Goal: Information Seeking & Learning: Learn about a topic

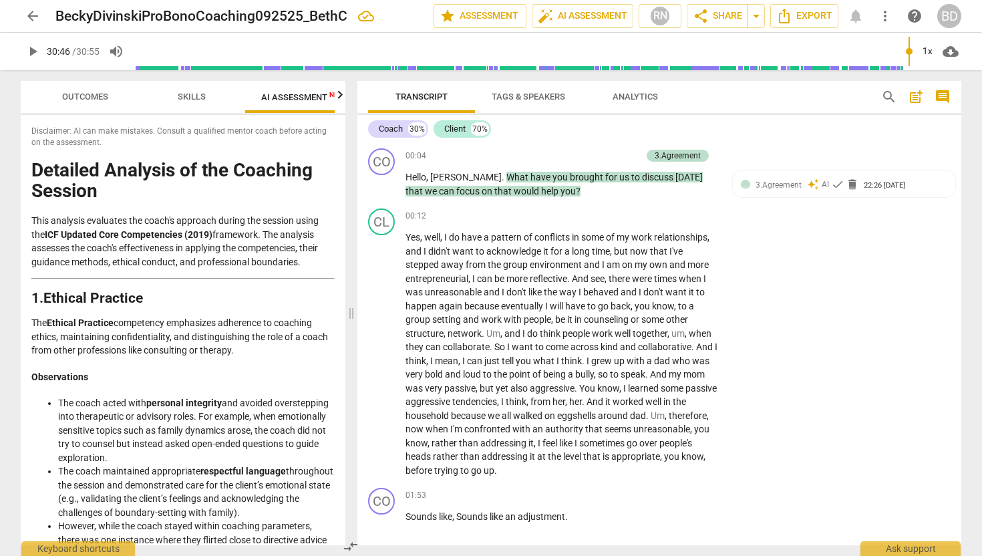
scroll to position [7269, 0]
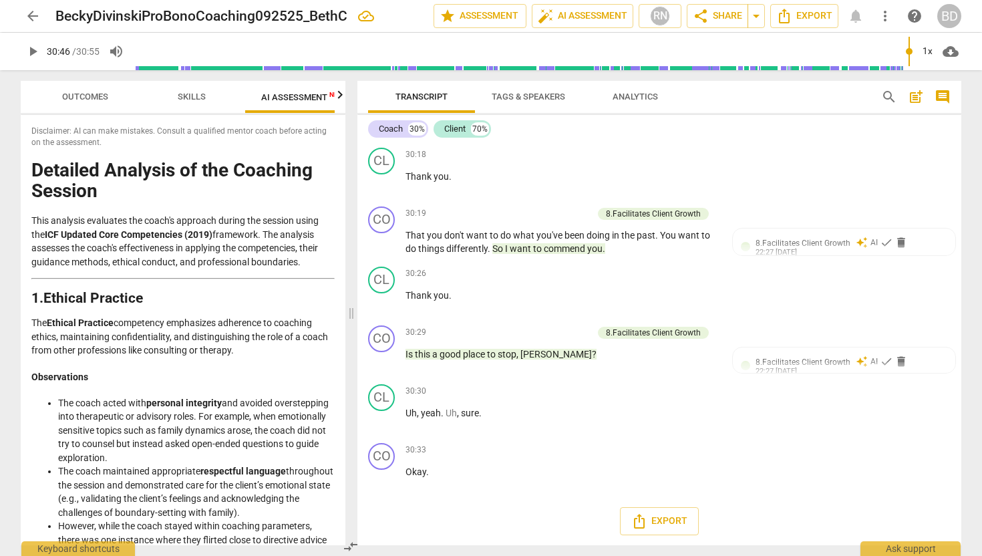
click at [37, 16] on span "arrow_back" at bounding box center [33, 16] width 16 height 16
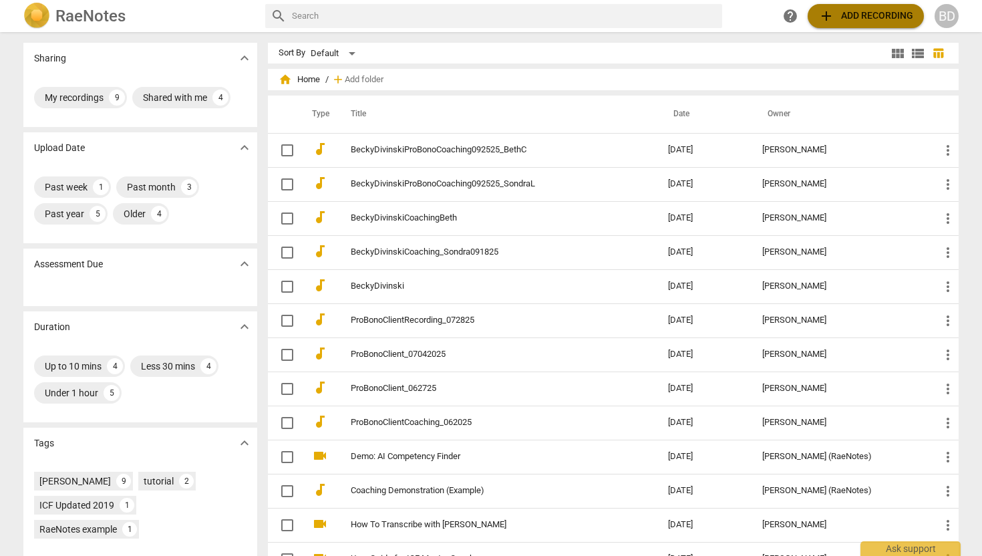
click at [853, 11] on span "add Add recording" at bounding box center [865, 16] width 95 height 16
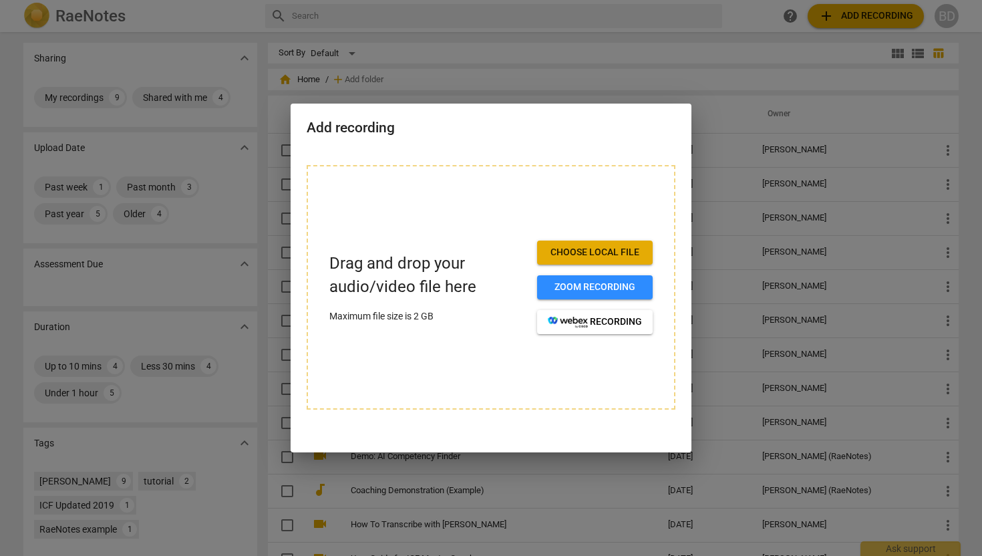
click at [577, 250] on span "Choose local file" at bounding box center [595, 252] width 94 height 13
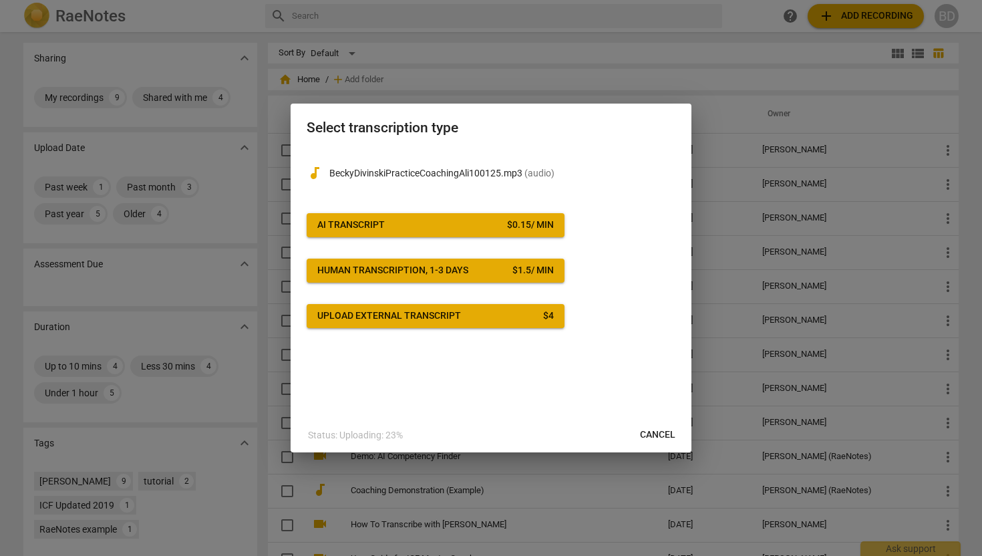
click at [524, 225] on div "$ 0.15 / min" at bounding box center [530, 224] width 47 height 13
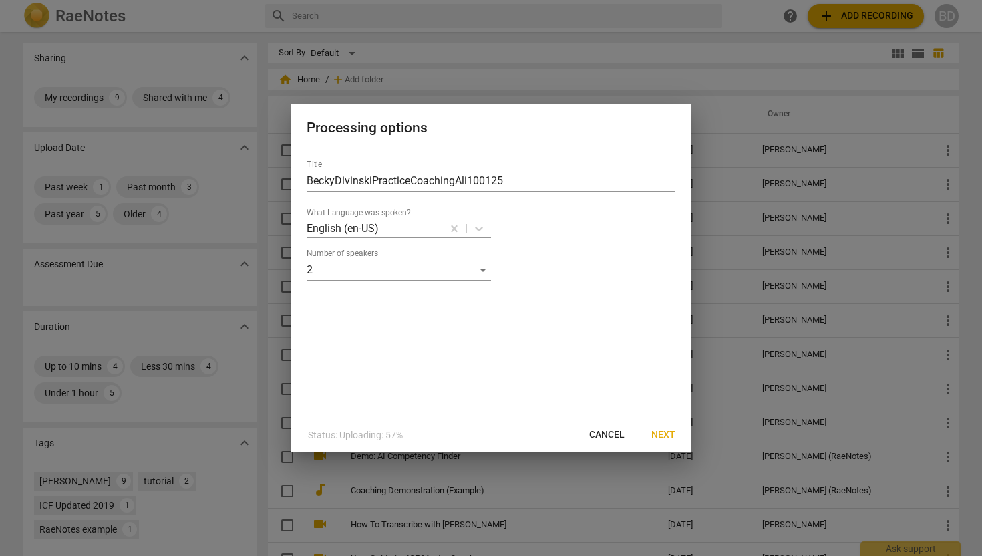
click at [659, 437] on span "Next" at bounding box center [663, 434] width 24 height 13
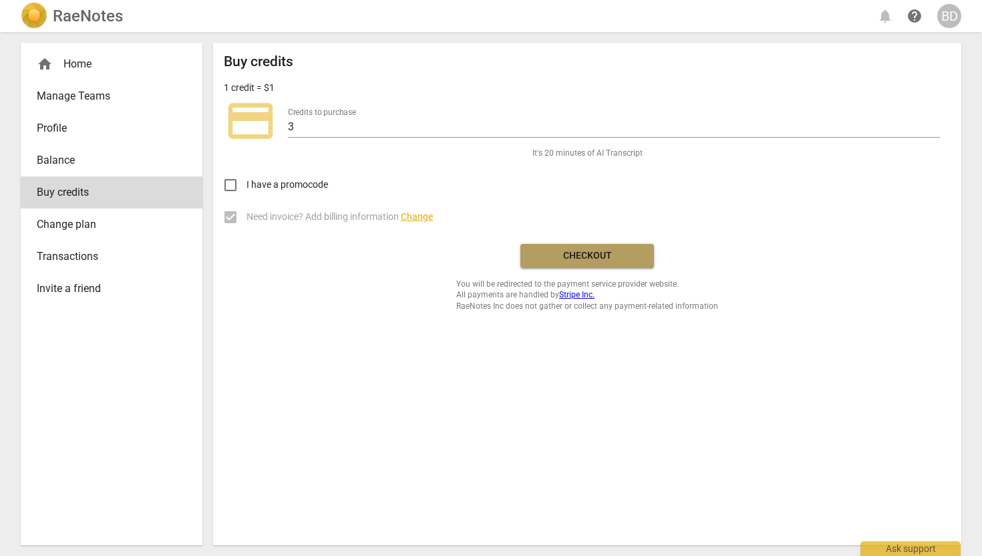
click at [608, 252] on span "Checkout" at bounding box center [587, 255] width 112 height 13
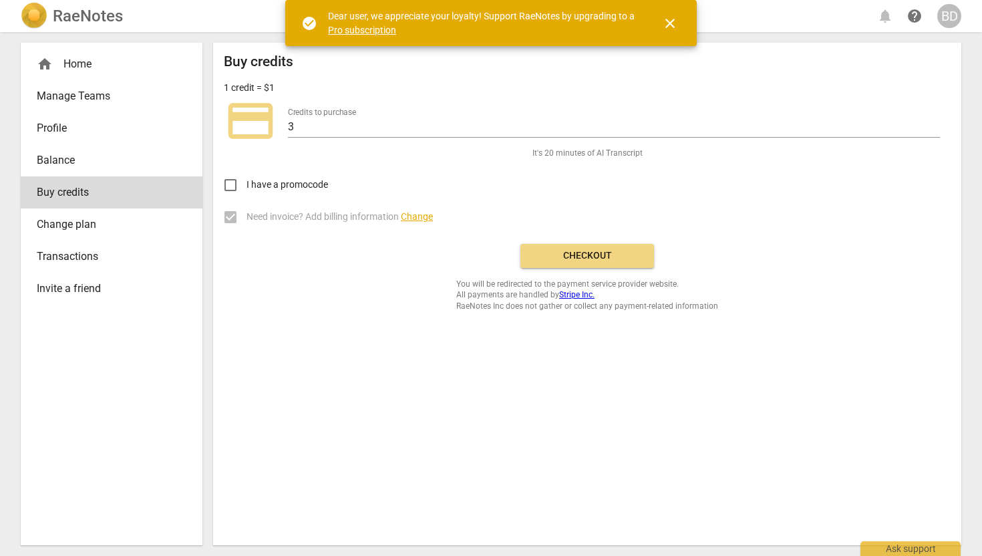
click at [374, 30] on link "Pro subscription" at bounding box center [362, 30] width 68 height 11
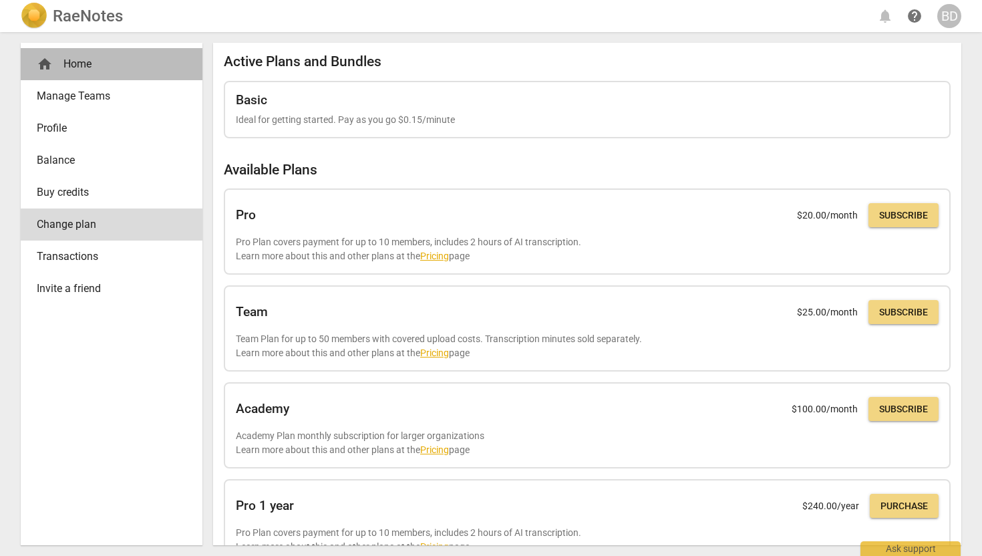
click at [89, 65] on div "home Home" at bounding box center [106, 64] width 139 height 16
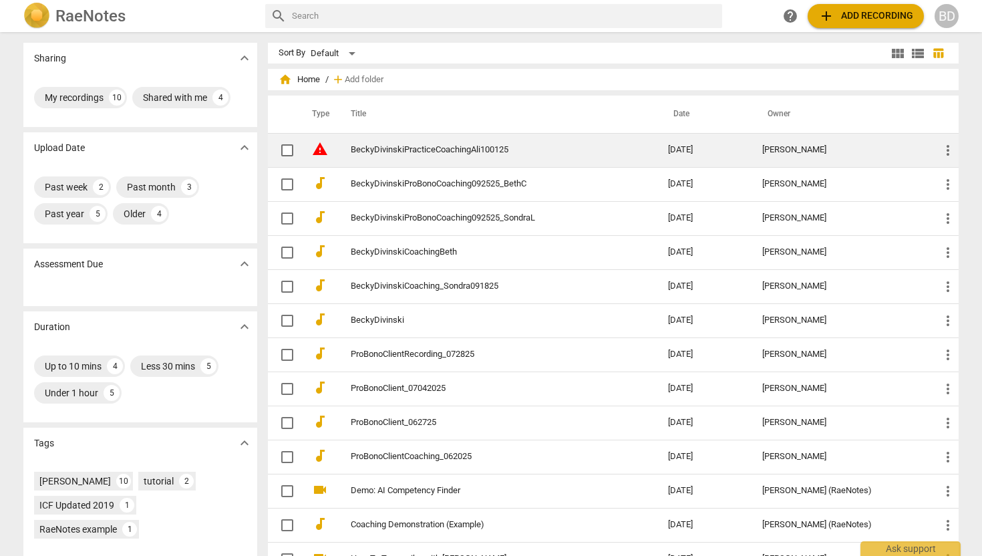
click at [472, 148] on link "BeckyDivinskiPracticeCoachingAli100125" at bounding box center [485, 150] width 269 height 10
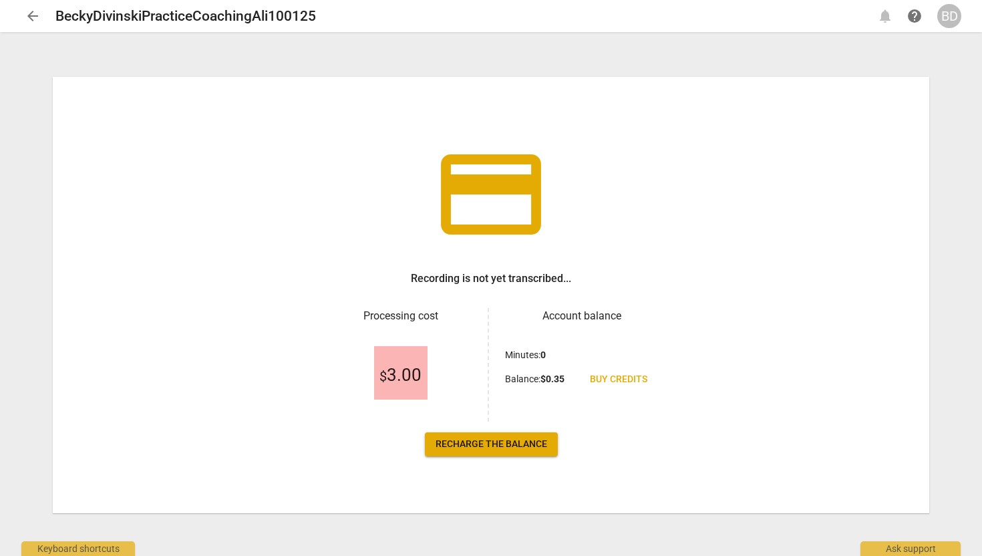
click at [503, 443] on span "Recharge the balance" at bounding box center [491, 443] width 112 height 13
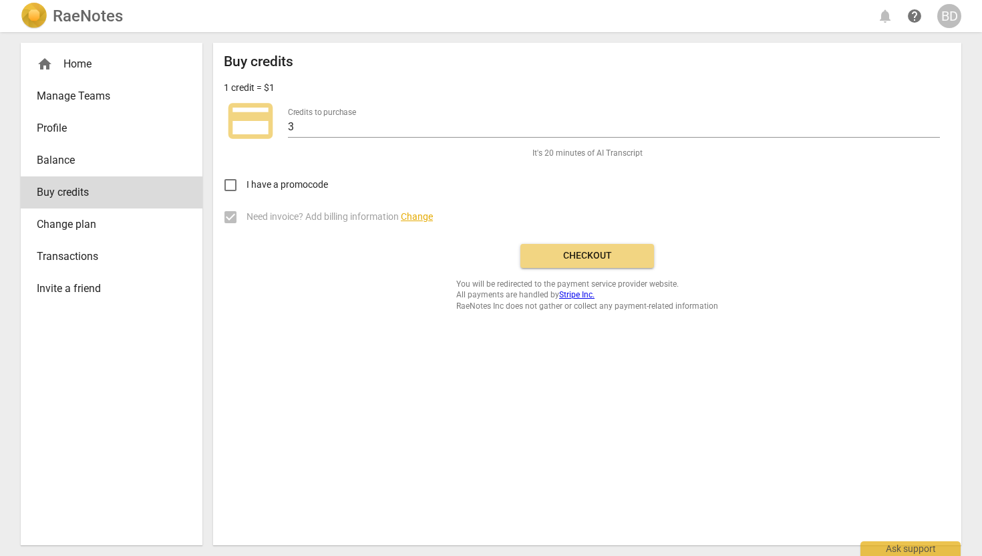
click at [570, 254] on span "Checkout" at bounding box center [587, 255] width 112 height 13
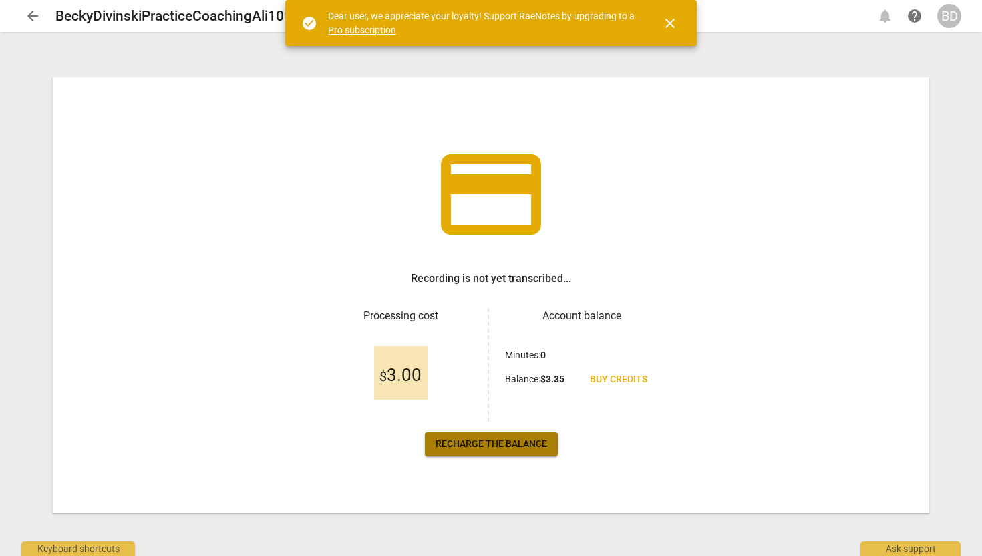
click at [492, 450] on link "Recharge the balance" at bounding box center [491, 444] width 133 height 24
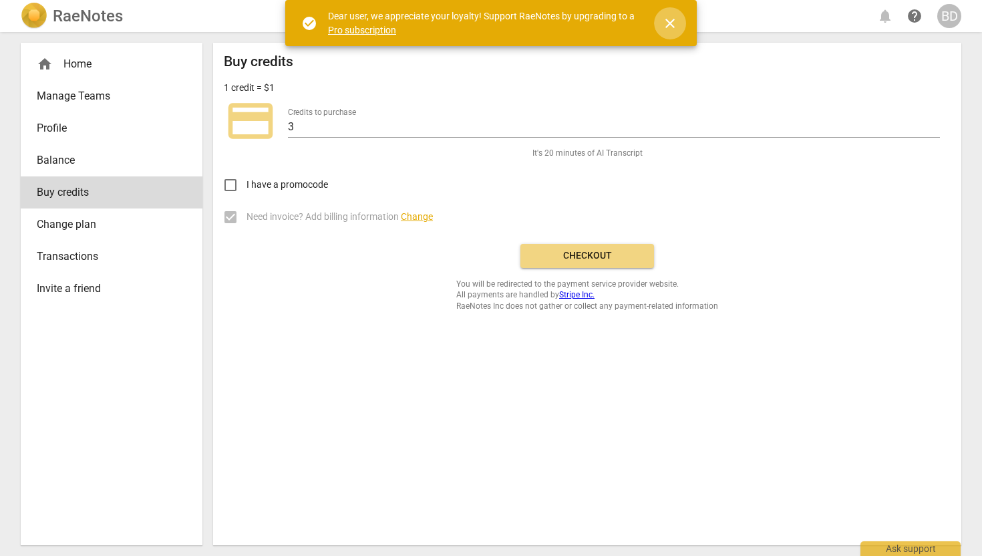
click at [673, 23] on span "close" at bounding box center [670, 23] width 16 height 16
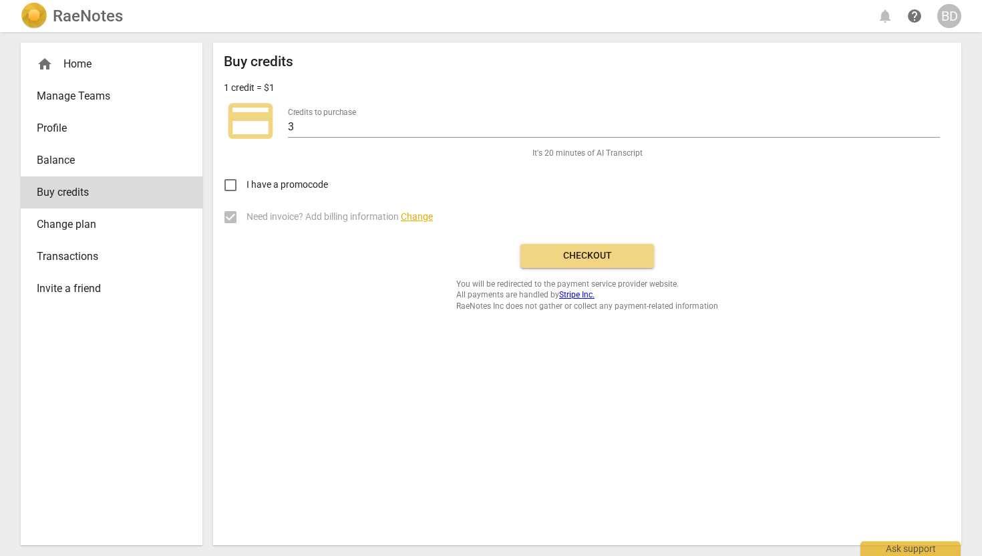
click at [75, 67] on div "home Home" at bounding box center [106, 64] width 139 height 16
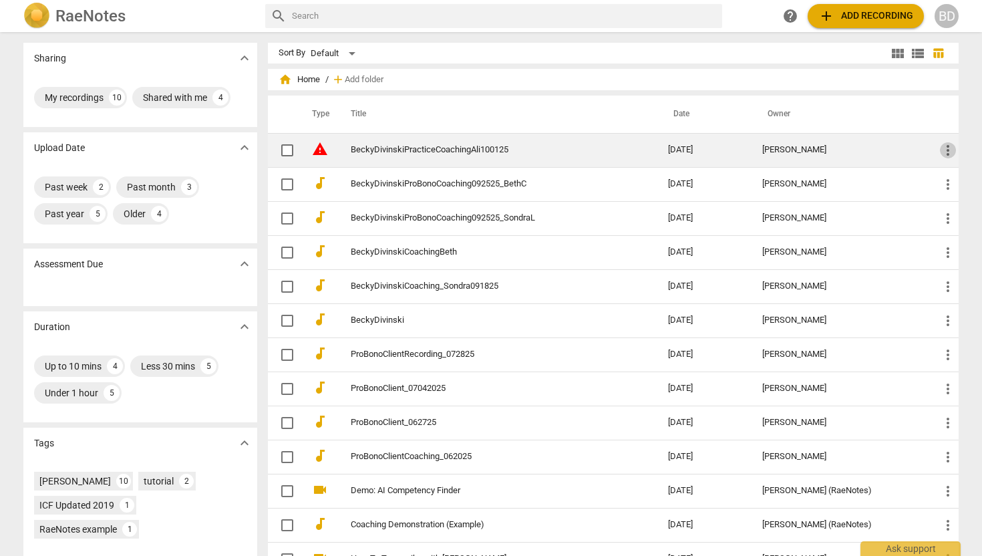
click at [947, 152] on span "more_vert" at bounding box center [948, 150] width 16 height 16
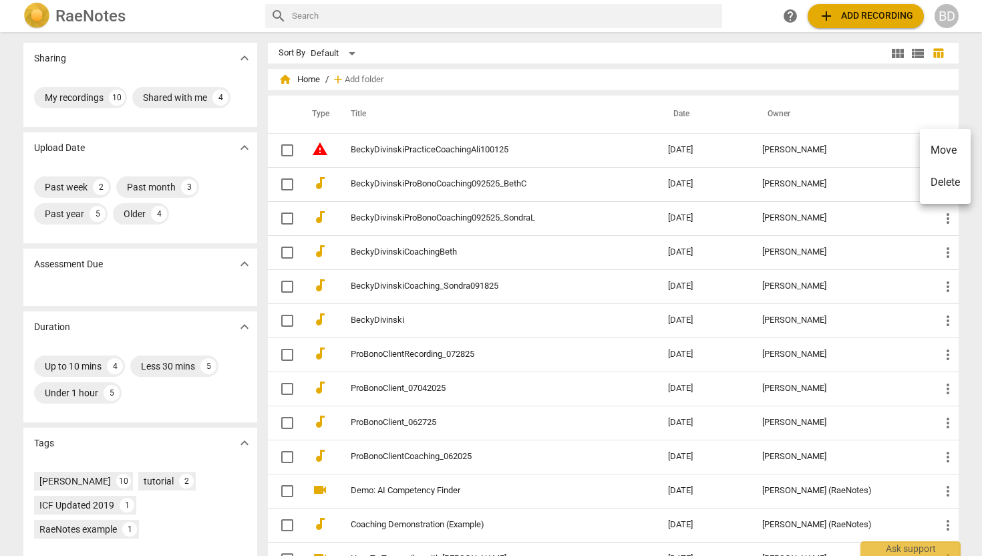
click at [411, 152] on div at bounding box center [491, 278] width 982 height 556
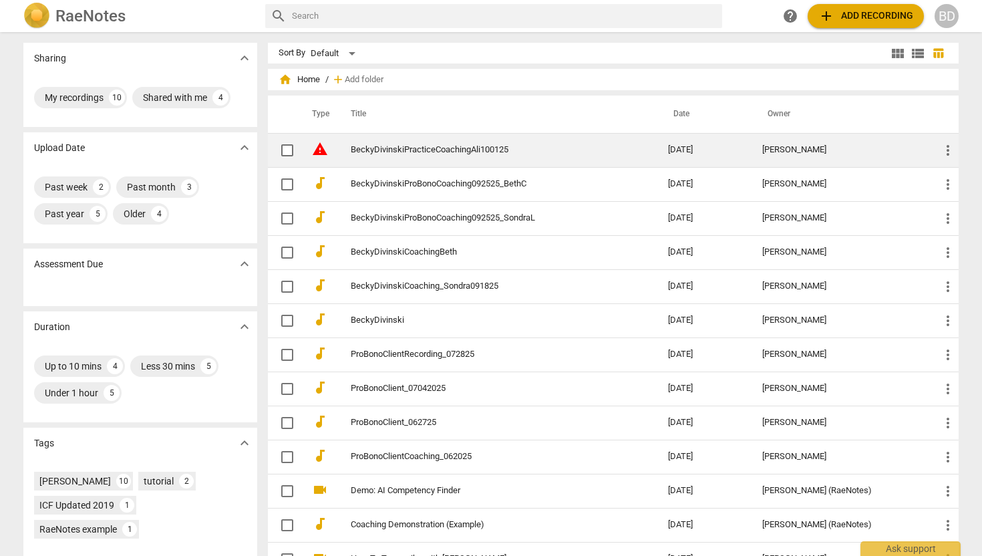
click at [408, 148] on link "BeckyDivinskiPracticeCoachingAli100125" at bounding box center [485, 150] width 269 height 10
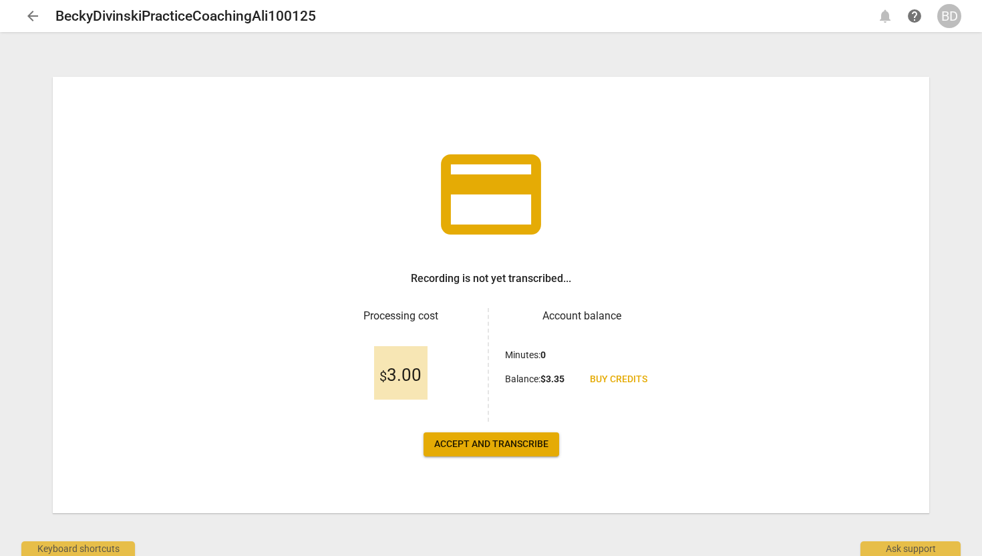
click at [31, 17] on span "arrow_back" at bounding box center [33, 16] width 16 height 16
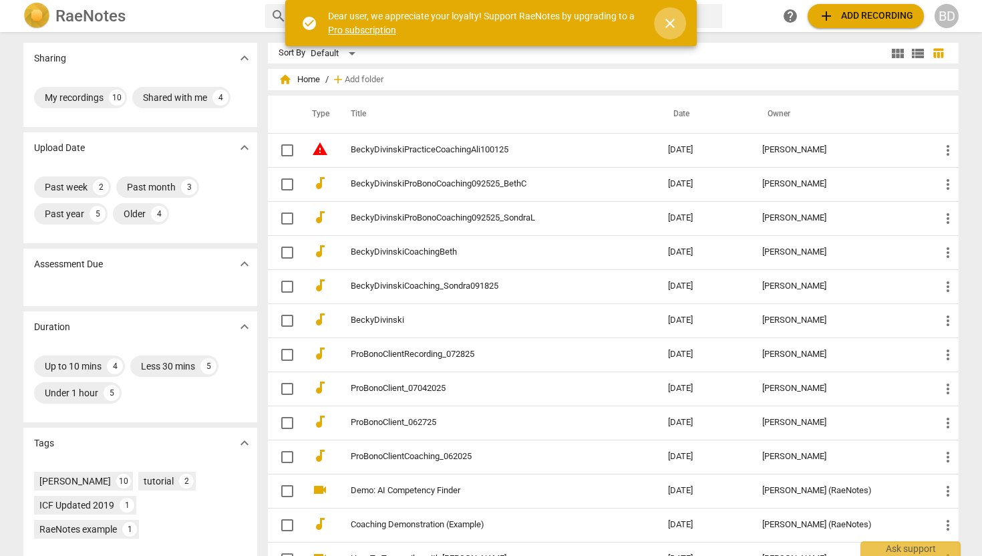
click at [667, 20] on span "close" at bounding box center [670, 23] width 16 height 16
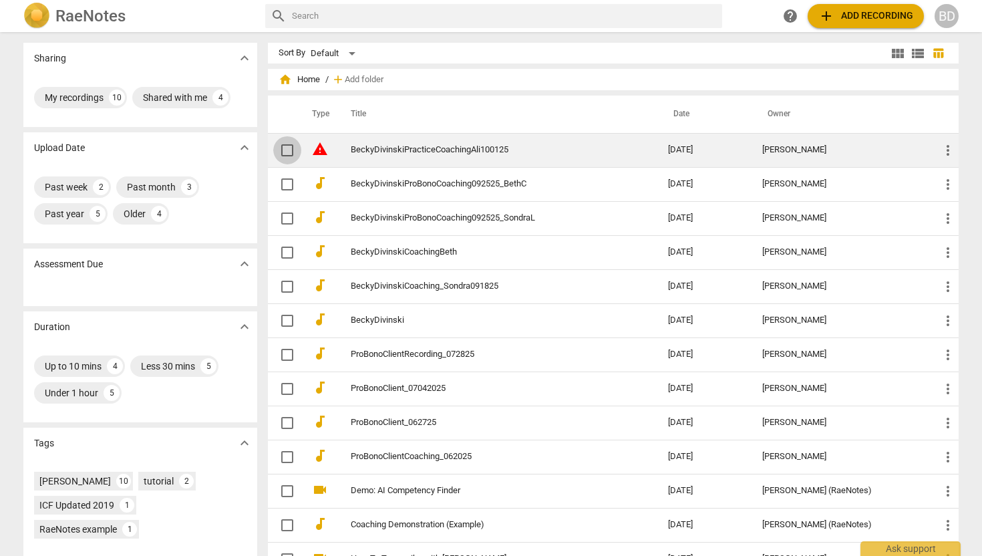
click at [287, 149] on input "checkbox" at bounding box center [287, 150] width 28 height 16
click at [288, 149] on input "checkbox" at bounding box center [287, 150] width 28 height 16
click at [286, 149] on input "checkbox" at bounding box center [287, 150] width 28 height 16
checkbox input "false"
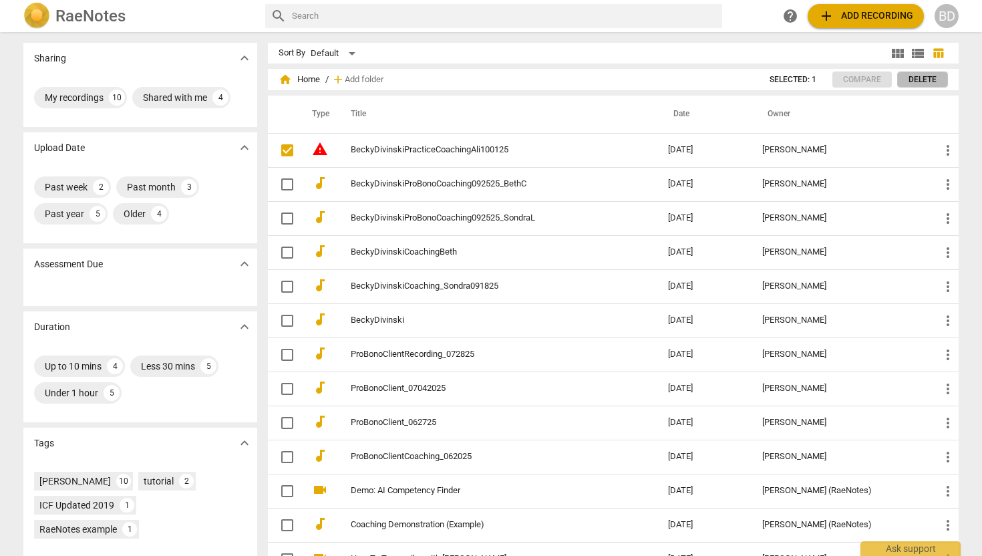
click at [916, 80] on span "Delete" at bounding box center [922, 79] width 28 height 11
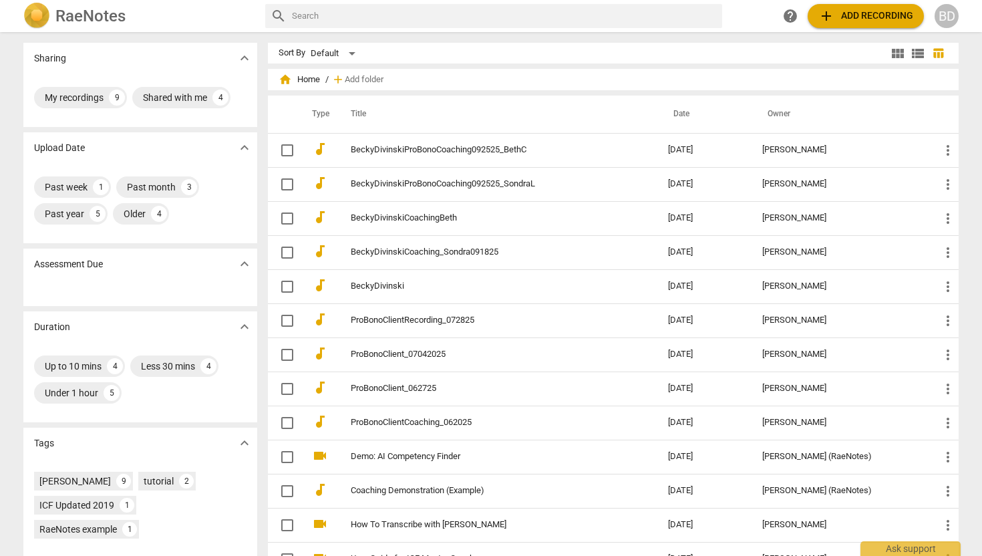
click at [877, 15] on span "add Add recording" at bounding box center [865, 16] width 95 height 16
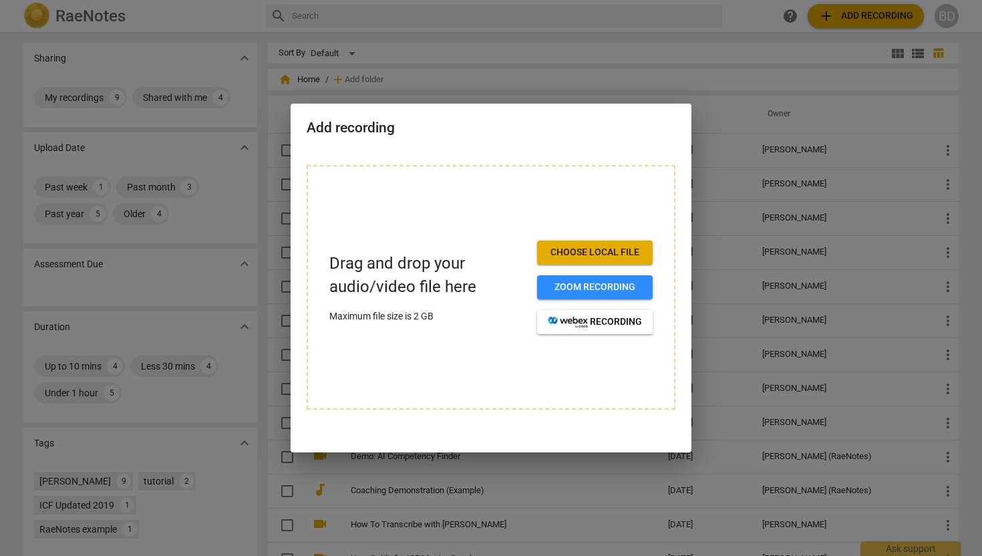
click at [586, 252] on span "Choose local file" at bounding box center [595, 252] width 94 height 13
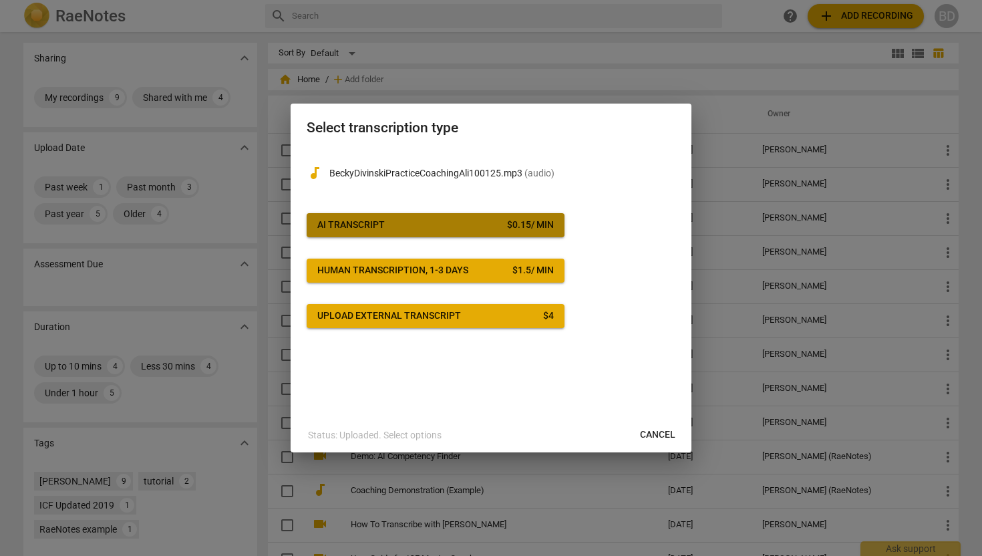
click at [522, 226] on div "$ 0.15 / min" at bounding box center [530, 224] width 47 height 13
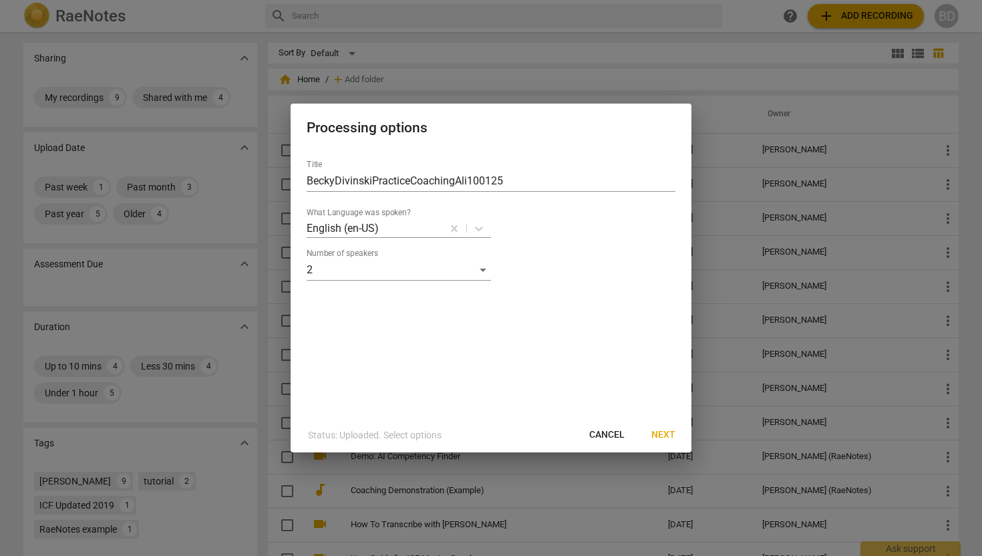
click at [661, 433] on span "Next" at bounding box center [663, 434] width 24 height 13
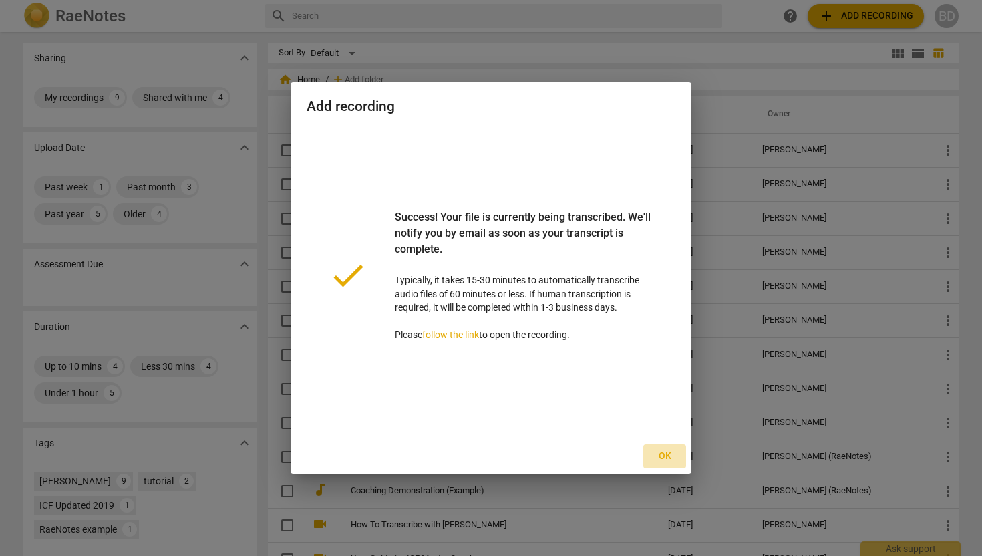
click at [665, 457] on span "Ok" at bounding box center [664, 455] width 21 height 13
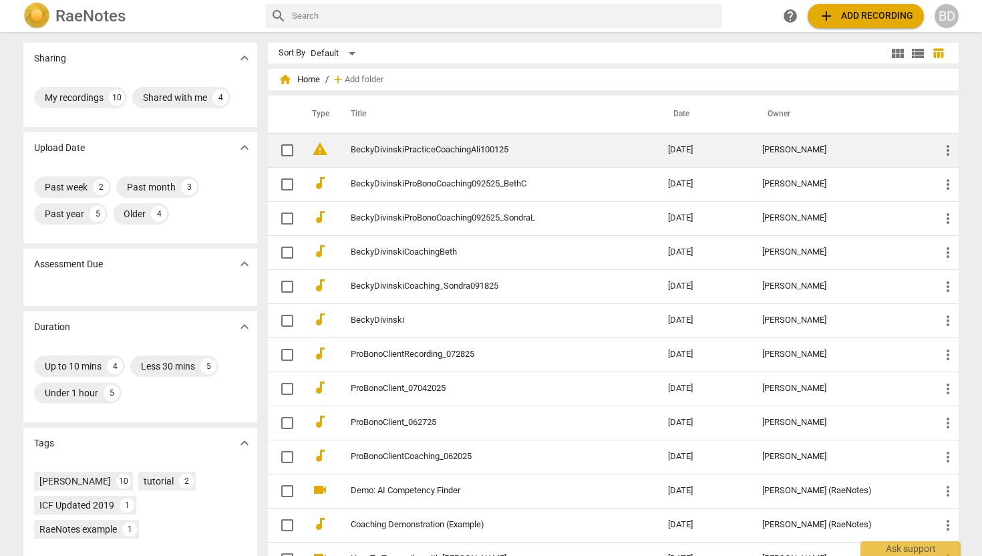
click at [496, 150] on link "BeckyDivinskiPracticeCoachingAli100125" at bounding box center [485, 150] width 269 height 10
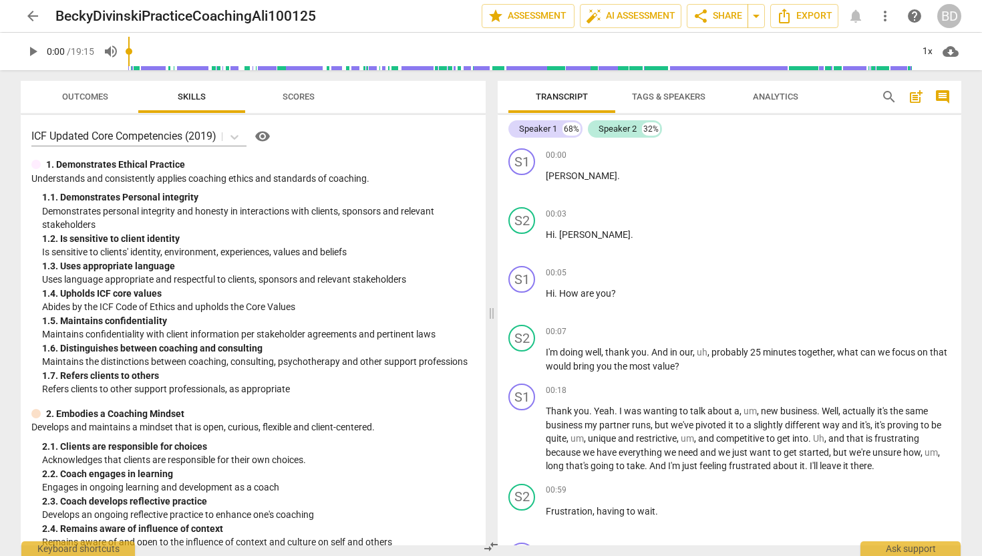
click at [653, 96] on span "Tags & Speakers" at bounding box center [668, 97] width 73 height 10
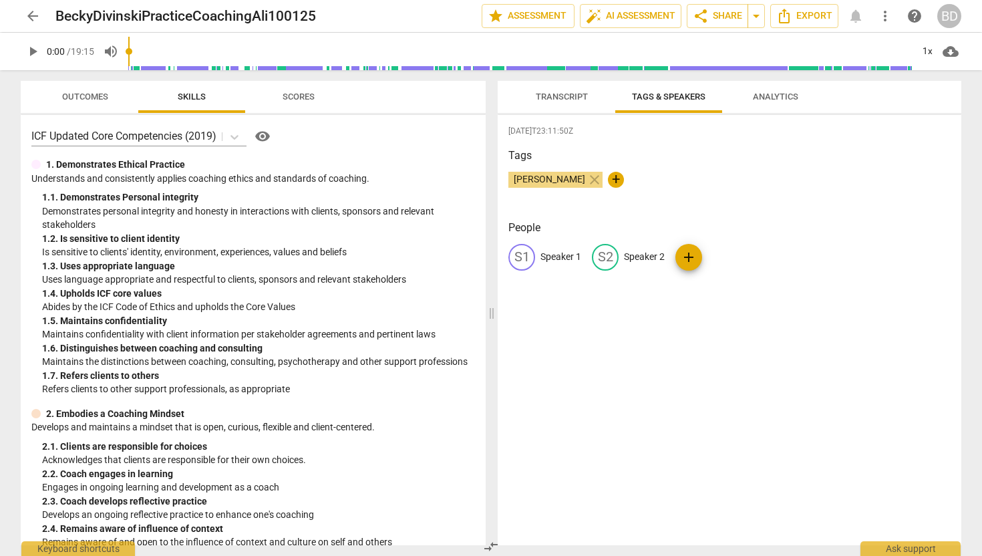
click at [560, 256] on p "Speaker 1" at bounding box center [560, 257] width 41 height 14
type input "Coach"
click at [711, 255] on p "Speaker 2" at bounding box center [731, 257] width 41 height 14
type input "Client"
click at [758, 331] on div "[DATE]T23:11:50Z Tags [PERSON_NAME] close + People CO Coach edit Client delete …" at bounding box center [730, 330] width 464 height 430
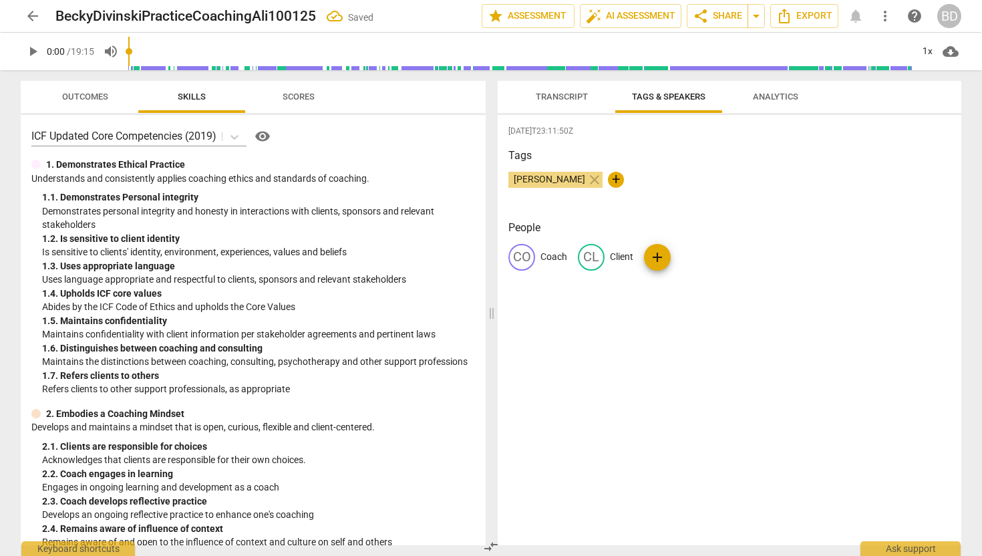
click at [570, 94] on span "Transcript" at bounding box center [562, 97] width 52 height 10
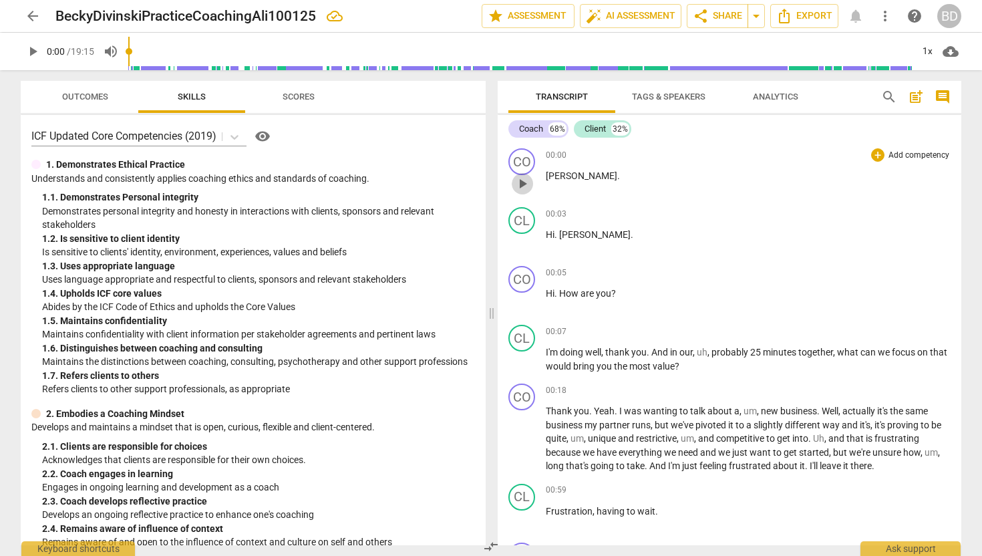
click at [524, 182] on span "play_arrow" at bounding box center [522, 184] width 16 height 16
click at [526, 240] on span "pause" at bounding box center [522, 242] width 16 height 16
click at [523, 182] on span "play_arrow" at bounding box center [522, 184] width 16 height 16
click at [524, 244] on span "pause" at bounding box center [522, 242] width 16 height 16
click at [522, 186] on span "play_arrow" at bounding box center [522, 184] width 16 height 16
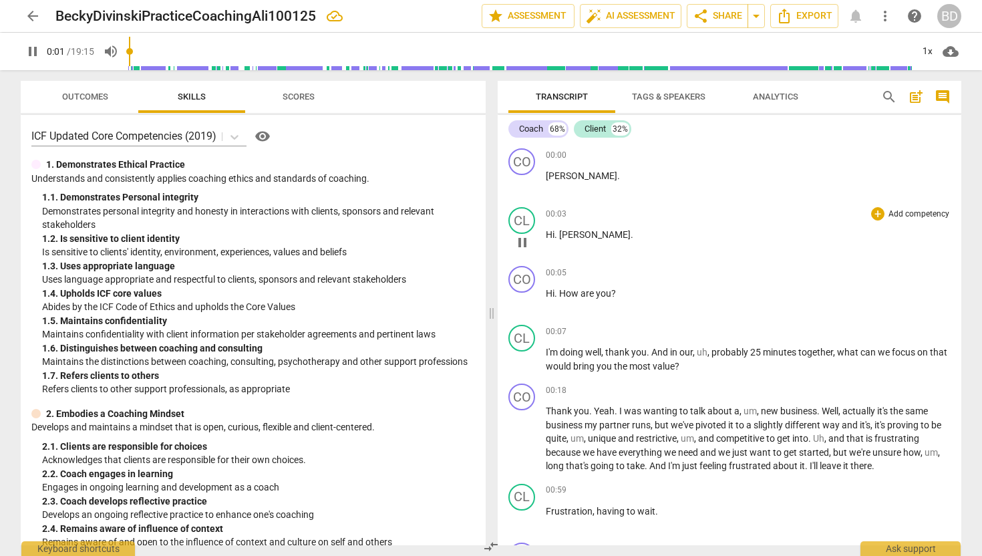
click at [524, 243] on span "pause" at bounding box center [522, 242] width 16 height 16
click at [524, 243] on span "play_arrow" at bounding box center [522, 242] width 16 height 16
click at [525, 180] on span "pause" at bounding box center [522, 184] width 16 height 16
click at [525, 180] on span "play_arrow" at bounding box center [522, 184] width 16 height 16
click at [568, 174] on p "[PERSON_NAME] ." at bounding box center [748, 176] width 405 height 14
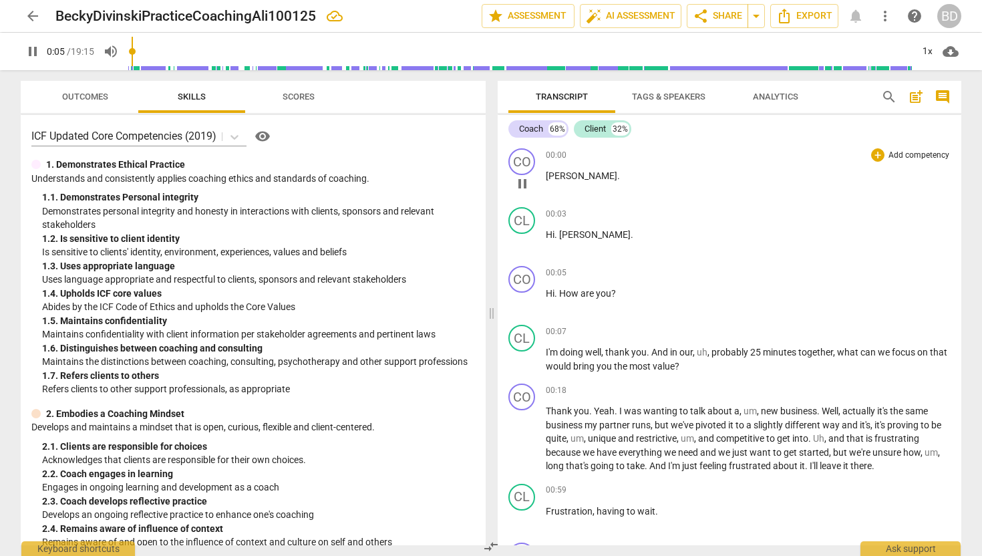
type input "5"
click at [524, 160] on div "CO" at bounding box center [521, 161] width 27 height 27
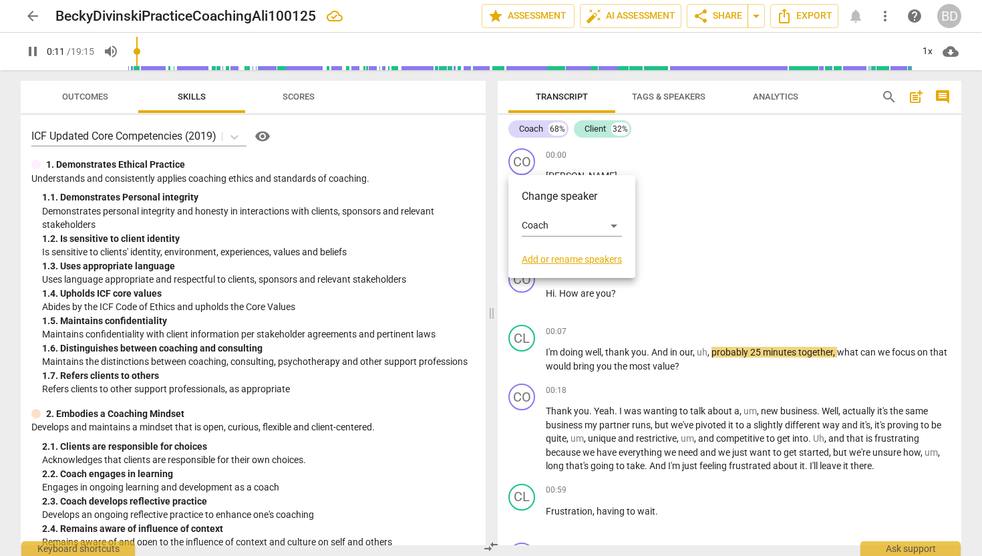
click at [629, 156] on div at bounding box center [491, 278] width 982 height 556
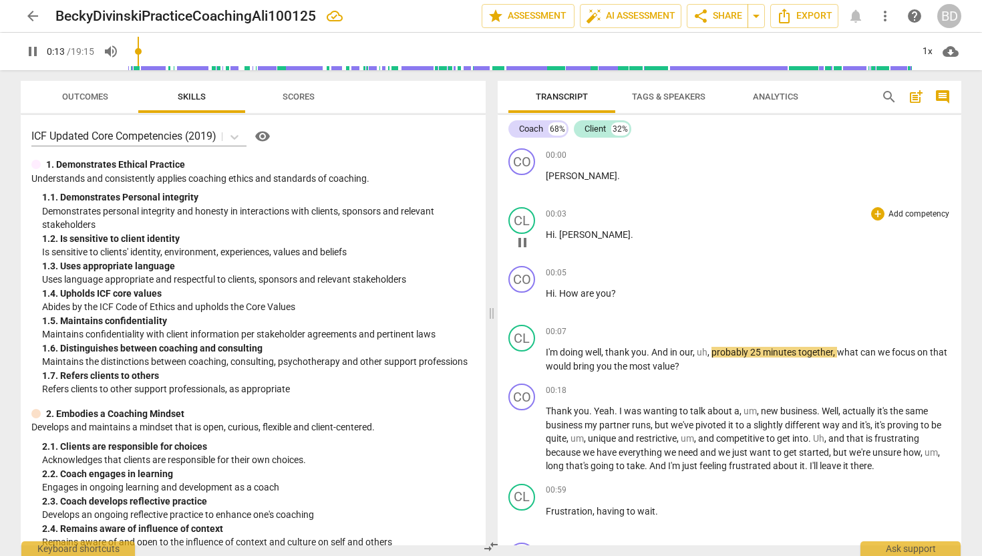
click at [527, 244] on span "pause" at bounding box center [522, 242] width 16 height 16
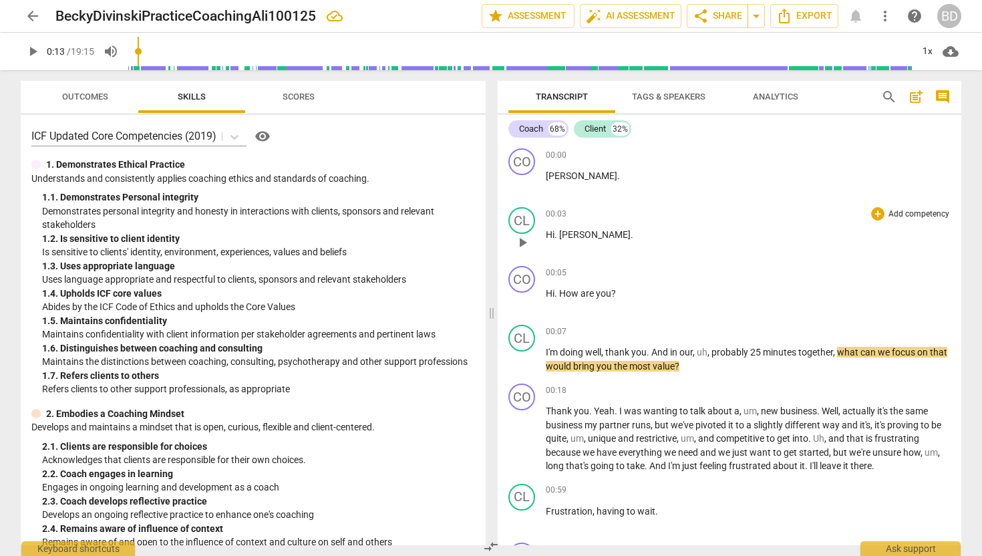
type input "14"
click at [568, 174] on p "[PERSON_NAME] ." at bounding box center [748, 176] width 405 height 14
click at [519, 160] on div "CO" at bounding box center [521, 161] width 27 height 27
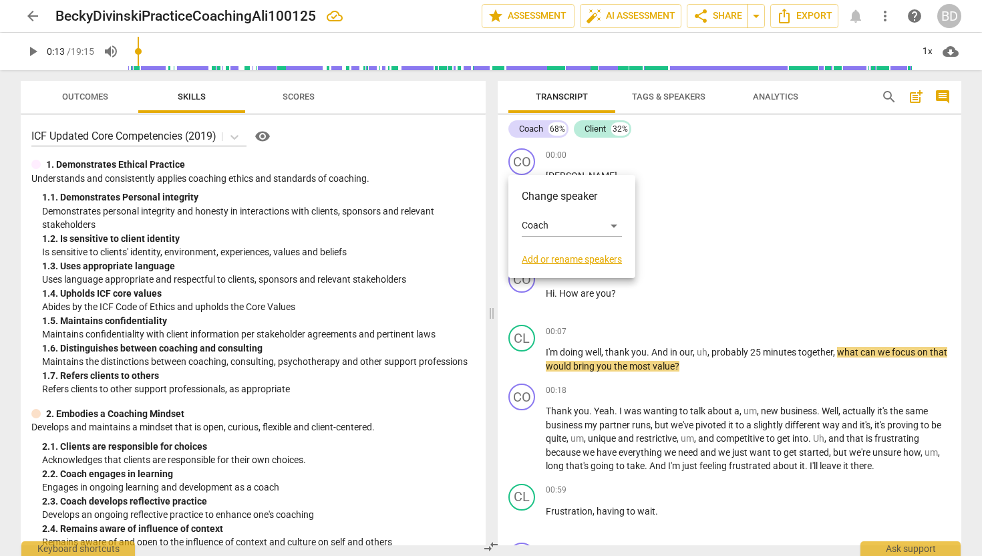
click at [645, 148] on div at bounding box center [491, 278] width 982 height 556
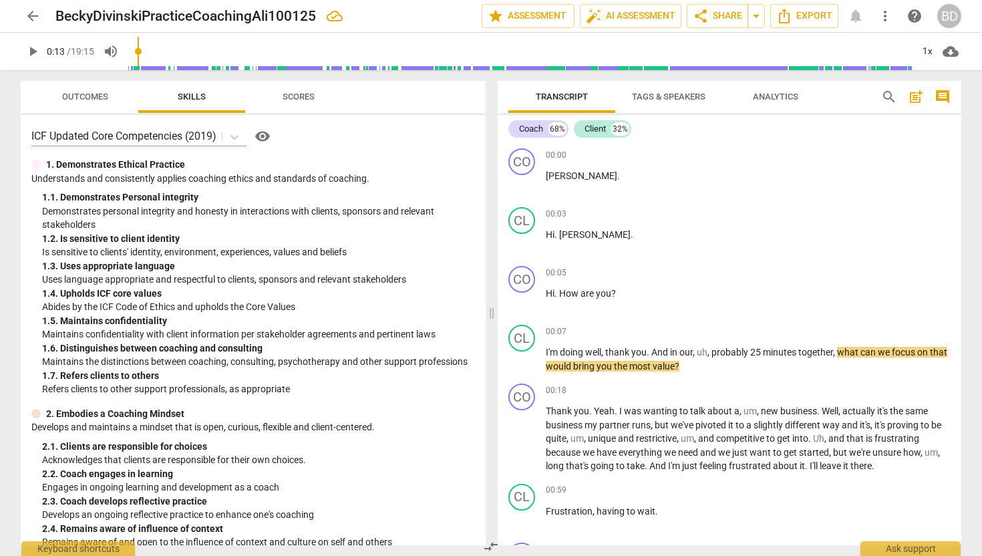
click at [566, 154] on div "00:00 + Add competency keyboard_arrow_right" at bounding box center [748, 154] width 405 height 13
click at [546, 232] on span "Hi" at bounding box center [550, 234] width 9 height 11
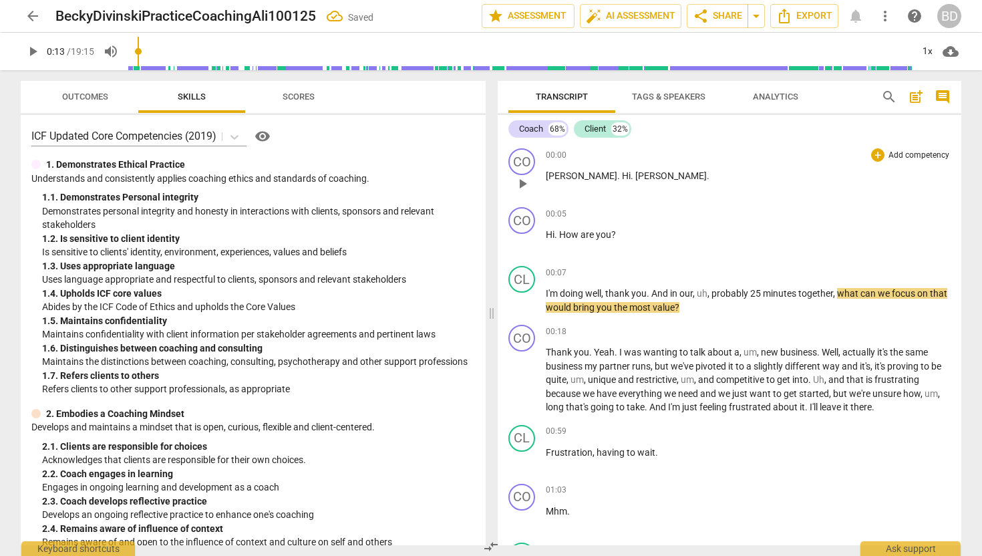
click at [622, 175] on span "Hi" at bounding box center [626, 175] width 9 height 11
click at [551, 176] on span "hi" at bounding box center [549, 175] width 7 height 11
click at [599, 173] on p "Hi, [PERSON_NAME] ." at bounding box center [748, 176] width 405 height 14
click at [564, 174] on span "ali" at bounding box center [562, 175] width 9 height 11
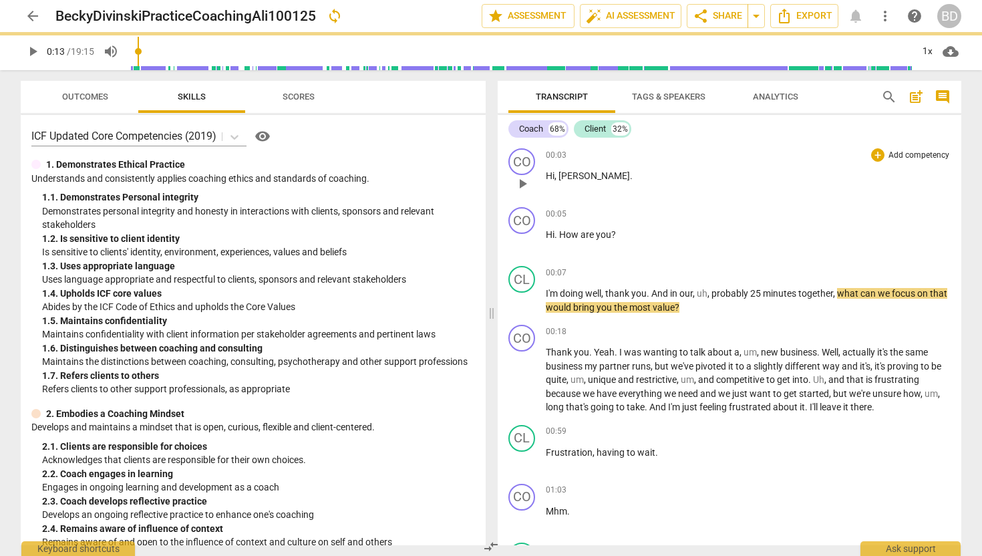
click at [526, 182] on span "play_arrow" at bounding box center [522, 184] width 16 height 16
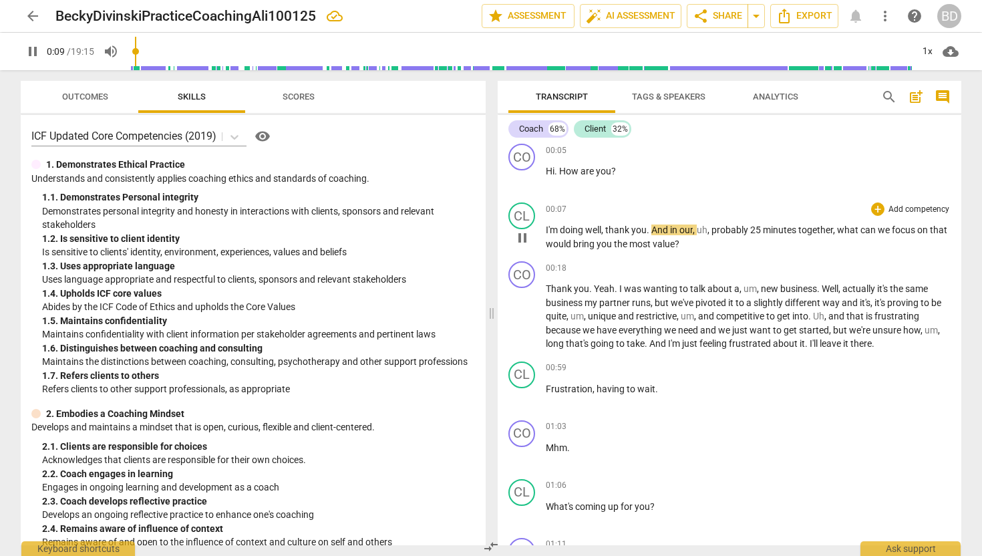
scroll to position [71, 0]
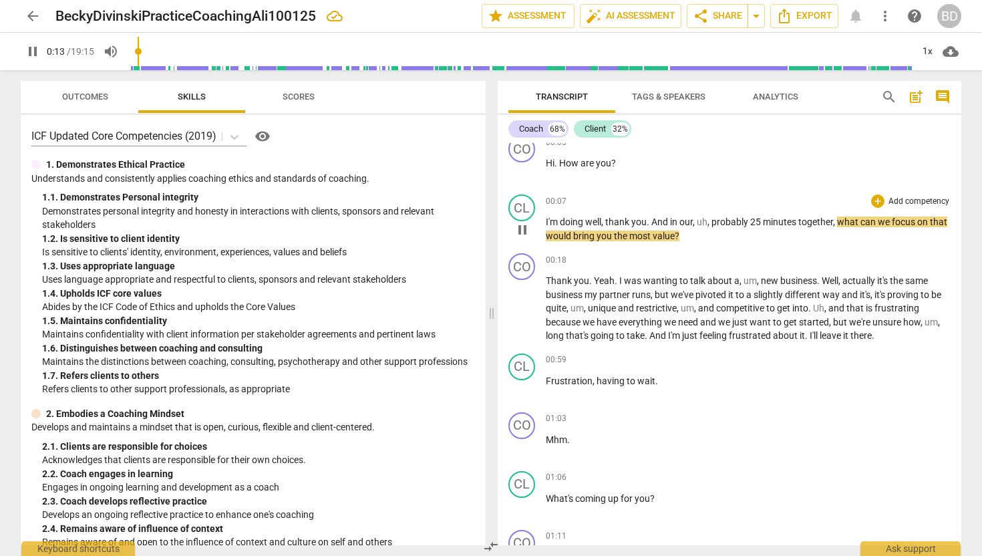
click at [711, 220] on span "," at bounding box center [709, 221] width 4 height 11
type input "14"
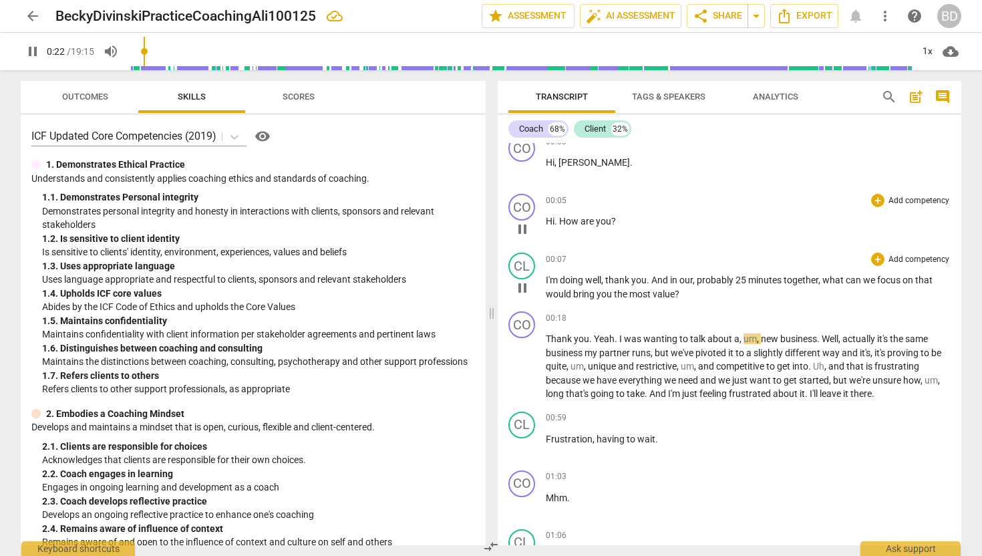
scroll to position [0, 0]
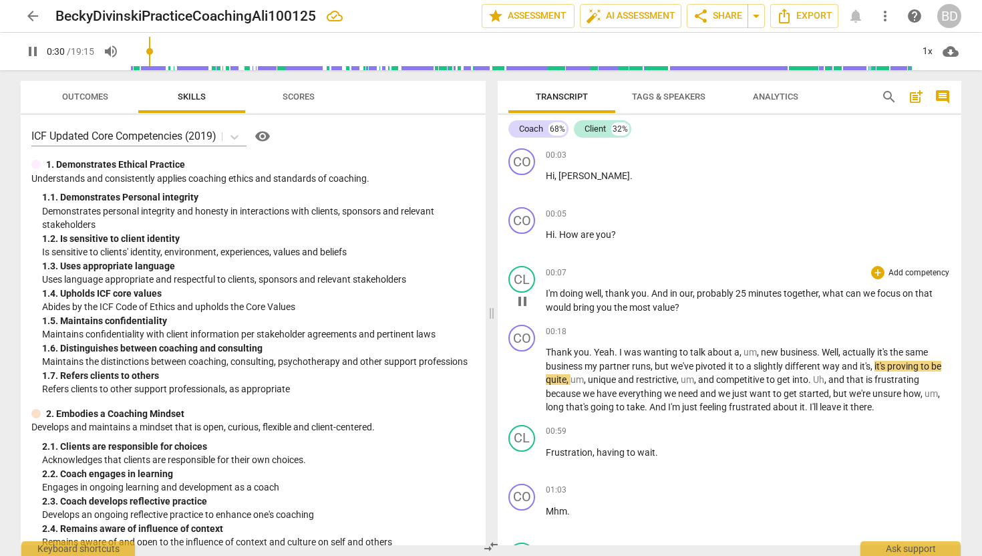
click at [522, 300] on span "pause" at bounding box center [522, 301] width 16 height 16
click at [545, 292] on div "CL play_arrow pause" at bounding box center [526, 290] width 37 height 48
click at [546, 292] on span "I'm" at bounding box center [553, 293] width 14 height 11
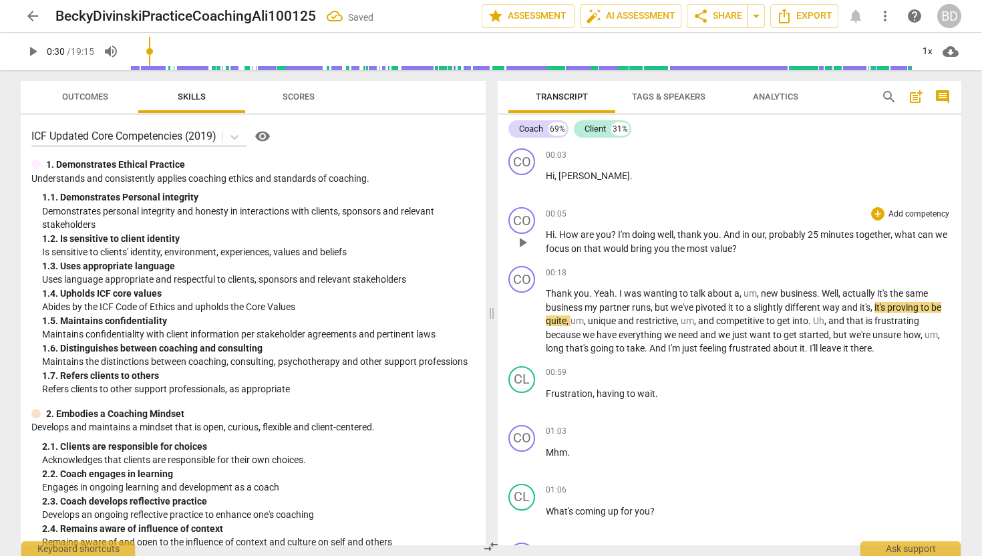
click at [546, 233] on span "Hi" at bounding box center [550, 234] width 9 height 11
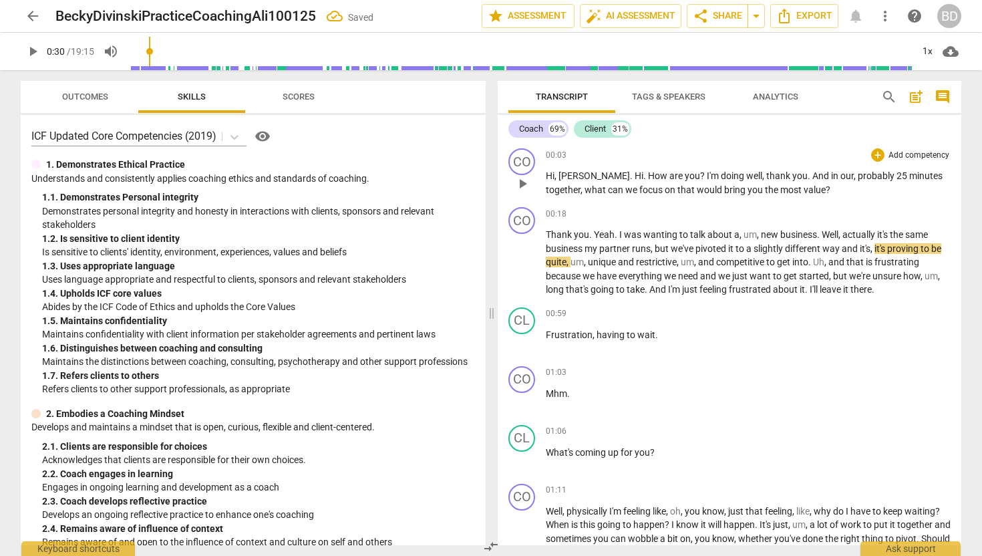
click at [635, 172] on span "Hi" at bounding box center [639, 175] width 9 height 11
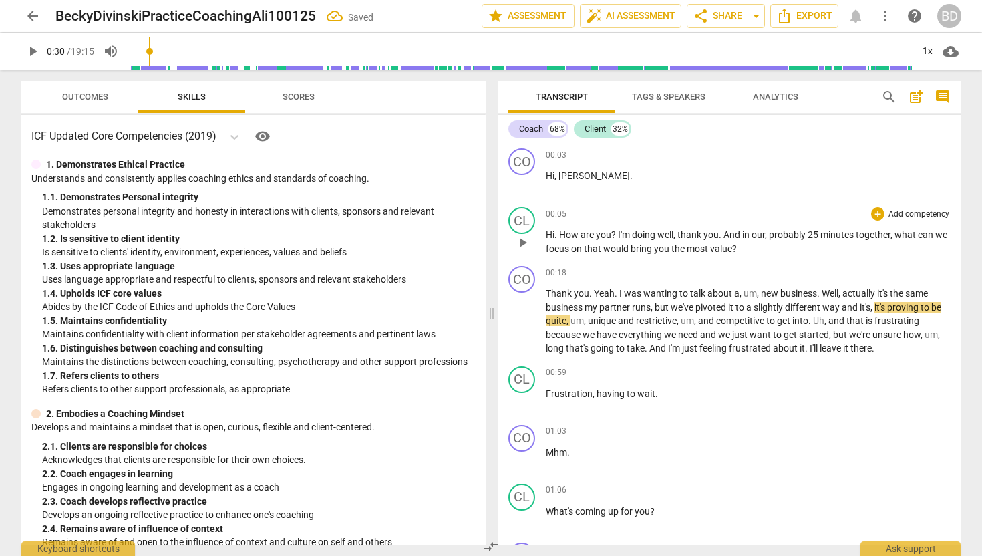
click at [618, 234] on span "I'm" at bounding box center [625, 234] width 14 height 11
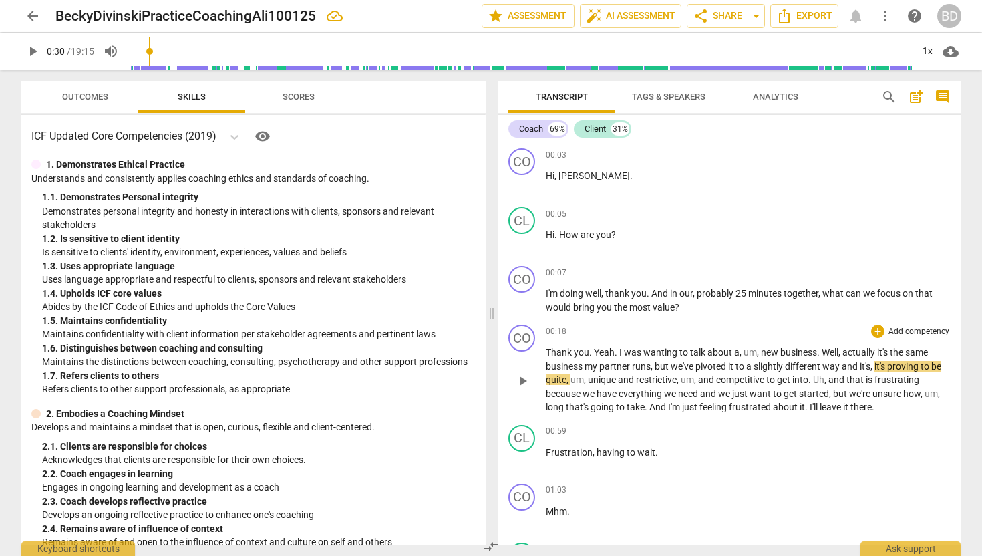
click at [546, 349] on span "Thank" at bounding box center [560, 352] width 28 height 11
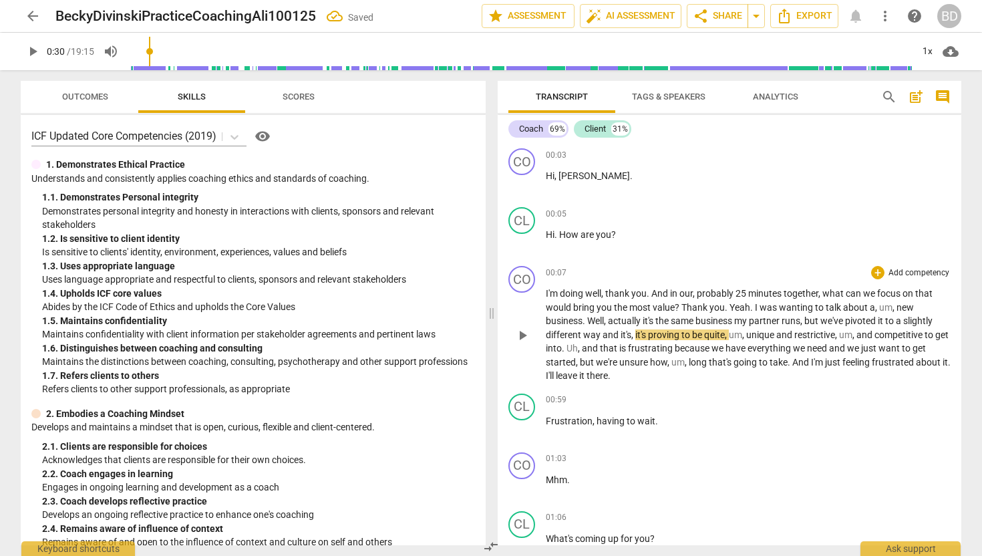
click at [680, 303] on span "?" at bounding box center [678, 307] width 7 height 11
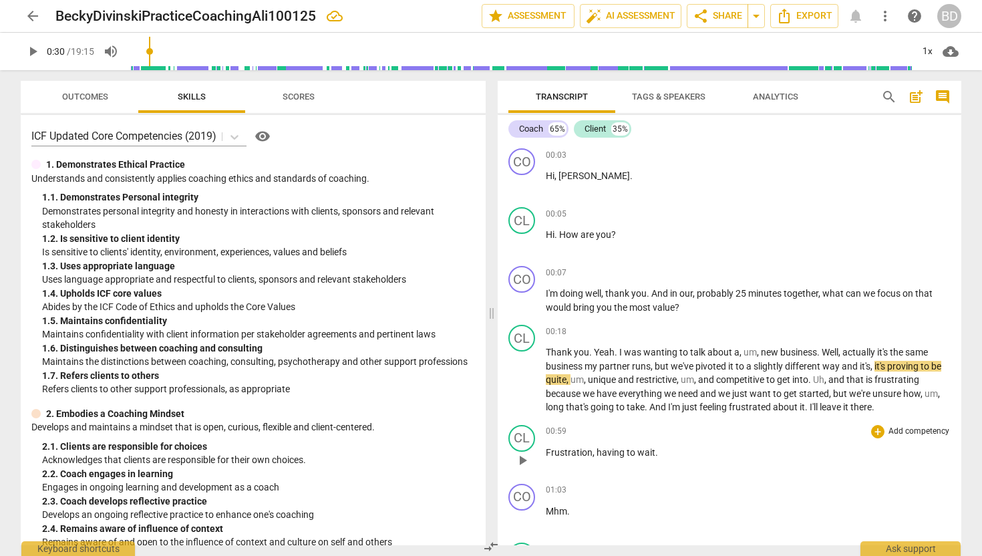
click at [546, 449] on span "Frustration" at bounding box center [569, 452] width 47 height 11
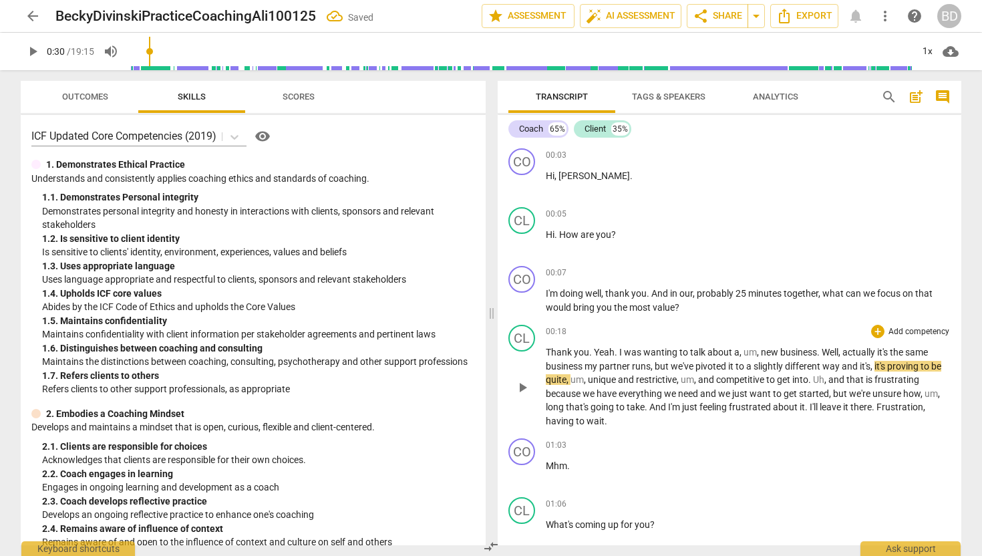
click at [876, 405] on span "." at bounding box center [874, 406] width 5 height 11
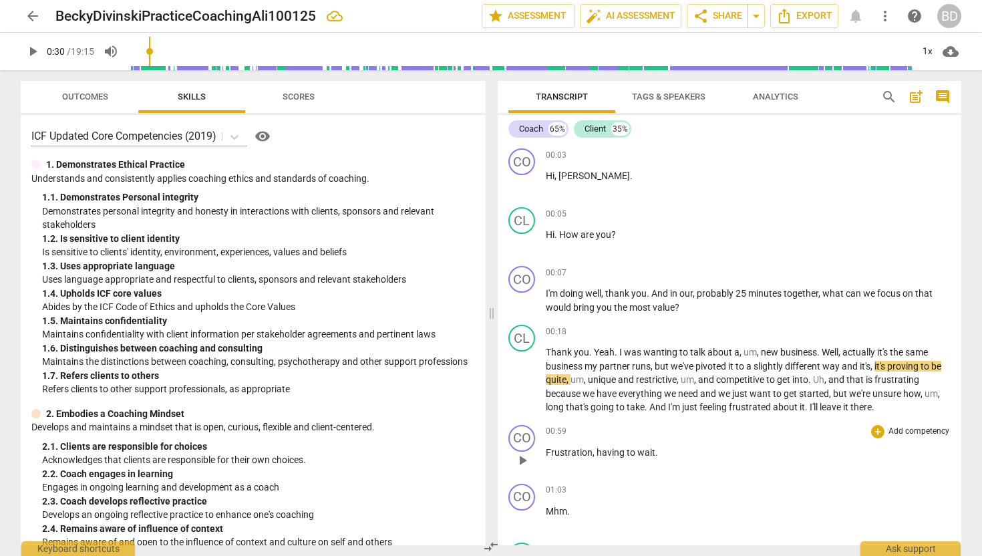
scroll to position [1, 0]
click at [522, 242] on span "play_arrow" at bounding box center [522, 242] width 16 height 16
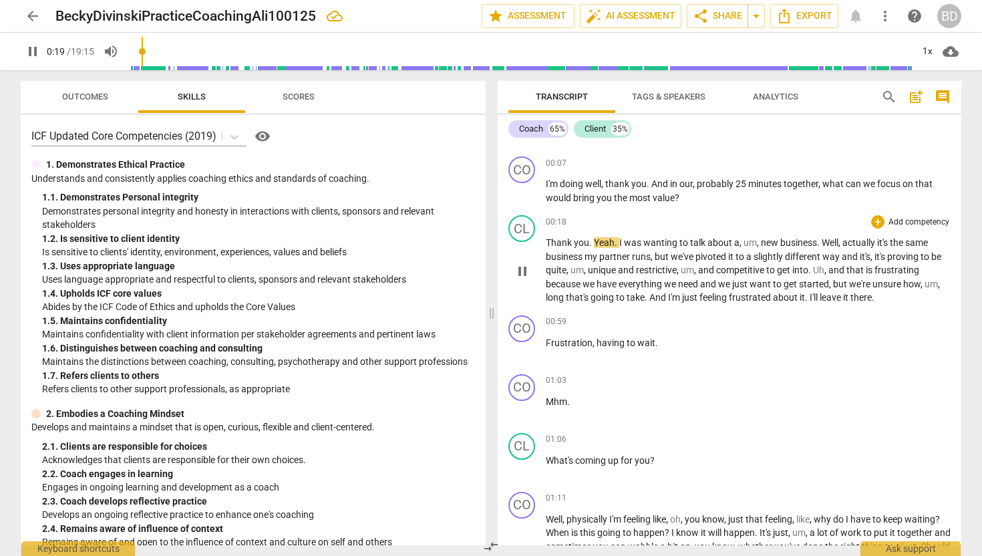
scroll to position [112, 0]
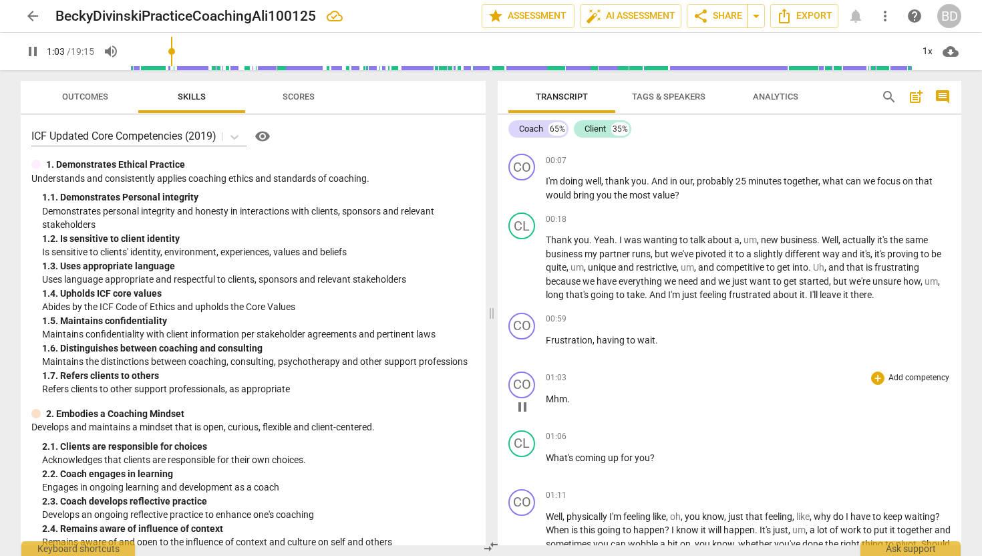
click at [546, 395] on span "Mhm" at bounding box center [556, 398] width 21 height 11
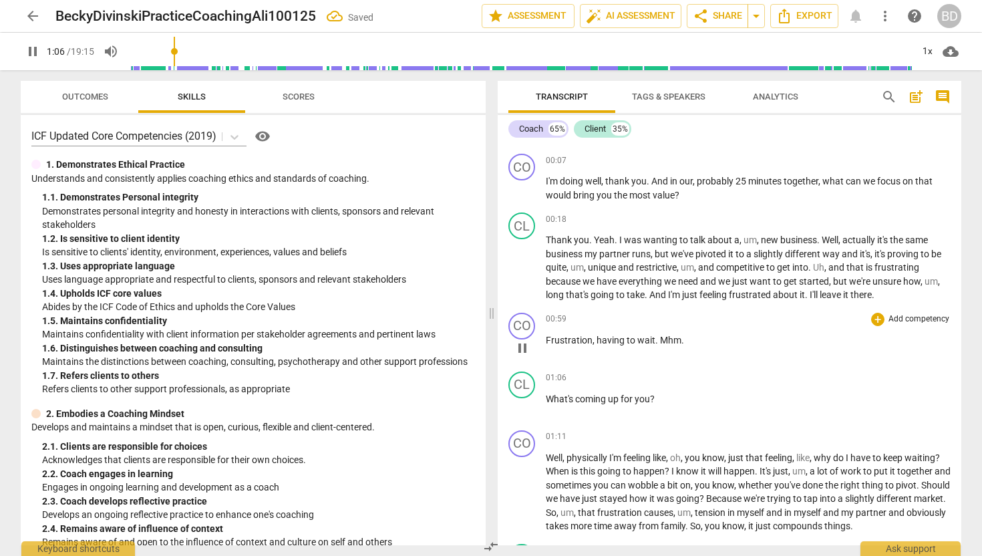
click at [660, 338] on span "Mhm" at bounding box center [670, 340] width 21 height 11
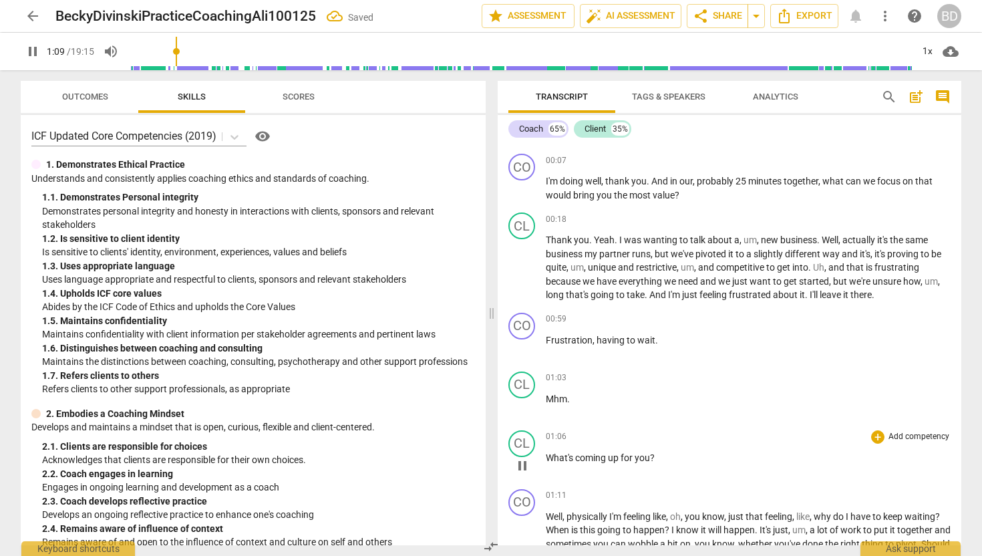
click at [547, 457] on span "What's" at bounding box center [560, 457] width 29 height 11
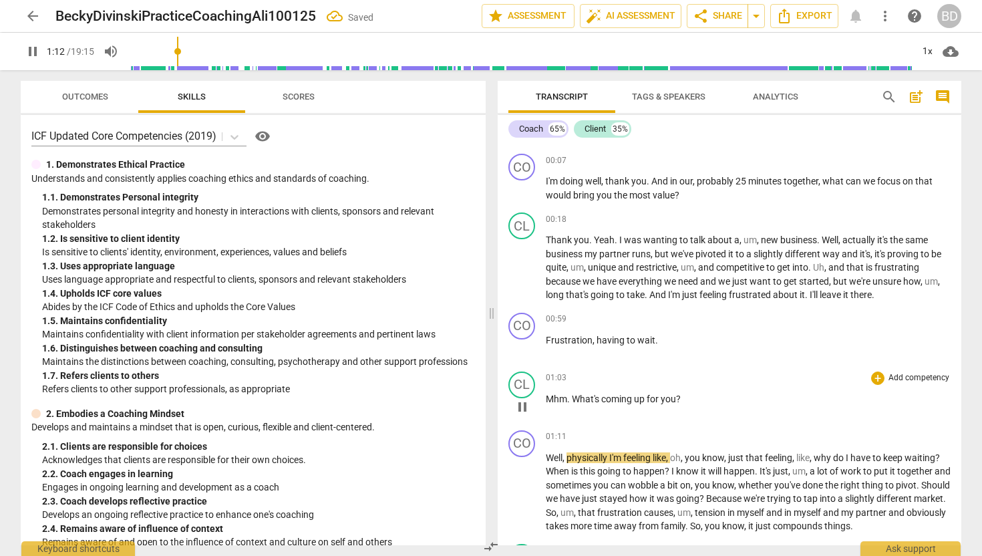
click at [574, 395] on span "What's" at bounding box center [586, 398] width 29 height 11
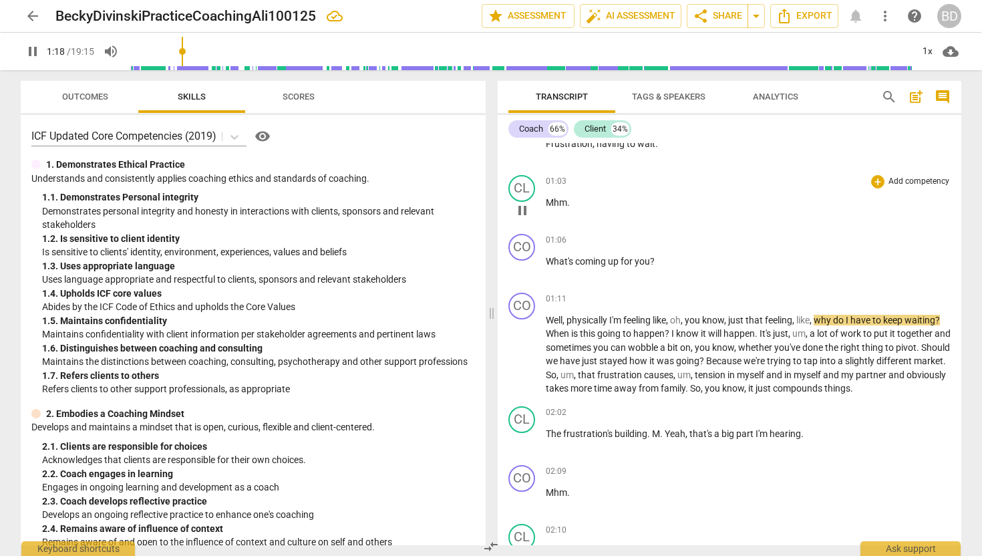
scroll to position [307, 0]
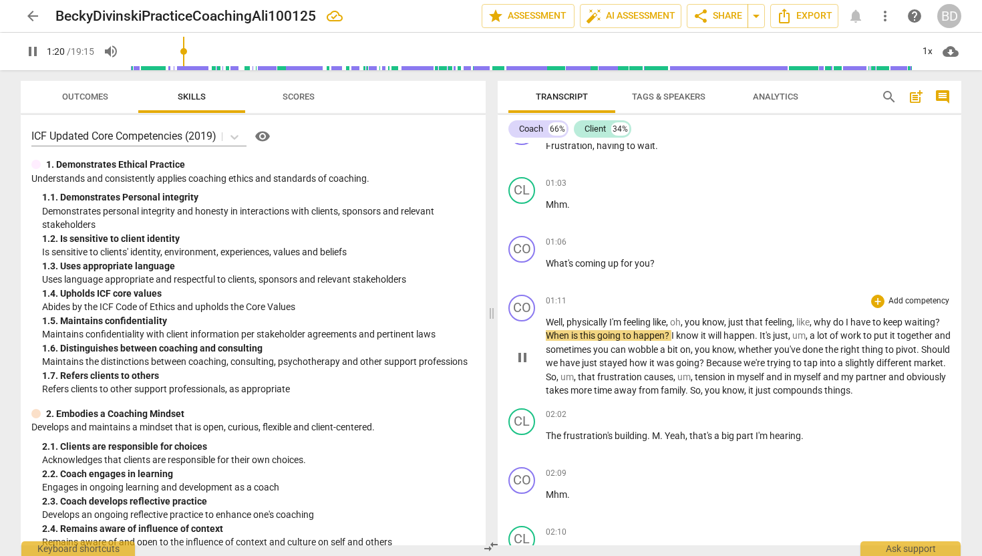
click at [546, 317] on span "Well" at bounding box center [554, 322] width 17 height 11
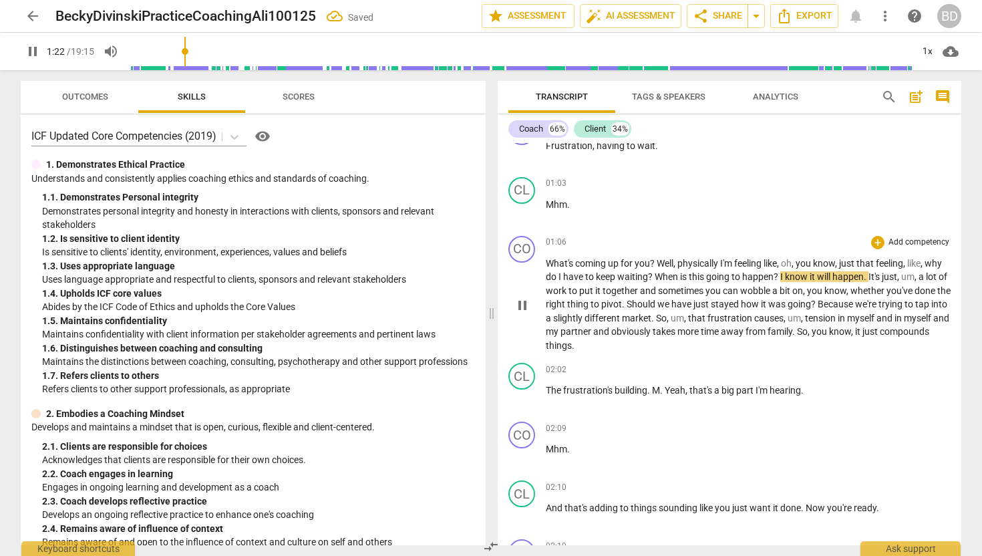
click at [659, 260] on span "Well" at bounding box center [665, 263] width 17 height 11
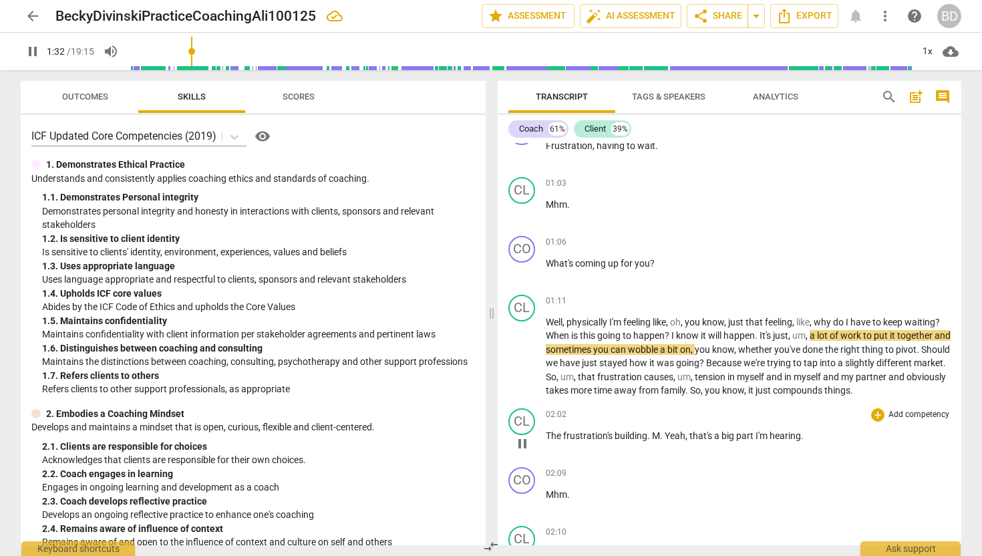
click at [547, 436] on span "The" at bounding box center [554, 435] width 17 height 11
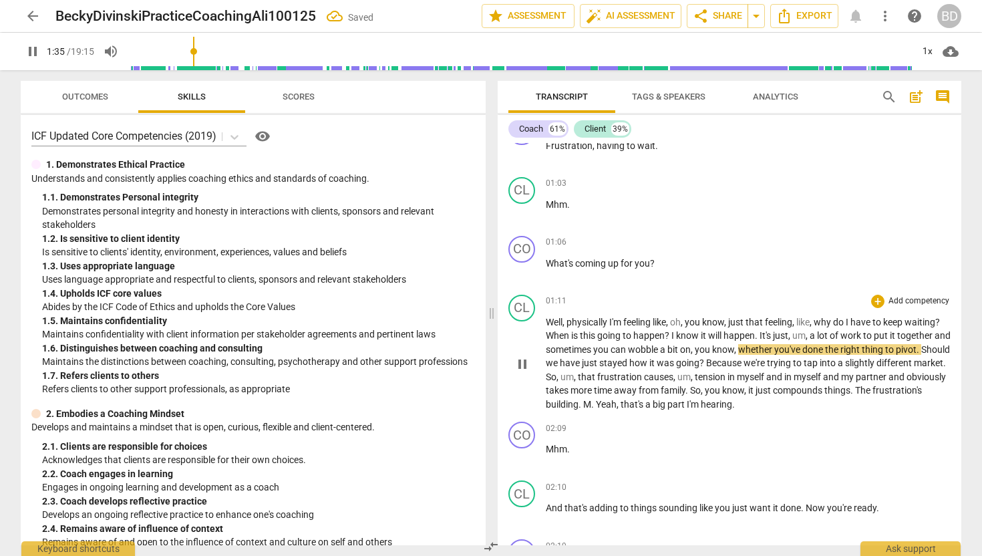
click at [872, 387] on span "The" at bounding box center [863, 390] width 17 height 11
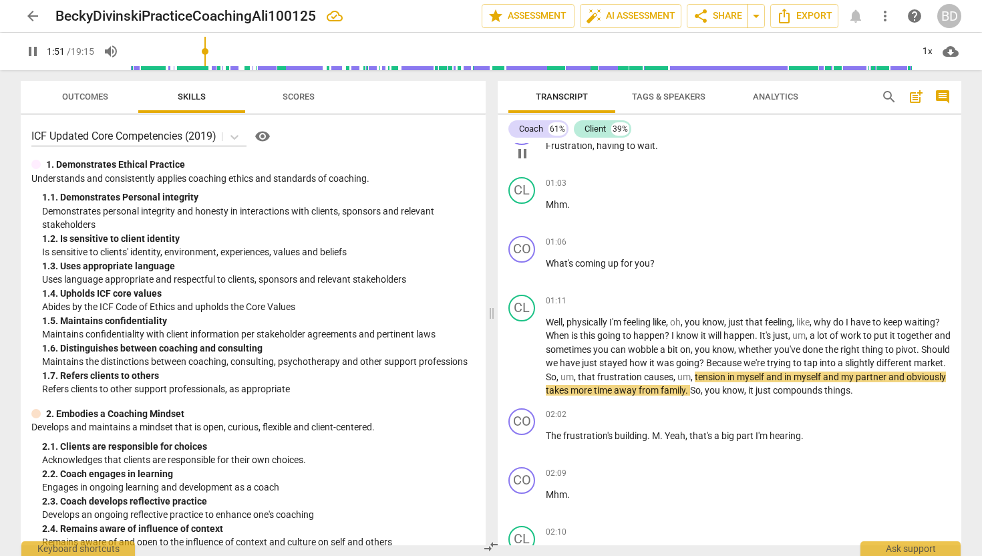
click at [741, 160] on div "00:59 + Add competency keyboard_arrow_right Frustration , having to wait ." at bounding box center [748, 142] width 405 height 48
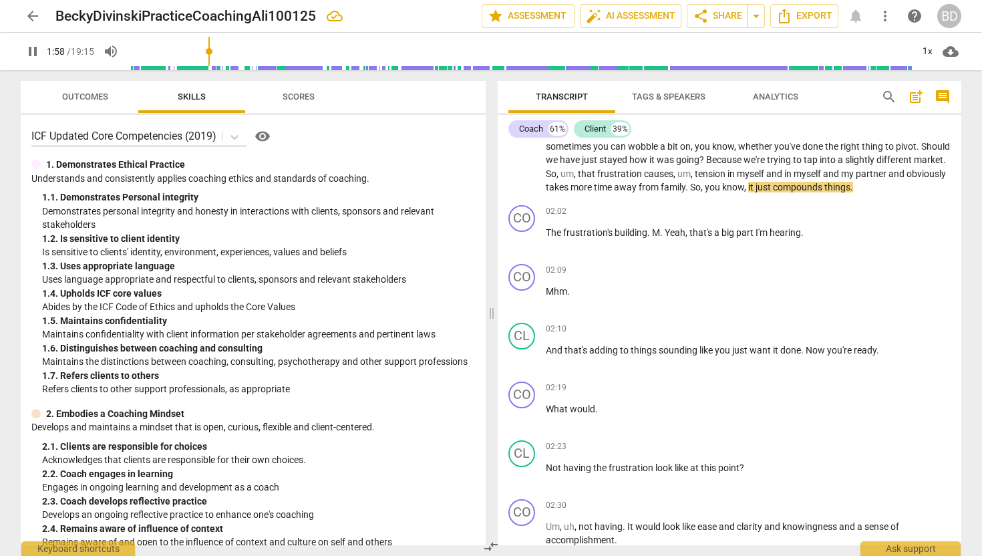
scroll to position [512, 0]
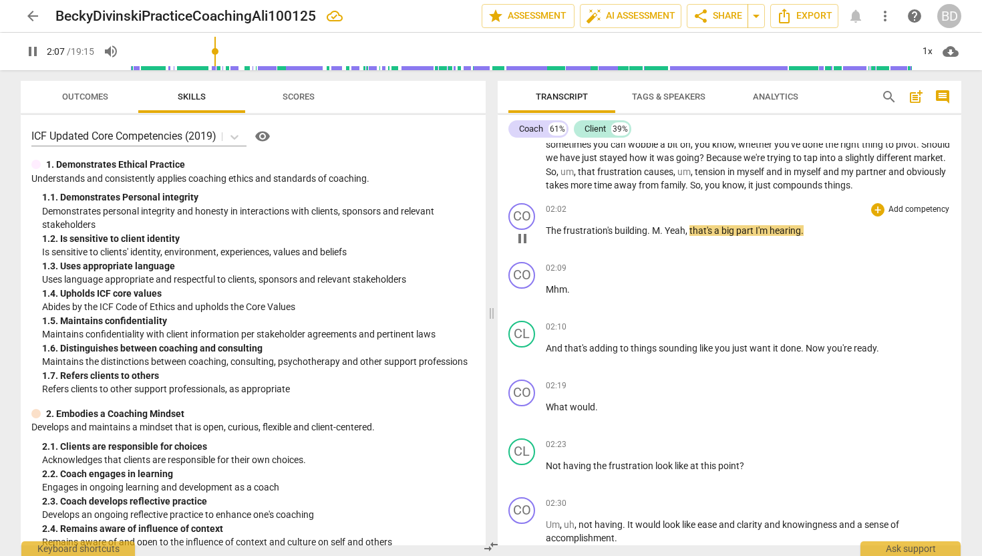
click at [653, 229] on span "M" at bounding box center [656, 230] width 8 height 11
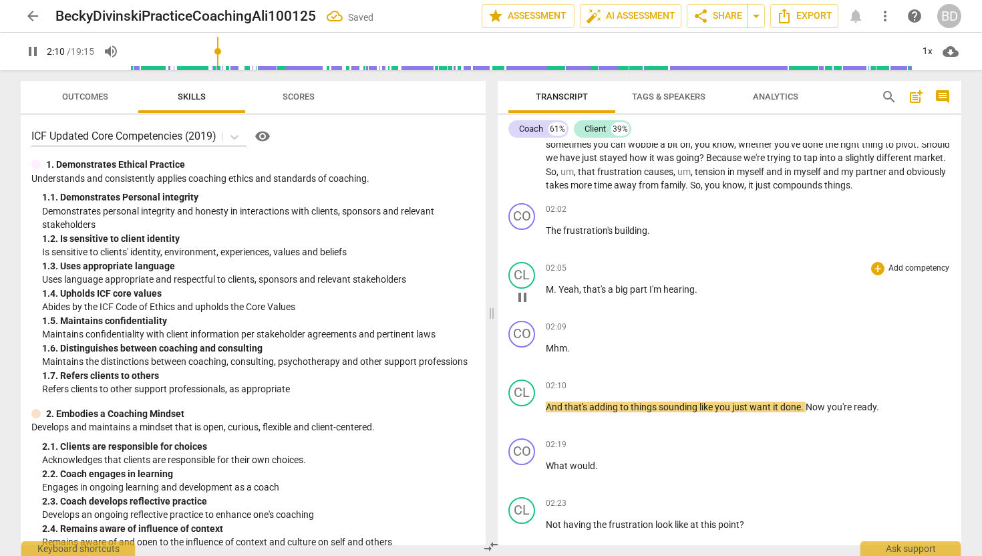
click at [583, 289] on span "," at bounding box center [581, 289] width 4 height 11
type input "132"
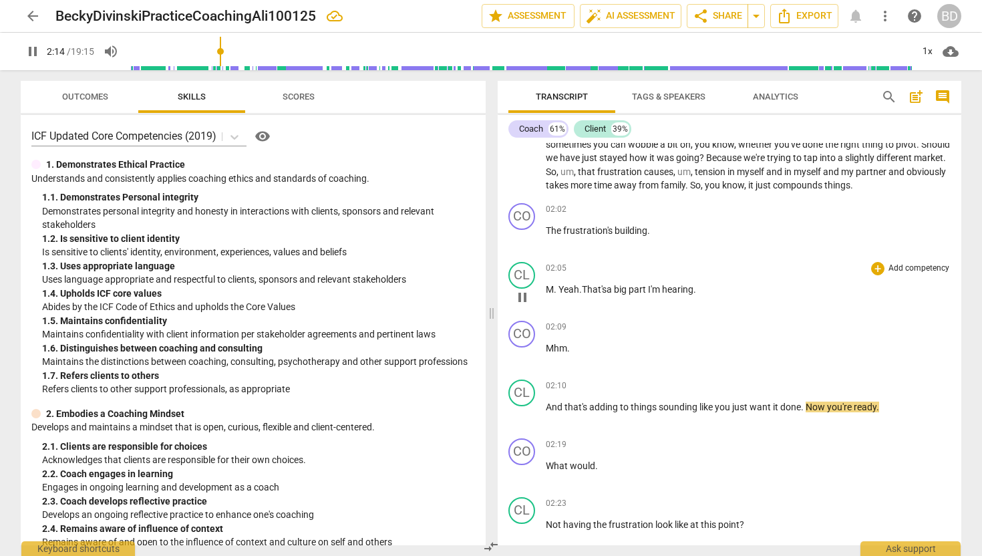
click at [582, 289] on span "Yeah." at bounding box center [569, 289] width 23 height 11
click at [584, 286] on span "That's" at bounding box center [594, 289] width 25 height 11
click at [524, 299] on span "pause" at bounding box center [522, 297] width 16 height 16
click at [524, 296] on span "play_arrow" at bounding box center [522, 297] width 16 height 16
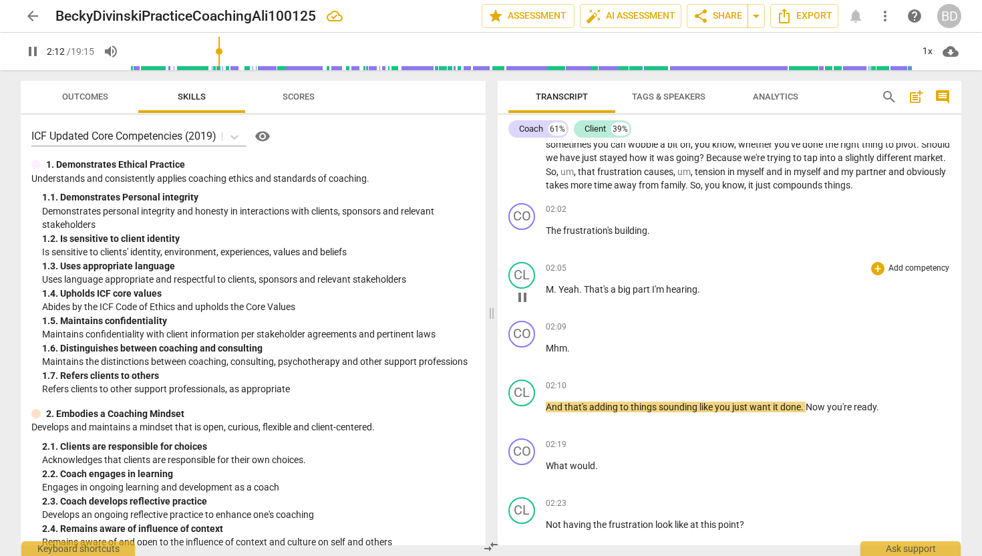
click at [584, 286] on span "That's" at bounding box center [597, 289] width 27 height 11
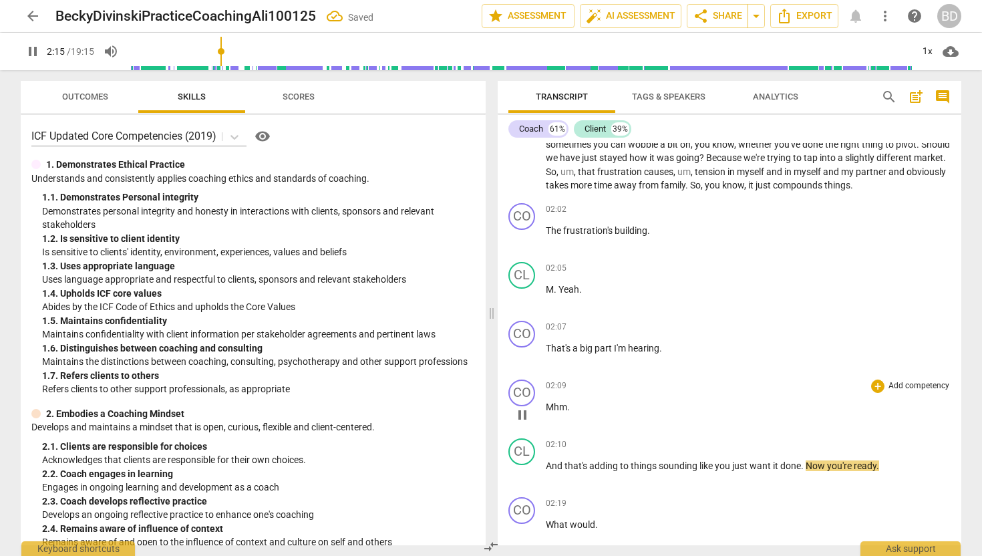
click at [547, 407] on span "Mhm" at bounding box center [556, 406] width 21 height 11
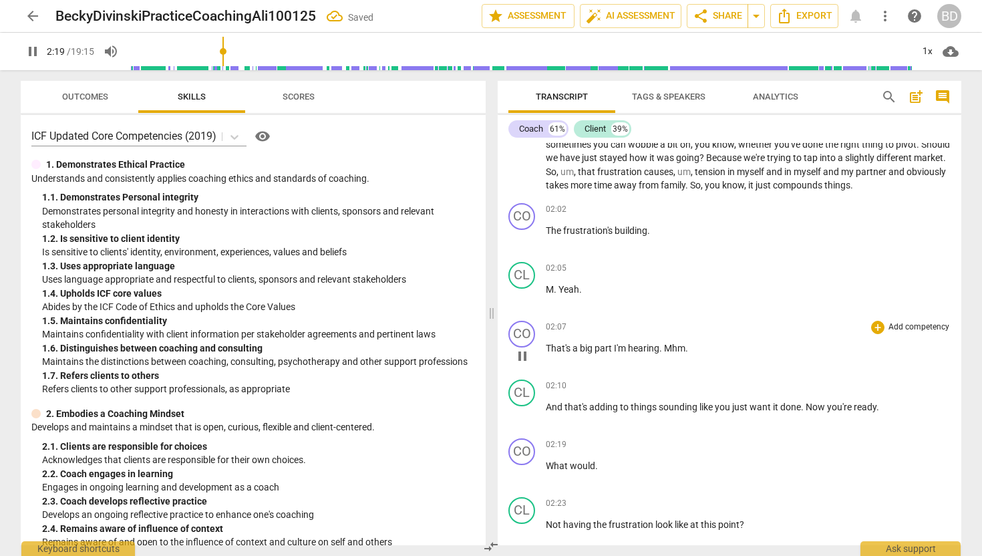
click at [667, 343] on span "Mhm" at bounding box center [674, 348] width 21 height 11
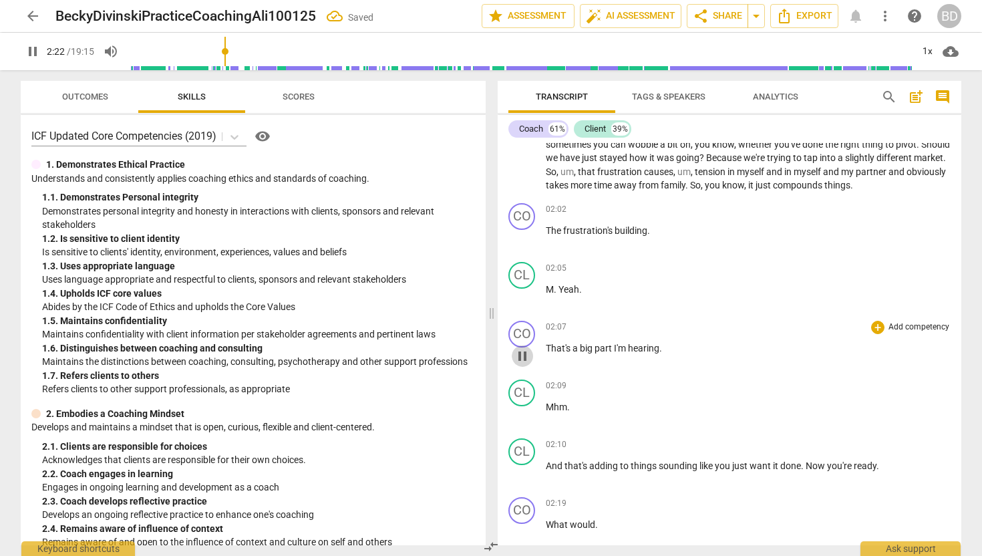
click at [522, 353] on span "pause" at bounding box center [522, 356] width 16 height 16
click at [525, 357] on span "play_arrow" at bounding box center [522, 356] width 16 height 16
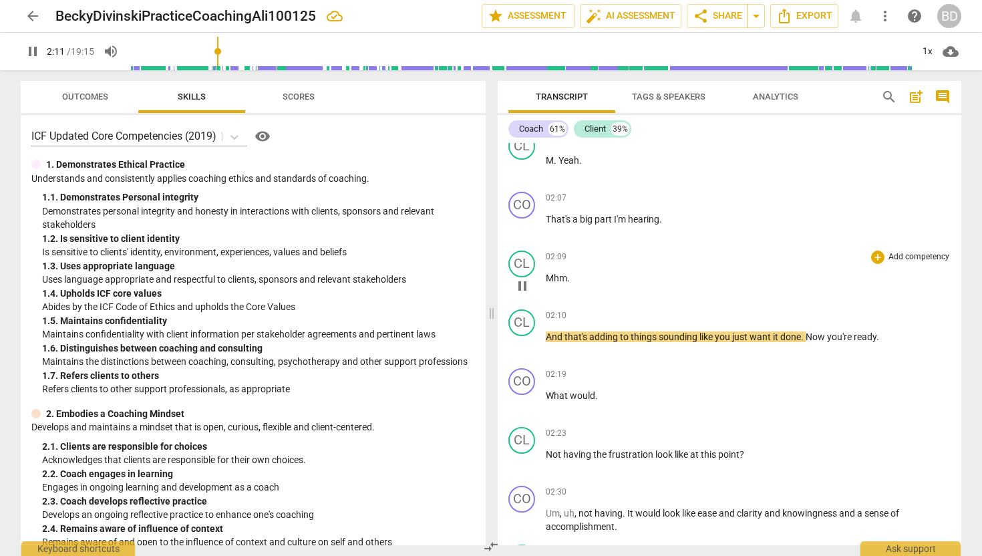
scroll to position [658, 0]
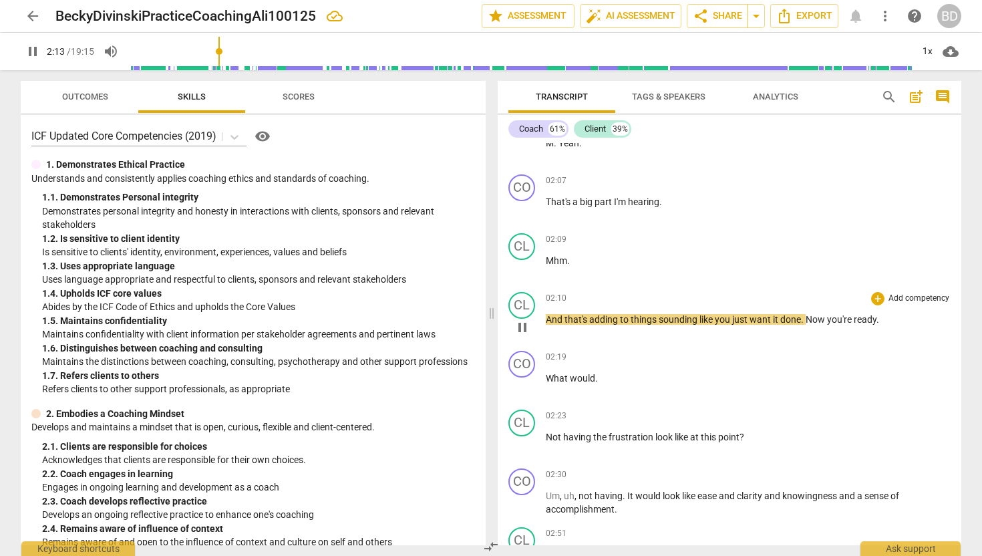
click at [548, 319] on span "And" at bounding box center [555, 319] width 19 height 11
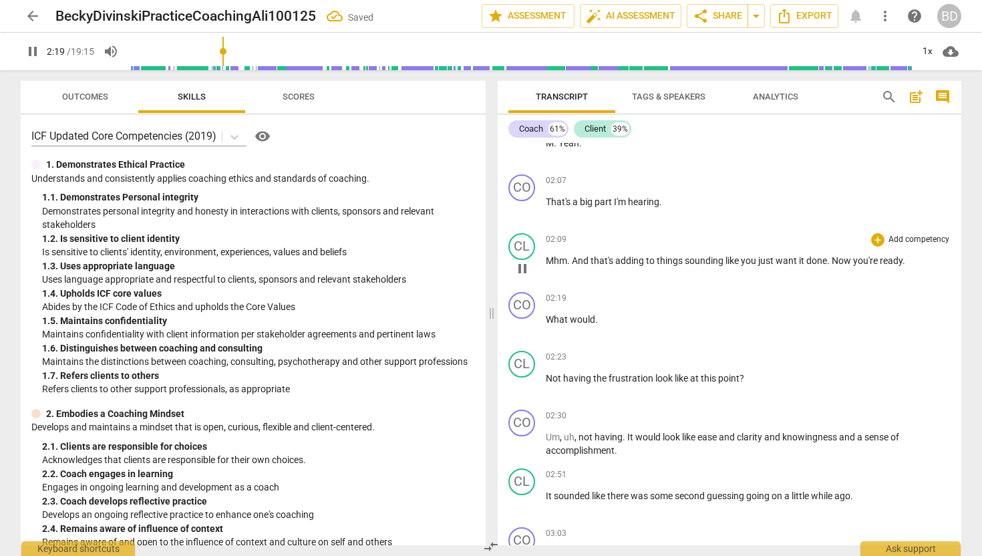
click at [573, 259] on span "And" at bounding box center [581, 260] width 19 height 11
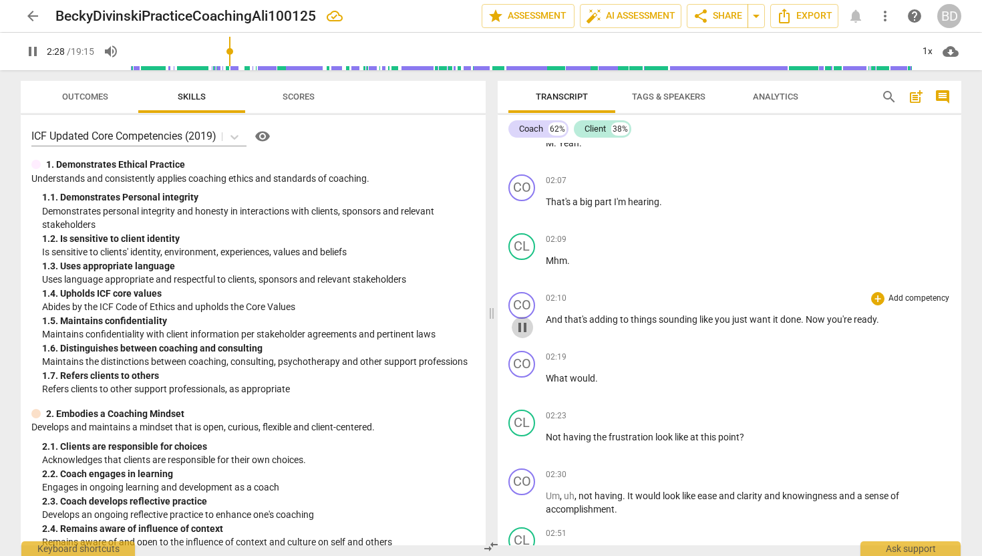
click at [525, 324] on span "pause" at bounding box center [522, 327] width 16 height 16
click at [523, 325] on span "play_arrow" at bounding box center [522, 327] width 16 height 16
click at [807, 317] on span "Now" at bounding box center [815, 319] width 21 height 11
type input "137"
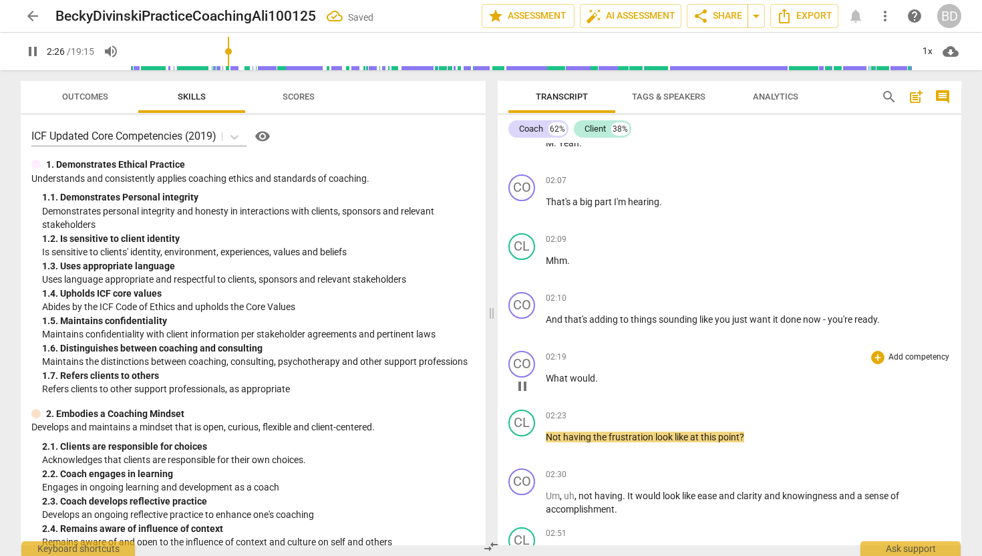
click at [546, 376] on span "What" at bounding box center [558, 378] width 24 height 11
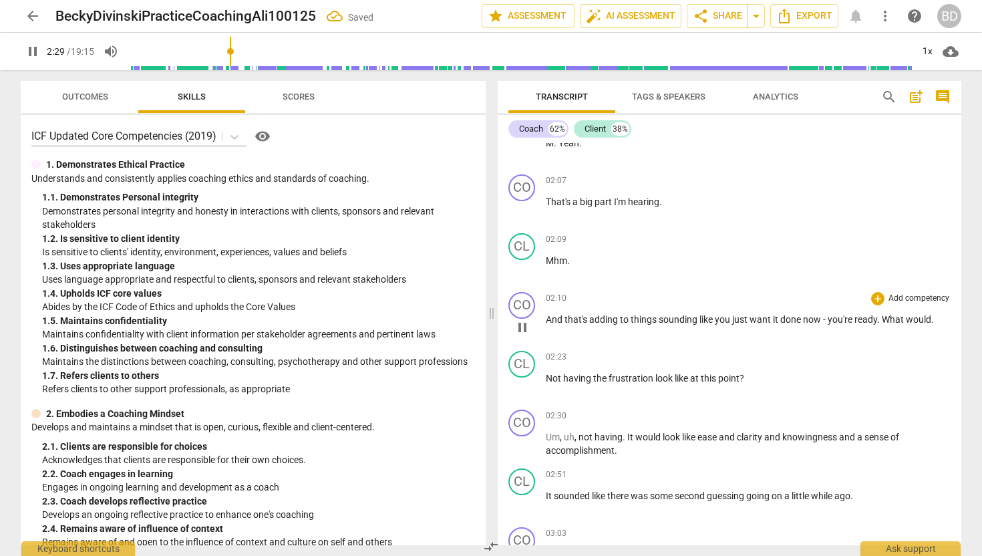
click at [525, 329] on span "pause" at bounding box center [522, 327] width 16 height 16
click at [524, 326] on span "play_arrow" at bounding box center [522, 327] width 16 height 16
click at [524, 327] on span "pause" at bounding box center [522, 327] width 16 height 16
click at [525, 325] on span "play_arrow" at bounding box center [522, 327] width 16 height 16
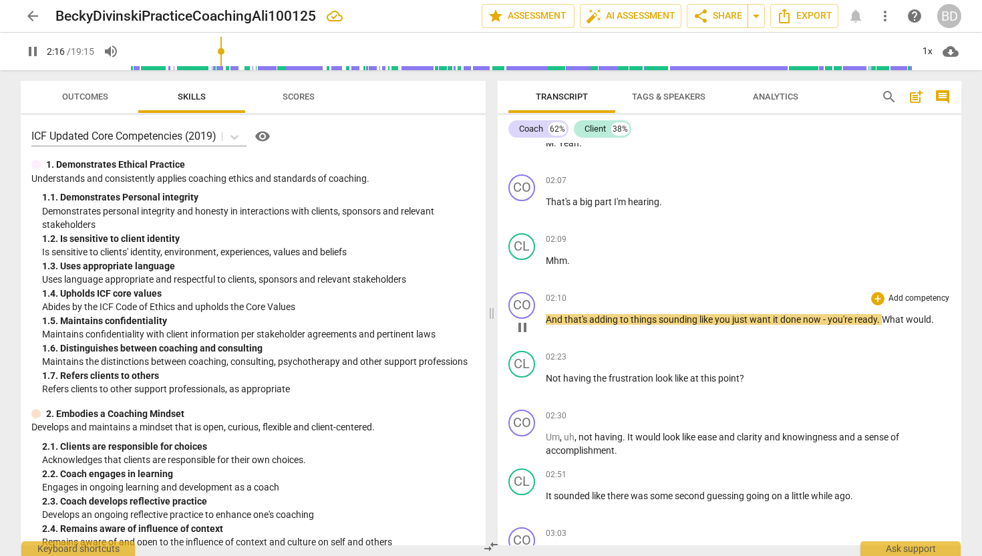
click at [823, 319] on span "now" at bounding box center [813, 319] width 20 height 11
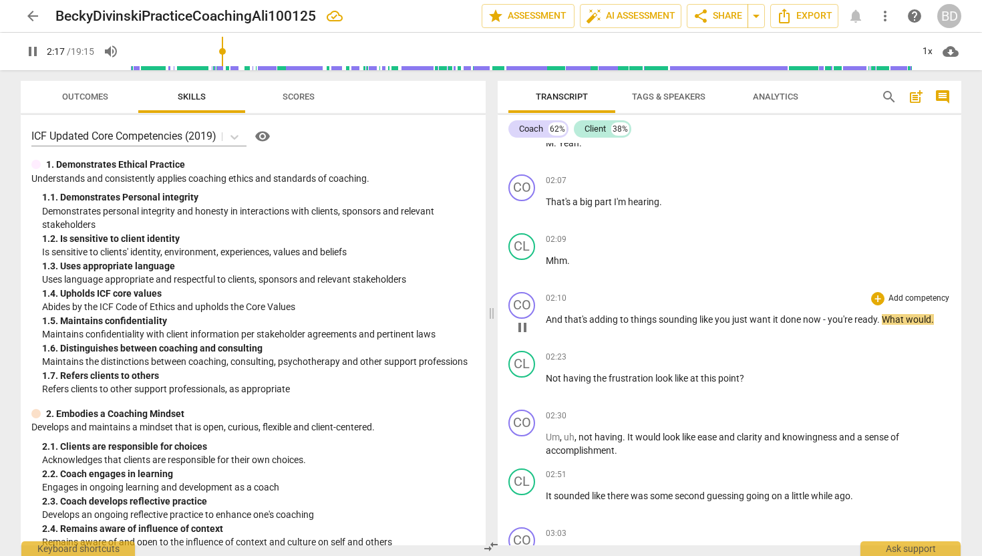
click at [823, 319] on span "now" at bounding box center [813, 319] width 20 height 11
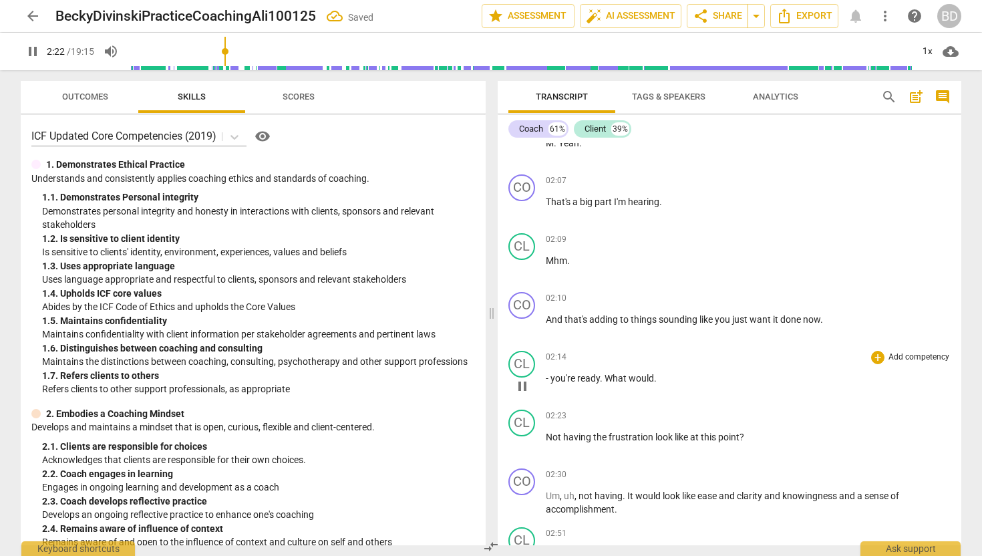
click at [546, 375] on span "-" at bounding box center [548, 378] width 5 height 11
type input "143"
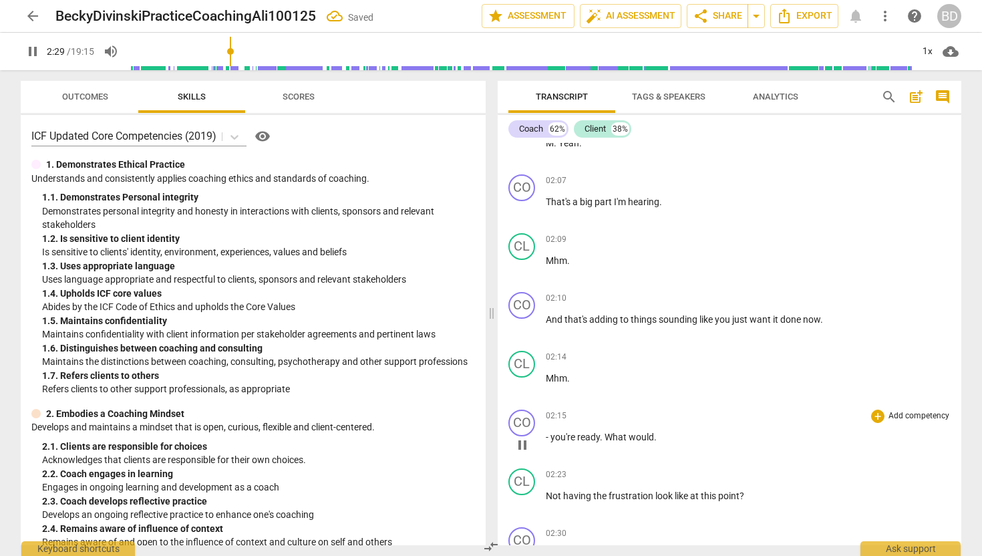
click at [552, 435] on span "you're" at bounding box center [563, 436] width 27 height 11
type input "150"
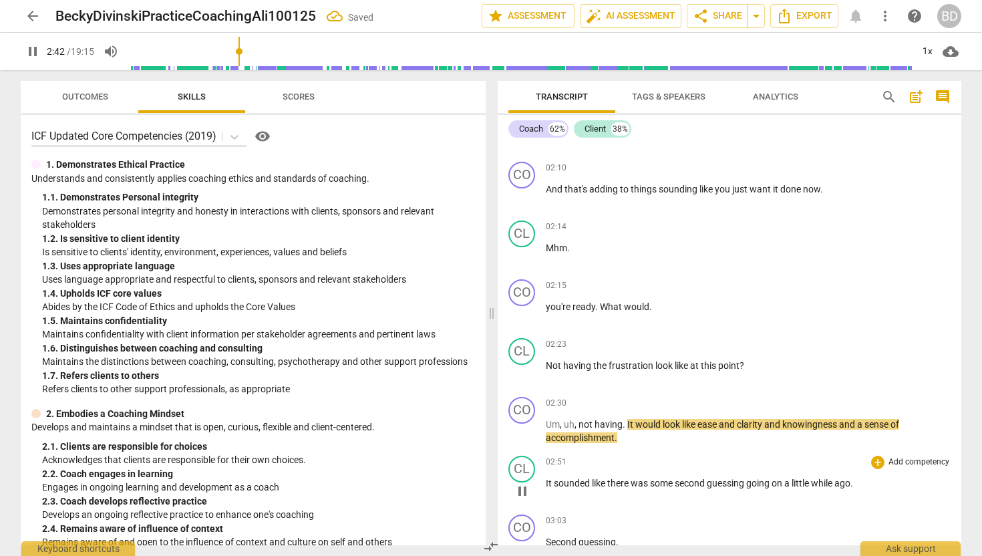
scroll to position [772, 0]
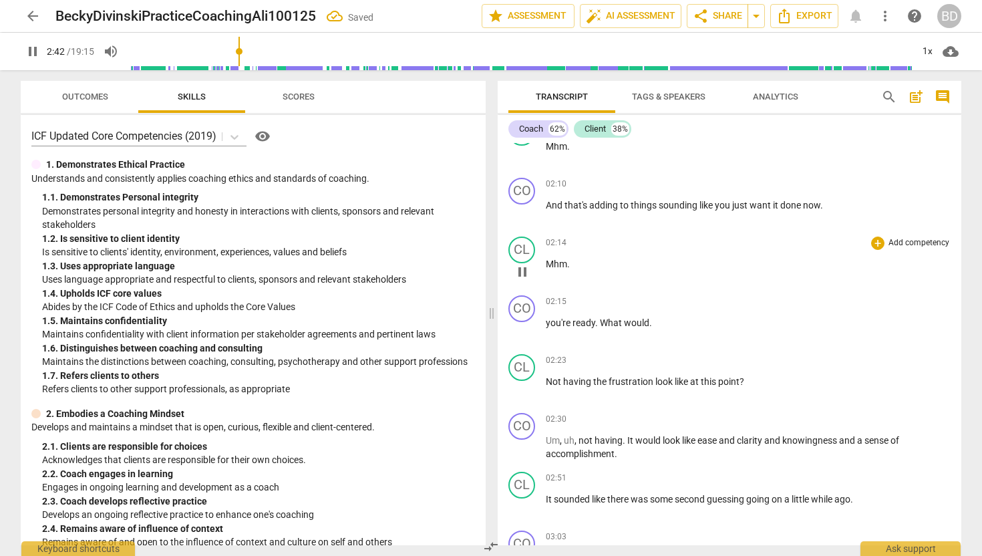
click at [524, 270] on span "pause" at bounding box center [522, 272] width 16 height 16
click at [524, 270] on span "play_arrow" at bounding box center [522, 272] width 16 height 16
click at [600, 321] on span "What" at bounding box center [612, 322] width 24 height 11
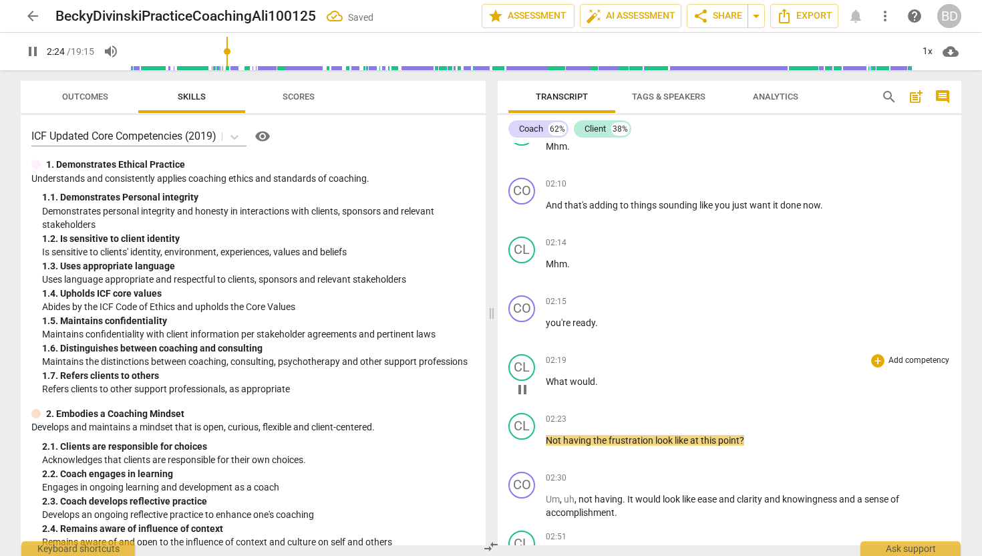
click at [546, 379] on span "What" at bounding box center [558, 381] width 24 height 11
type input "147"
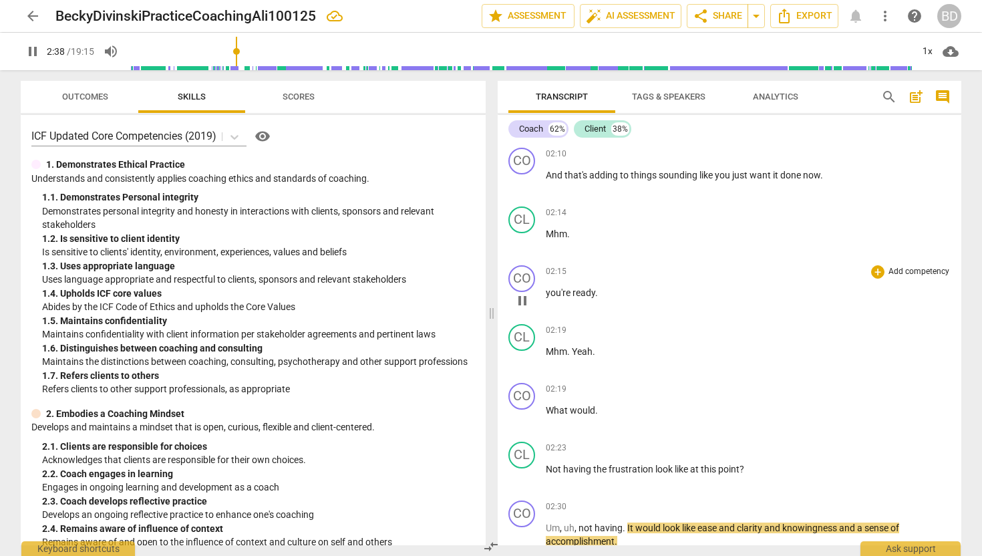
scroll to position [804, 0]
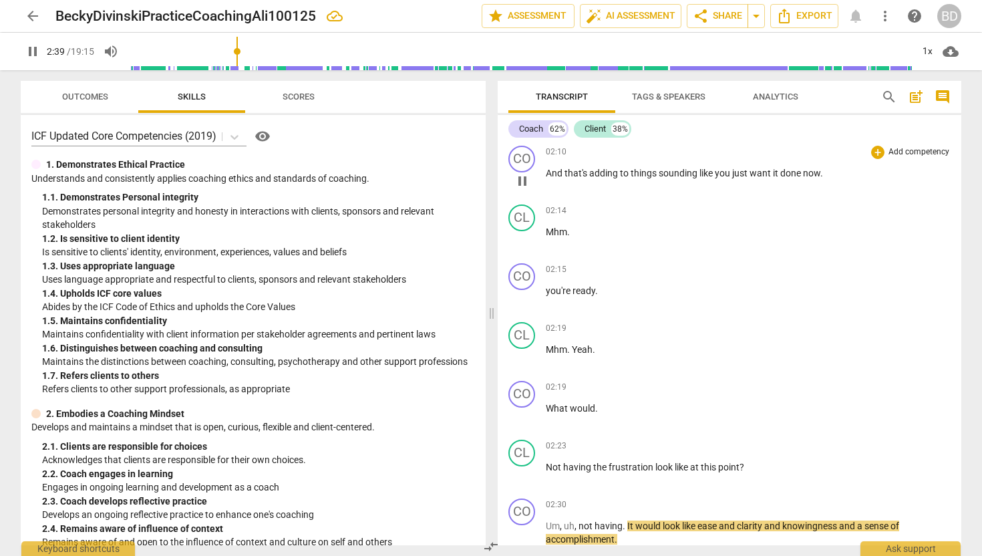
click at [524, 178] on span "pause" at bounding box center [522, 181] width 16 height 16
click at [525, 178] on span "play_arrow" at bounding box center [522, 181] width 16 height 16
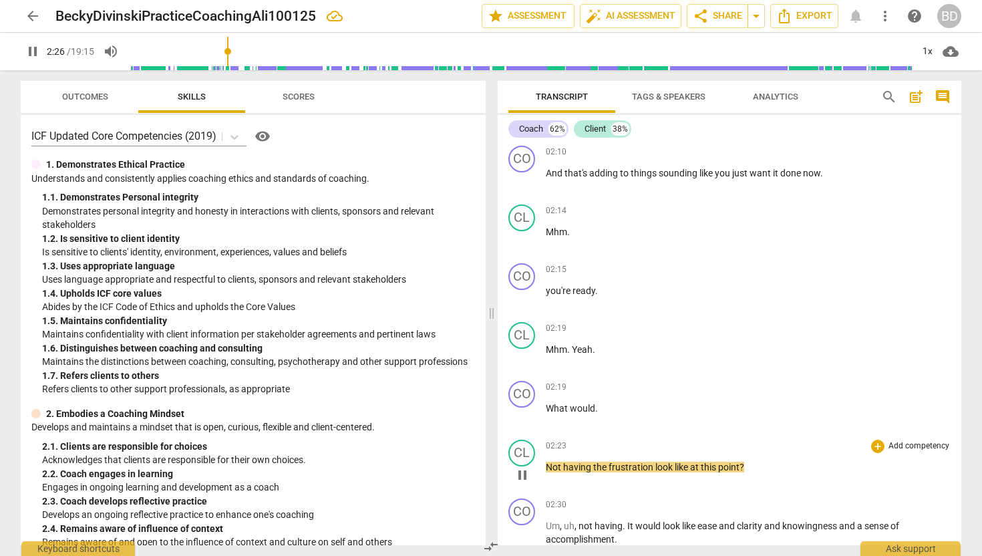
click at [551, 467] on span "Not" at bounding box center [554, 467] width 17 height 11
type input "147"
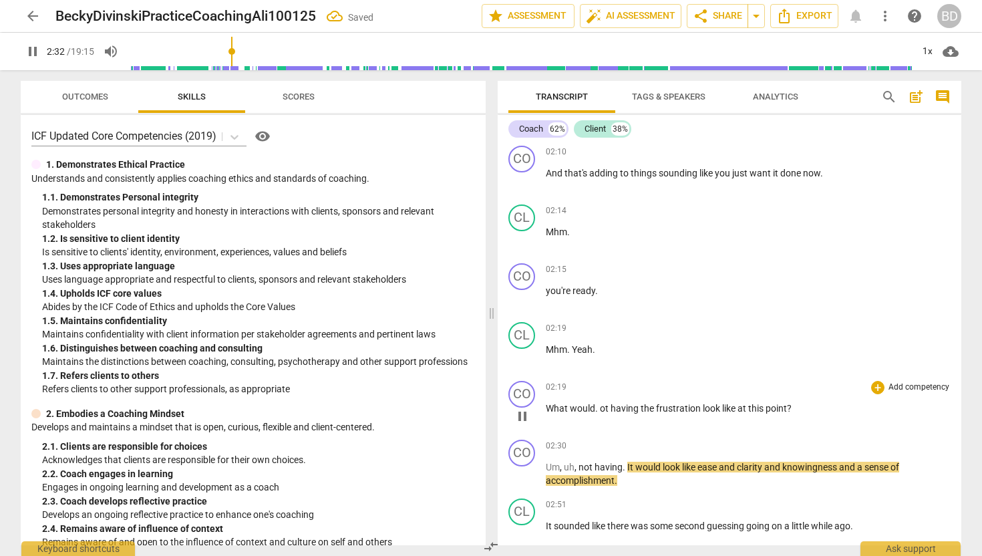
click at [600, 408] on span "ot" at bounding box center [605, 408] width 11 height 11
type input "153"
click at [526, 476] on span "pause" at bounding box center [522, 475] width 16 height 16
click at [547, 465] on span "Um" at bounding box center [553, 467] width 14 height 11
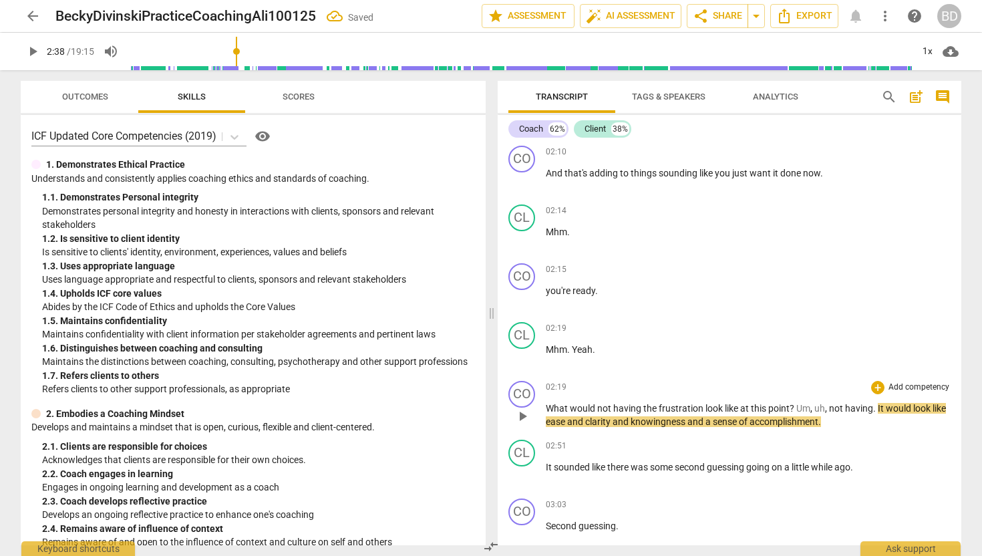
click at [796, 407] on span "Um" at bounding box center [803, 408] width 14 height 11
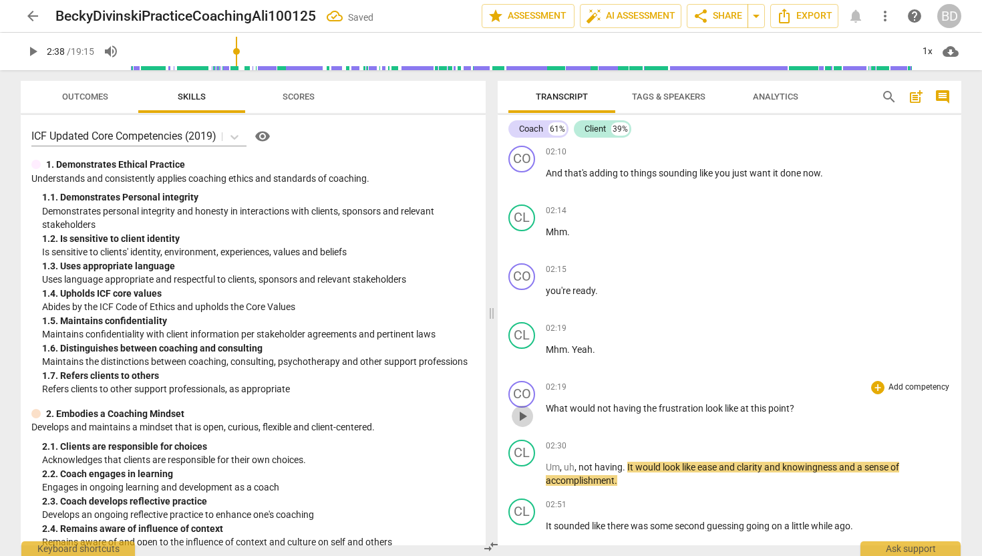
click at [525, 412] on span "play_arrow" at bounding box center [522, 416] width 16 height 16
click at [629, 466] on span "It" at bounding box center [631, 467] width 8 height 11
type input "155"
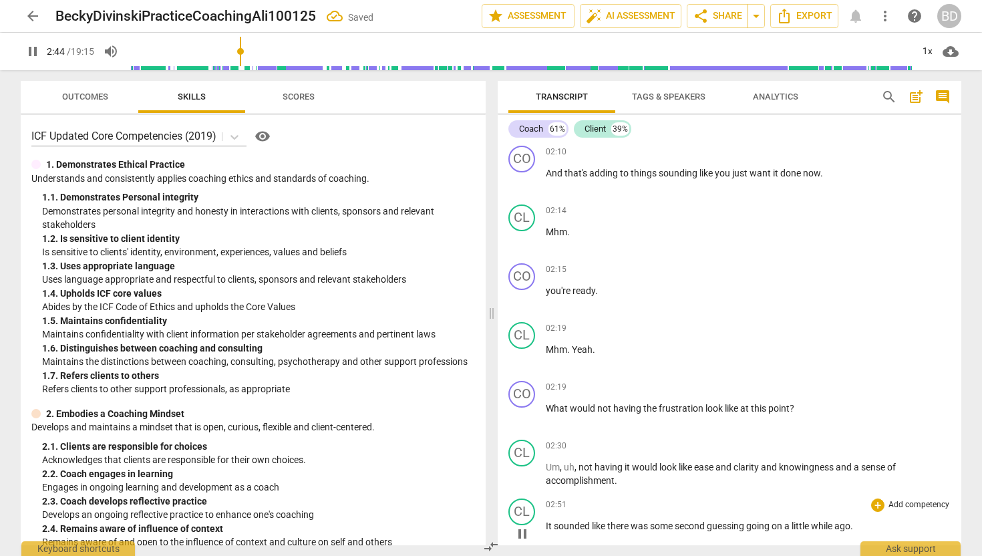
click at [546, 522] on span "It" at bounding box center [550, 525] width 8 height 11
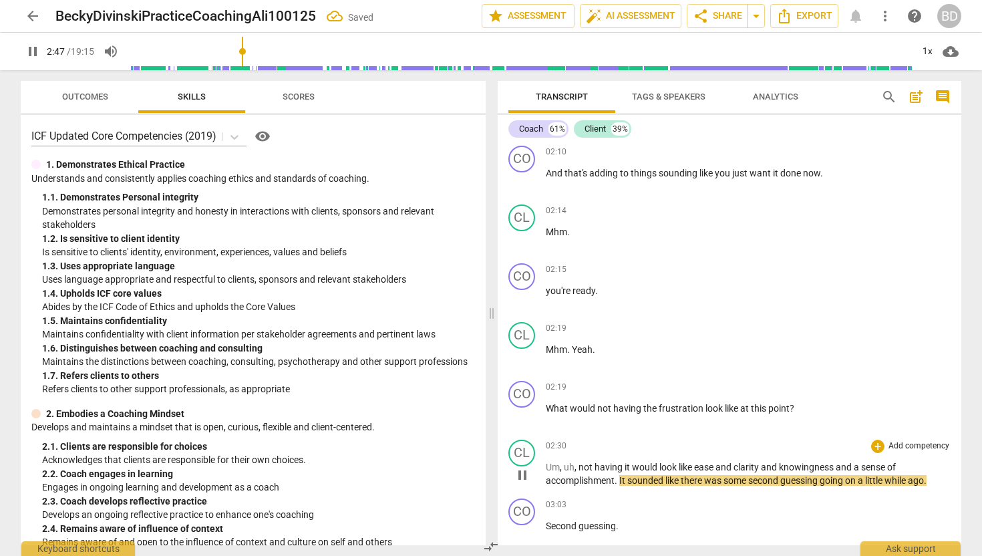
click at [620, 480] on span "It" at bounding box center [623, 480] width 8 height 11
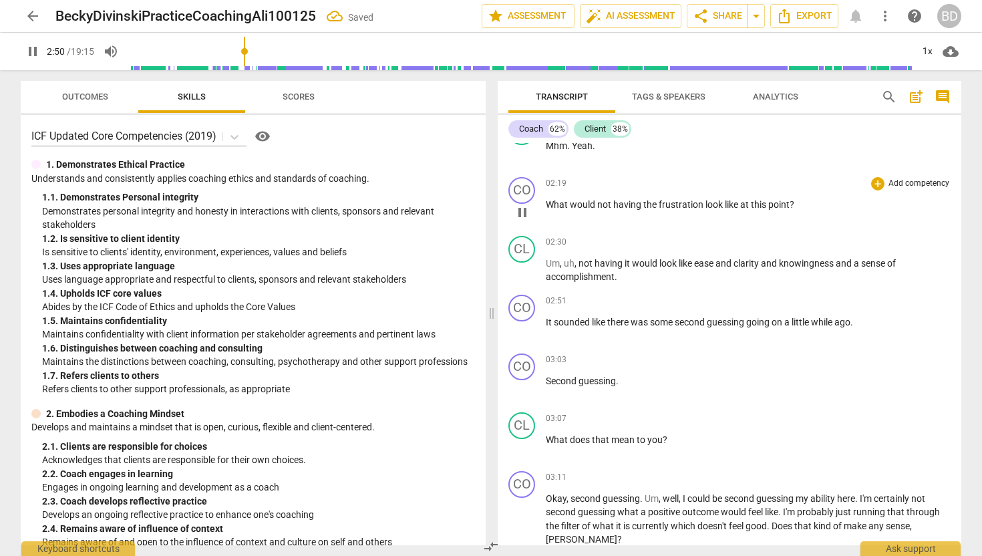
scroll to position [1018, 0]
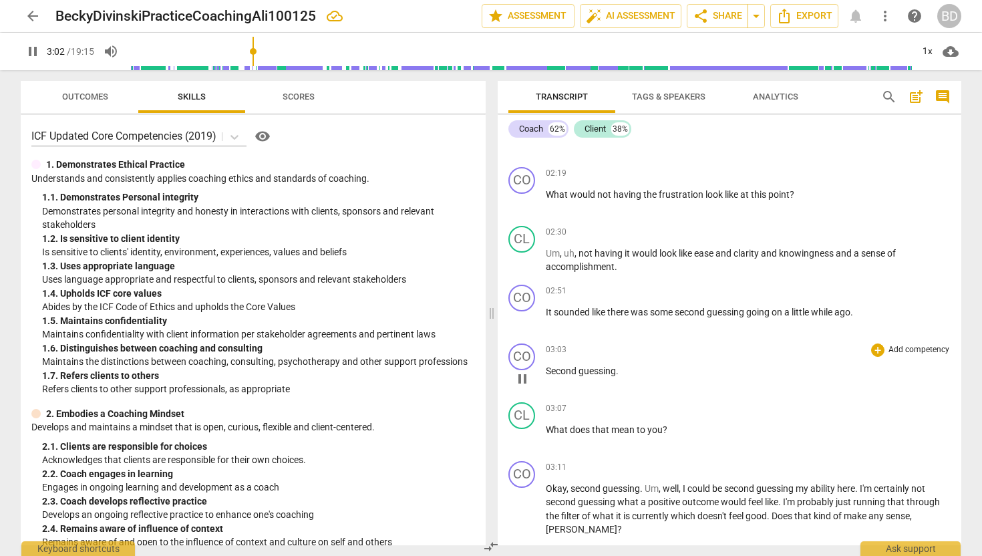
click at [546, 366] on span "Second" at bounding box center [562, 370] width 33 height 11
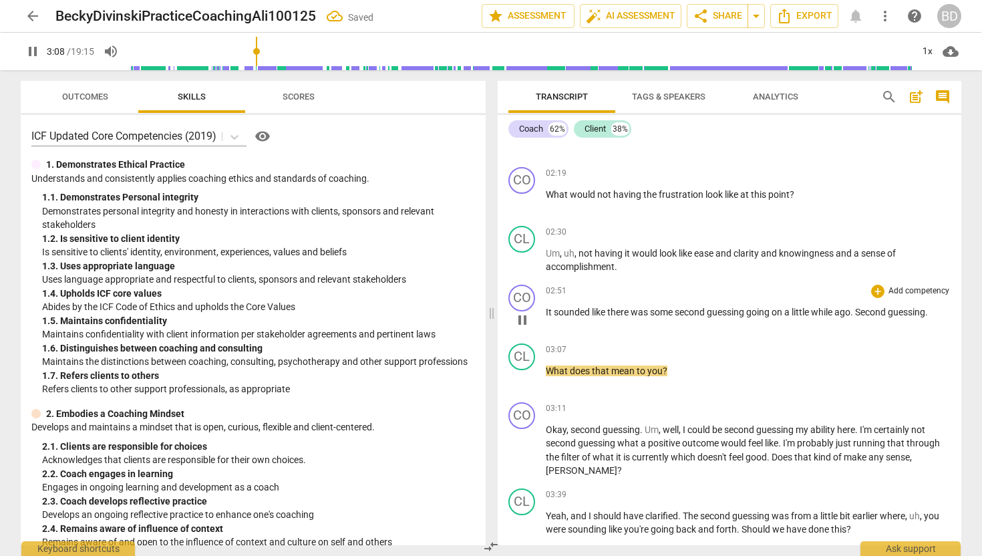
click at [862, 309] on span "Second" at bounding box center [871, 312] width 33 height 11
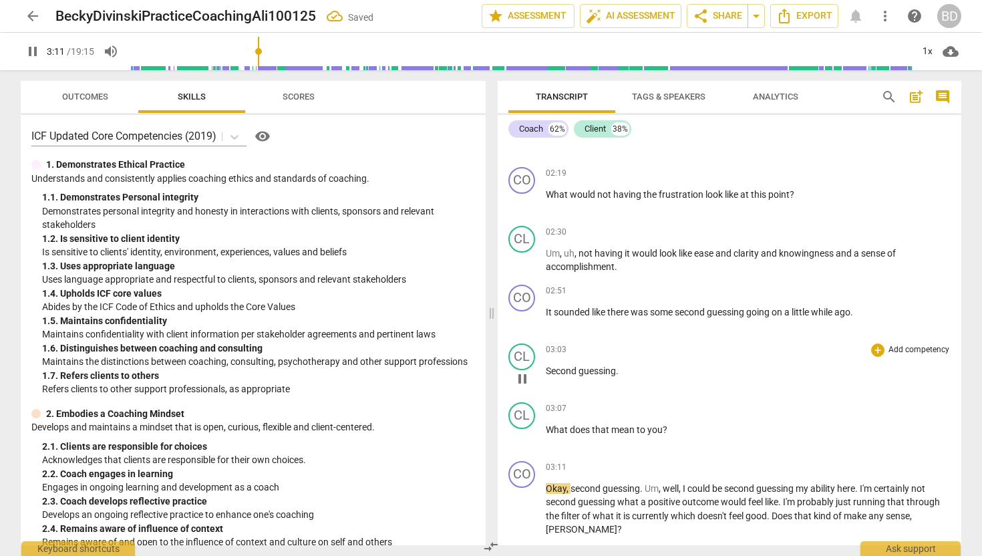
click at [546, 368] on span "Second" at bounding box center [562, 370] width 33 height 11
type input "192"
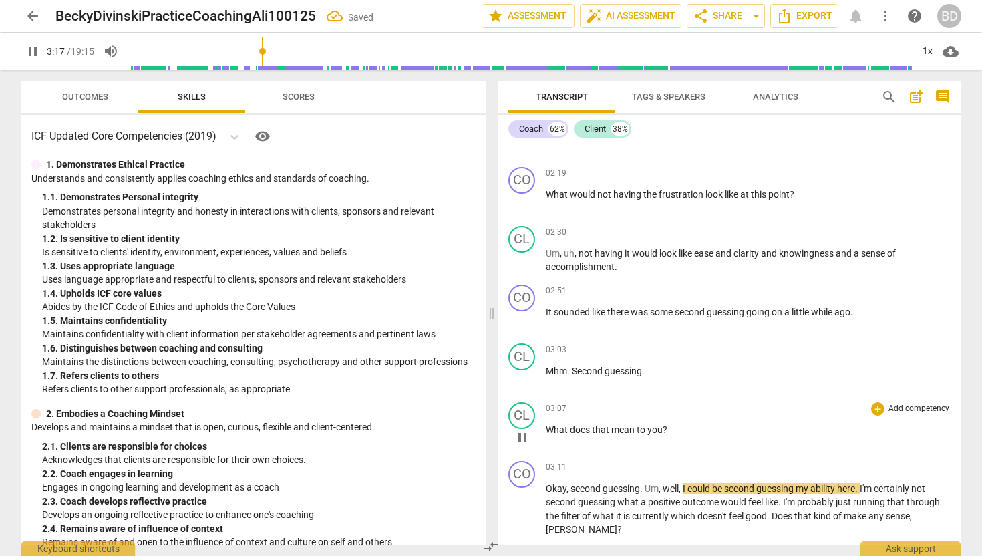
click at [546, 428] on span "What" at bounding box center [558, 429] width 24 height 11
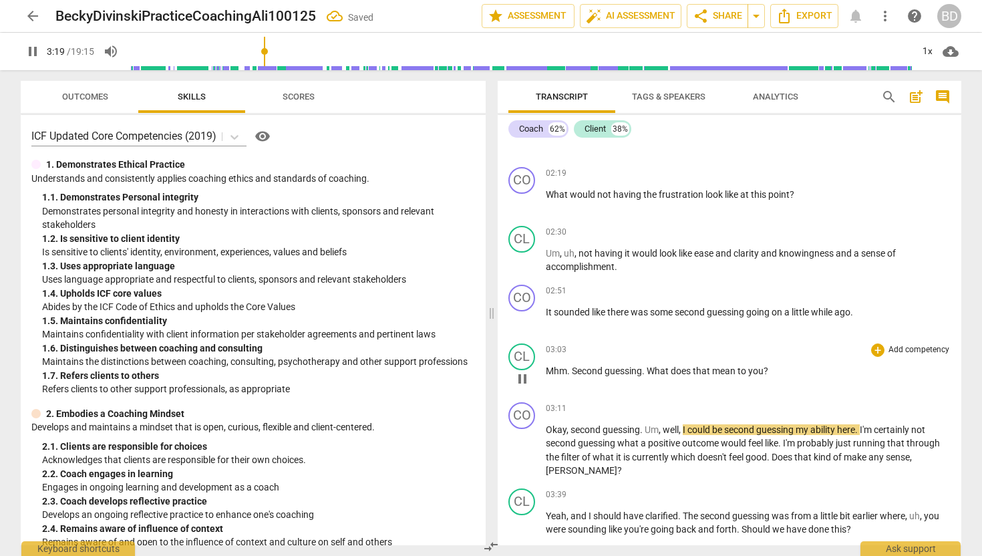
click at [649, 370] on span "What" at bounding box center [659, 370] width 24 height 11
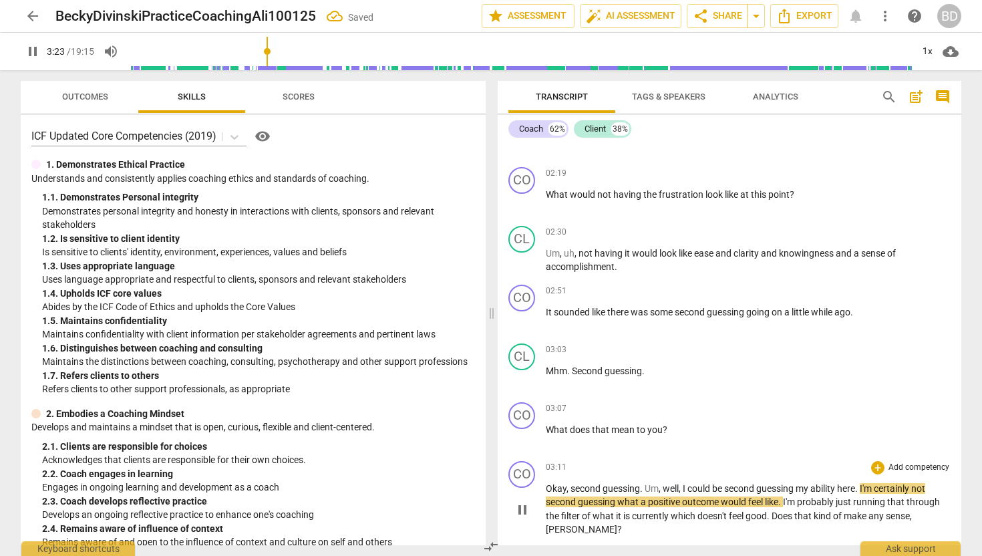
click at [546, 487] on span "Okay" at bounding box center [556, 488] width 21 height 11
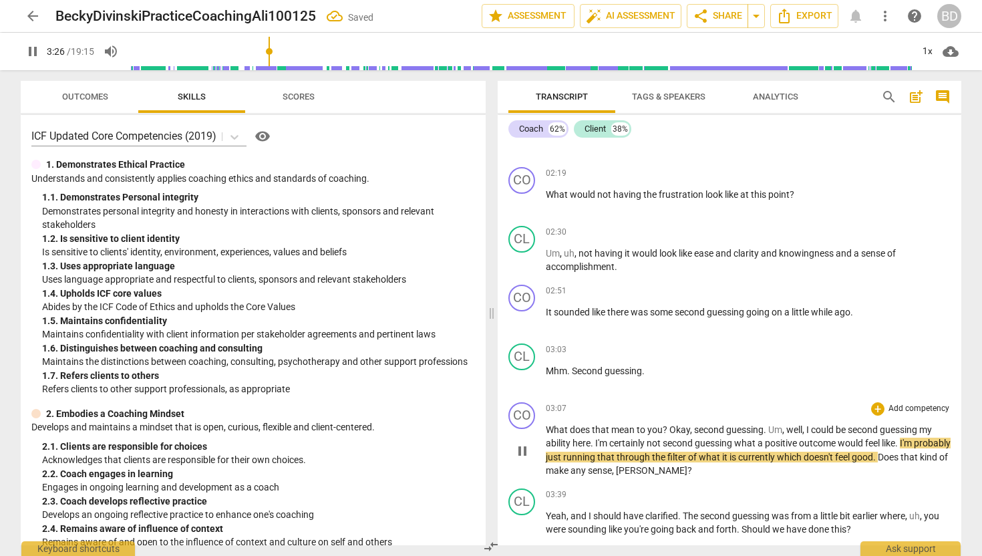
click at [670, 427] on span "Okay" at bounding box center [679, 429] width 21 height 11
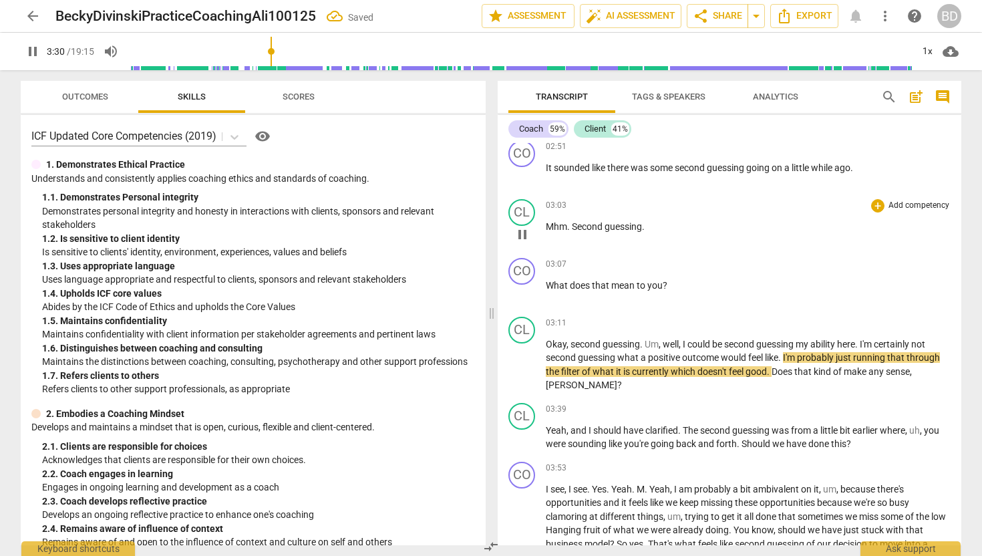
scroll to position [1177, 0]
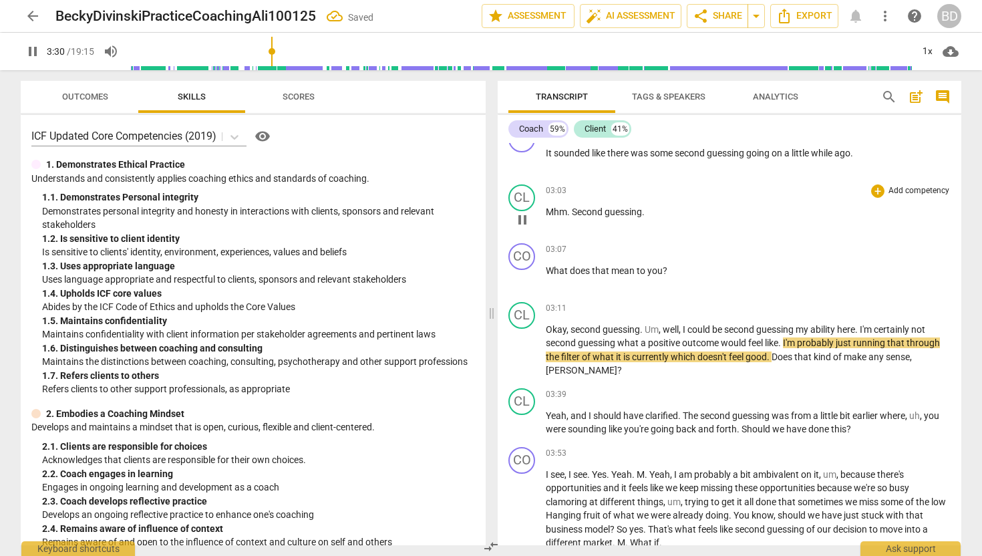
click at [523, 220] on span "pause" at bounding box center [522, 220] width 16 height 16
click at [524, 220] on span "play_arrow" at bounding box center [522, 220] width 16 height 16
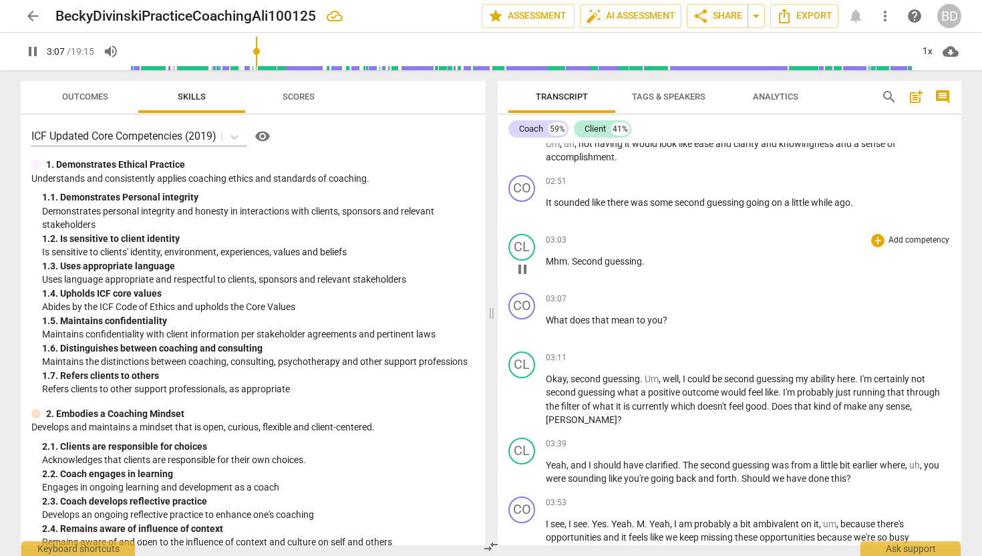
scroll to position [1123, 0]
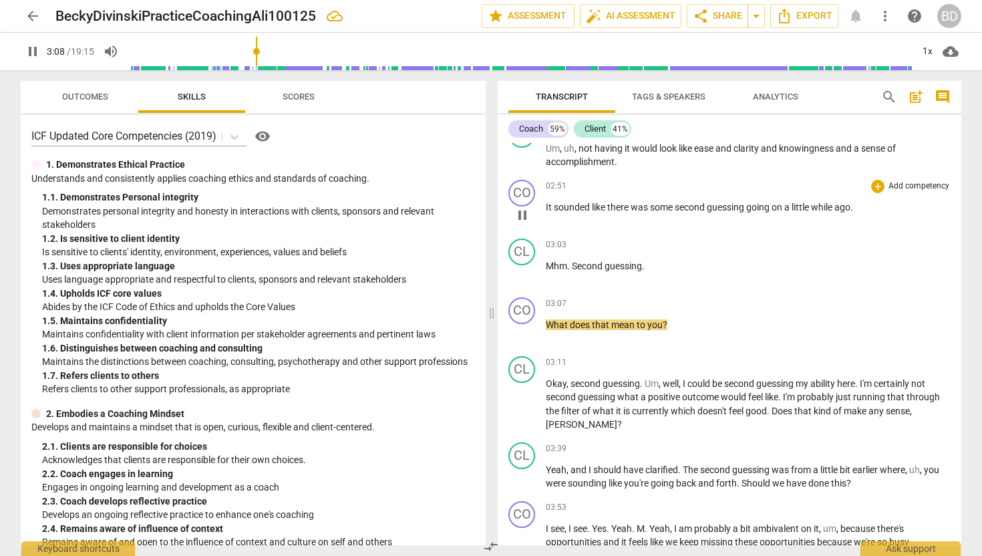
click at [525, 210] on span "pause" at bounding box center [522, 215] width 16 height 16
click at [523, 214] on span "play_arrow" at bounding box center [522, 215] width 16 height 16
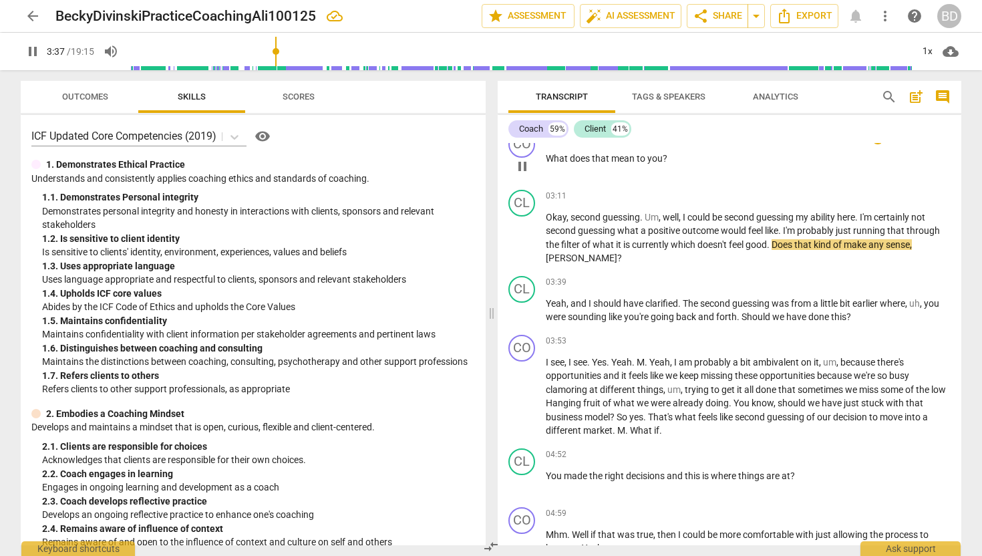
scroll to position [1292, 0]
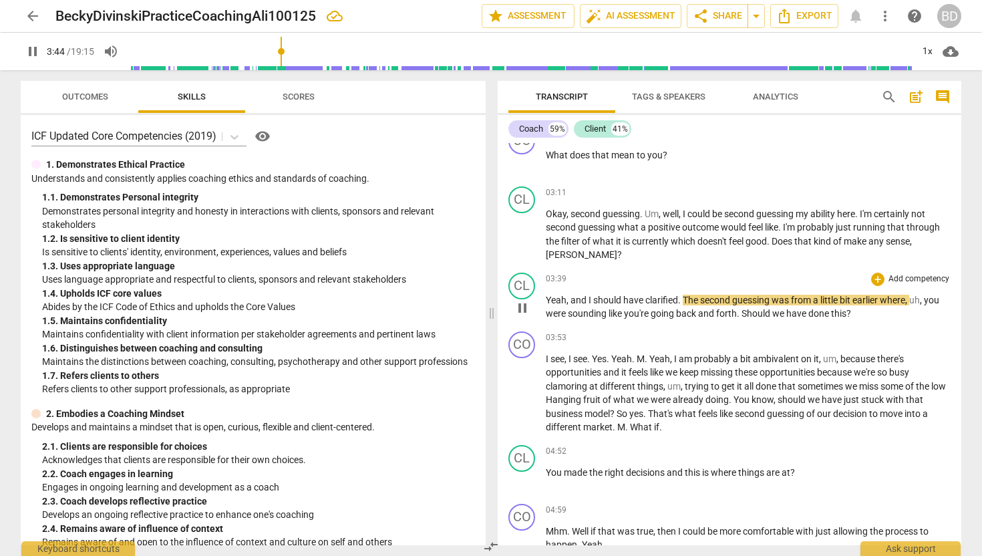
click at [546, 295] on span "Yeah" at bounding box center [556, 300] width 21 height 11
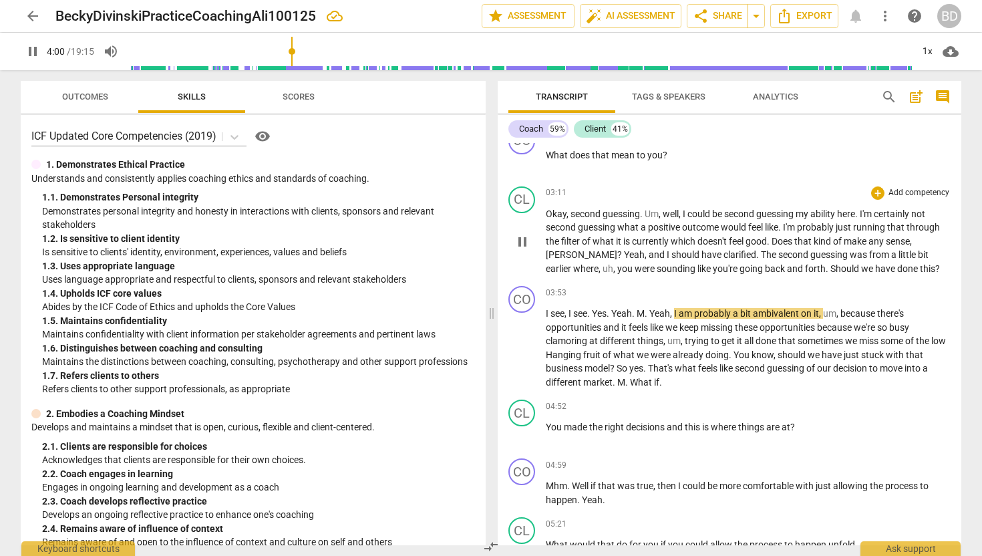
click at [624, 252] on span "Yeah" at bounding box center [634, 254] width 21 height 11
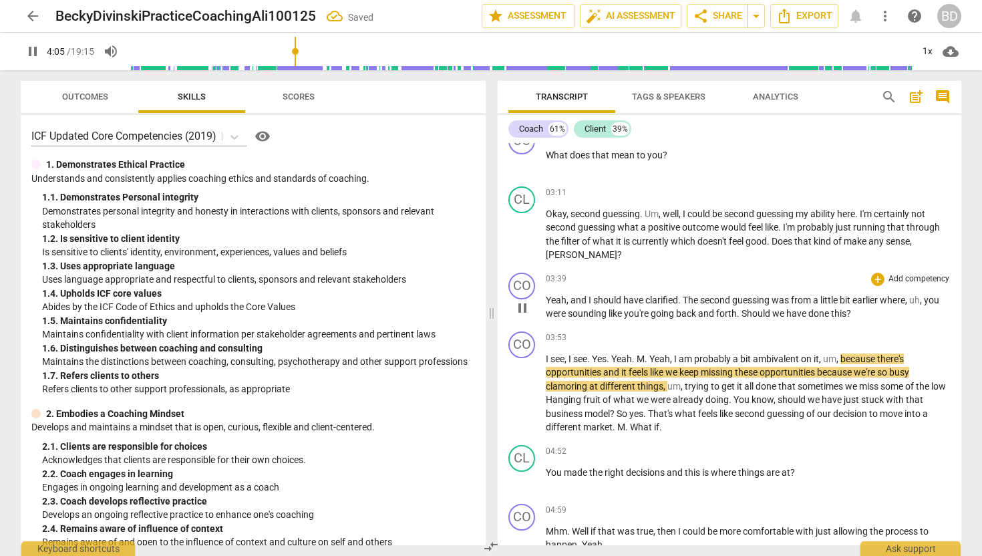
click at [524, 308] on span "pause" at bounding box center [522, 308] width 16 height 16
click at [526, 309] on span "play_arrow" at bounding box center [522, 308] width 16 height 16
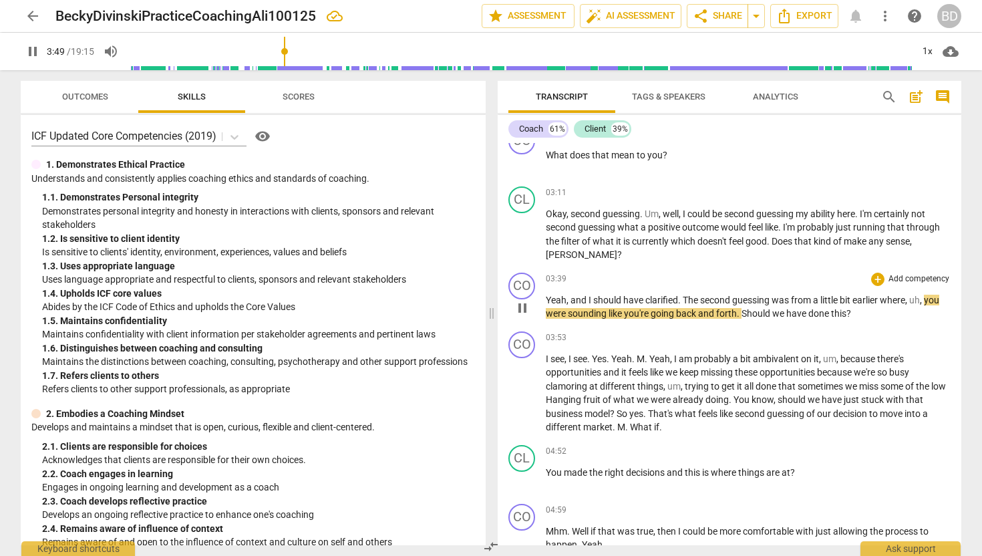
click at [913, 299] on span "uh" at bounding box center [914, 300] width 11 height 11
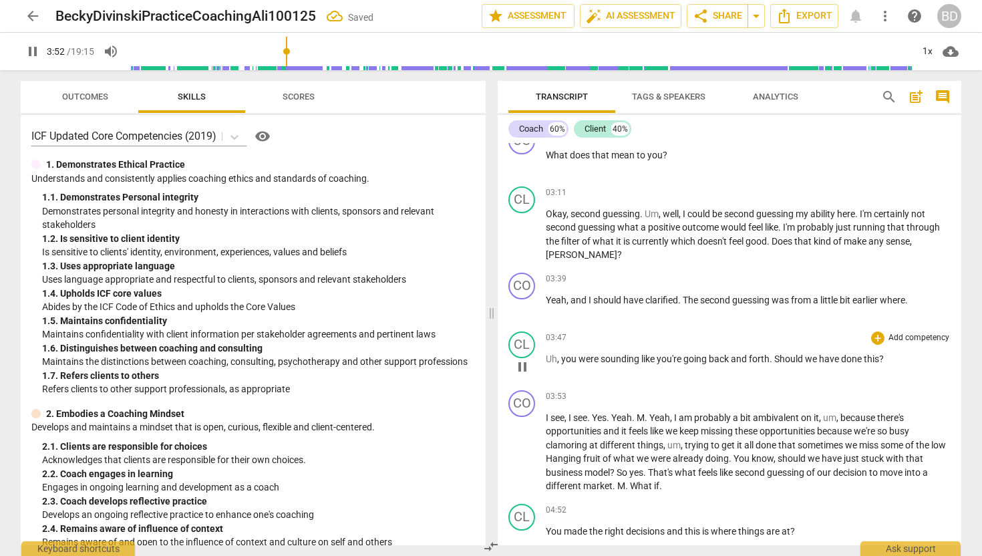
click at [562, 358] on span "you" at bounding box center [569, 358] width 17 height 11
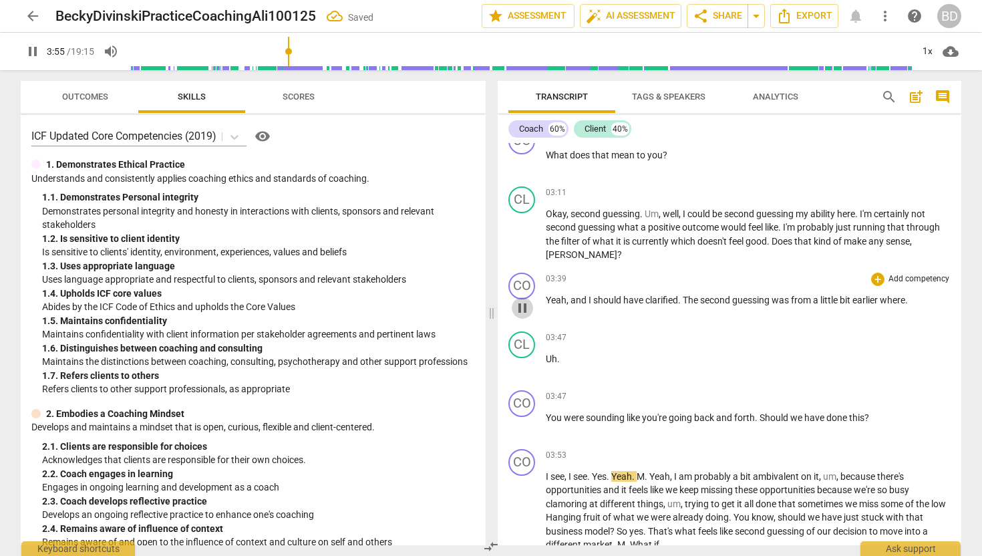
click at [525, 305] on span "pause" at bounding box center [522, 308] width 16 height 16
click at [525, 305] on span "play_arrow" at bounding box center [522, 308] width 16 height 16
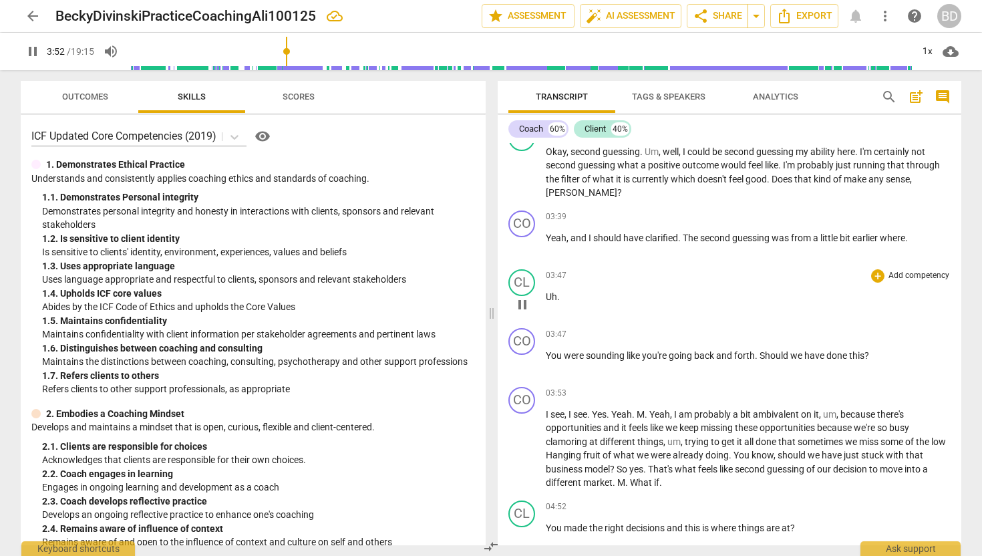
scroll to position [1378, 0]
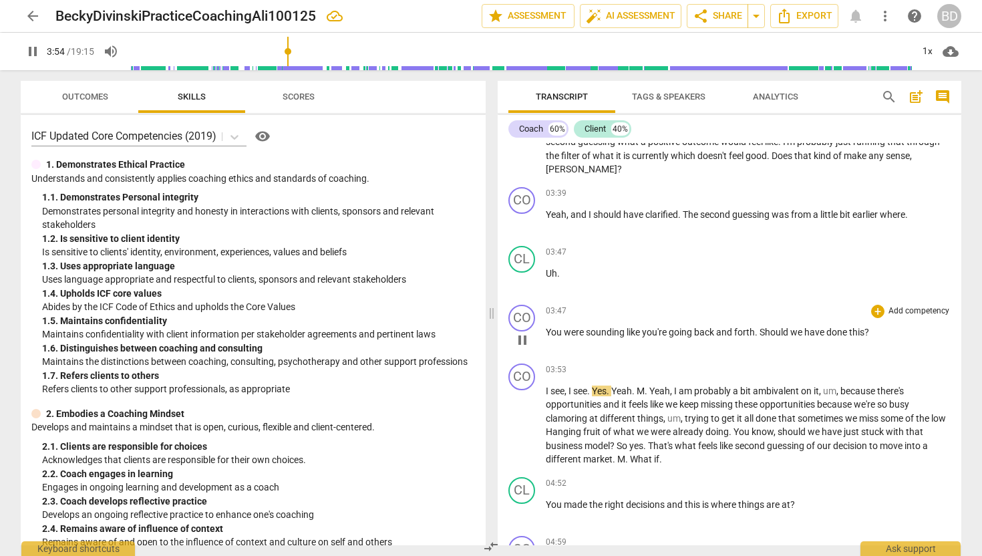
click at [880, 331] on p "You were sounding like you're going back and forth . Should we have done this ?" at bounding box center [748, 332] width 405 height 14
type input "236"
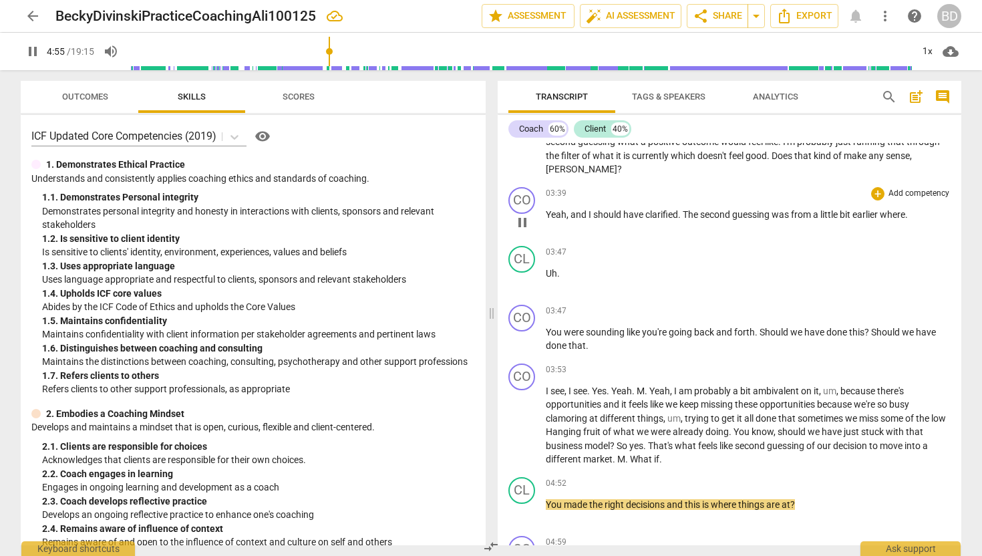
click at [525, 220] on span "pause" at bounding box center [522, 222] width 16 height 16
click at [526, 220] on span "play_arrow" at bounding box center [522, 222] width 16 height 16
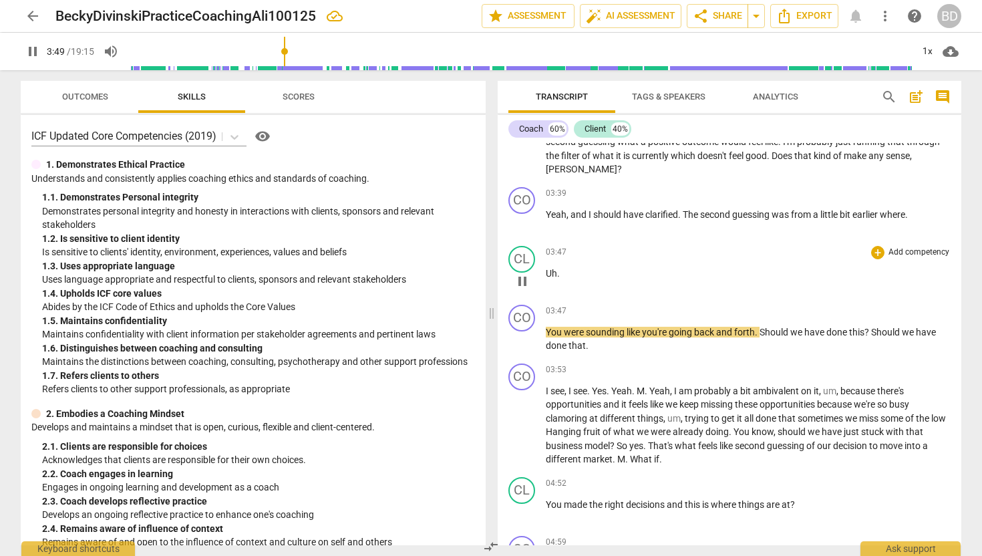
click at [547, 272] on span "Uh" at bounding box center [551, 273] width 11 height 11
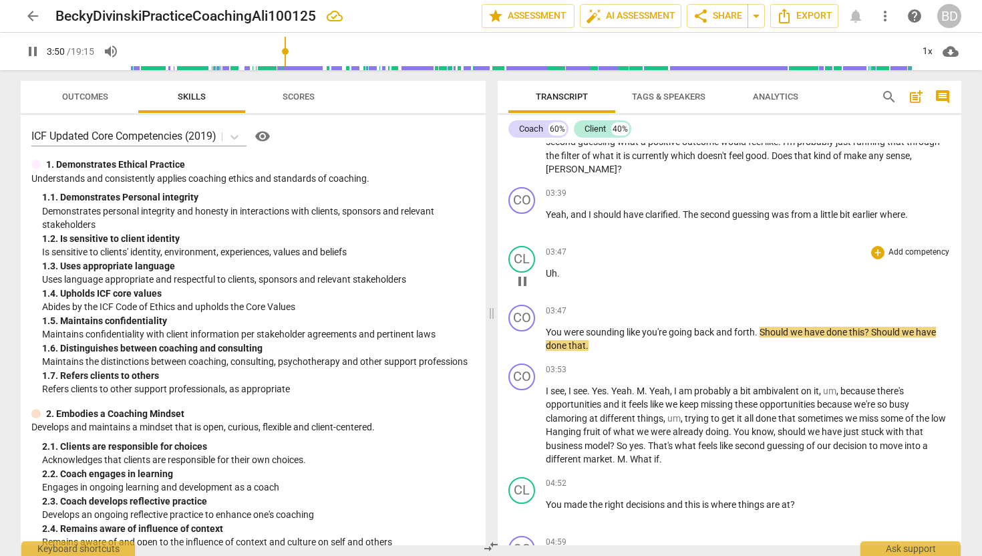
type input "231"
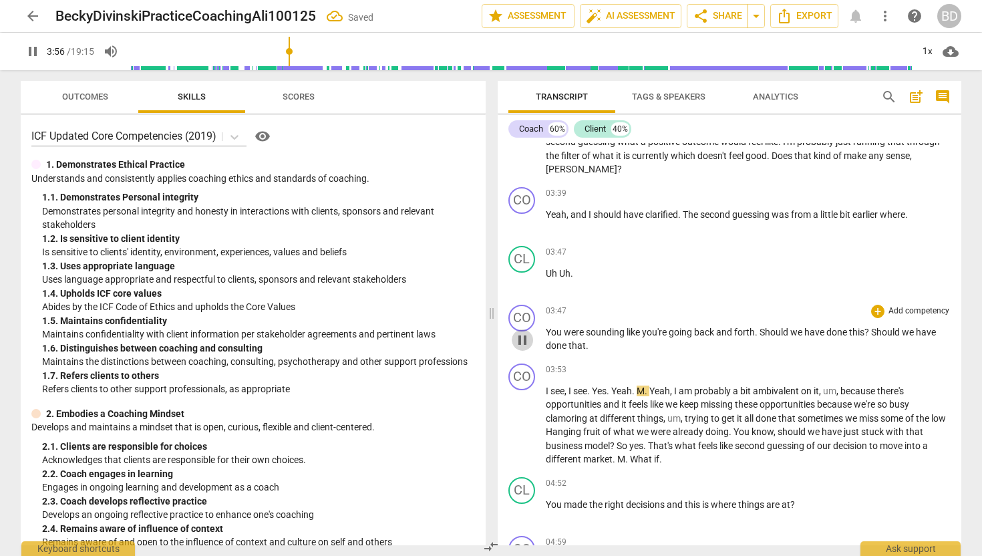
click at [528, 338] on span "pause" at bounding box center [522, 340] width 16 height 16
click at [527, 338] on span "play_arrow" at bounding box center [522, 340] width 16 height 16
click at [874, 332] on span "Should" at bounding box center [886, 332] width 31 height 11
click at [543, 387] on div "CO play_arrow pause" at bounding box center [526, 414] width 37 height 103
click at [544, 387] on div "CO play_arrow pause" at bounding box center [526, 414] width 37 height 103
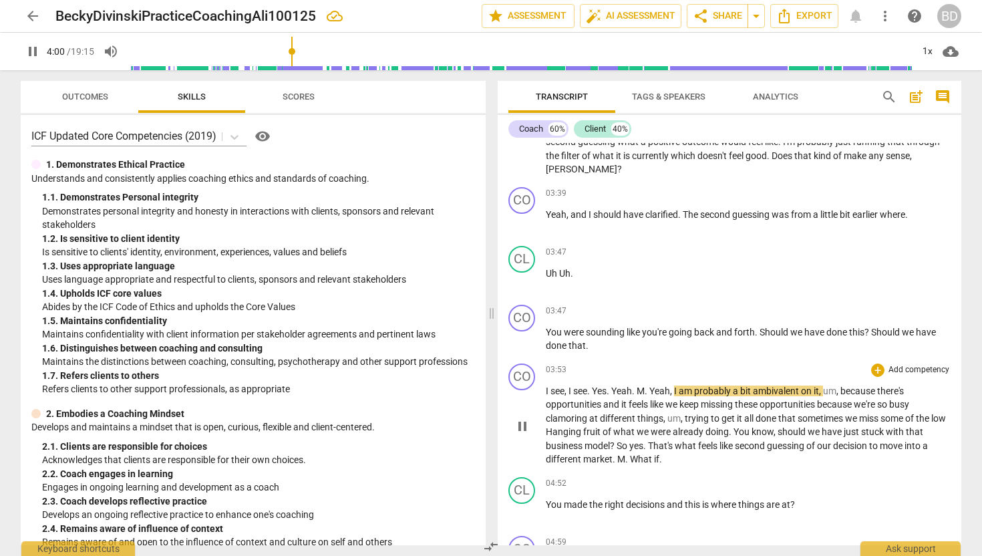
click at [546, 387] on span "I" at bounding box center [548, 390] width 5 height 11
type input "241"
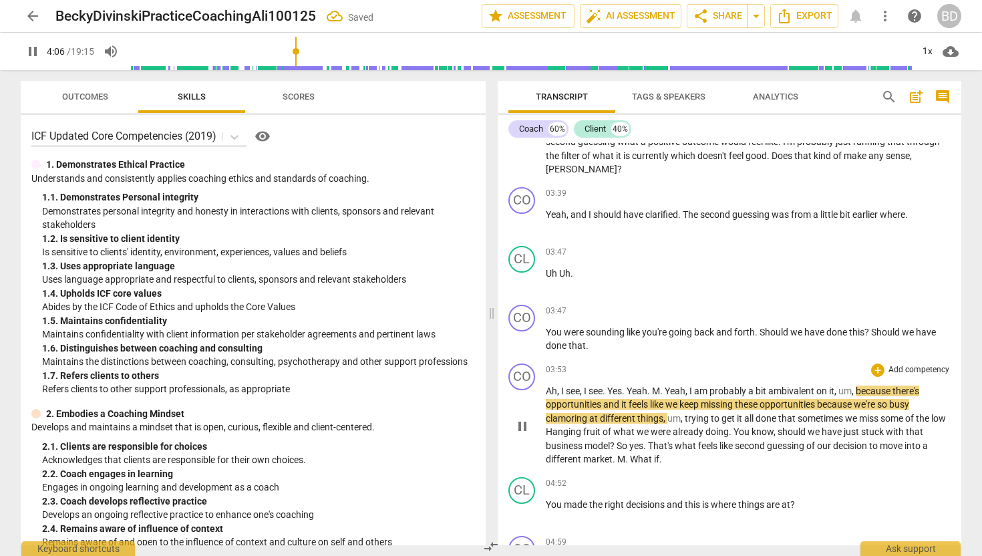
click at [526, 427] on span "pause" at bounding box center [522, 426] width 16 height 16
click at [524, 422] on span "play_arrow" at bounding box center [522, 426] width 16 height 16
click at [548, 389] on span "Ah" at bounding box center [551, 390] width 11 height 11
click at [548, 386] on span "Ah" at bounding box center [551, 390] width 11 height 11
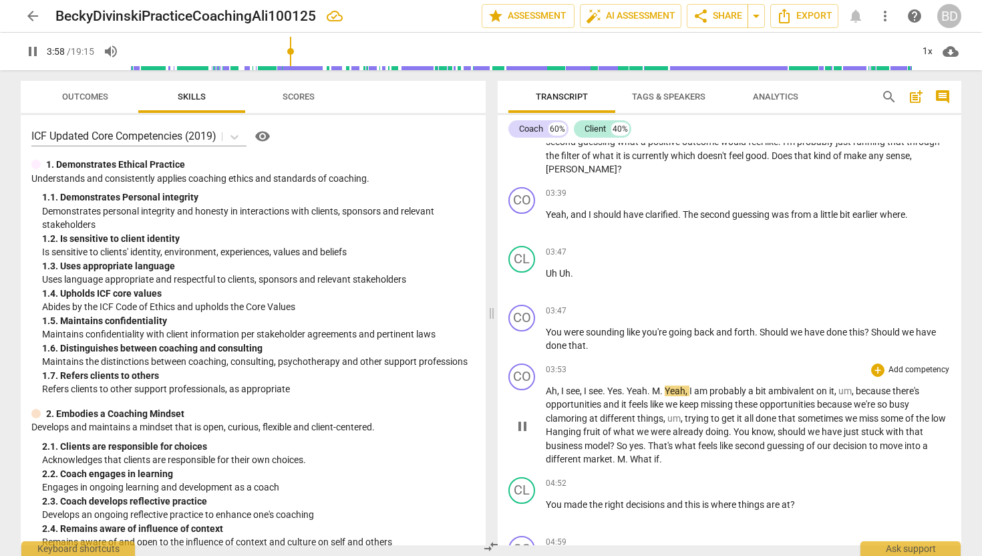
click at [550, 388] on span "Ah" at bounding box center [551, 390] width 11 height 11
click at [547, 387] on span "Ah" at bounding box center [551, 390] width 11 height 11
click at [544, 335] on div "play_arrow pause" at bounding box center [529, 339] width 34 height 17
drag, startPoint x: 875, startPoint y: 331, endPoint x: 873, endPoint y: 343, distance: 11.5
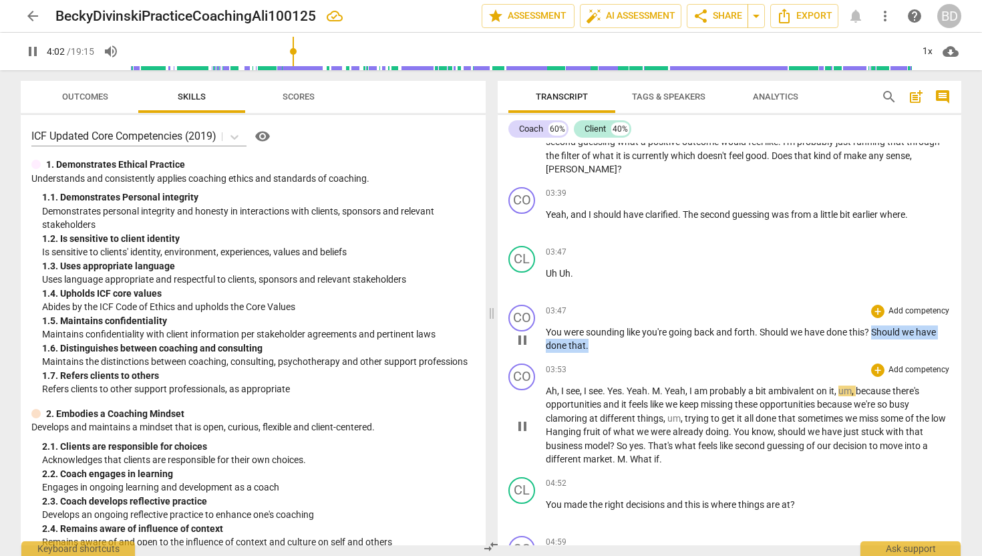
click at [873, 343] on p "You were sounding like you're going back and forth . Should we have done this ?…" at bounding box center [748, 338] width 405 height 27
type input "244"
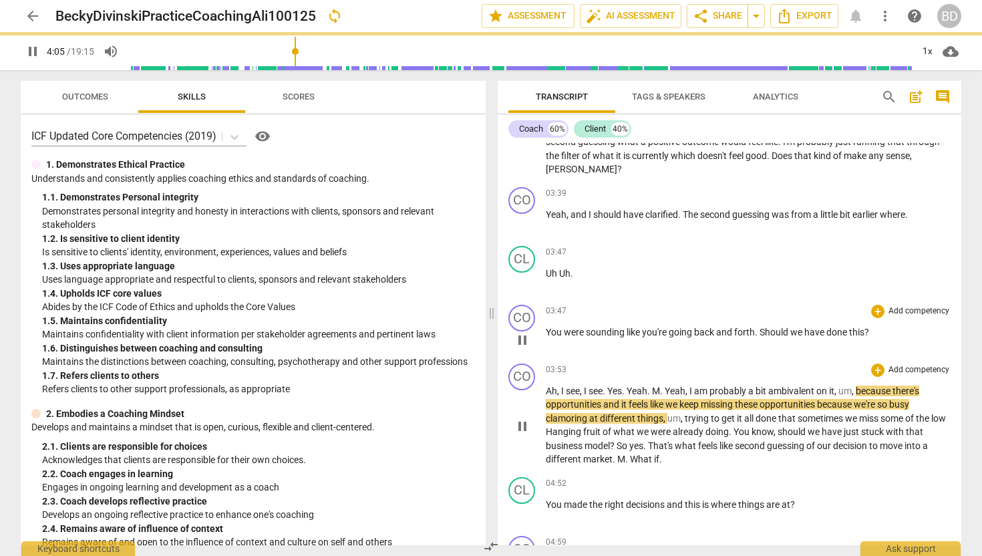
click at [525, 336] on span "pause" at bounding box center [522, 340] width 16 height 16
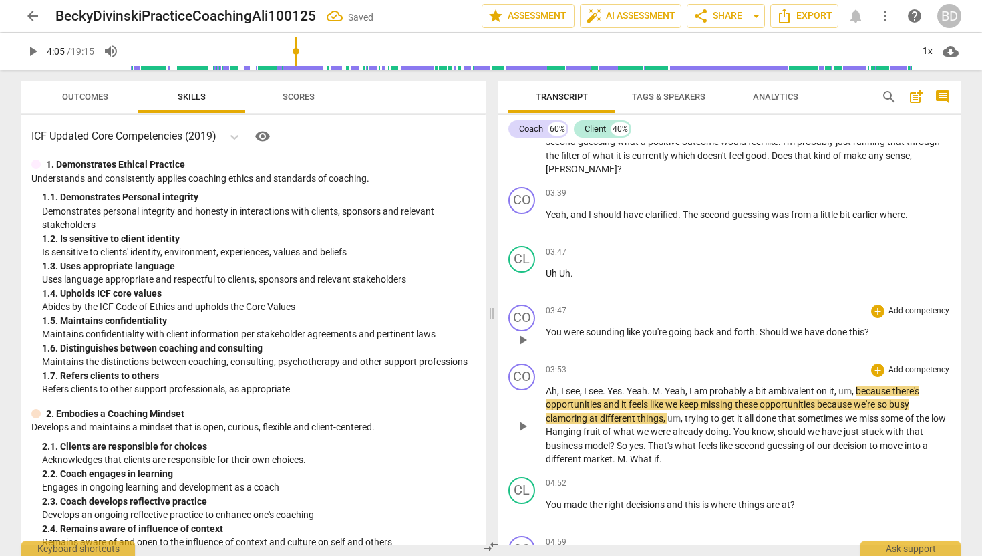
click at [543, 327] on div "CO play_arrow pause" at bounding box center [526, 329] width 37 height 48
click at [544, 327] on div "CO play_arrow pause" at bounding box center [526, 329] width 37 height 48
click at [522, 339] on span "play_arrow" at bounding box center [522, 340] width 16 height 16
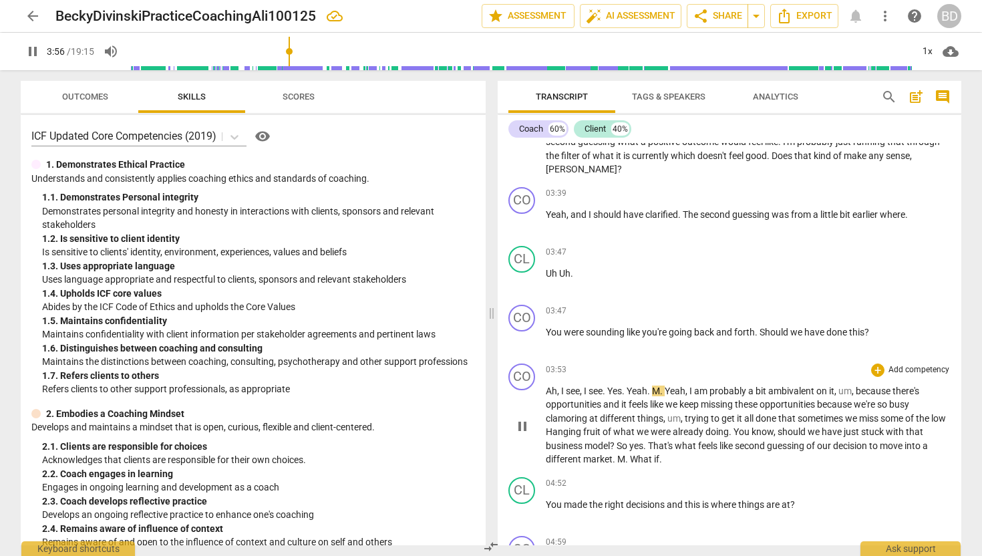
click at [626, 388] on span "." at bounding box center [624, 390] width 5 height 11
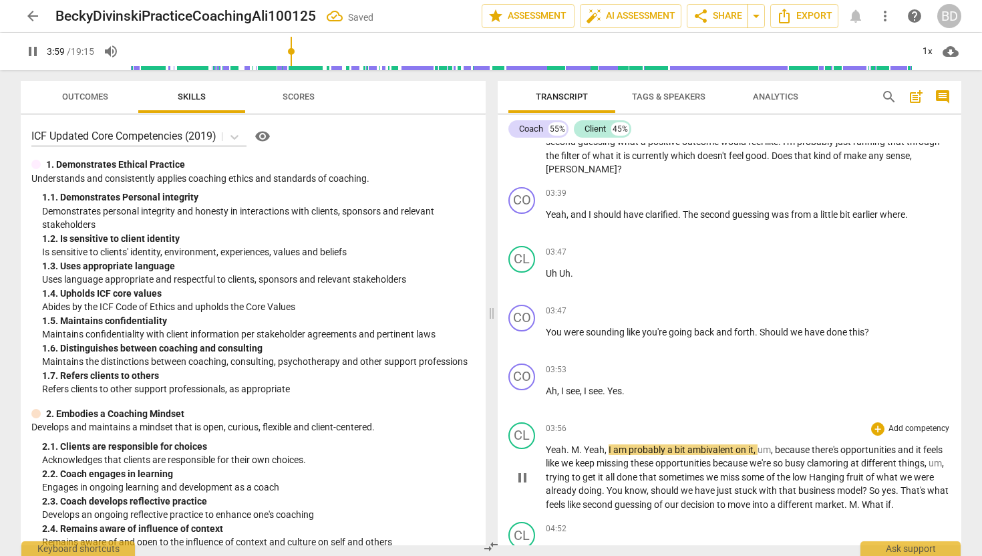
click at [571, 446] on span "M" at bounding box center [575, 449] width 8 height 11
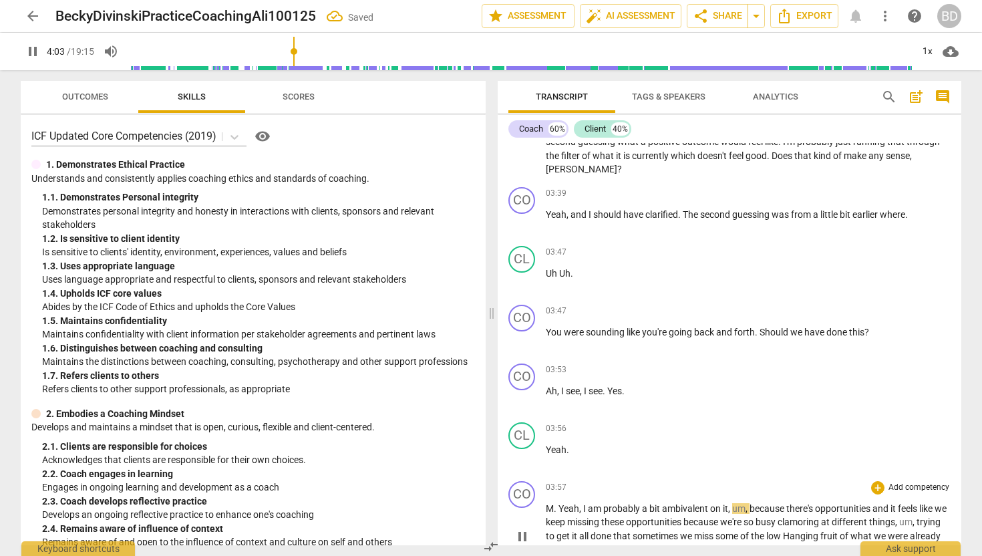
click at [546, 507] on span "M" at bounding box center [550, 508] width 8 height 11
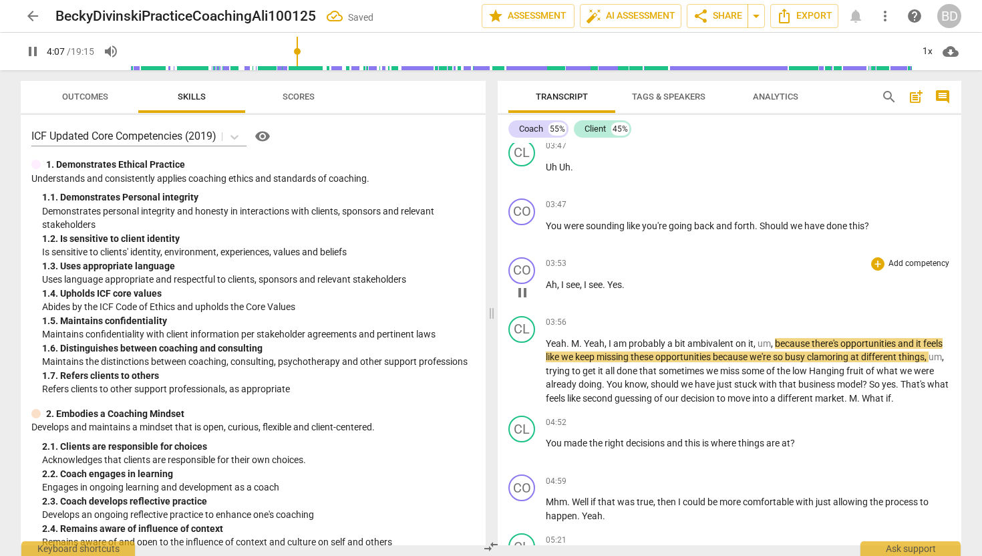
scroll to position [1485, 0]
click at [526, 228] on span "pause" at bounding box center [522, 232] width 16 height 16
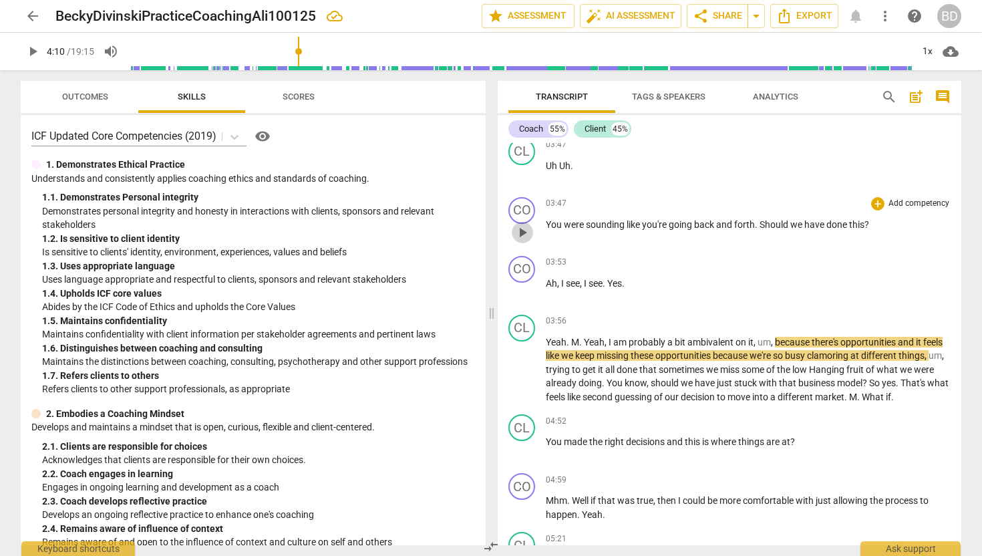
click at [524, 231] on span "play_arrow" at bounding box center [522, 232] width 16 height 16
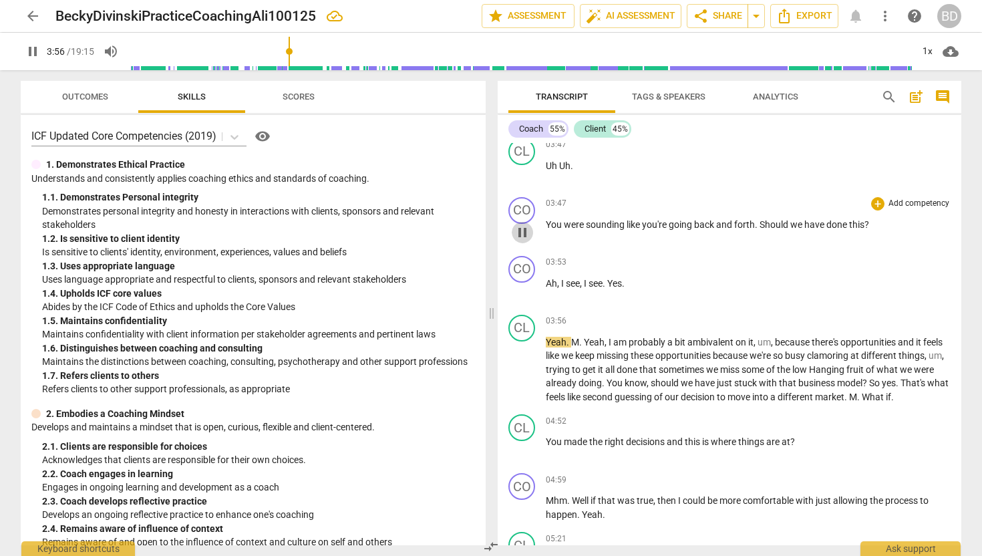
click at [525, 228] on span "pause" at bounding box center [522, 232] width 16 height 16
click at [525, 230] on span "play_arrow" at bounding box center [522, 232] width 16 height 16
click at [560, 281] on span "," at bounding box center [559, 283] width 4 height 11
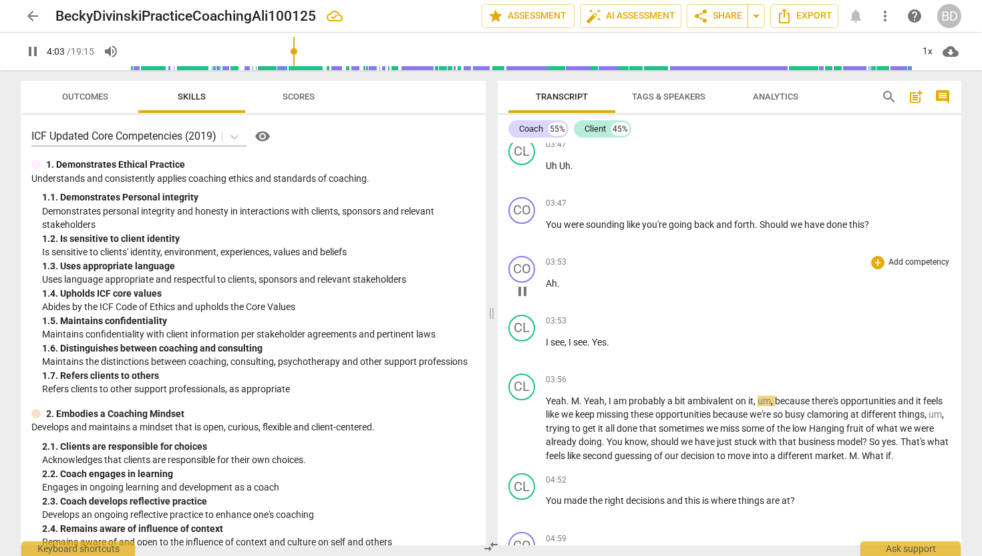
click at [546, 280] on span "Ah" at bounding box center [551, 283] width 11 height 11
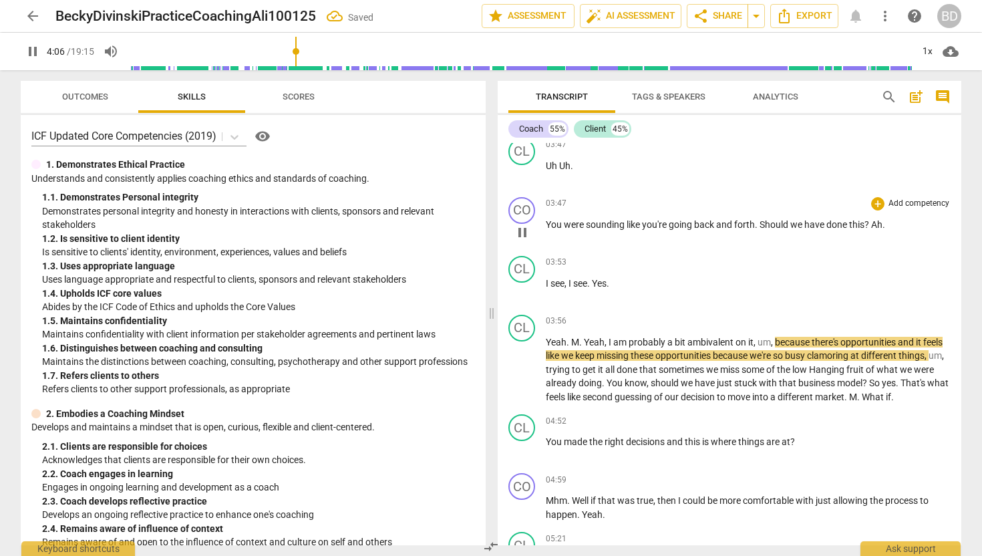
click at [875, 222] on span "Ah" at bounding box center [876, 224] width 11 height 11
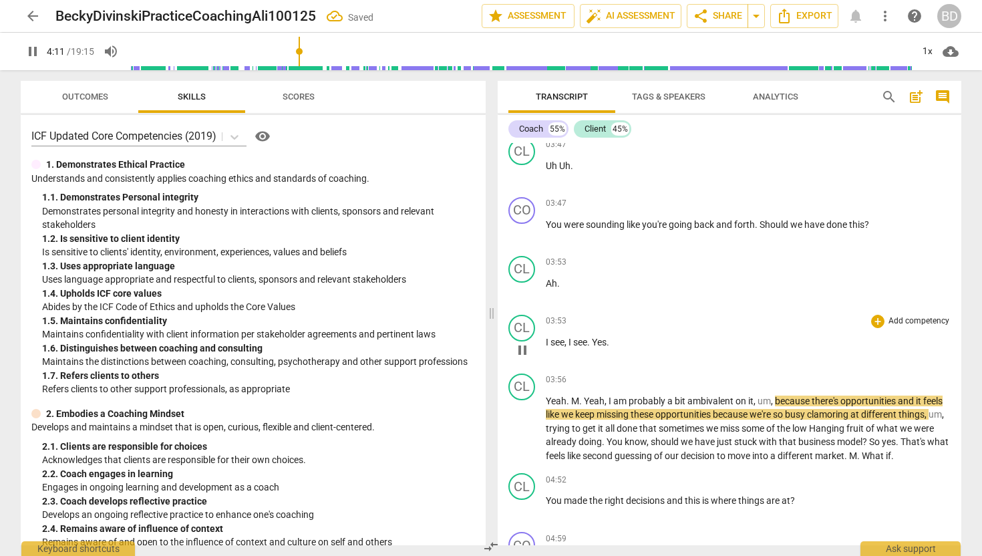
click at [546, 339] on span "I" at bounding box center [548, 342] width 5 height 11
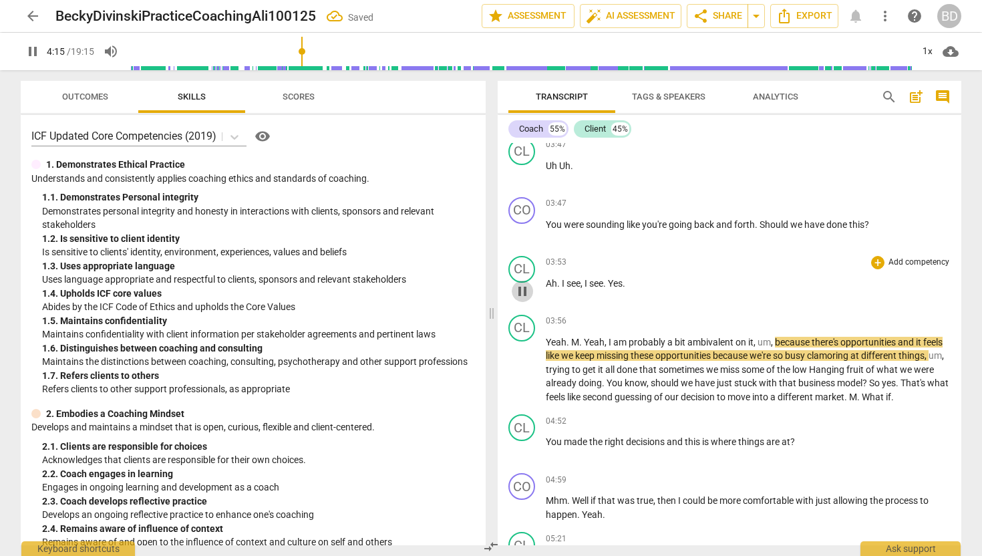
click at [521, 289] on span "pause" at bounding box center [522, 291] width 16 height 16
click at [521, 289] on span "play_arrow" at bounding box center [522, 291] width 16 height 16
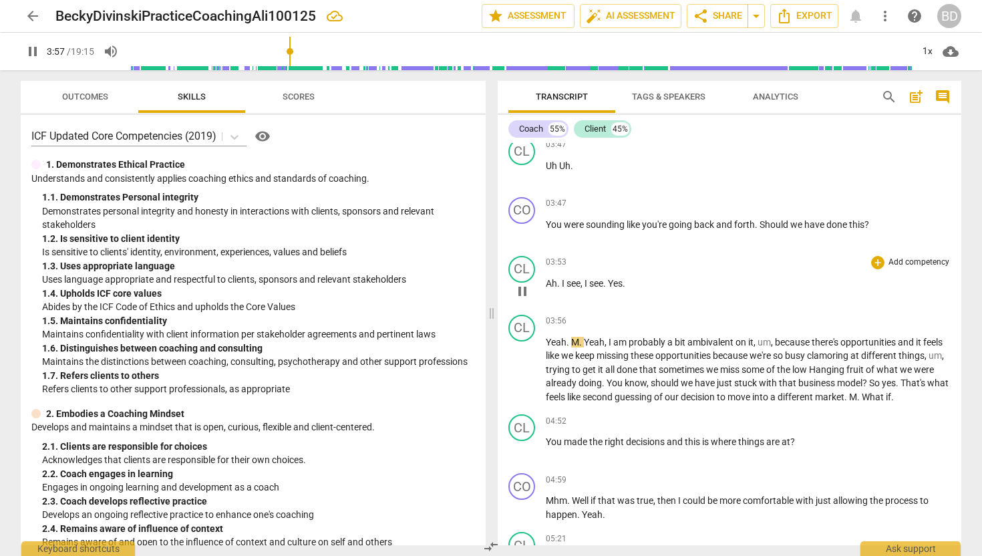
click at [559, 281] on span "." at bounding box center [559, 283] width 5 height 11
click at [526, 293] on span "pause" at bounding box center [522, 291] width 16 height 16
click at [525, 292] on span "play_arrow" at bounding box center [522, 291] width 16 height 16
click at [525, 229] on span "pause" at bounding box center [522, 232] width 16 height 16
click at [526, 229] on span "play_arrow" at bounding box center [522, 232] width 16 height 16
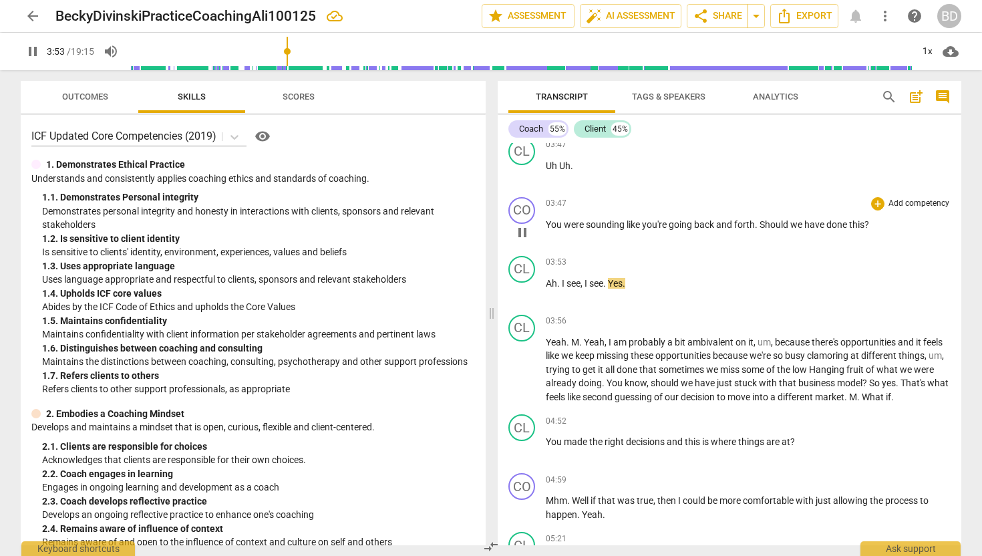
click at [880, 222] on p "You were sounding like you're going back and forth . Should we have done this ?" at bounding box center [748, 225] width 405 height 14
type input "235"
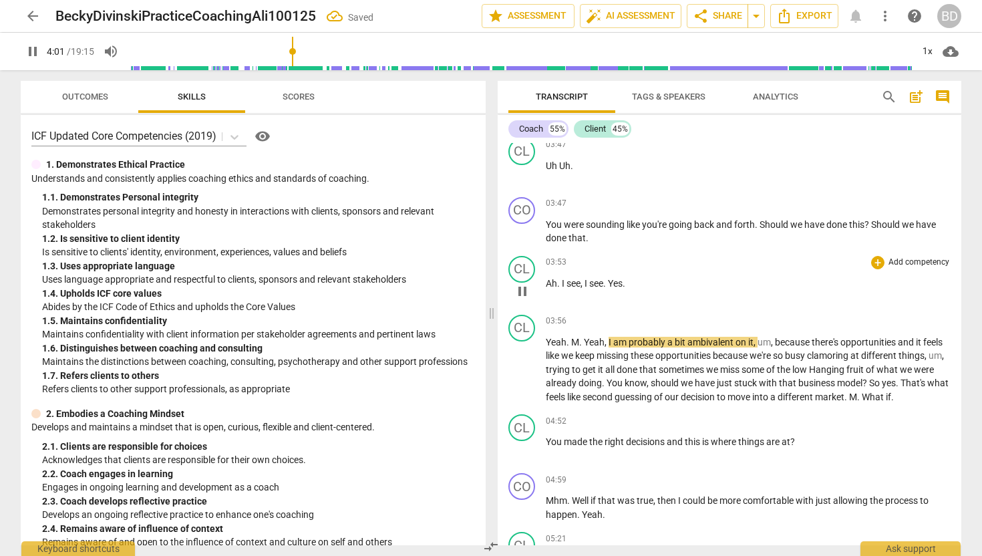
click at [524, 287] on span "pause" at bounding box center [522, 291] width 16 height 16
click at [524, 287] on span "play_arrow" at bounding box center [522, 291] width 16 height 16
click at [547, 339] on span "Yeah" at bounding box center [556, 342] width 21 height 11
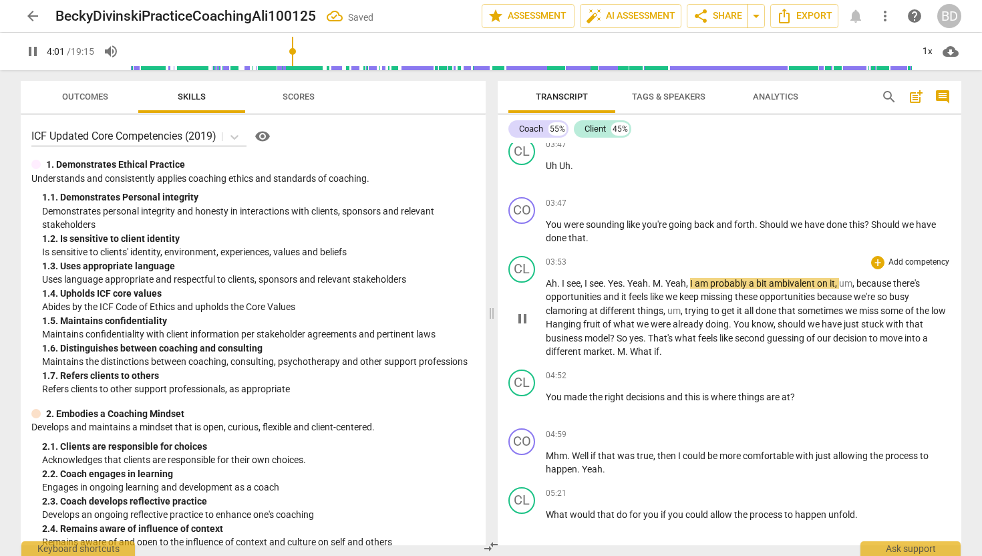
click at [631, 280] on span "Yeah" at bounding box center [637, 283] width 21 height 11
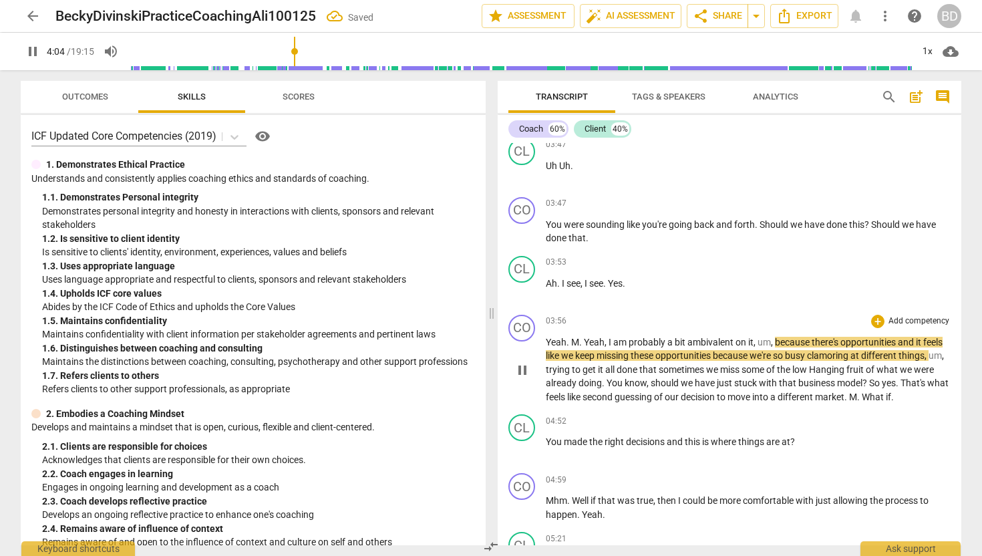
click at [572, 339] on span "M" at bounding box center [575, 342] width 8 height 11
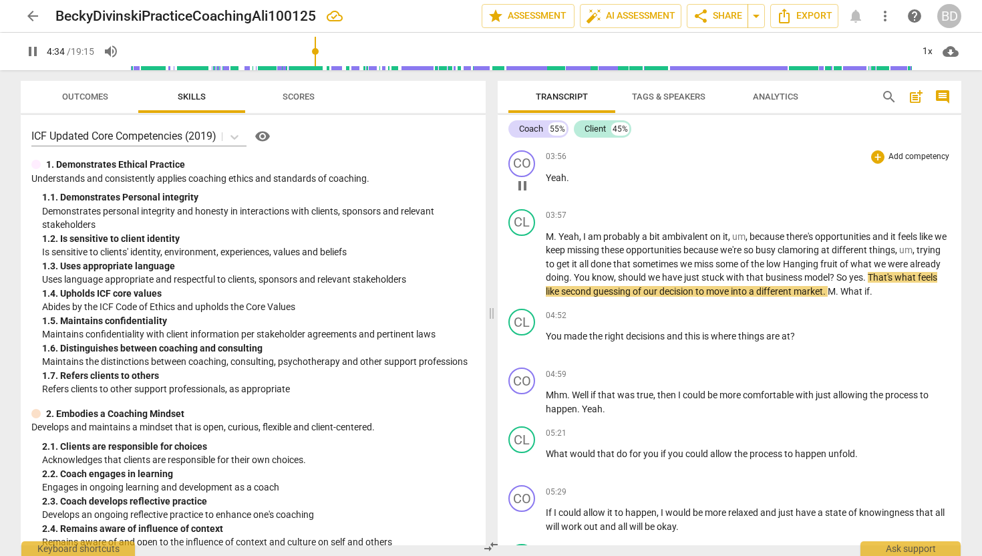
scroll to position [1651, 0]
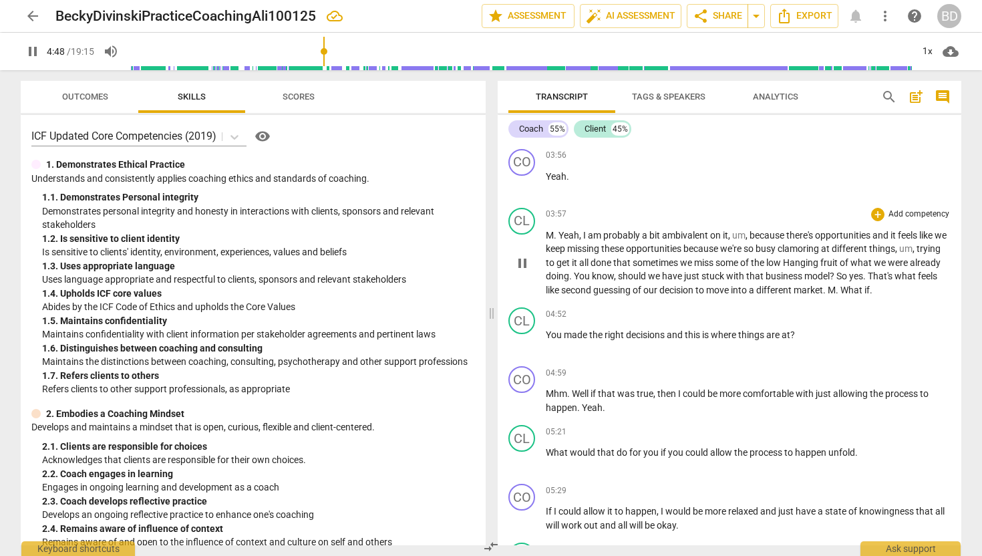
click at [864, 287] on span "What" at bounding box center [852, 290] width 24 height 11
type input "289"
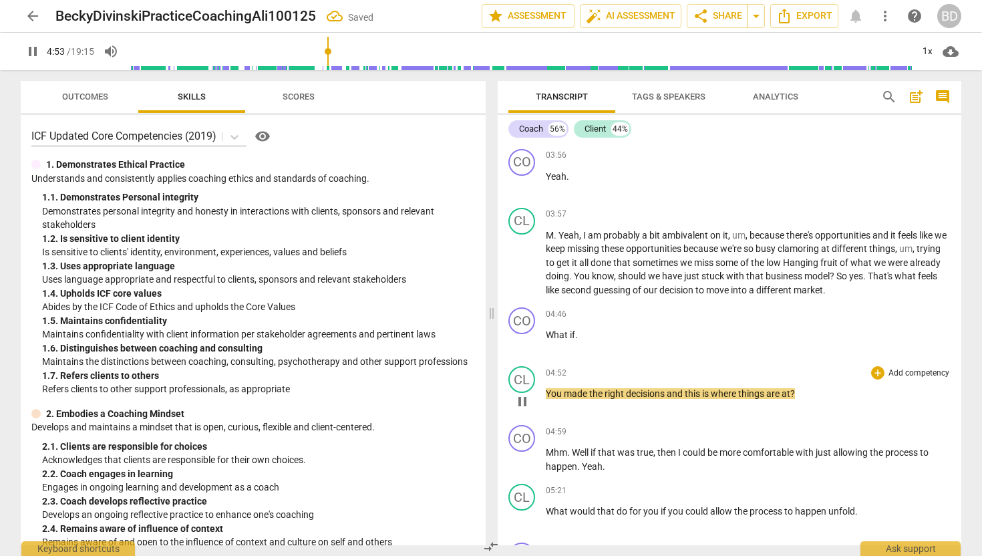
click at [551, 390] on span "You" at bounding box center [555, 393] width 18 height 11
type input "295"
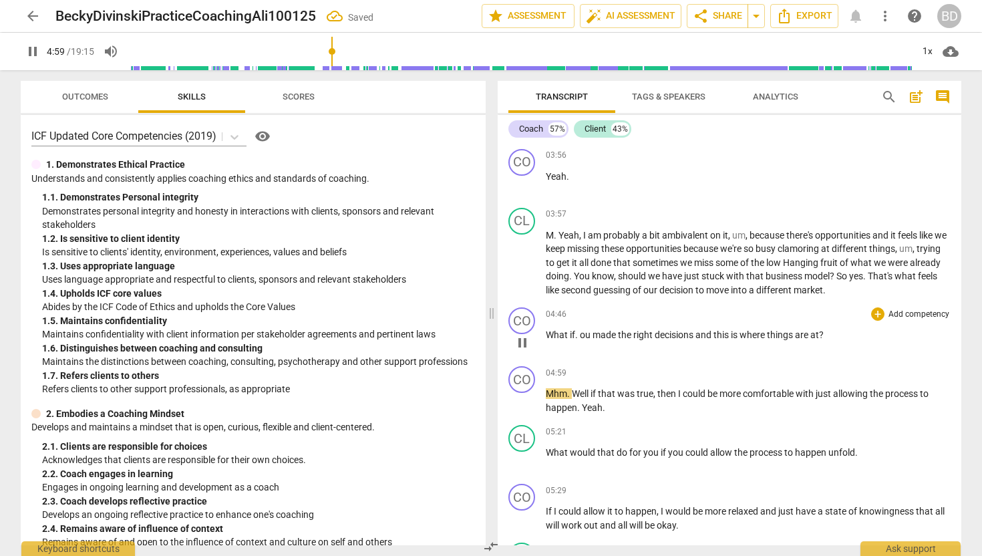
click at [580, 333] on span "ou" at bounding box center [586, 334] width 13 height 11
type input "301"
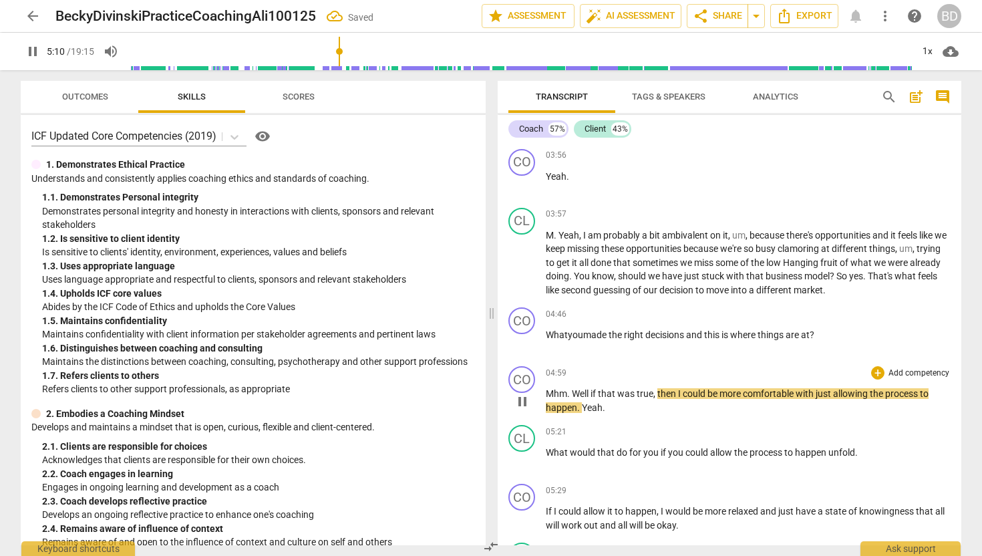
click at [659, 394] on span "then" at bounding box center [667, 393] width 21 height 11
type input "311"
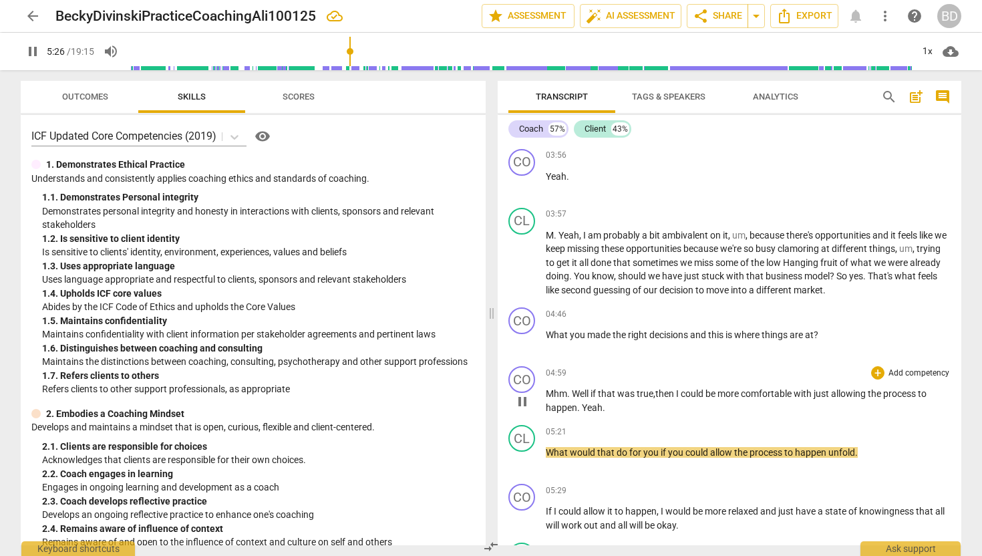
click at [548, 390] on span "Mhm" at bounding box center [556, 393] width 21 height 11
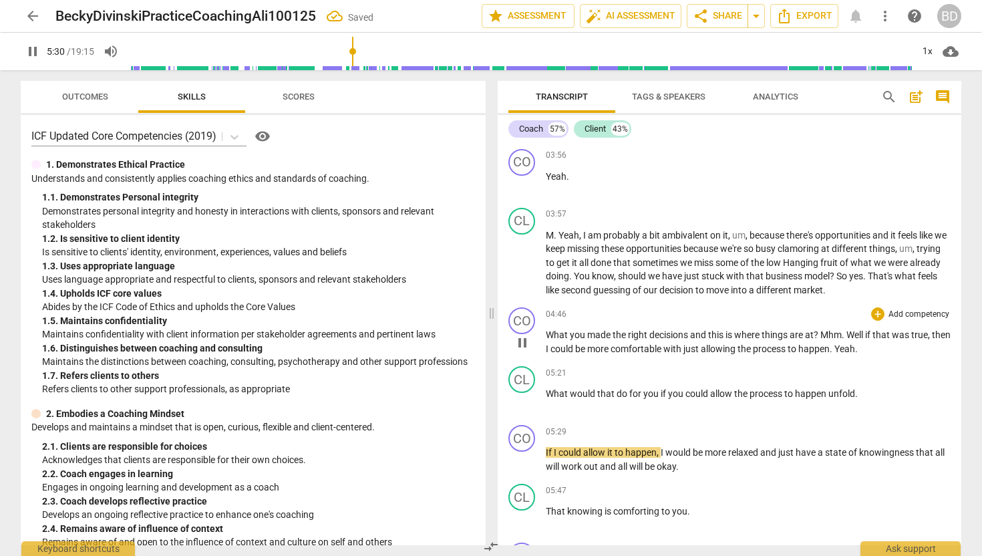
click at [823, 333] on span "Mhm" at bounding box center [830, 334] width 21 height 11
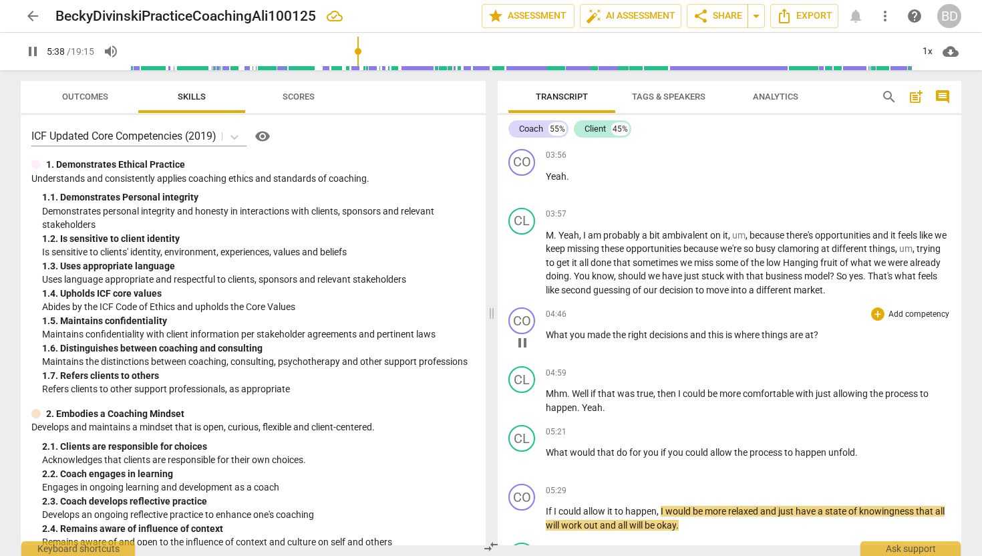
click at [570, 333] on span "you" at bounding box center [578, 334] width 17 height 11
type input "339"
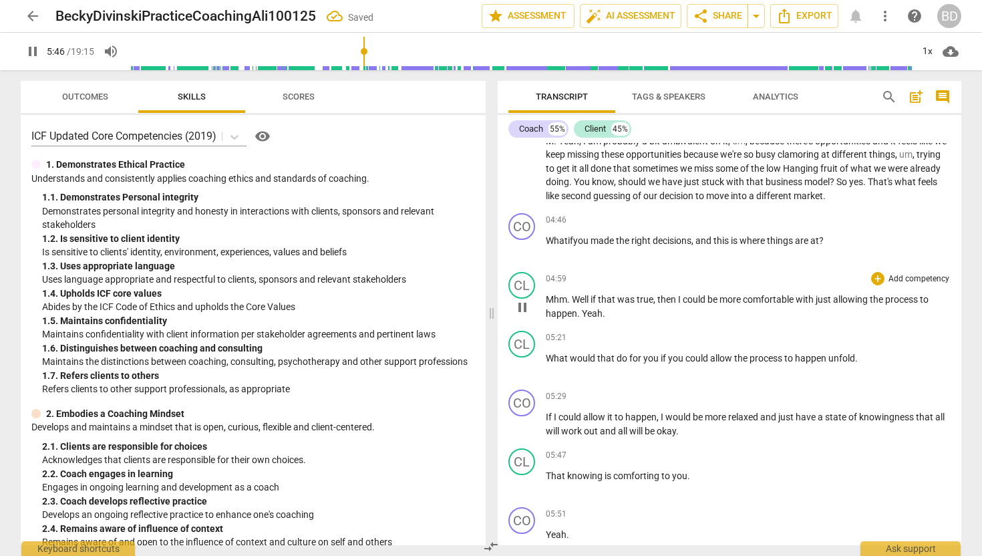
scroll to position [1751, 0]
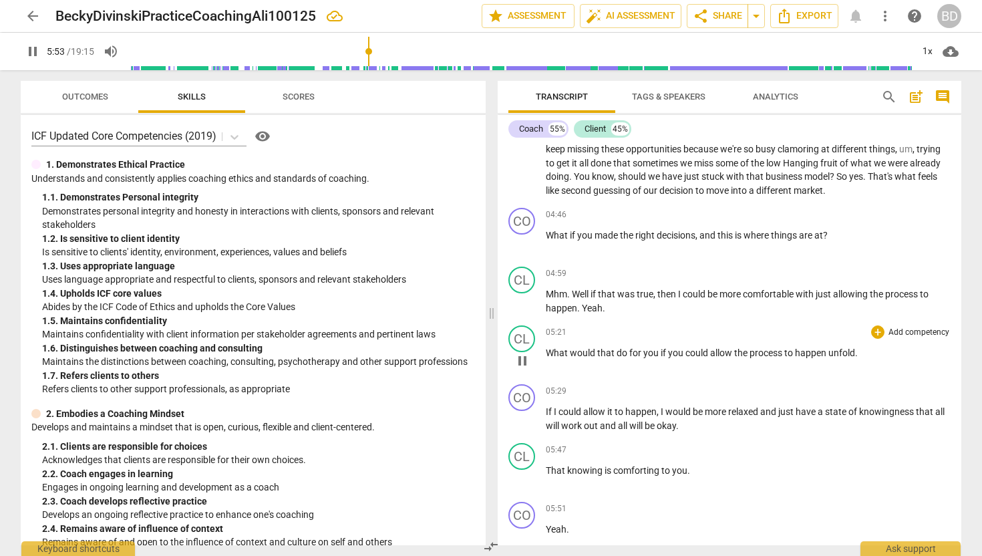
click at [826, 350] on span "happen" at bounding box center [811, 352] width 33 height 11
type input "355"
click at [527, 361] on span "pause" at bounding box center [522, 361] width 16 height 16
click at [522, 361] on span "play_arrow" at bounding box center [522, 361] width 16 height 16
click at [860, 351] on p "What would that do for you if you could allow the process to happen , unfold ." at bounding box center [748, 353] width 405 height 14
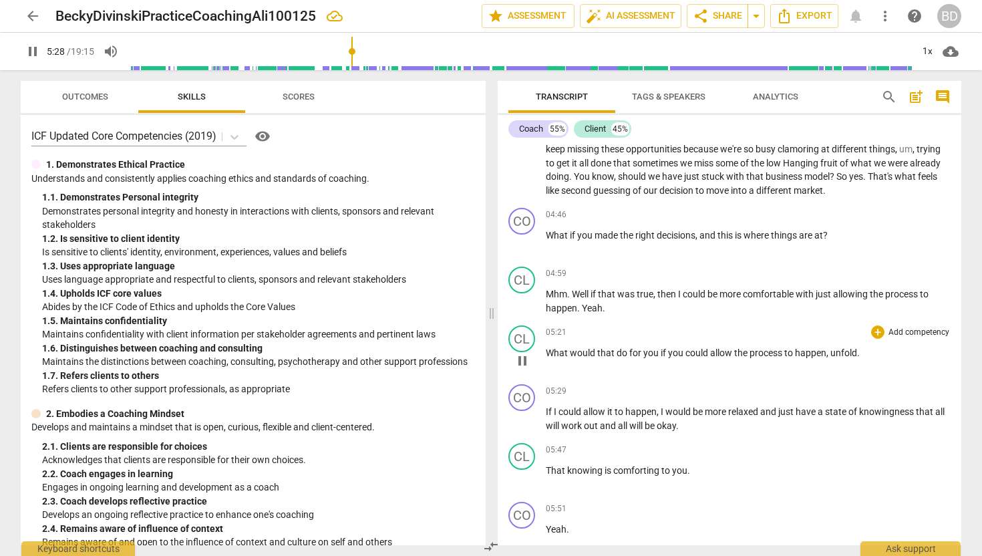
type input "329"
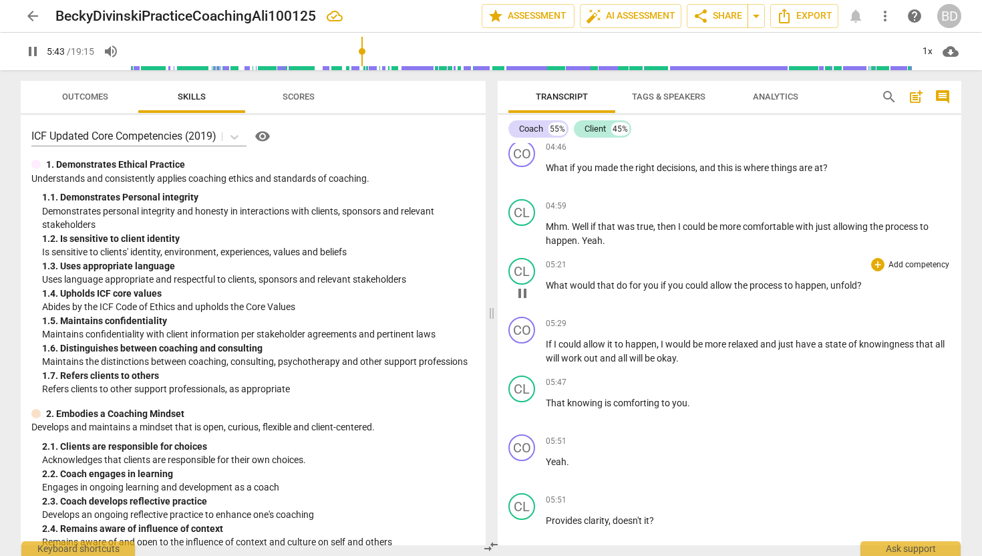
scroll to position [1799, 0]
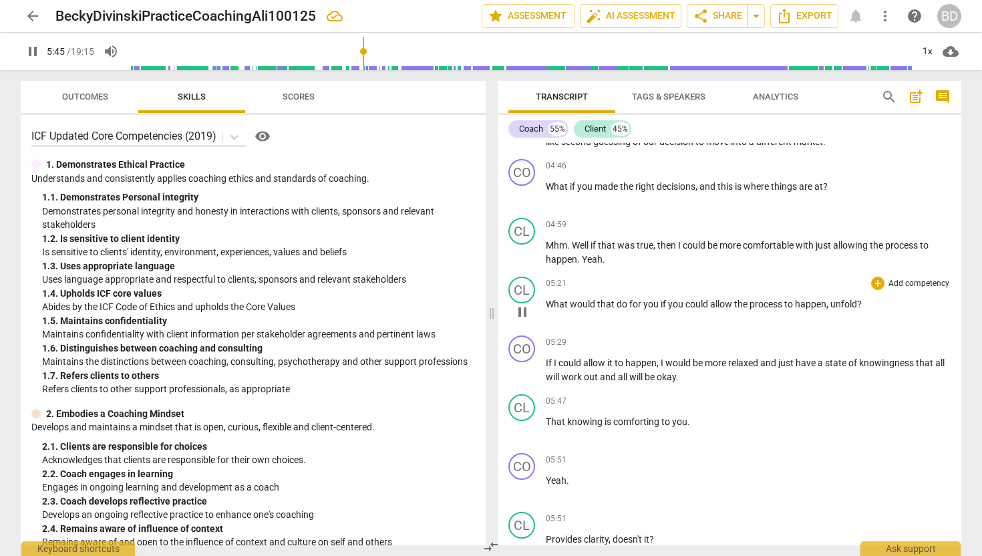
click at [546, 302] on span "What" at bounding box center [558, 304] width 24 height 11
click at [520, 432] on span "pause" at bounding box center [522, 429] width 16 height 16
click at [546, 301] on span "What" at bounding box center [558, 304] width 24 height 11
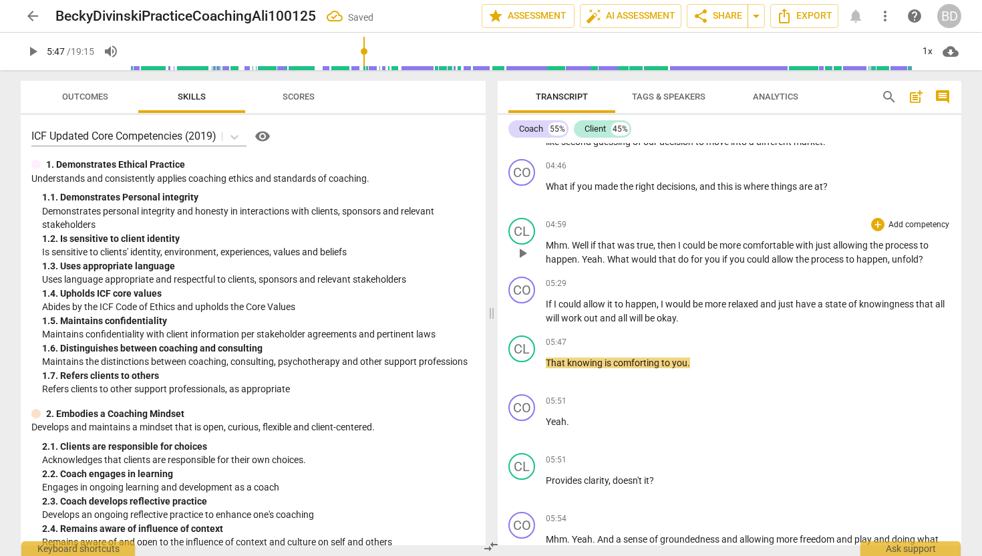
click at [608, 259] on span "What" at bounding box center [619, 259] width 24 height 11
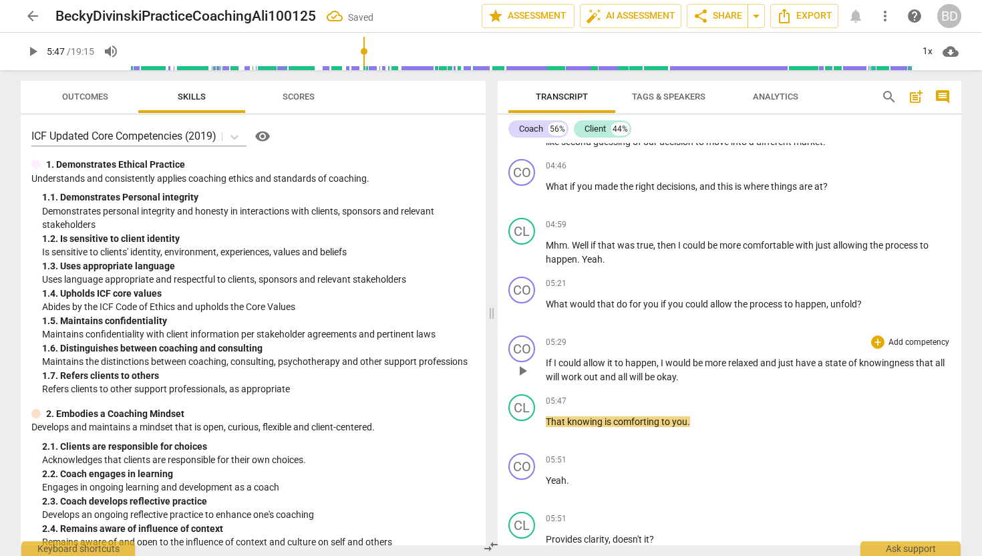
click at [546, 358] on span "If" at bounding box center [550, 362] width 8 height 11
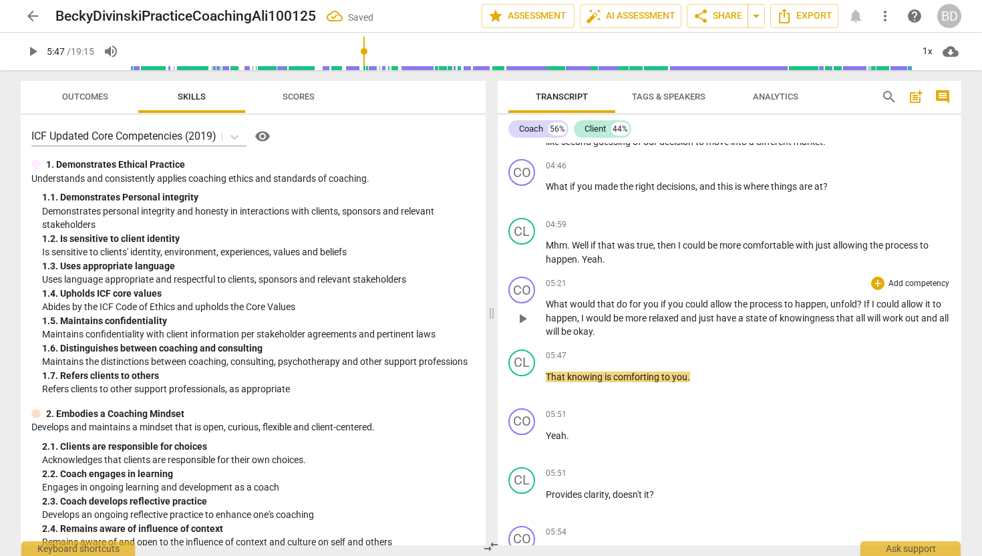
click at [865, 300] on span "If" at bounding box center [868, 304] width 8 height 11
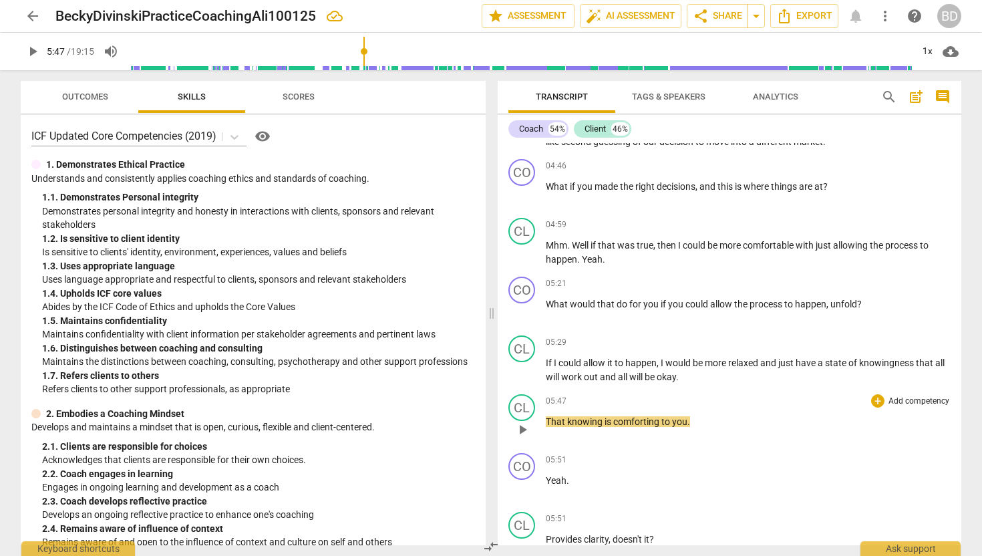
click at [546, 419] on span "That" at bounding box center [556, 421] width 21 height 11
click at [525, 369] on span "play_arrow" at bounding box center [522, 371] width 16 height 16
click at [546, 421] on span "That" at bounding box center [556, 421] width 21 height 11
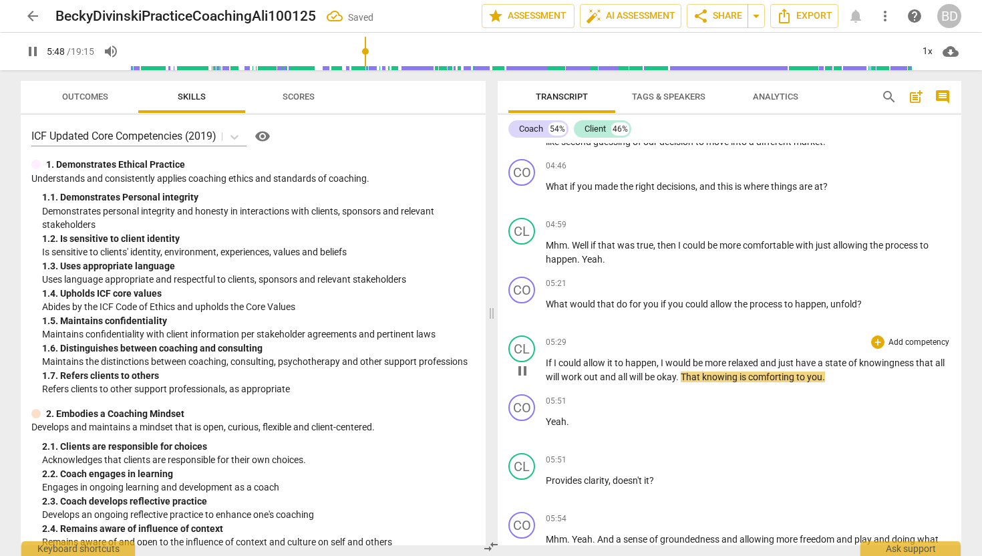
click at [694, 374] on span "That" at bounding box center [691, 376] width 21 height 11
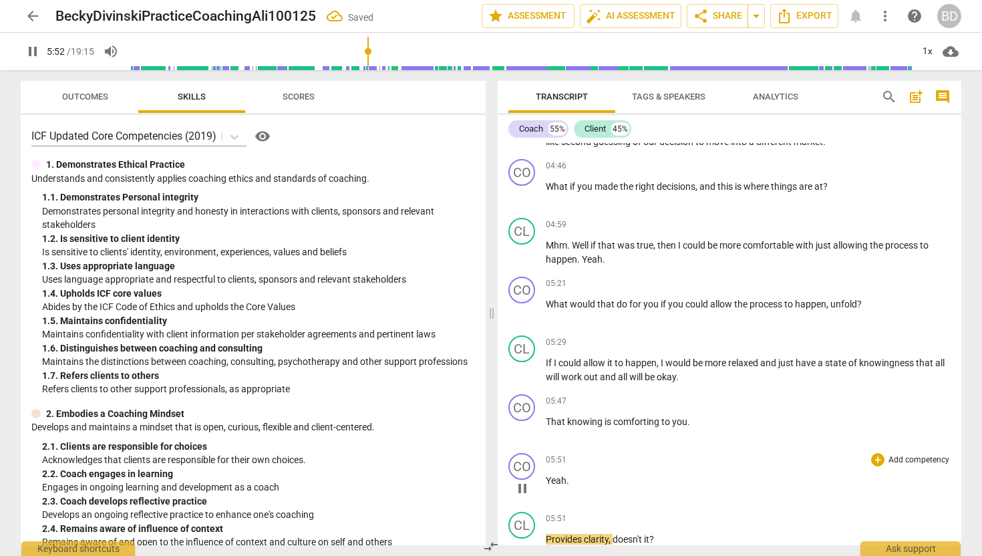
click at [546, 478] on span "Yeah" at bounding box center [556, 480] width 21 height 11
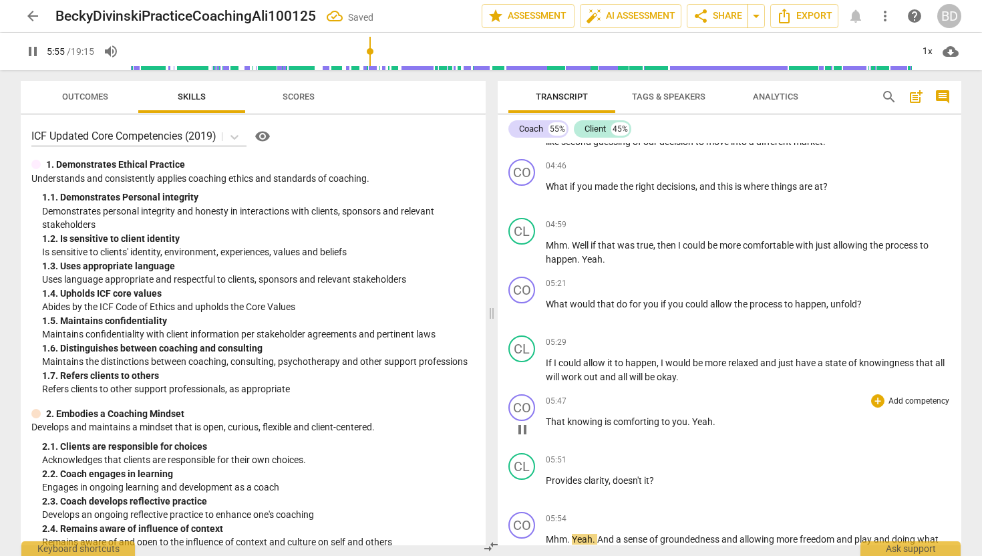
click at [693, 418] on span "Yeah" at bounding box center [702, 421] width 21 height 11
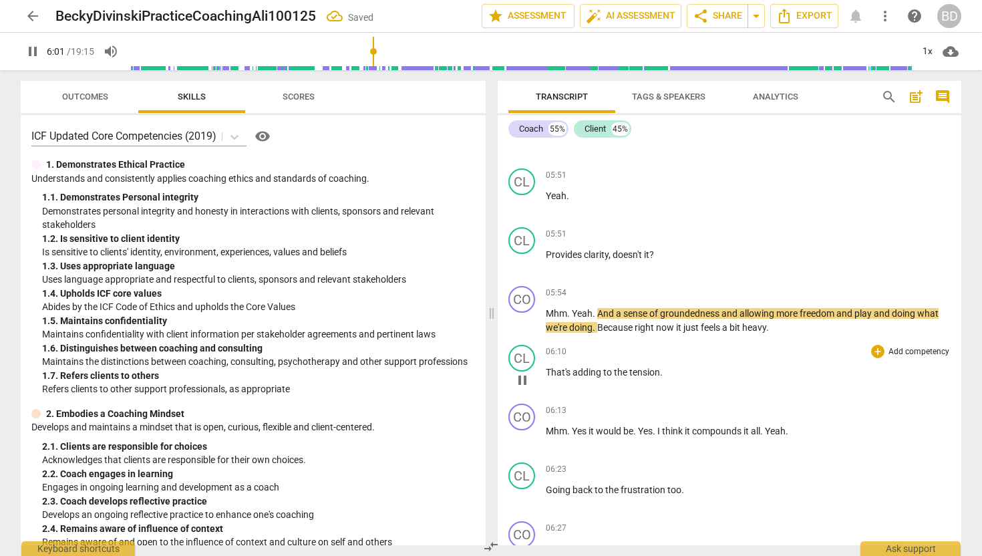
scroll to position [2070, 0]
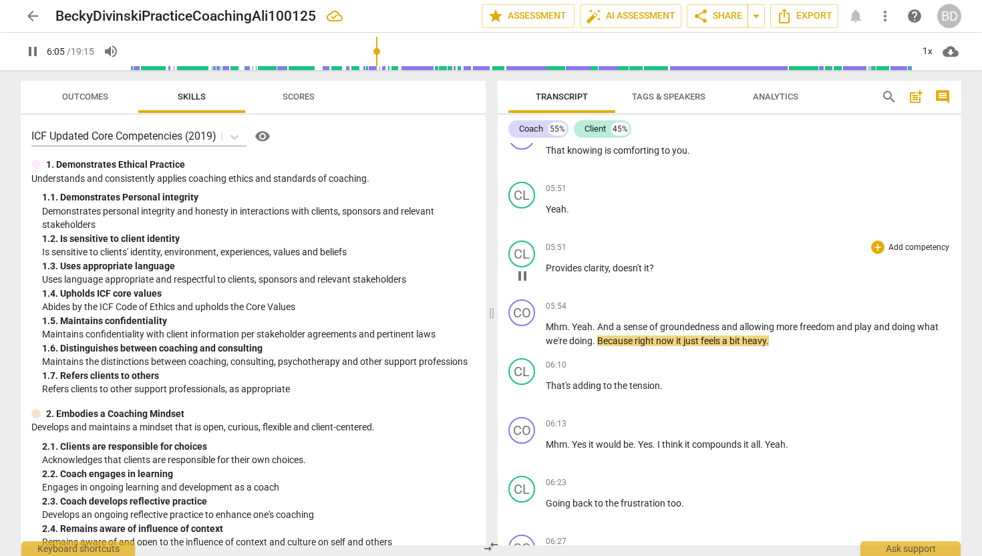
click at [548, 265] on span "Provides" at bounding box center [565, 267] width 38 height 11
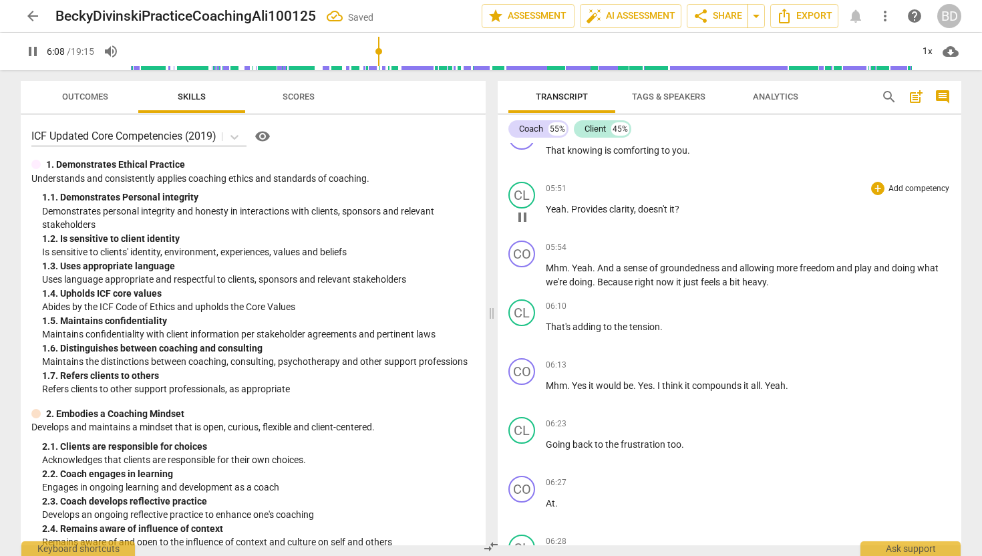
click at [572, 204] on span "Provides" at bounding box center [590, 209] width 38 height 11
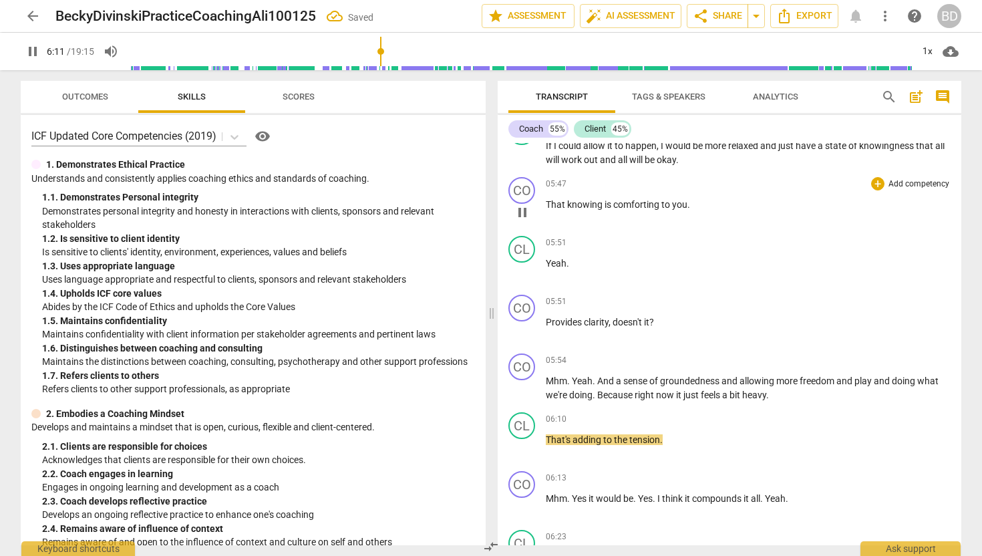
scroll to position [2011, 0]
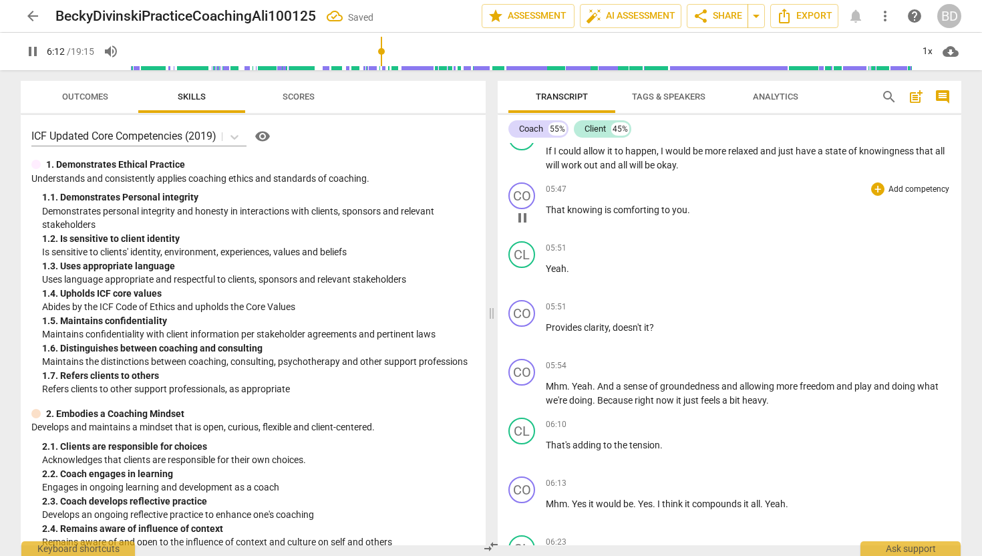
click at [524, 216] on span "pause" at bounding box center [522, 218] width 16 height 16
click at [524, 216] on span "play_arrow" at bounding box center [522, 218] width 16 height 16
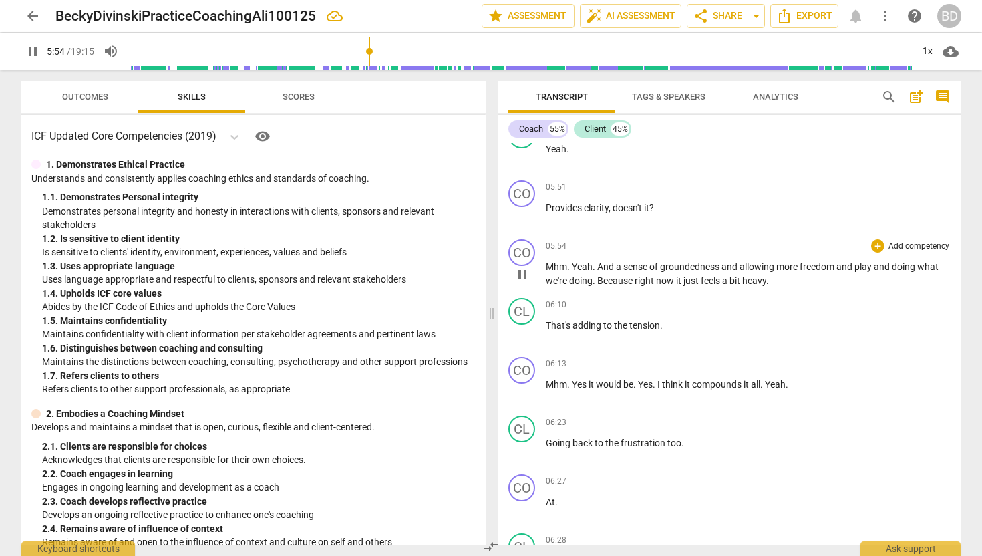
scroll to position [2133, 0]
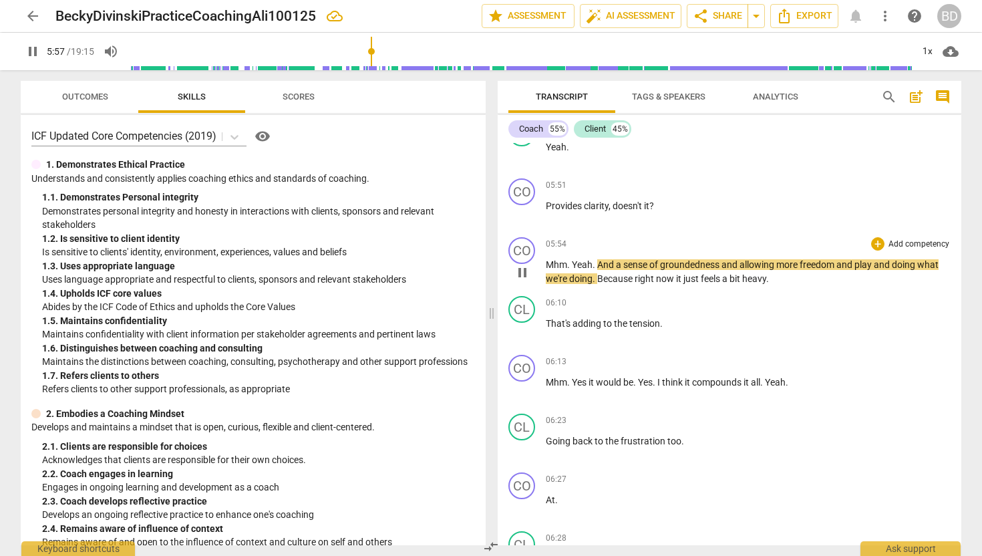
click at [547, 263] on span "Mhm" at bounding box center [556, 264] width 21 height 11
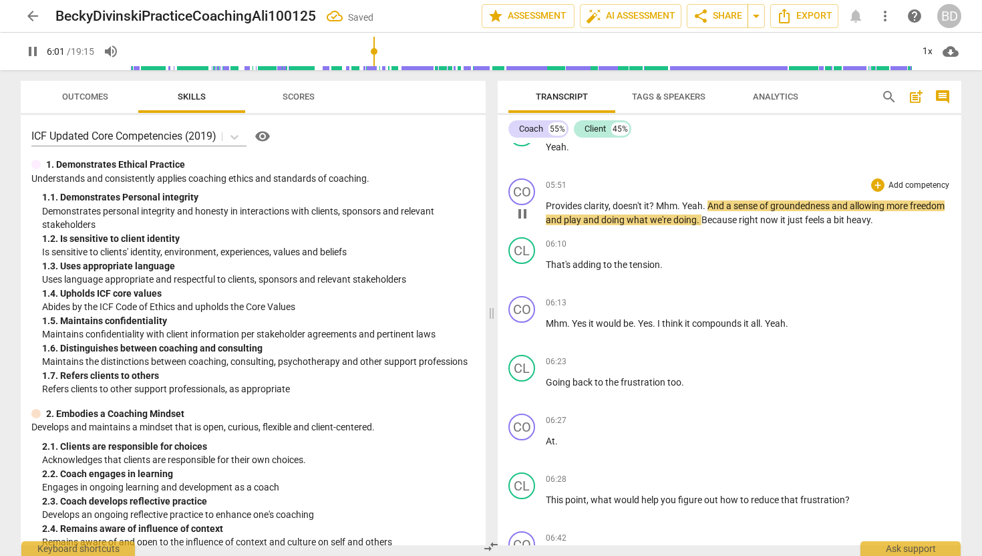
click at [657, 202] on span "Mhm" at bounding box center [666, 205] width 21 height 11
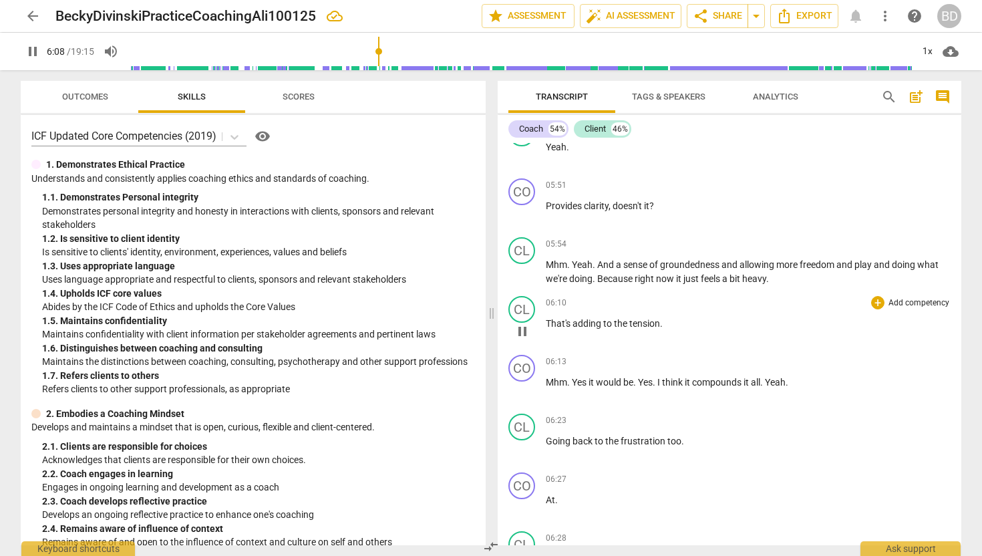
click at [547, 321] on span "That's" at bounding box center [559, 323] width 27 height 11
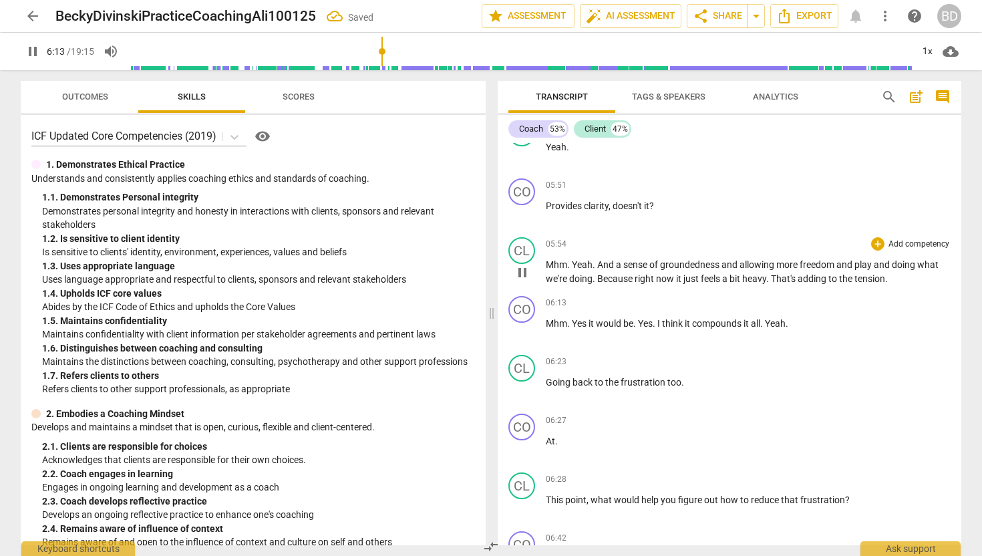
click at [774, 274] on span "That's" at bounding box center [784, 278] width 27 height 11
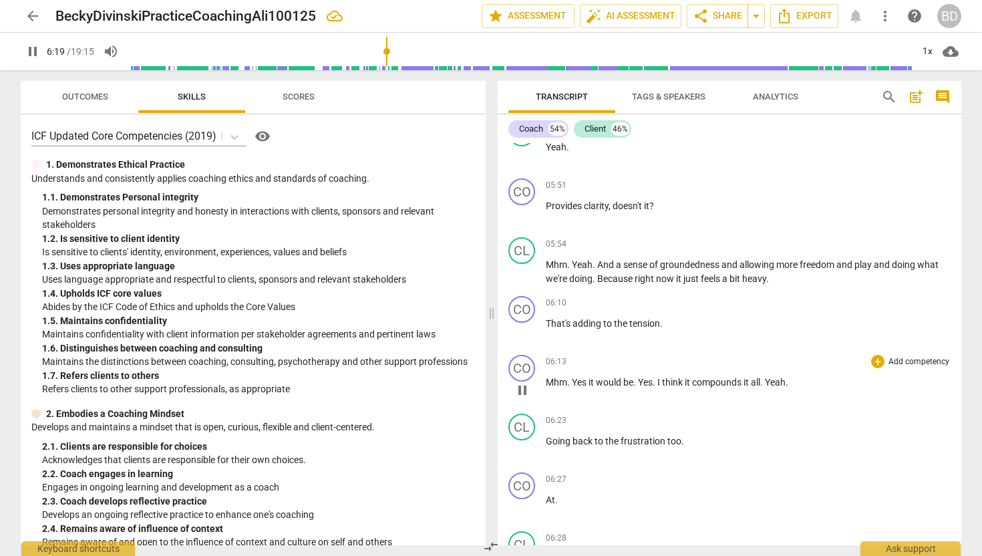
click at [546, 380] on span "Mhm" at bounding box center [556, 382] width 21 height 11
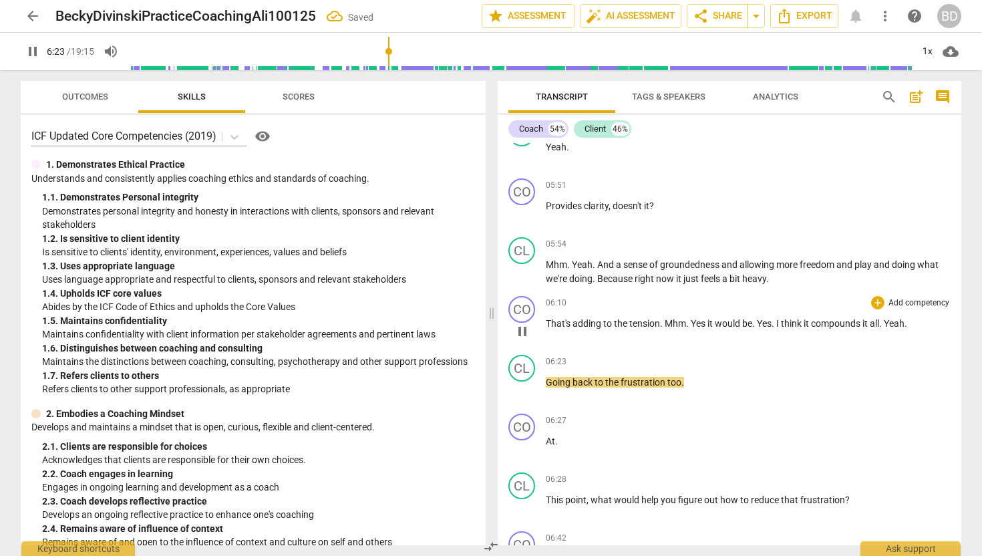
click at [664, 321] on span "." at bounding box center [662, 323] width 5 height 11
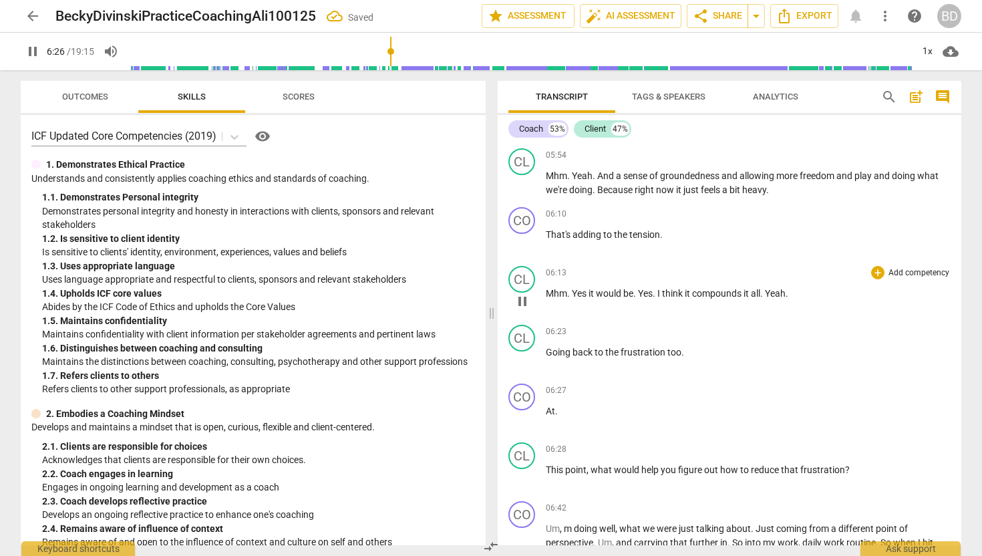
scroll to position [2270, 0]
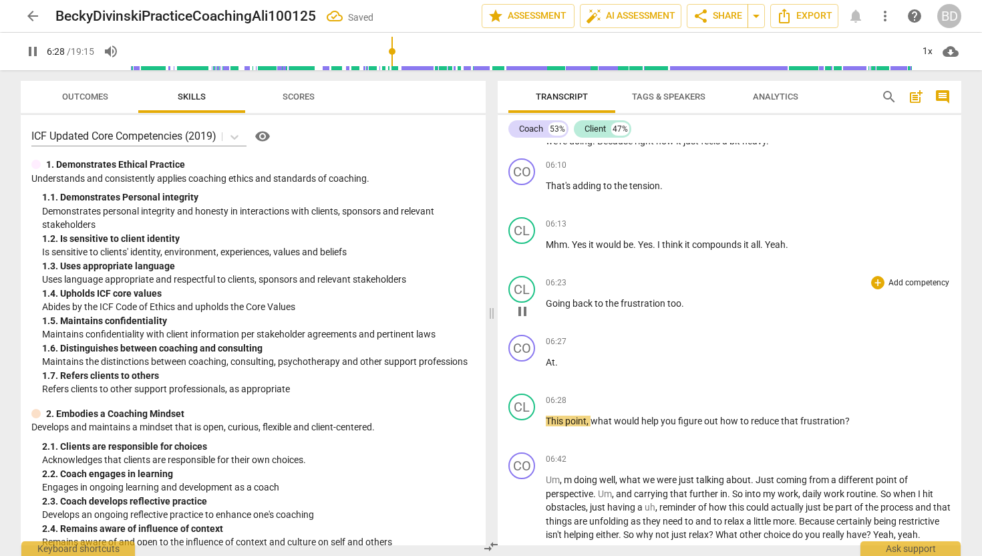
click at [546, 304] on span "Going" at bounding box center [559, 303] width 27 height 11
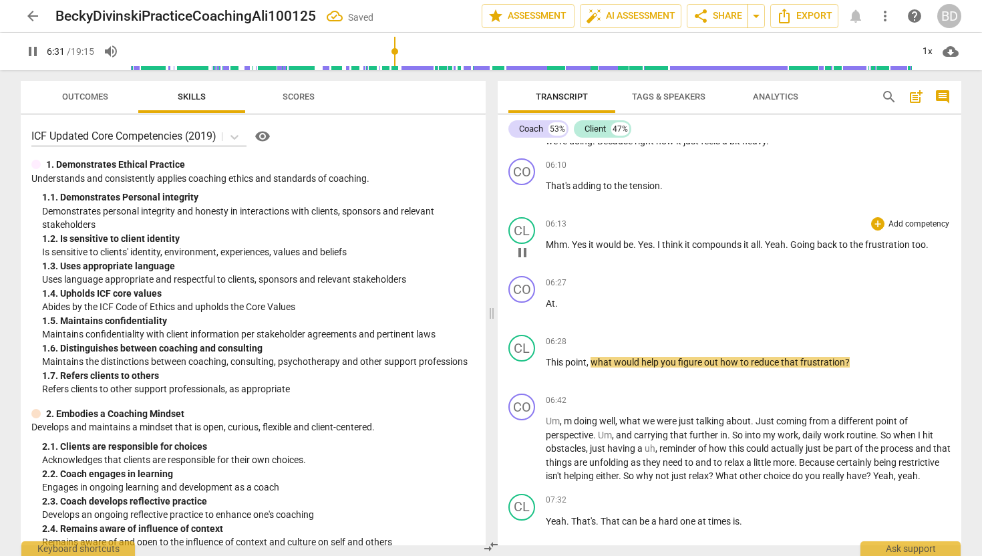
click at [795, 242] on span "Going" at bounding box center [803, 244] width 27 height 11
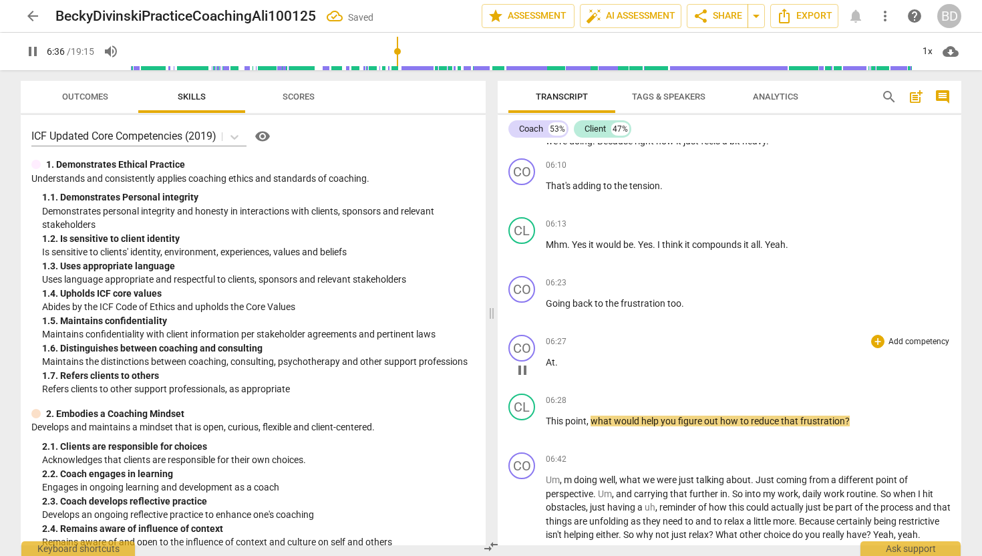
click at [546, 361] on span "At" at bounding box center [550, 362] width 9 height 11
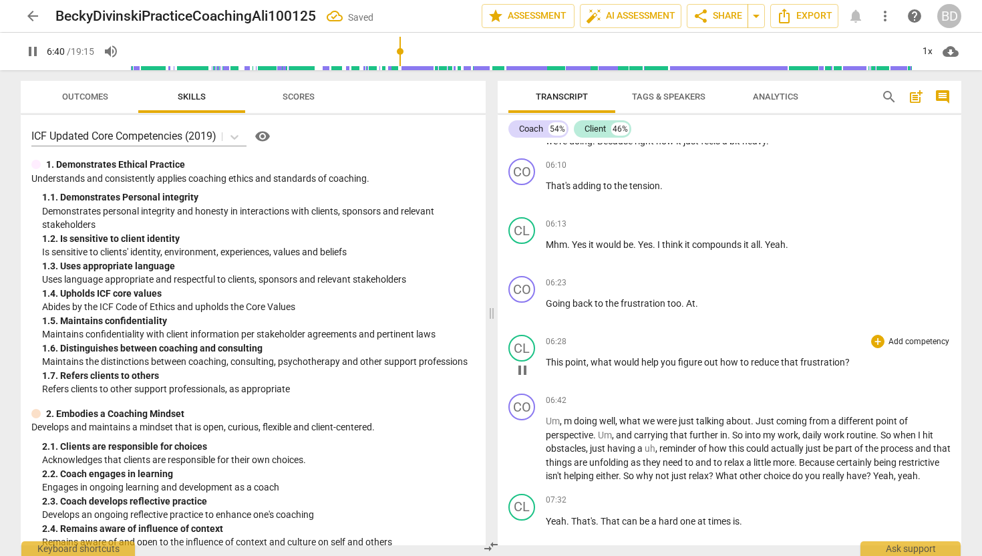
click at [548, 360] on span "This" at bounding box center [555, 362] width 19 height 11
click at [550, 360] on span "This" at bounding box center [555, 362] width 19 height 11
type input "404"
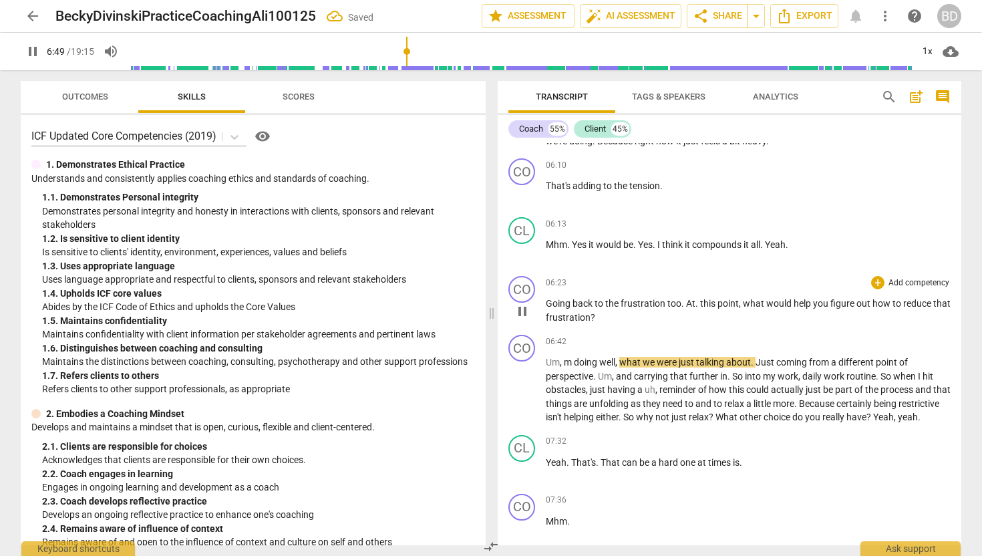
click at [695, 303] on span "." at bounding box center [697, 303] width 5 height 11
type input "411"
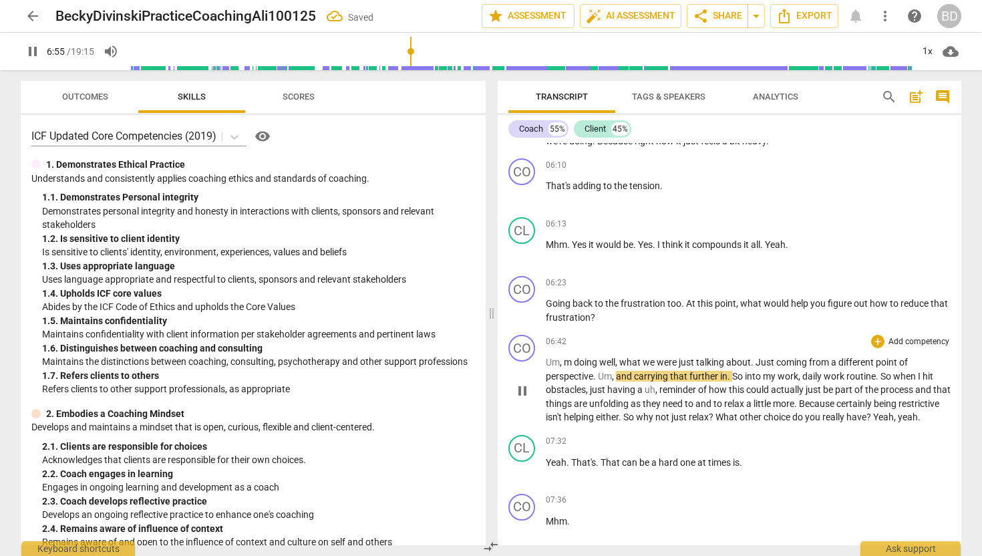
click at [546, 359] on span "Um" at bounding box center [553, 362] width 14 height 11
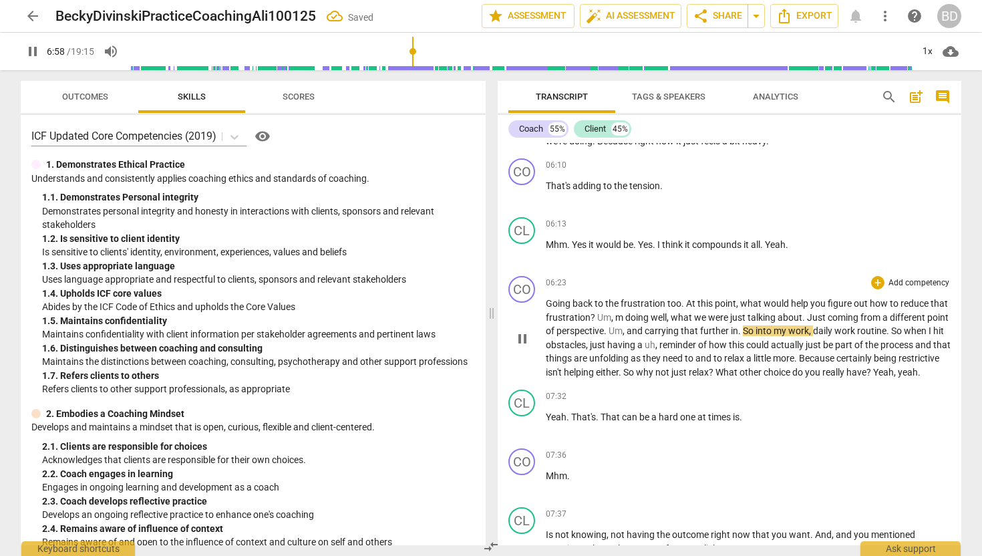
click at [597, 316] on span "Um" at bounding box center [604, 317] width 14 height 11
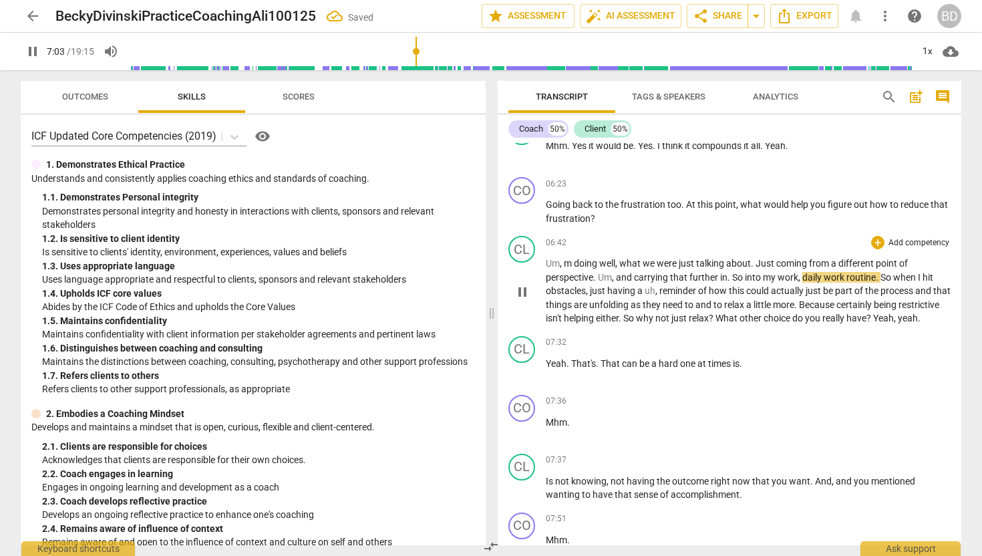
scroll to position [2388, 0]
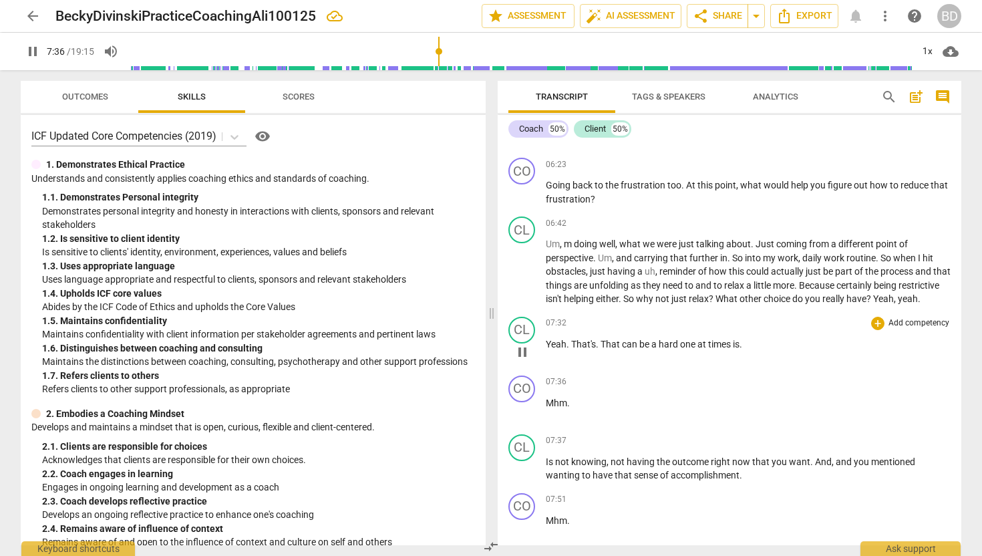
click at [546, 349] on span "Yeah" at bounding box center [556, 344] width 21 height 11
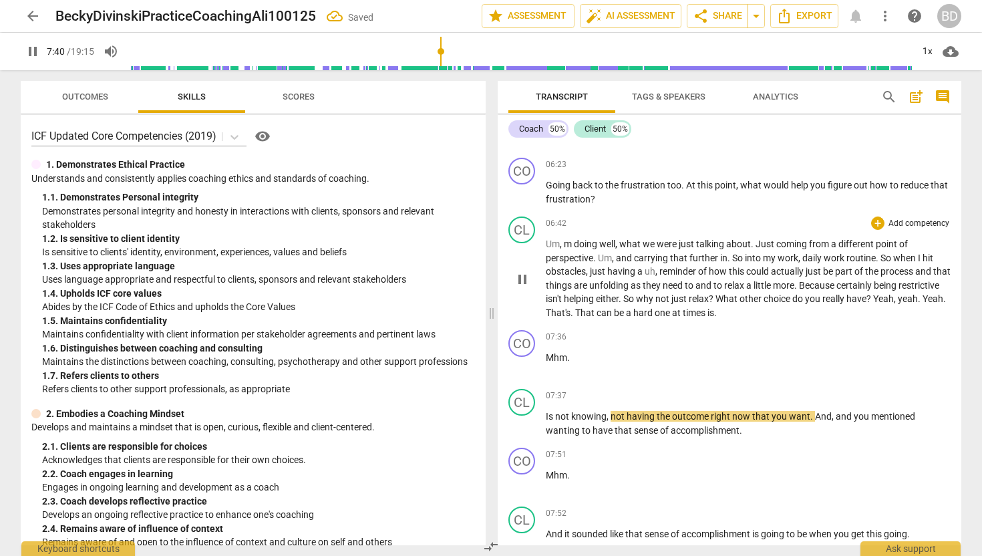
click at [922, 304] on span "Yeah" at bounding box center [932, 298] width 21 height 11
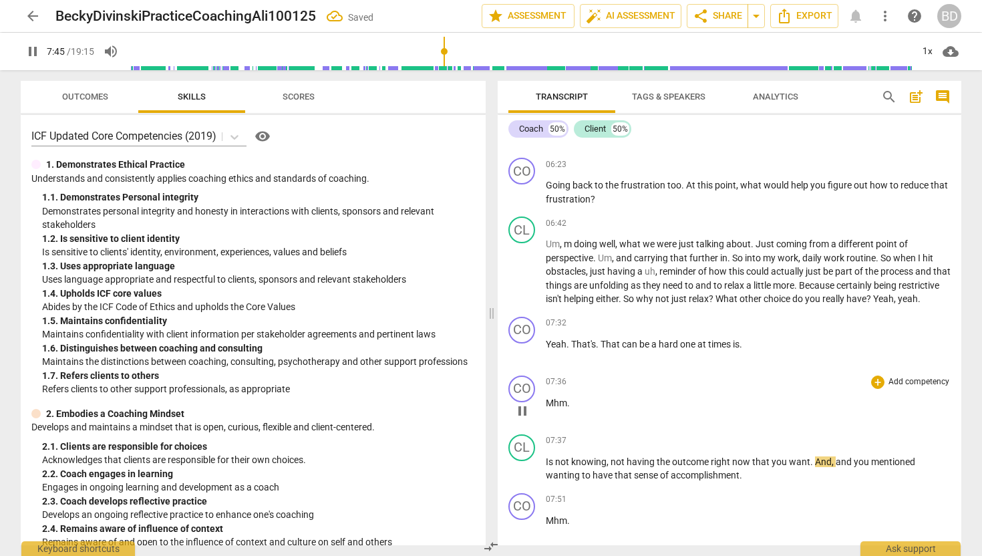
click at [546, 408] on span "Mhm" at bounding box center [556, 402] width 21 height 11
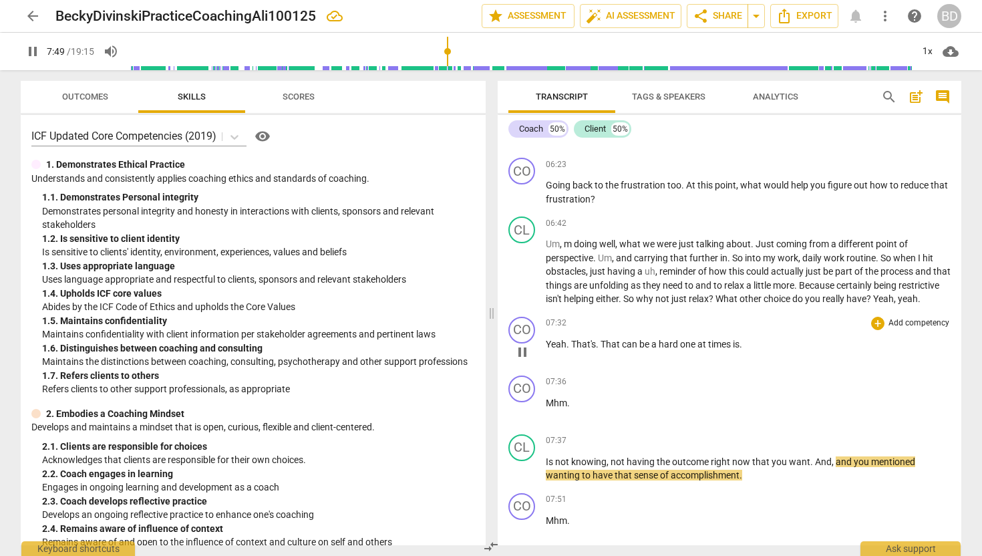
click at [525, 360] on span "pause" at bounding box center [522, 352] width 16 height 16
click at [523, 360] on span "play_arrow" at bounding box center [522, 352] width 16 height 16
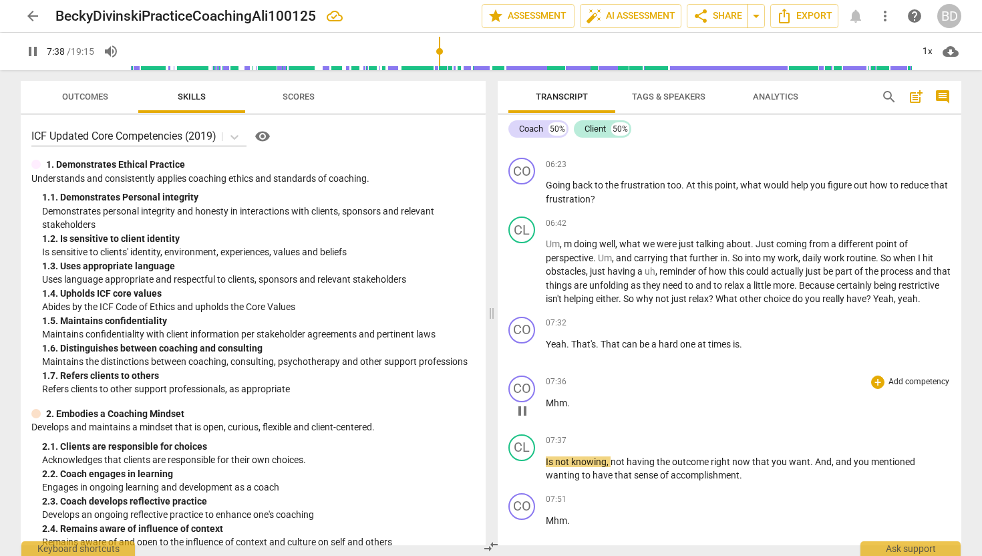
click at [546, 408] on span "Mhm" at bounding box center [556, 402] width 21 height 11
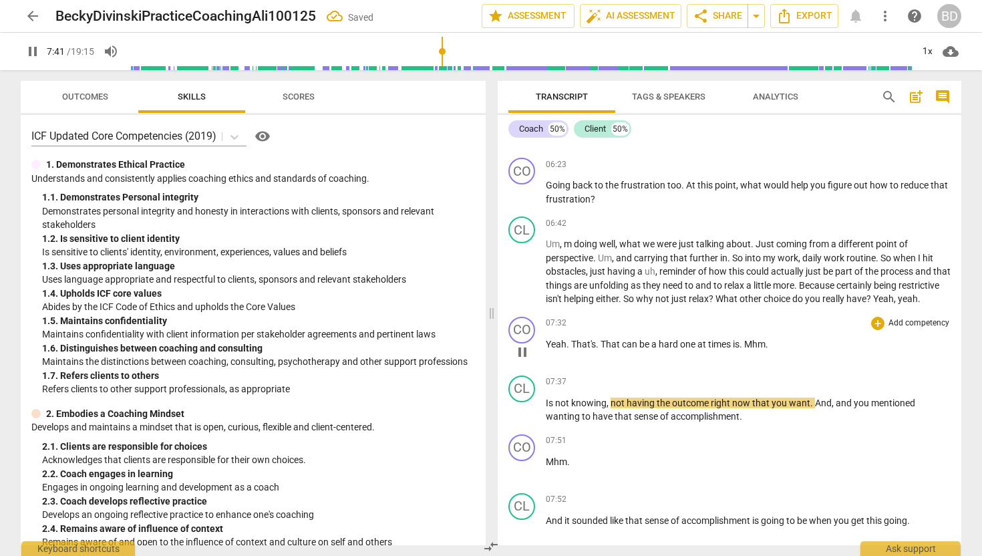
click at [747, 349] on span "Mhm" at bounding box center [754, 344] width 21 height 11
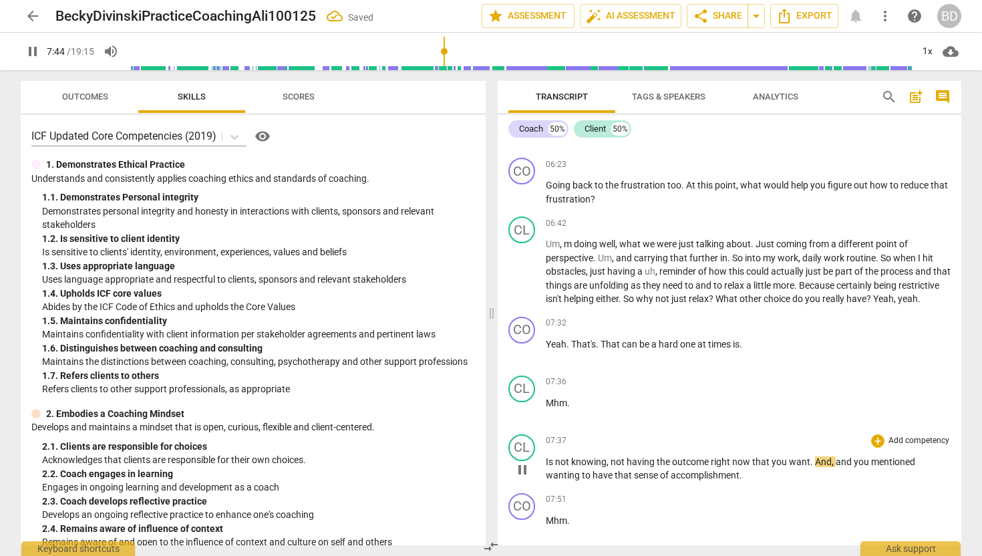
click at [546, 467] on span "Is" at bounding box center [550, 461] width 9 height 11
type input "466"
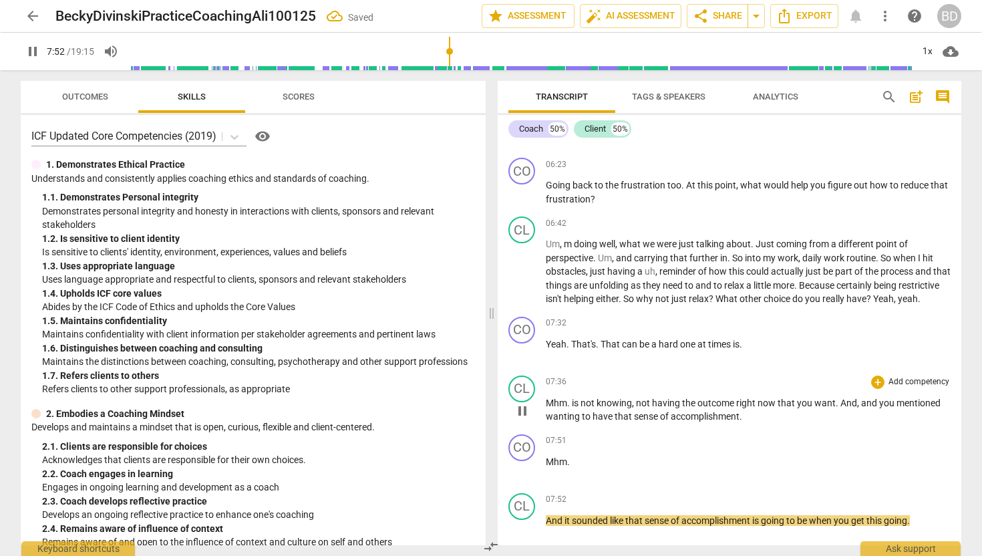
click at [573, 408] on span "is" at bounding box center [576, 402] width 9 height 11
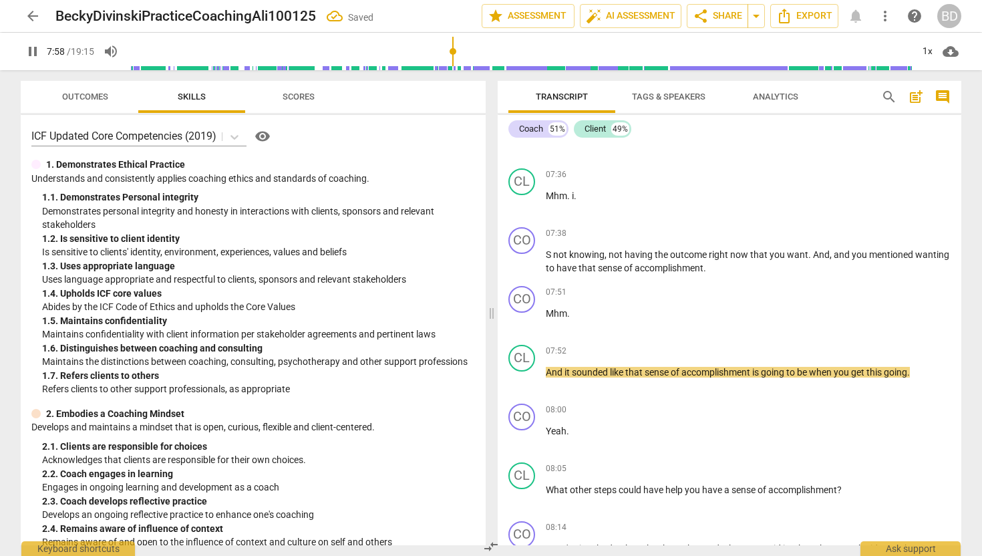
scroll to position [2593, 0]
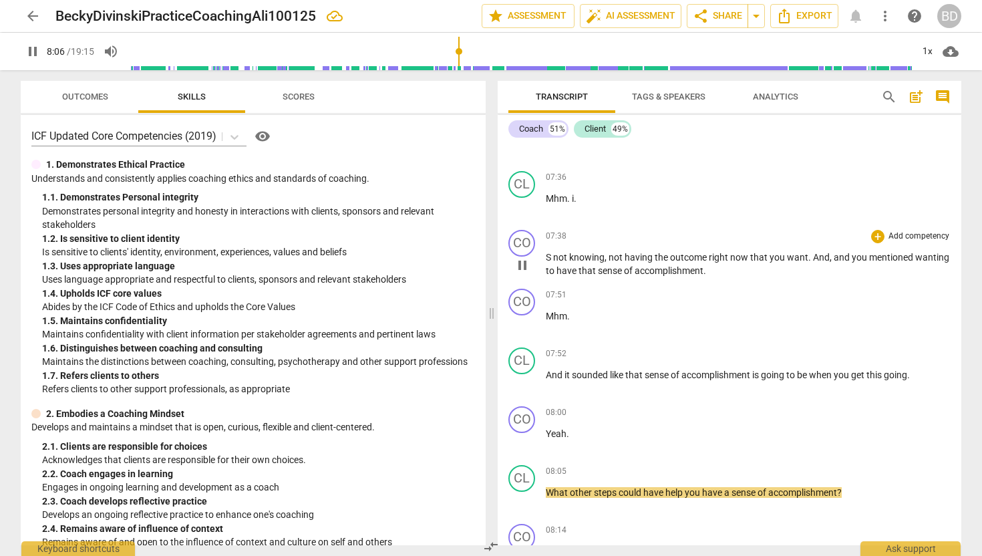
click at [550, 262] on span "S" at bounding box center [549, 257] width 7 height 11
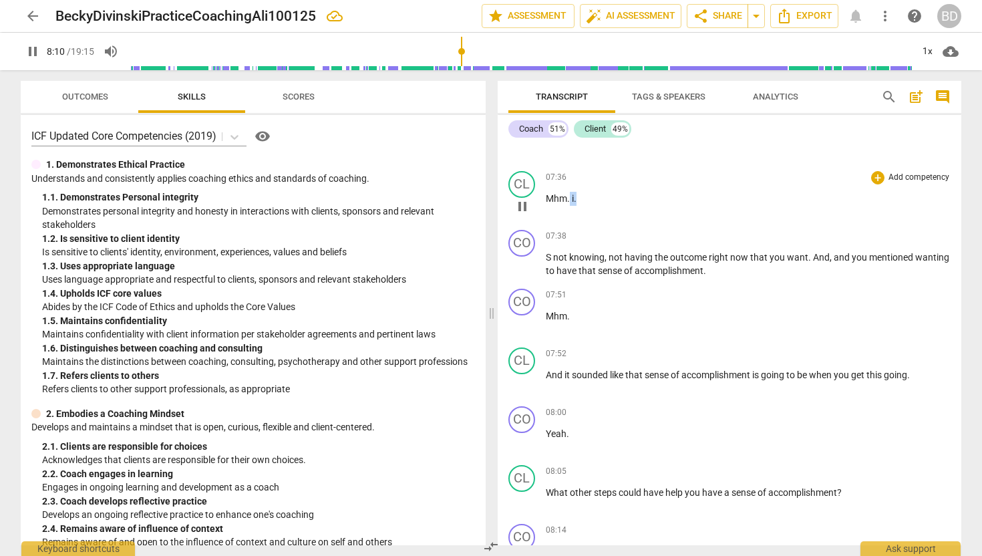
click at [576, 206] on p "Mhm . i ." at bounding box center [748, 199] width 405 height 14
type input "491"
click at [551, 262] on span "S" at bounding box center [549, 257] width 7 height 11
type input "495"
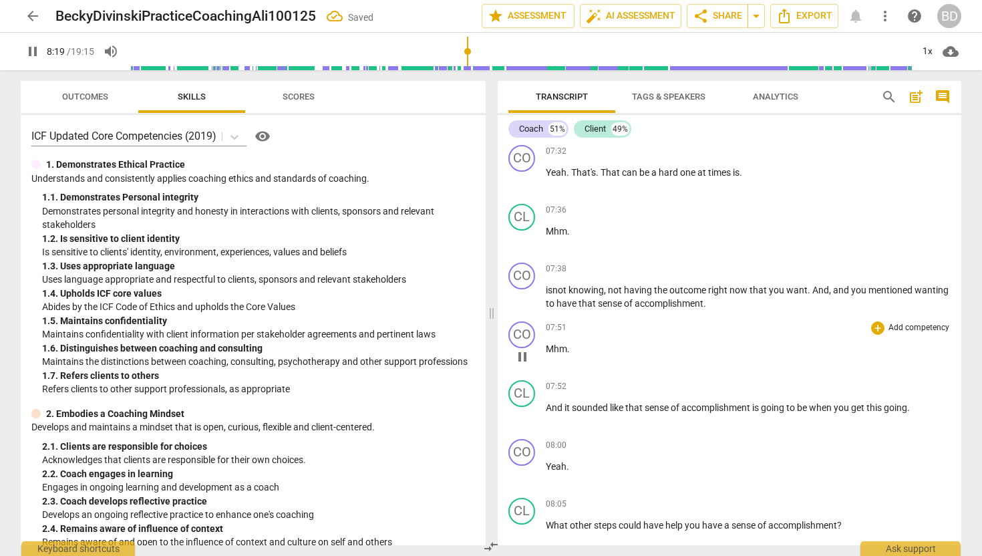
scroll to position [2551, 0]
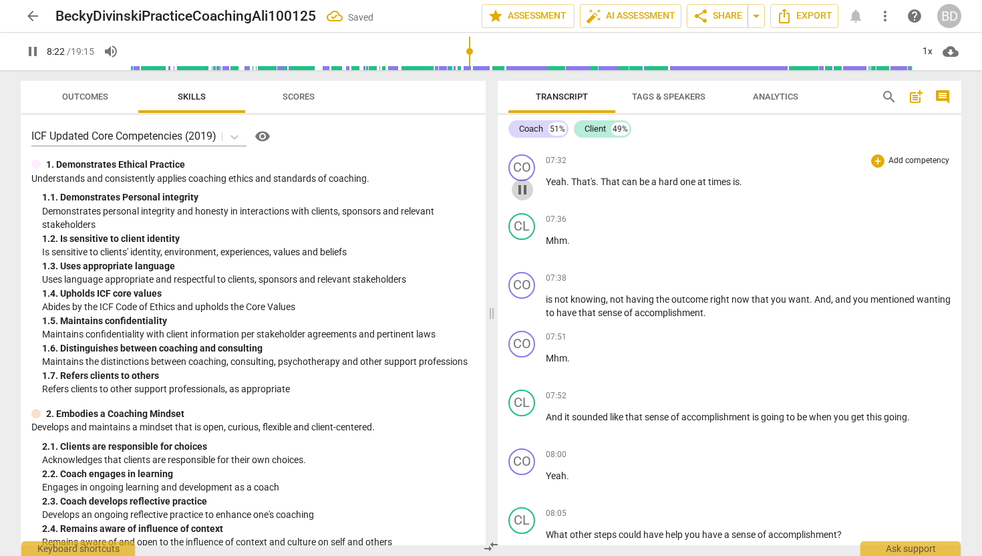
click at [524, 198] on span "pause" at bounding box center [522, 190] width 16 height 16
click at [524, 198] on span "play_arrow" at bounding box center [522, 190] width 16 height 16
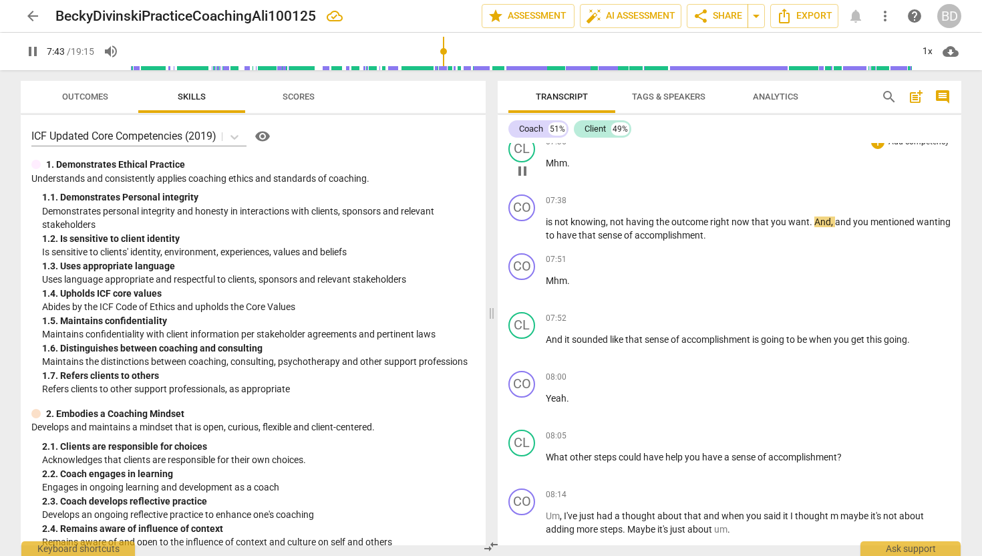
scroll to position [2630, 0]
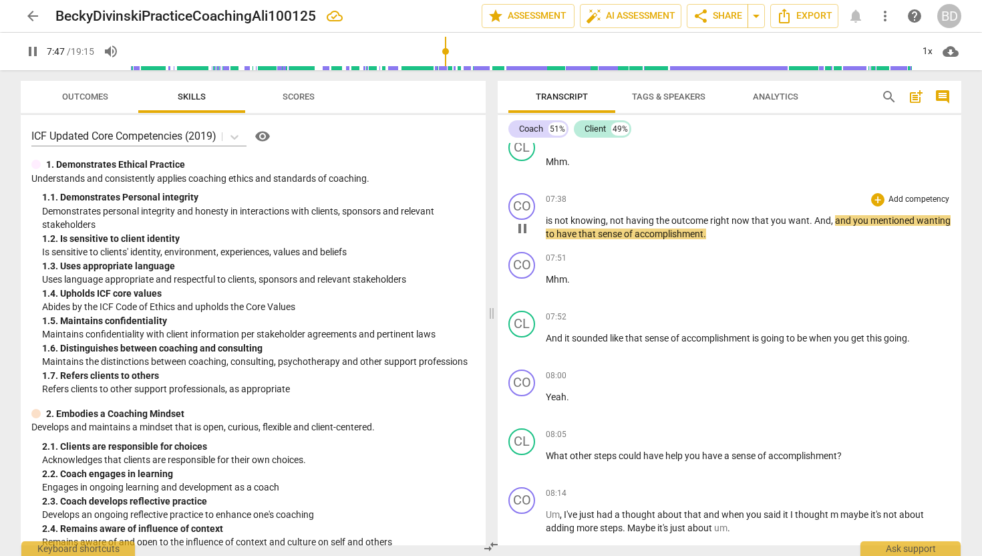
click at [814, 226] on span "And" at bounding box center [822, 220] width 17 height 11
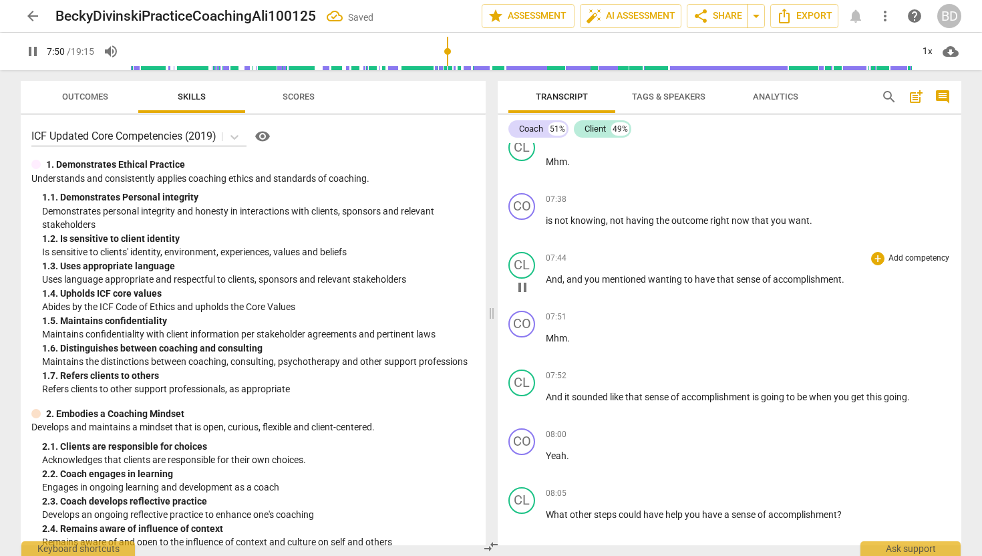
click at [546, 285] on span "And" at bounding box center [554, 279] width 17 height 11
type input "472"
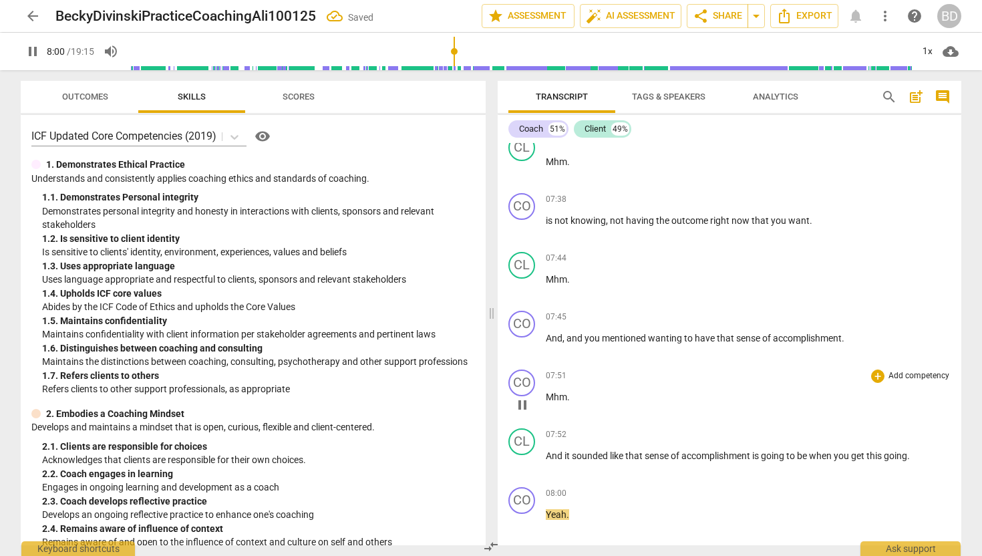
click at [546, 402] on span "Mhm" at bounding box center [556, 396] width 21 height 11
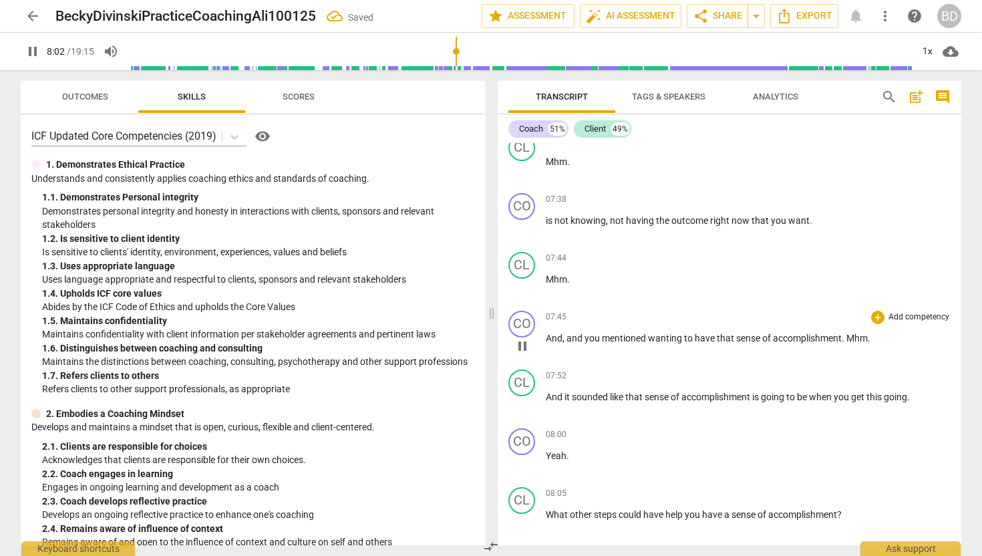
click at [848, 343] on span "Mhm" at bounding box center [856, 338] width 21 height 11
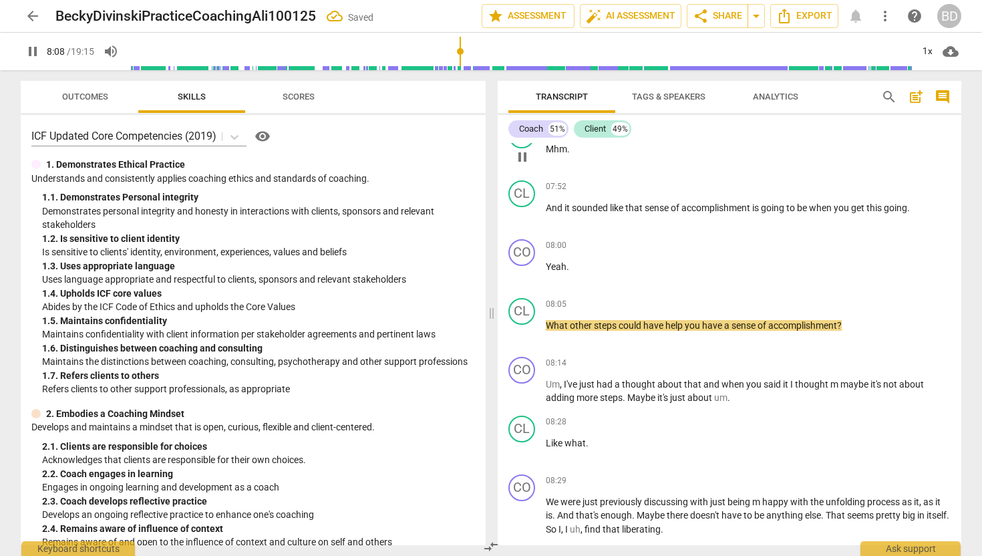
scroll to position [2872, 0]
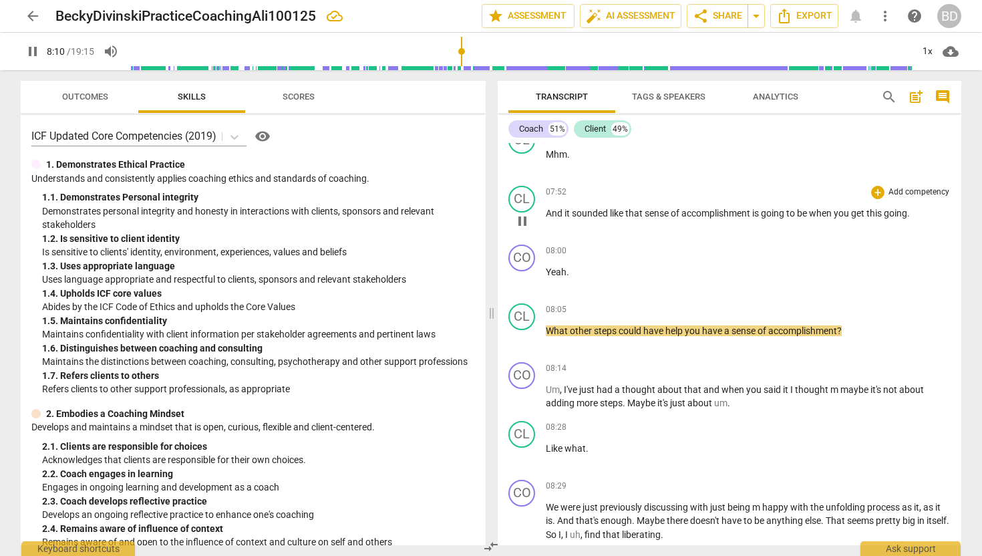
click at [547, 218] on span "And" at bounding box center [555, 213] width 19 height 11
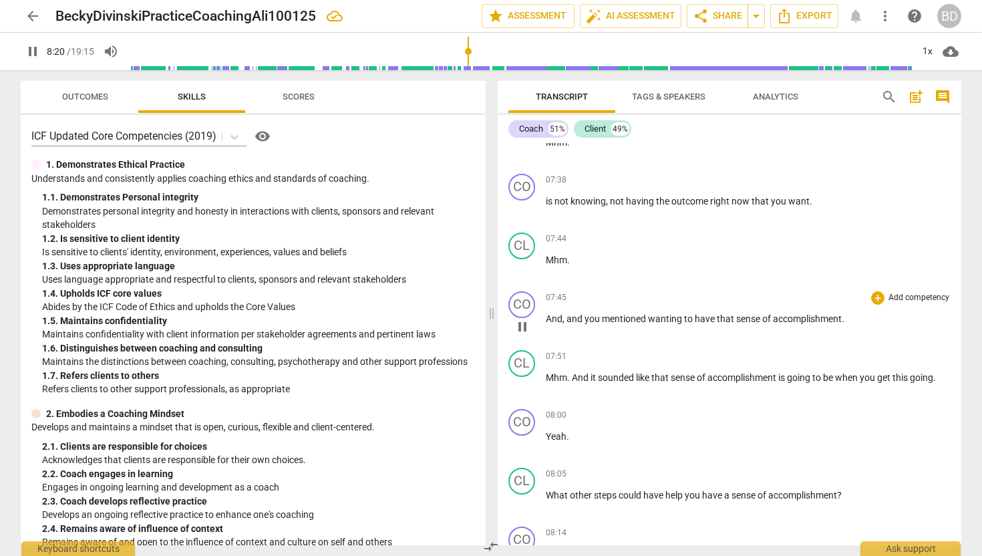
scroll to position [2650, 0]
click at [525, 216] on span "pause" at bounding box center [522, 208] width 16 height 16
click at [524, 216] on span "play_arrow" at bounding box center [522, 208] width 16 height 16
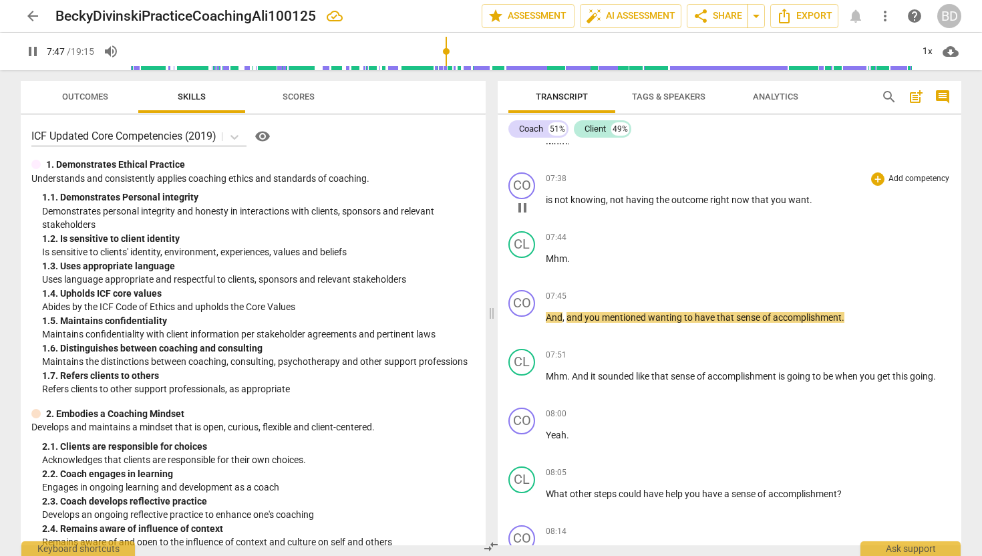
click at [813, 207] on p "is not knowing , not having the outcome right now that you want ." at bounding box center [748, 200] width 405 height 14
type input "469"
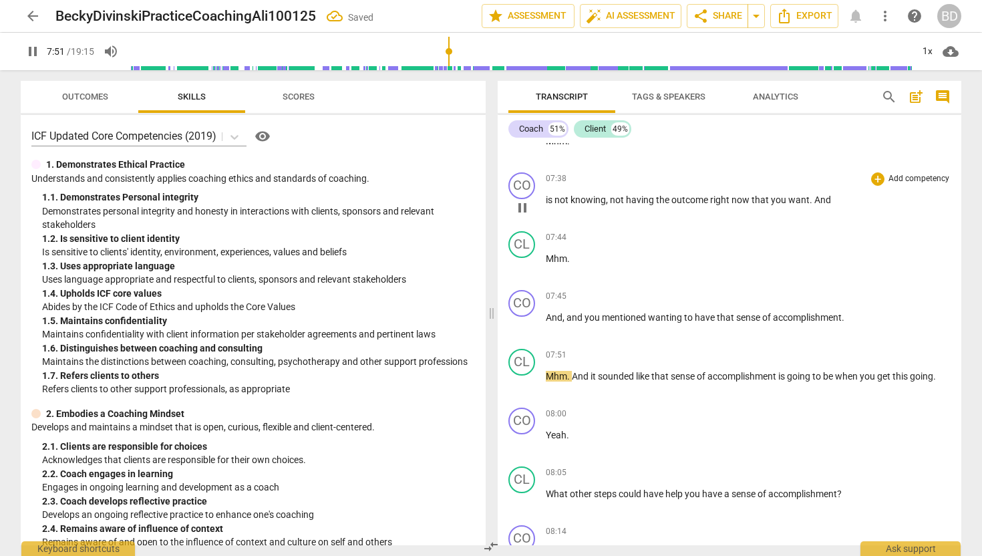
click at [528, 216] on span "pause" at bounding box center [522, 208] width 16 height 16
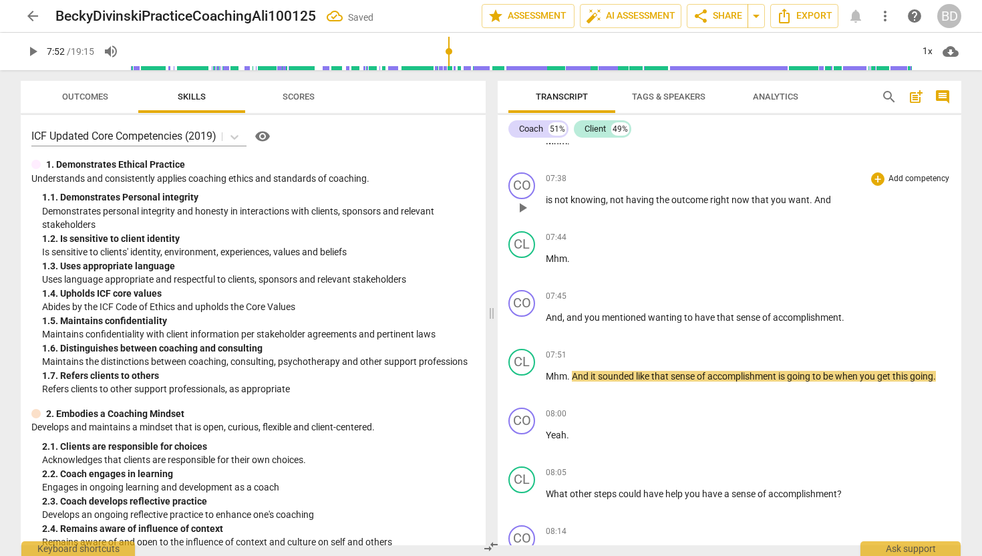
click at [528, 216] on span "play_arrow" at bounding box center [522, 208] width 16 height 16
click at [573, 381] on span "And" at bounding box center [581, 376] width 19 height 11
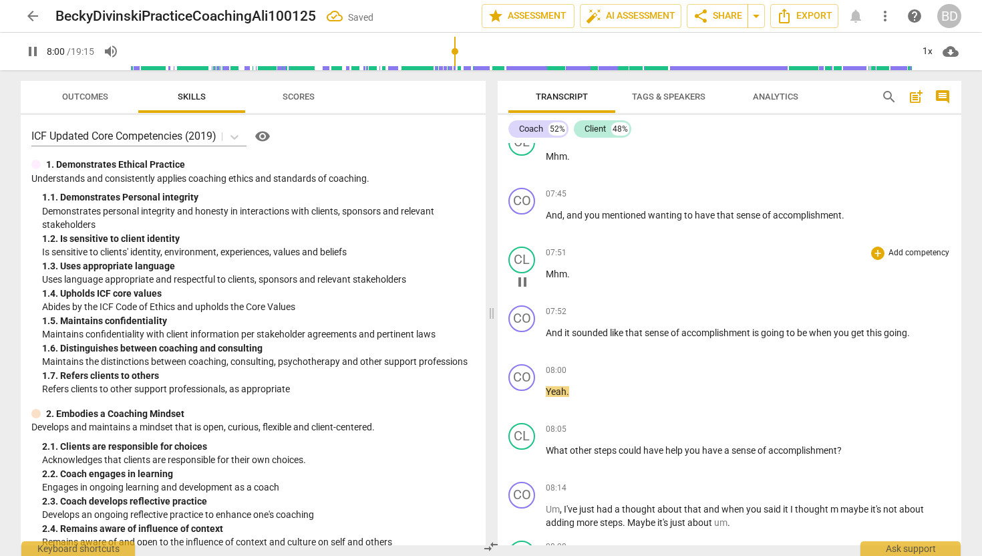
scroll to position [2764, 0]
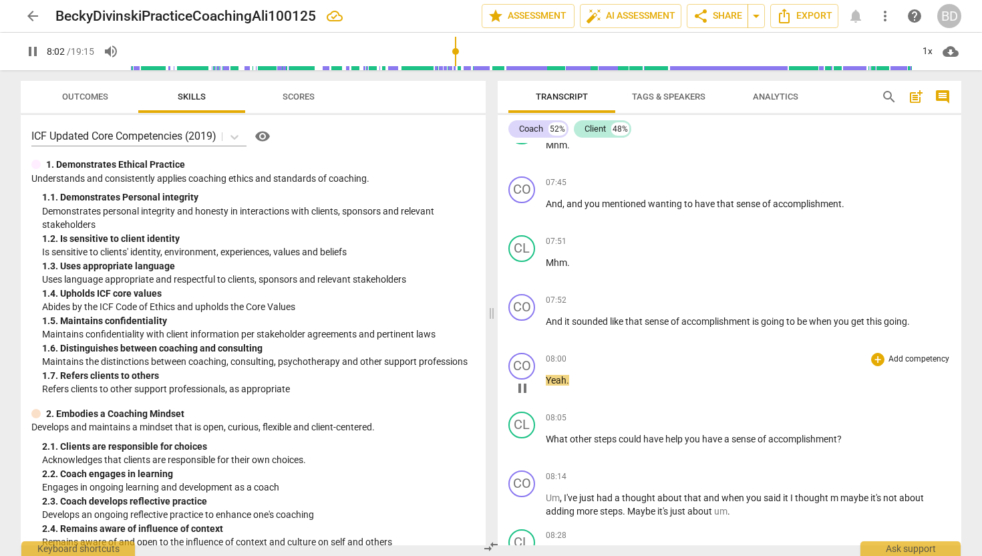
click at [564, 385] on span "Yeah" at bounding box center [556, 380] width 21 height 11
type input "483"
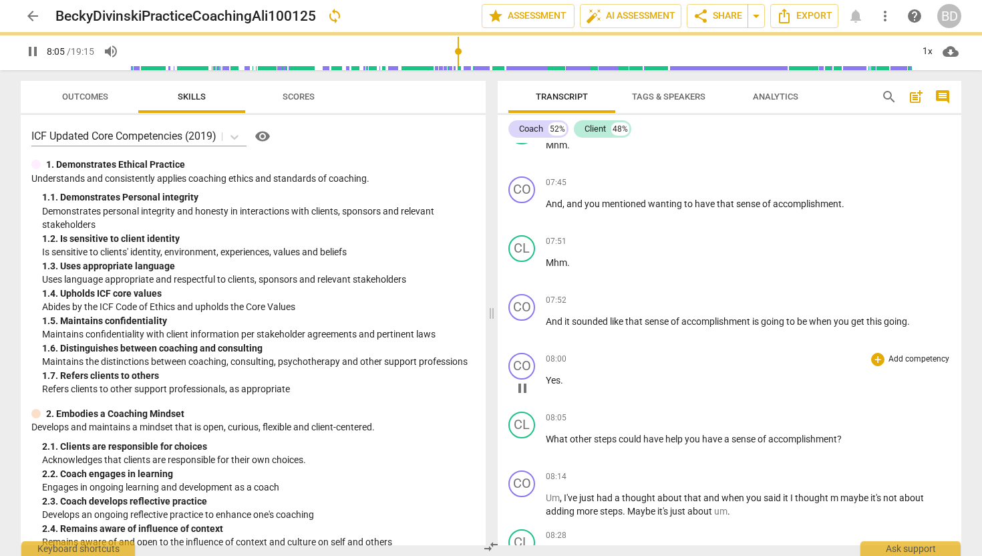
click at [546, 385] on span "Yes" at bounding box center [553, 380] width 15 height 11
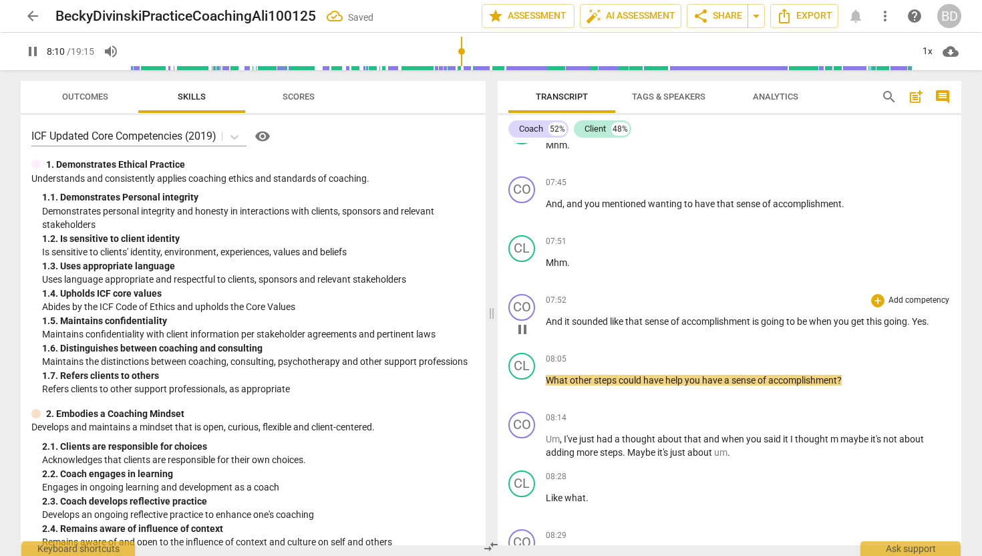
click at [918, 327] on span "Yes" at bounding box center [919, 321] width 15 height 11
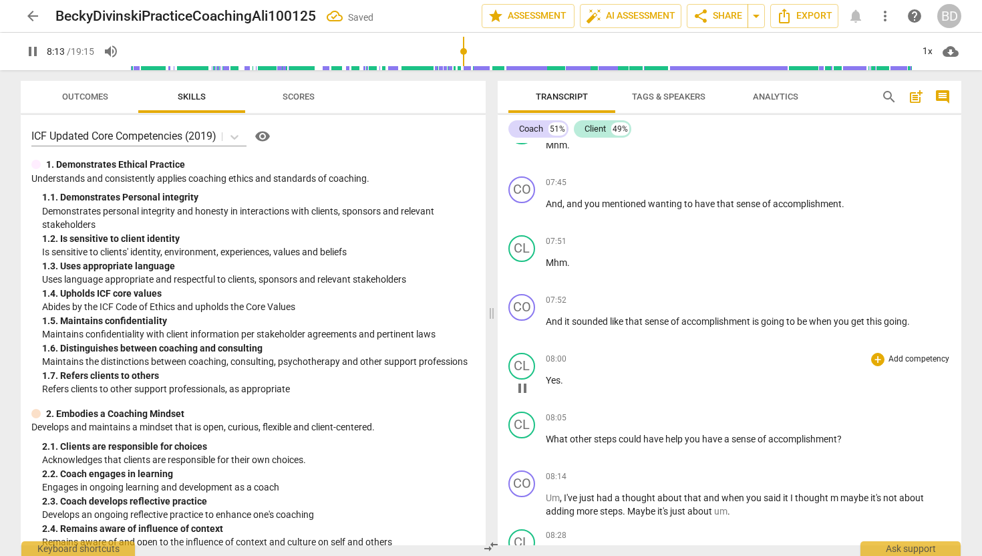
click at [570, 387] on p "Yes ." at bounding box center [748, 380] width 405 height 14
type input "494"
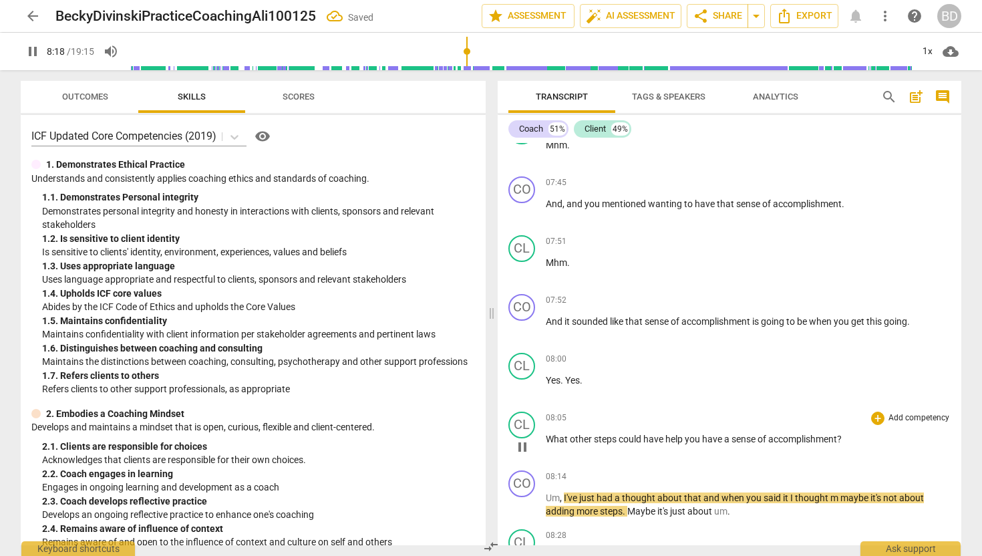
click at [548, 444] on span "What" at bounding box center [558, 438] width 24 height 11
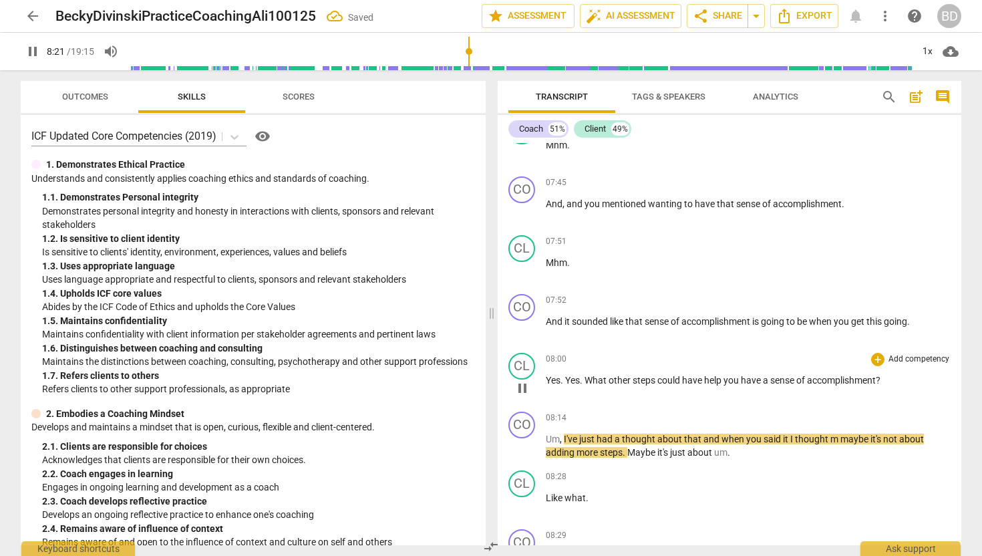
click at [586, 385] on span "What" at bounding box center [596, 380] width 24 height 11
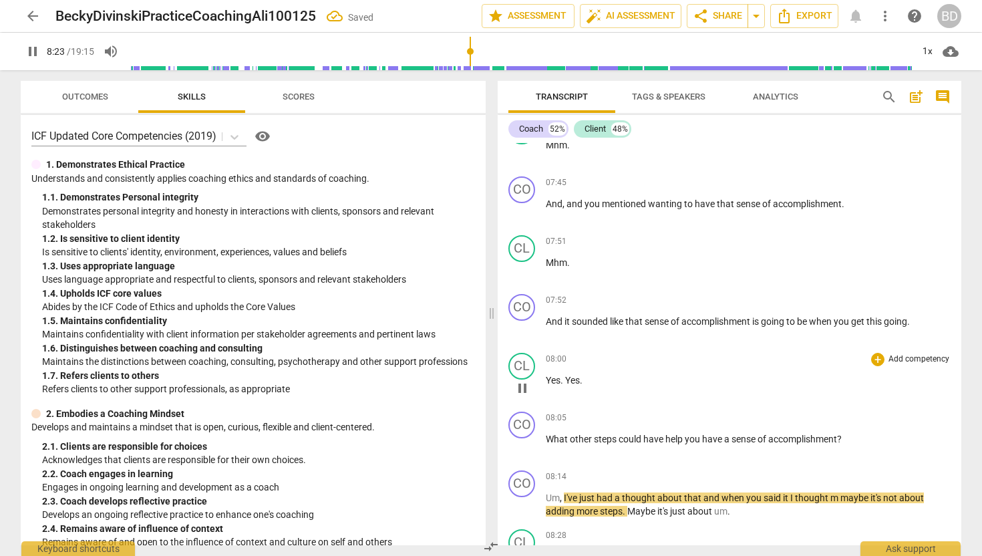
click at [517, 396] on span "pause" at bounding box center [522, 388] width 16 height 16
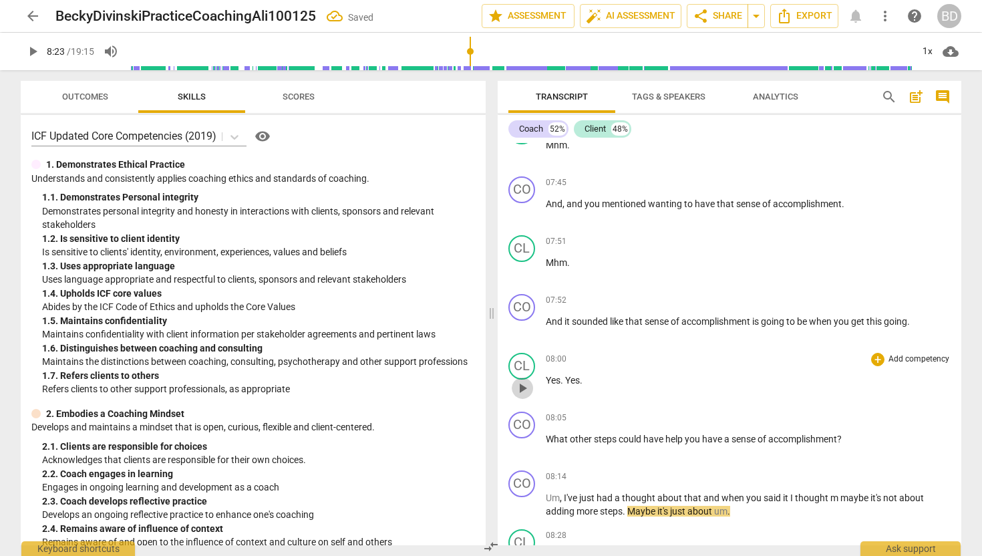
click at [522, 396] on span "play_arrow" at bounding box center [522, 388] width 16 height 16
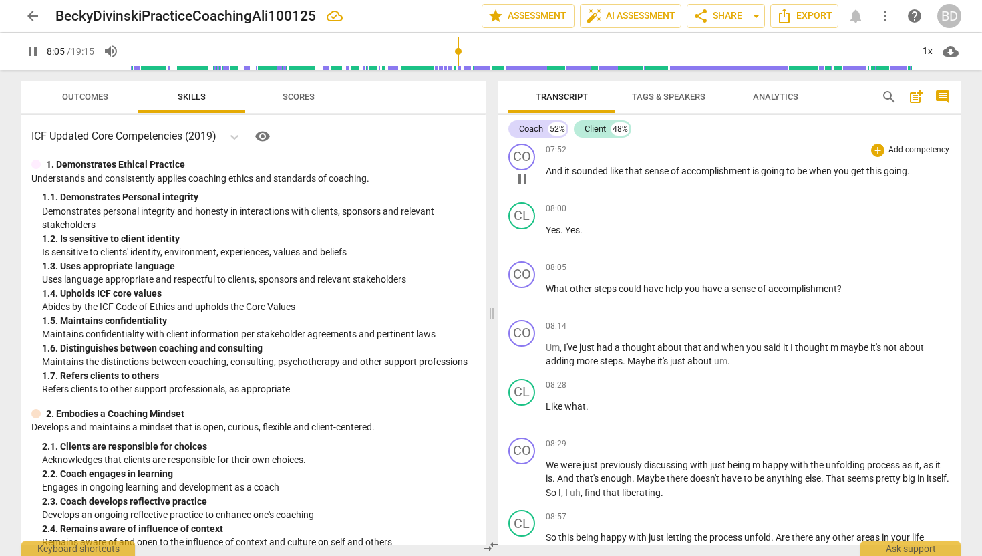
scroll to position [2919, 0]
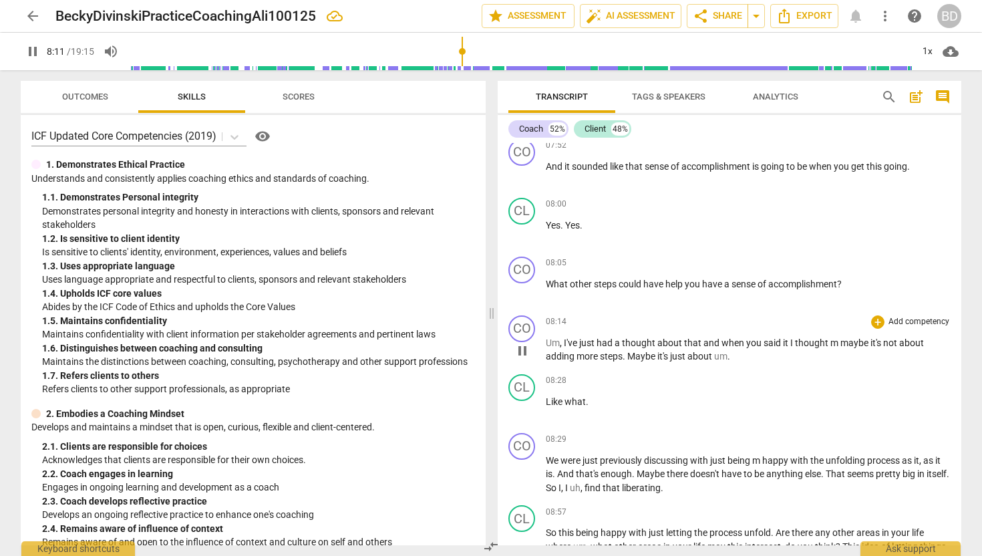
click at [546, 348] on span "Um" at bounding box center [553, 342] width 14 height 11
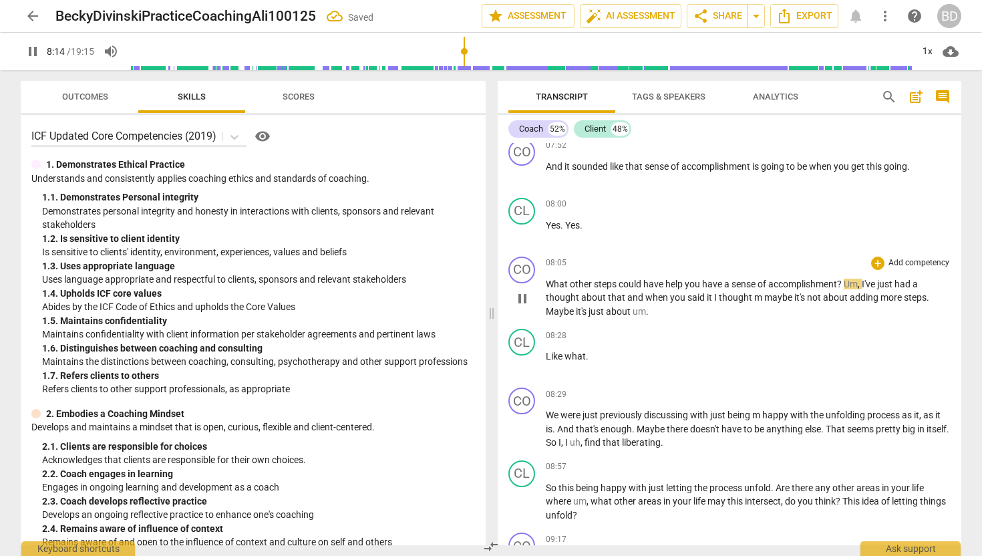
click at [847, 289] on span "Um" at bounding box center [851, 284] width 14 height 11
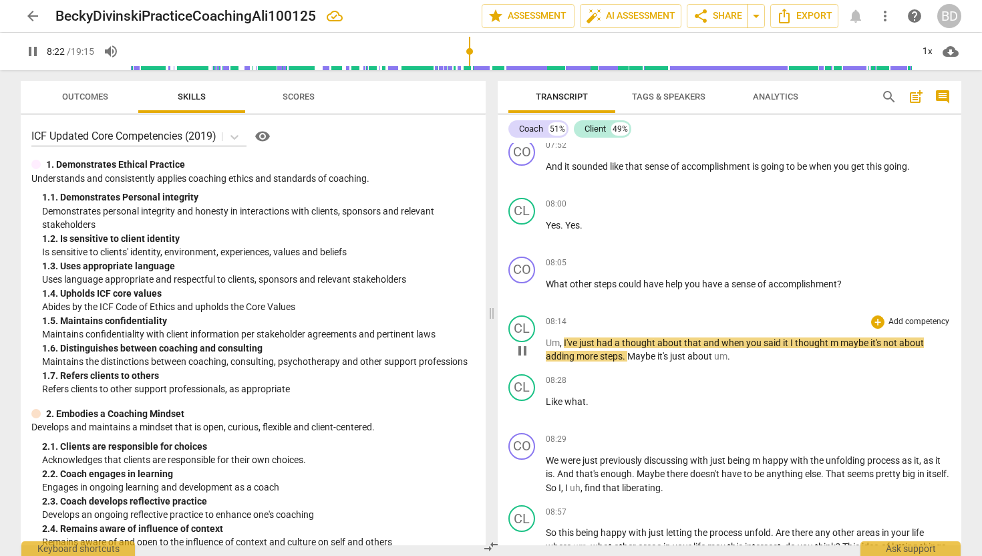
click at [830, 348] on span "m" at bounding box center [835, 342] width 10 height 11
type input "503"
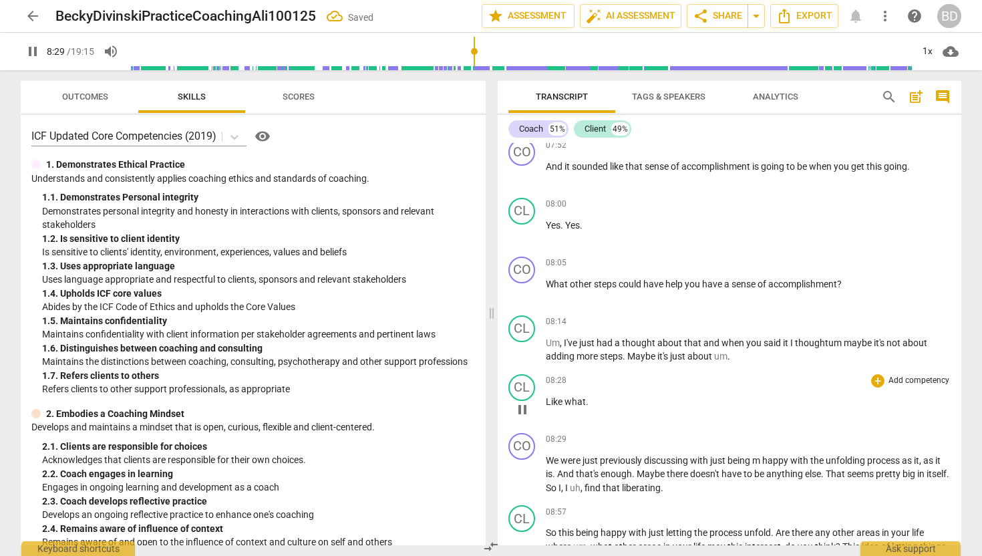
click at [546, 407] on span "Like" at bounding box center [555, 401] width 19 height 11
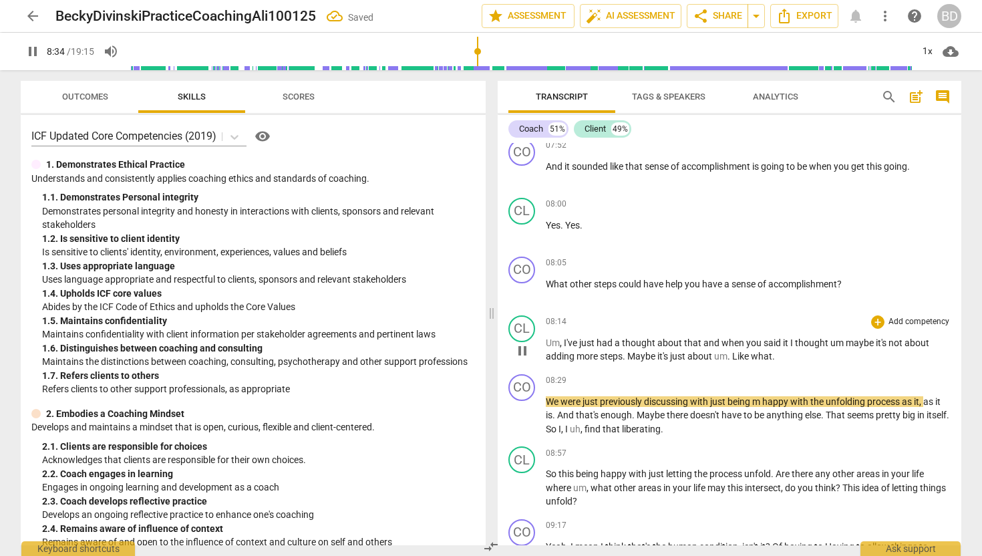
click at [735, 361] on span "Like" at bounding box center [741, 356] width 19 height 11
type input "516"
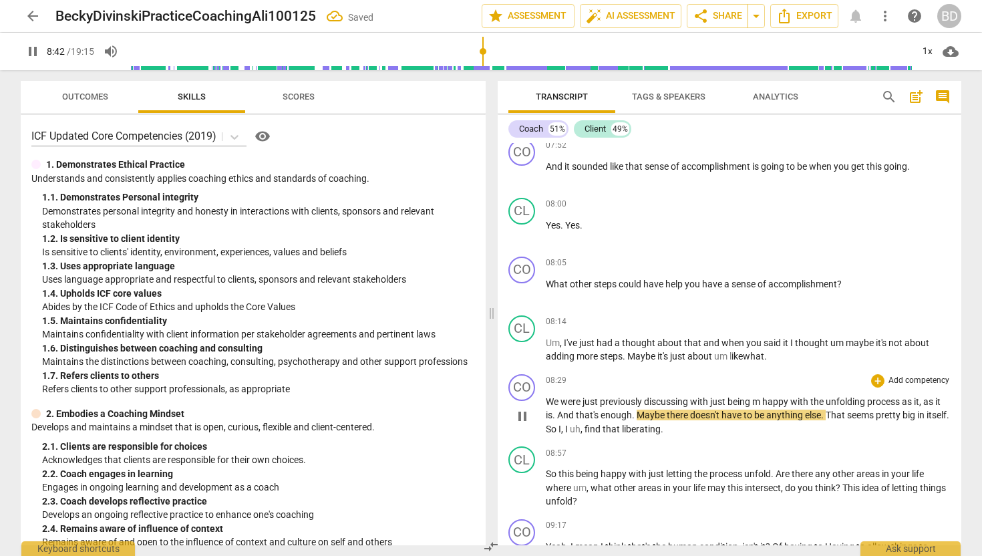
click at [553, 407] on span "We" at bounding box center [553, 401] width 15 height 11
type input "524"
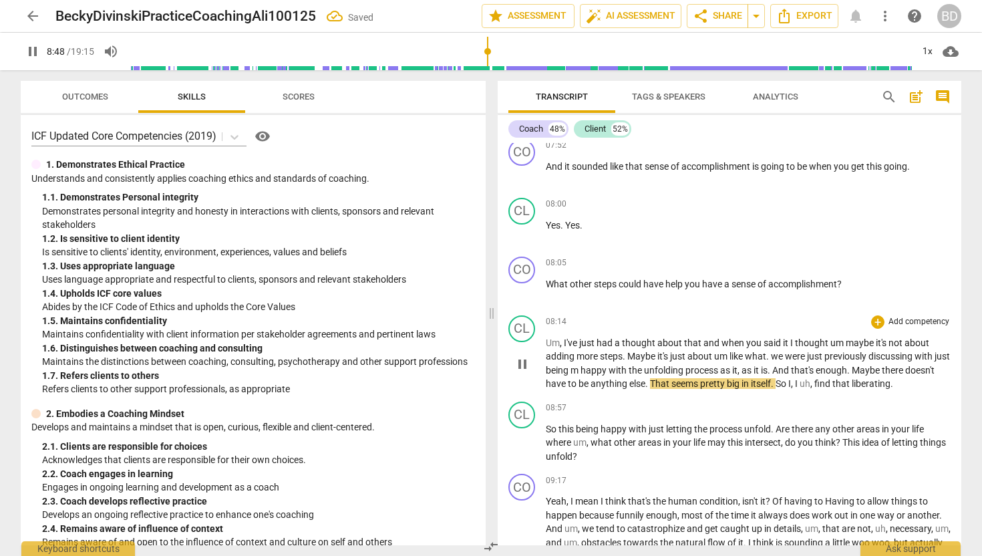
click at [773, 361] on span "we" at bounding box center [778, 356] width 14 height 11
type input "530"
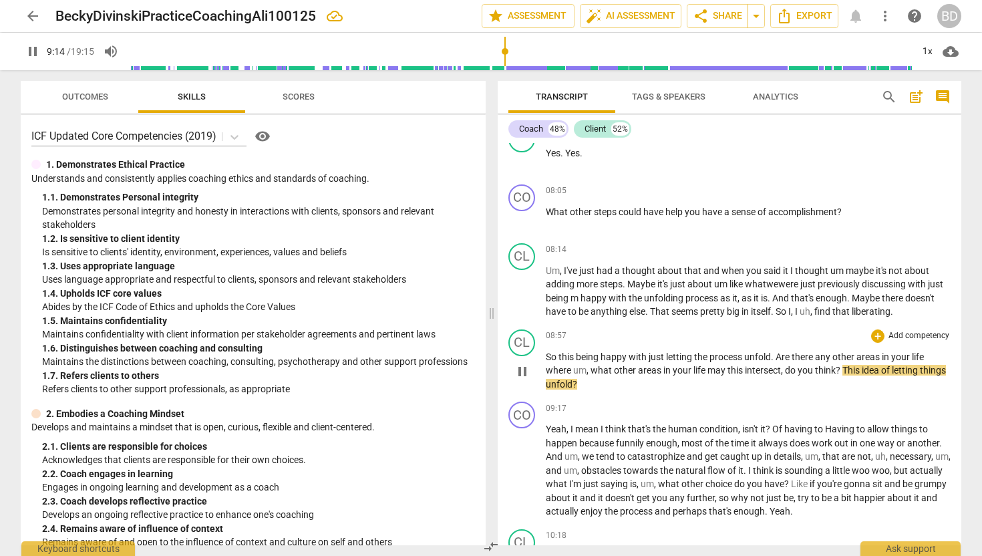
scroll to position [2992, 0]
click at [547, 361] on span "So" at bounding box center [552, 356] width 13 height 11
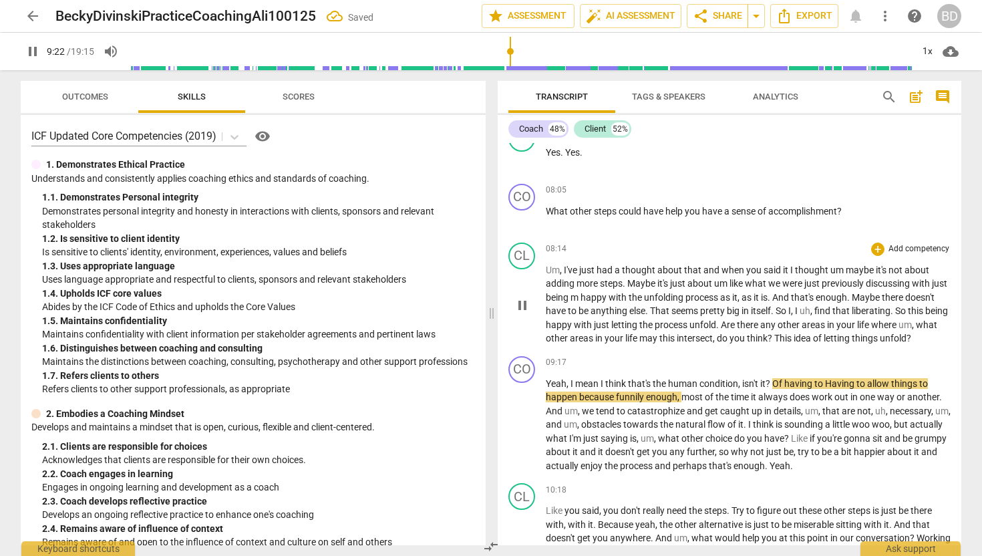
click at [908, 316] on span "So" at bounding box center [901, 310] width 13 height 11
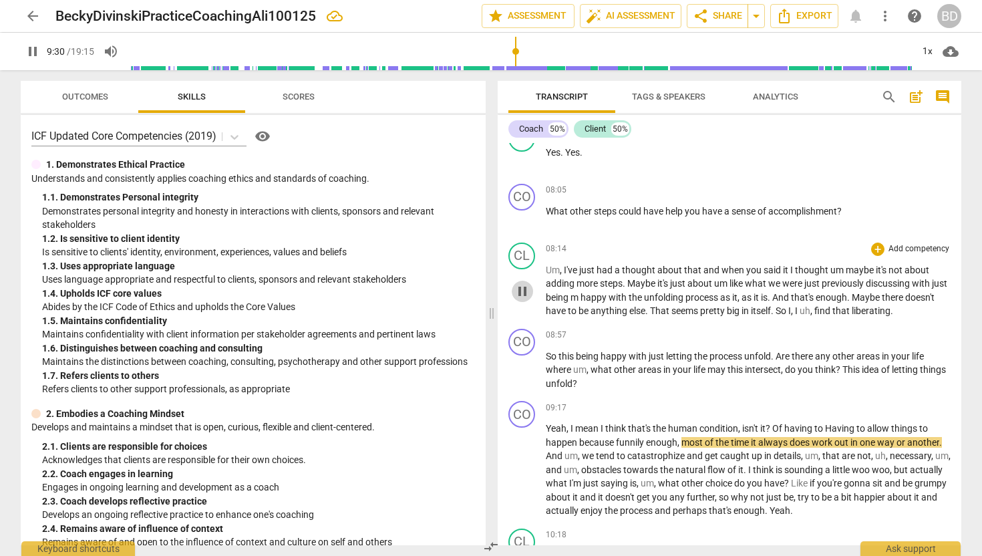
click at [521, 299] on span "pause" at bounding box center [522, 291] width 16 height 16
click at [522, 299] on span "play_arrow" at bounding box center [522, 291] width 16 height 16
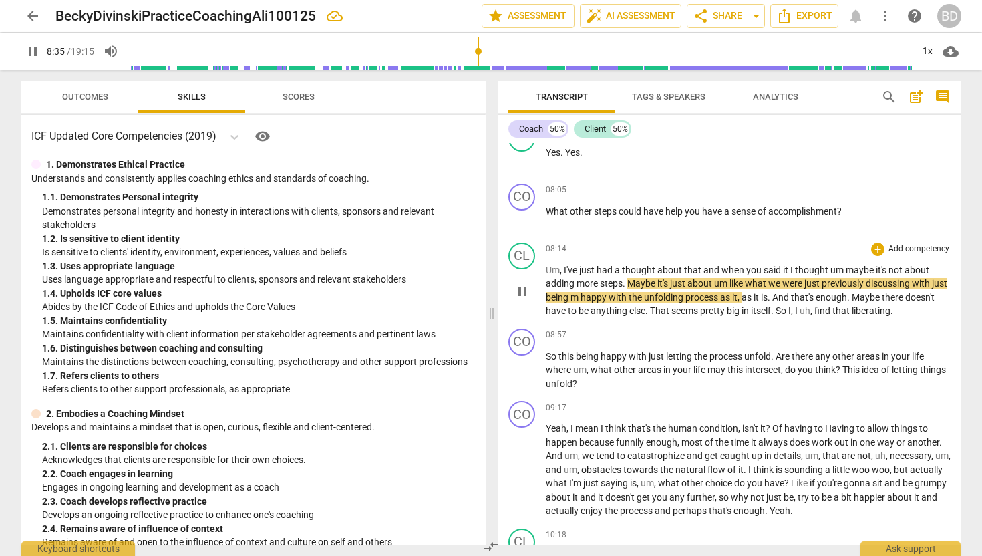
click at [598, 303] on span "happy" at bounding box center [594, 297] width 28 height 11
type input "517"
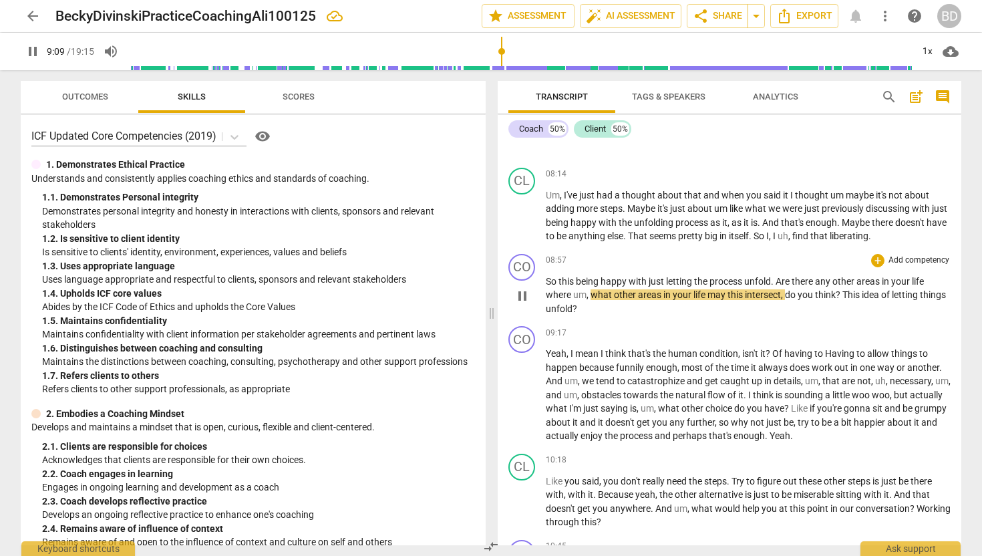
scroll to position [3082, 0]
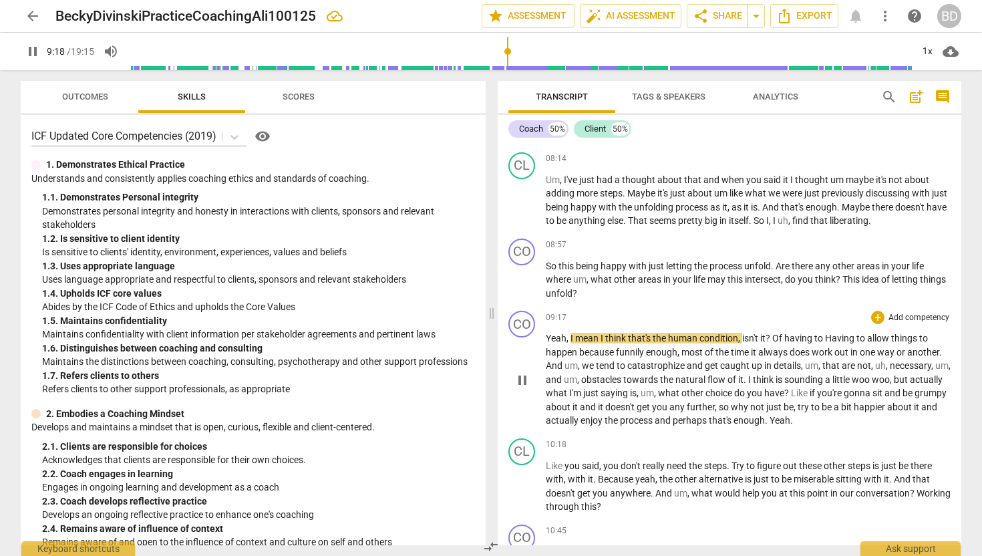
click at [546, 343] on span "Yeah" at bounding box center [556, 338] width 21 height 11
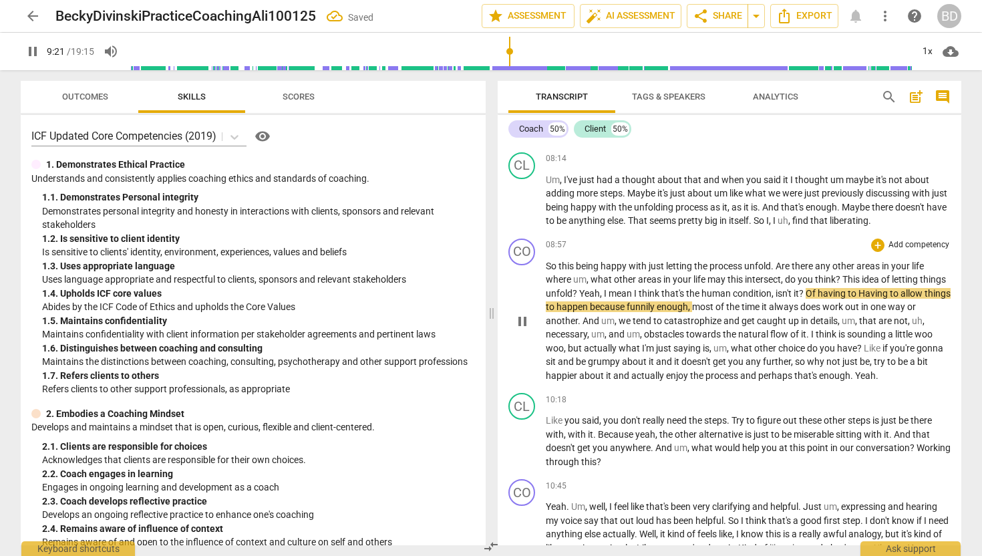
click at [600, 299] on span "Yeah" at bounding box center [589, 293] width 21 height 11
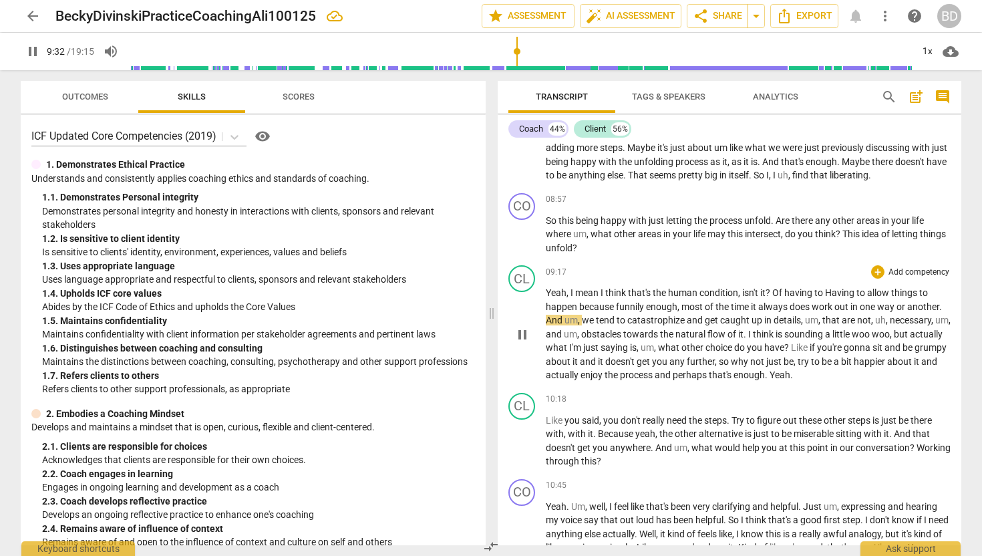
scroll to position [3138, 0]
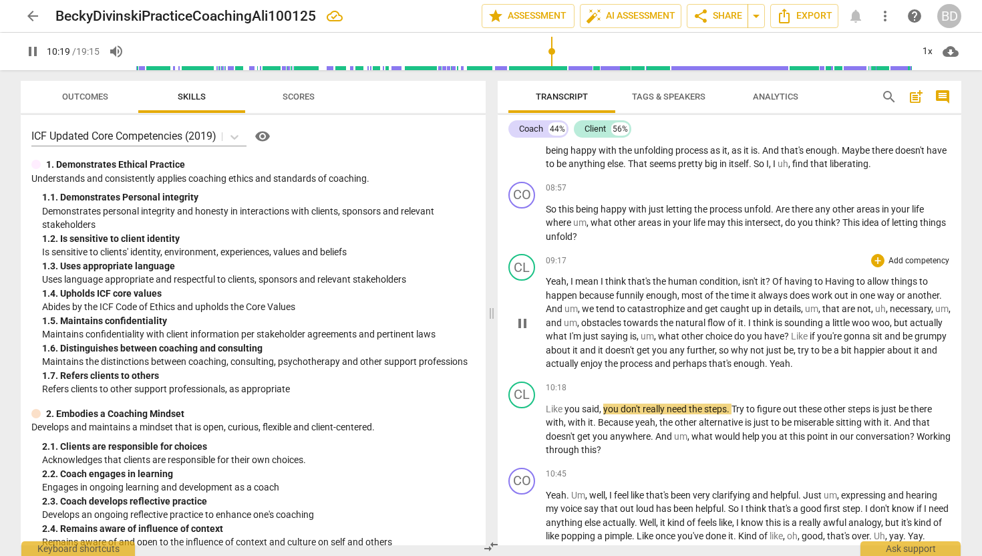
click at [790, 369] on span "Yeah" at bounding box center [779, 363] width 21 height 11
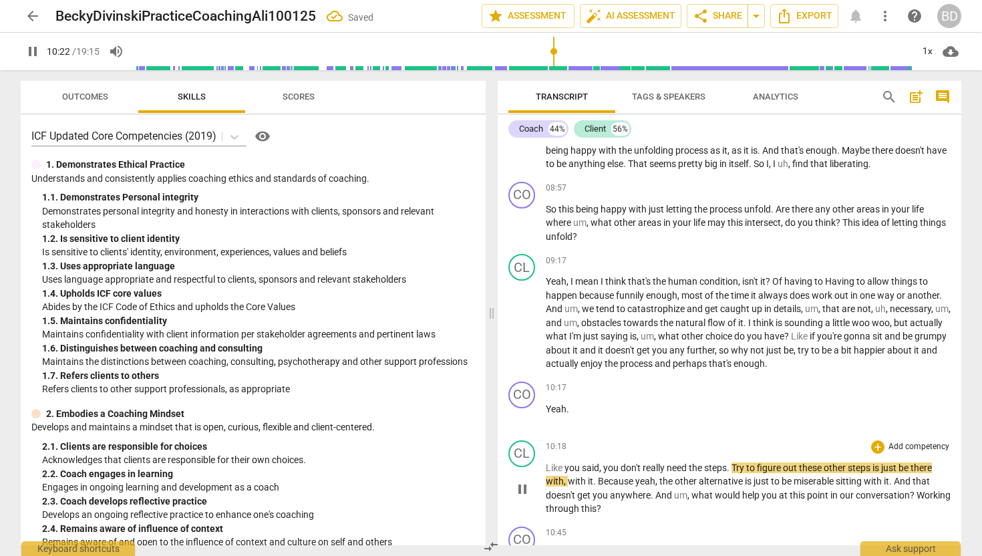
click at [546, 473] on span "Like" at bounding box center [555, 467] width 19 height 11
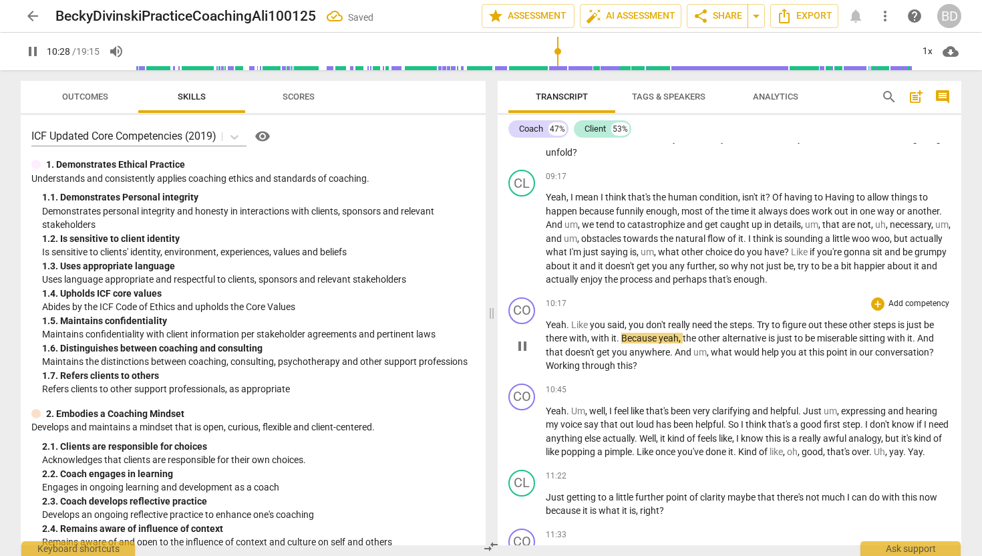
scroll to position [3231, 0]
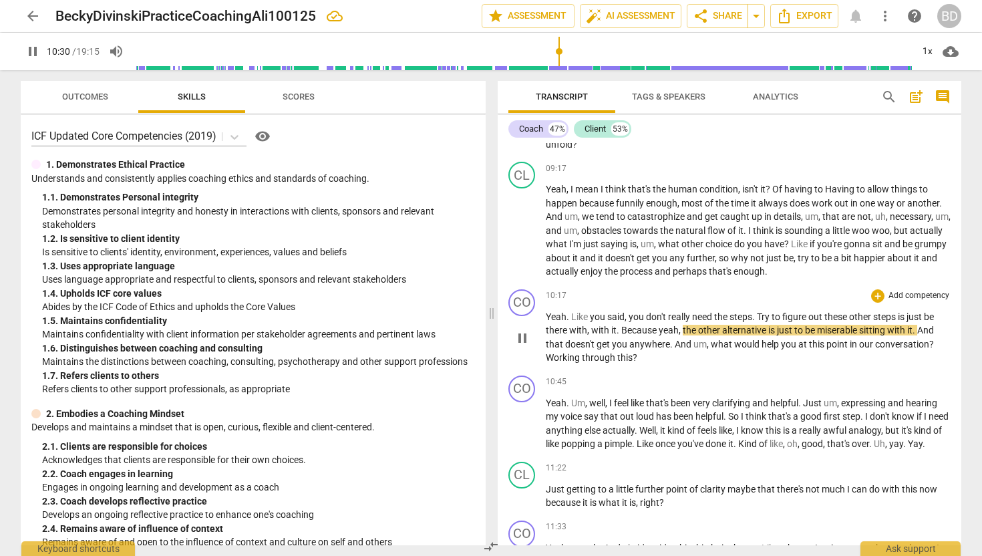
click at [658, 335] on span "Because" at bounding box center [639, 330] width 37 height 11
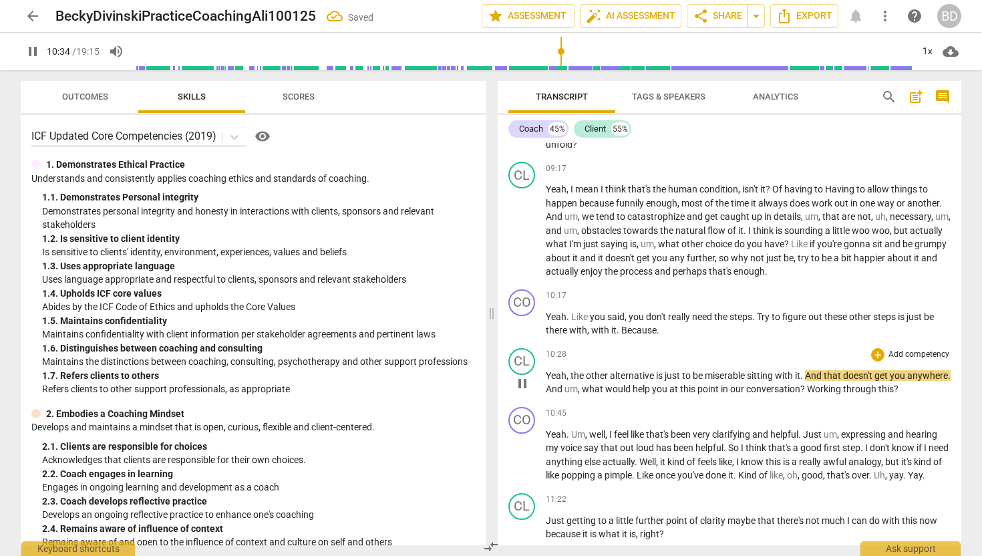
click at [570, 381] on span "the" at bounding box center [577, 375] width 15 height 11
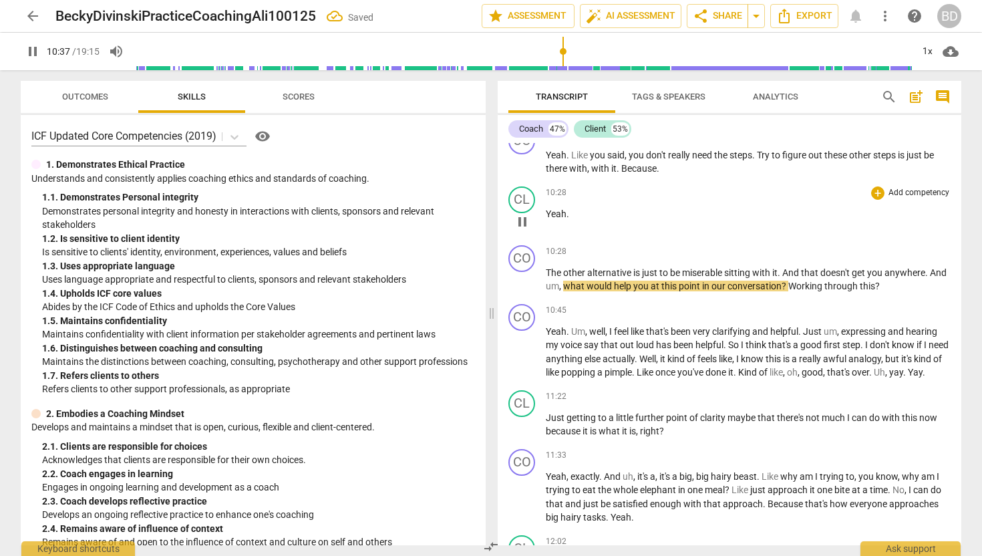
scroll to position [3394, 0]
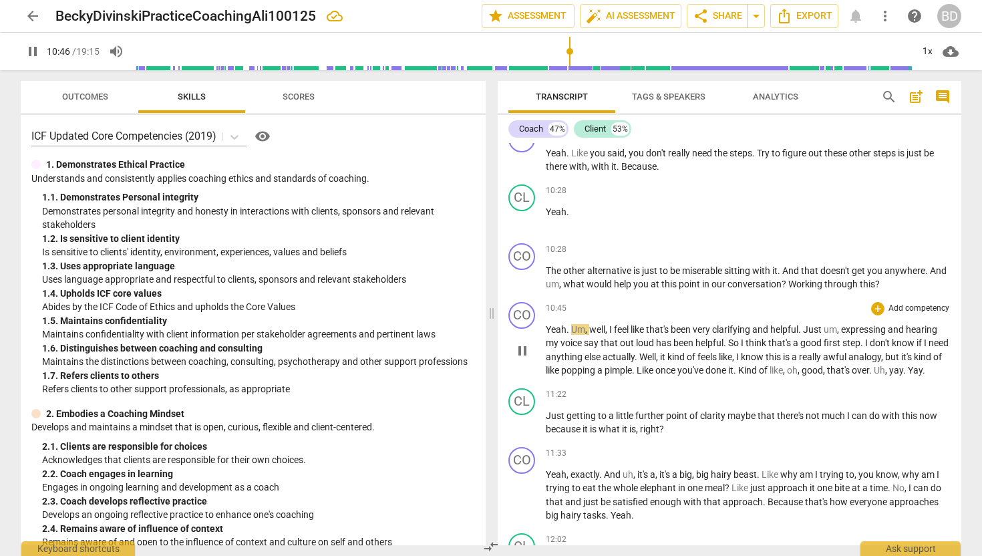
click at [546, 335] on span "Yeah" at bounding box center [556, 329] width 21 height 11
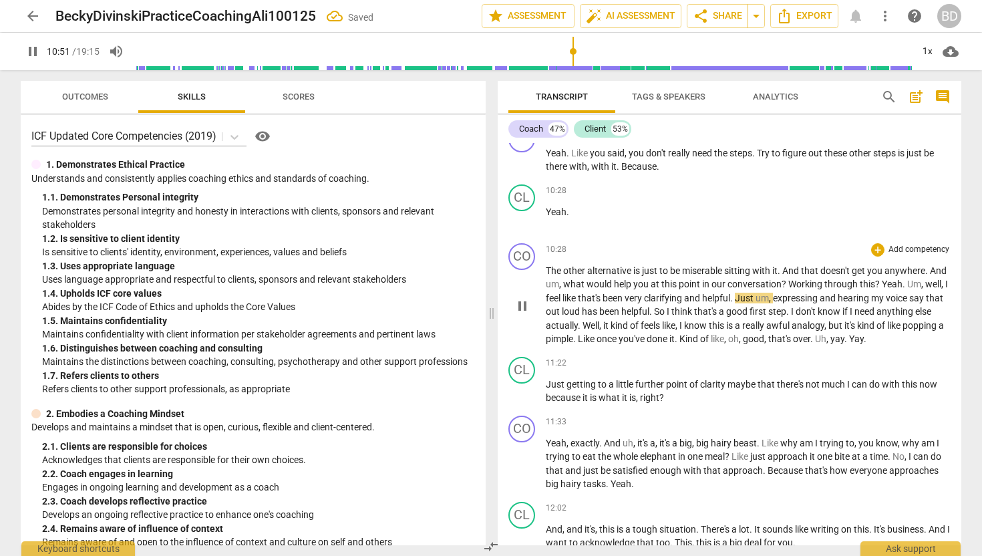
click at [900, 289] on span "Yeah" at bounding box center [892, 284] width 21 height 11
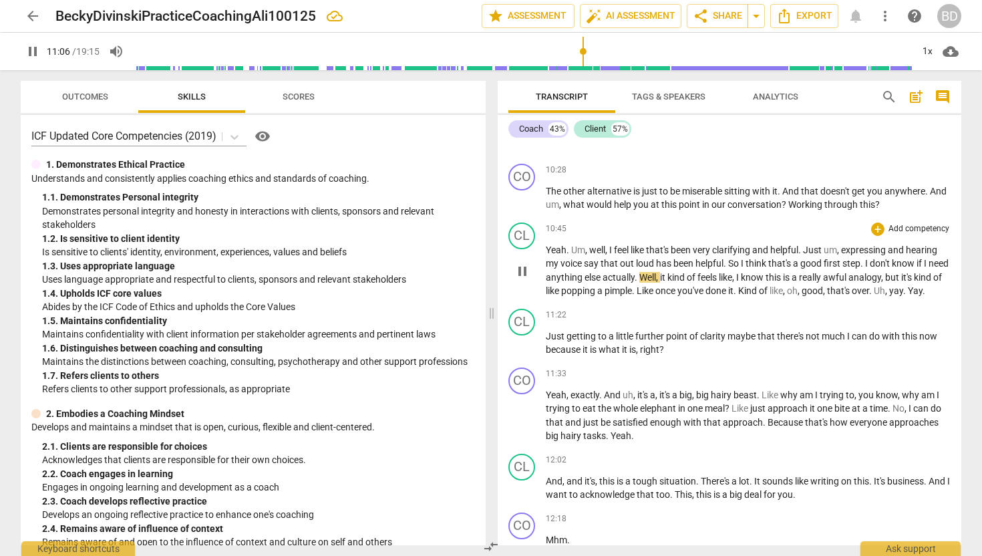
scroll to position [3475, 0]
click at [548, 340] on span "Just" at bounding box center [556, 334] width 21 height 11
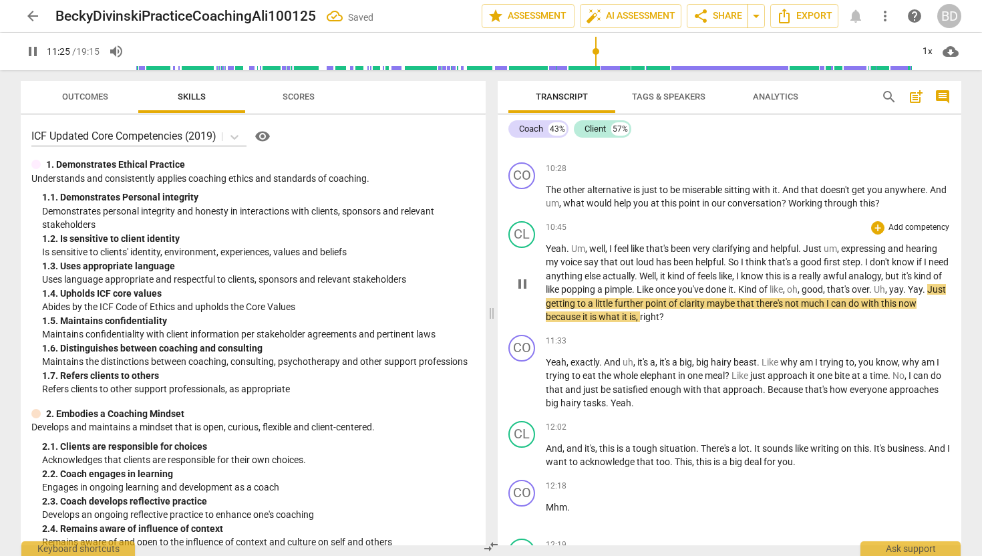
click at [927, 295] on span "Just" at bounding box center [936, 289] width 19 height 11
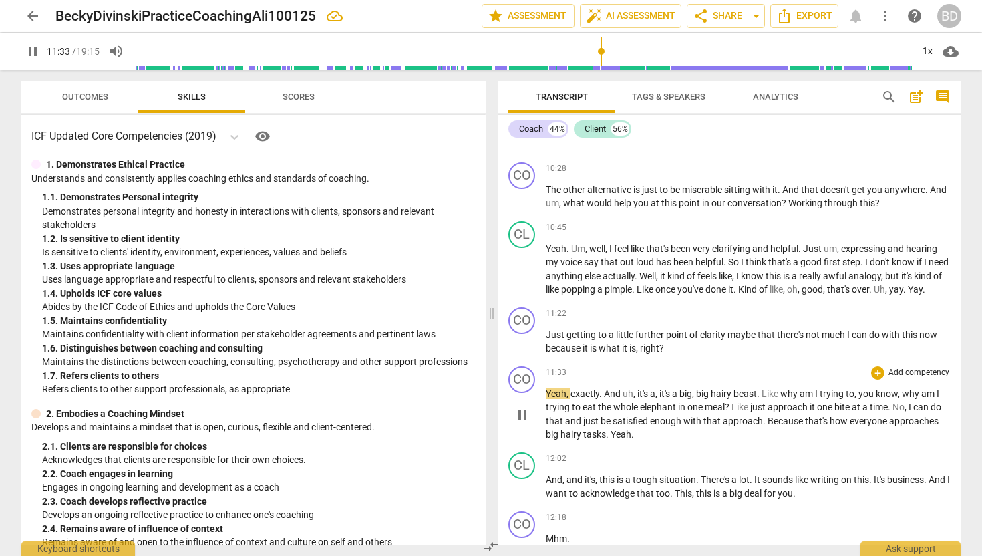
click at [547, 399] on span "Yeah" at bounding box center [556, 393] width 21 height 11
click at [613, 388] on div "CO play_arrow pause 11:33 + Add competency keyboard_arrow_right Yeah , exactly …" at bounding box center [730, 404] width 464 height 86
click at [547, 399] on span "Yeah" at bounding box center [556, 393] width 21 height 11
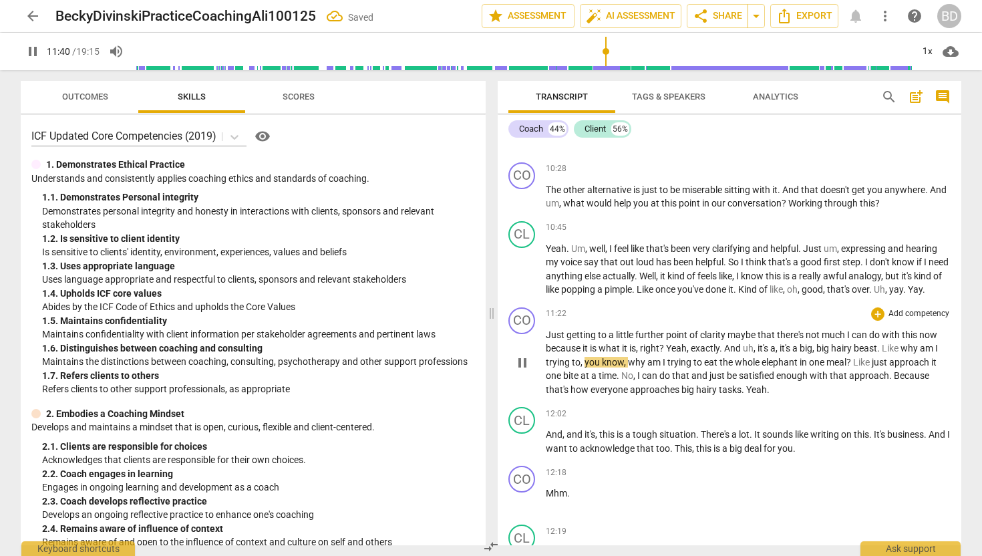
click at [668, 353] on span "Yeah" at bounding box center [676, 348] width 21 height 11
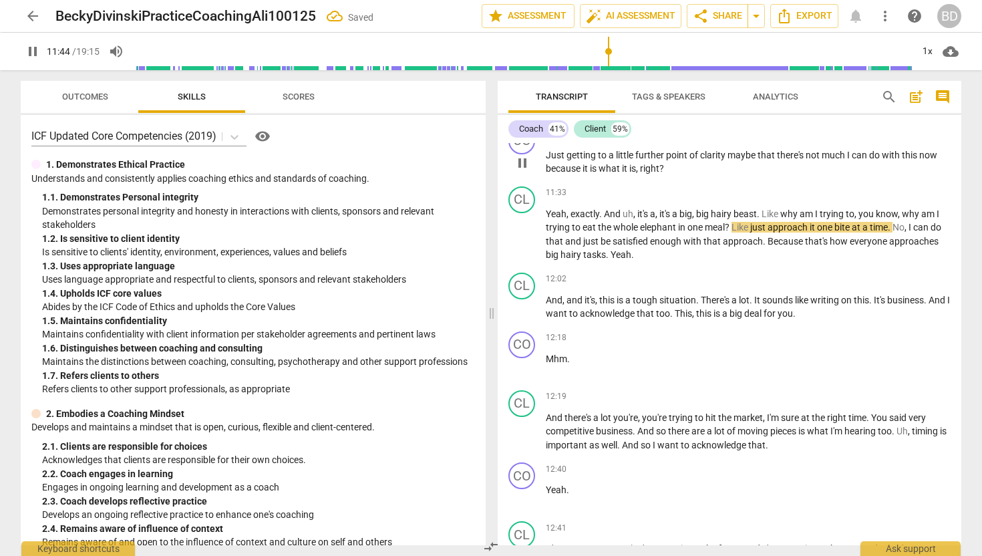
scroll to position [3660, 0]
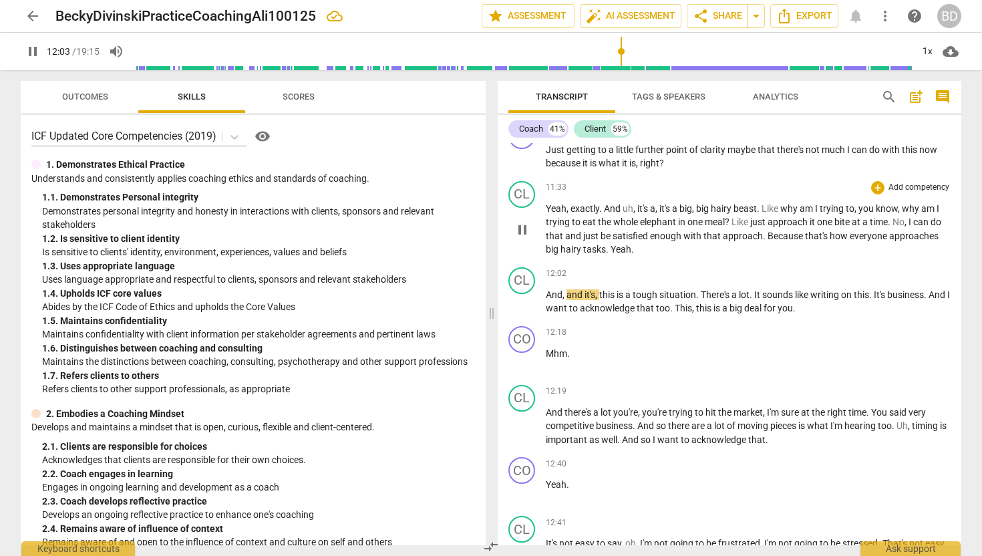
click at [611, 254] on span "Yeah" at bounding box center [620, 249] width 21 height 11
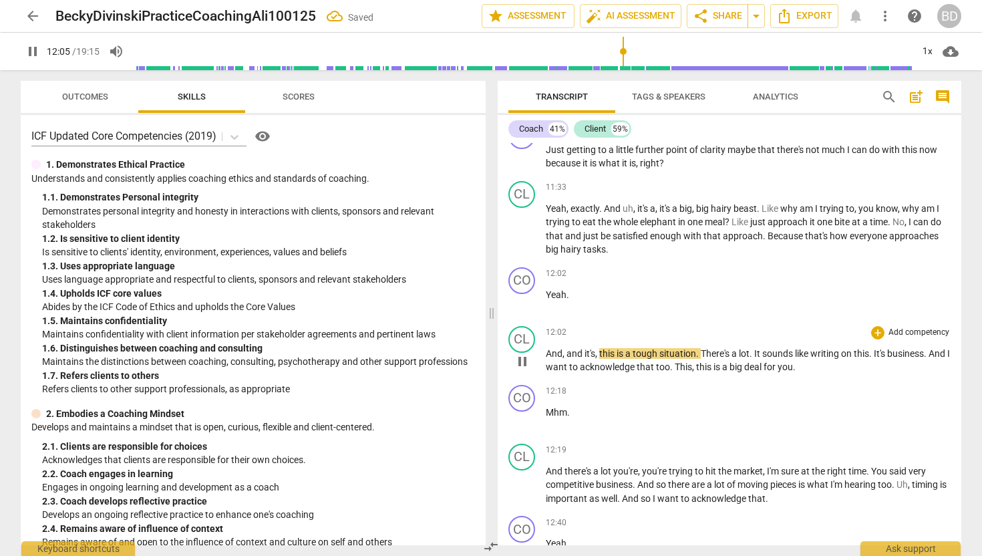
click at [546, 359] on span "And" at bounding box center [554, 353] width 17 height 11
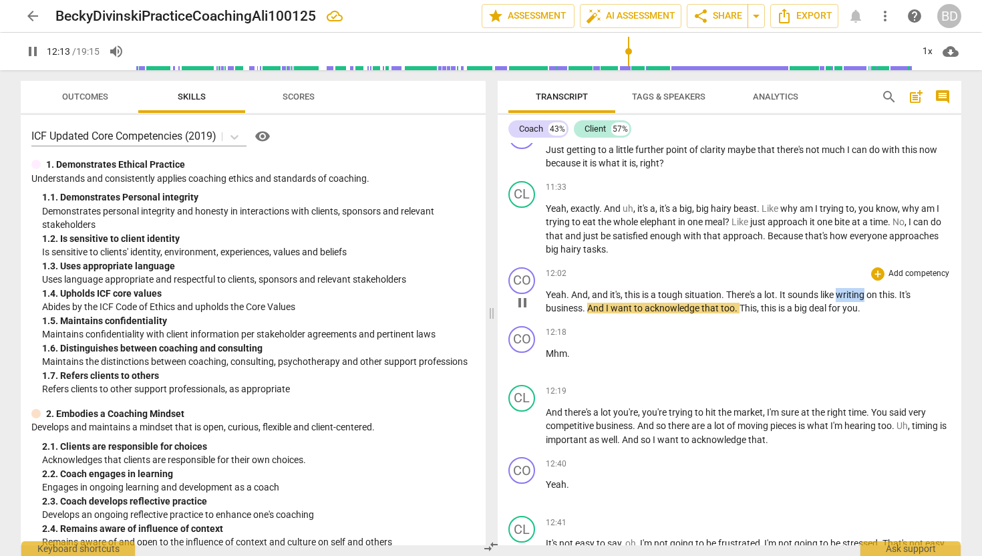
drag, startPoint x: 866, startPoint y: 322, endPoint x: 840, endPoint y: 321, distance: 26.7
click at [840, 300] on span "writing" at bounding box center [851, 294] width 31 height 11
type input "735"
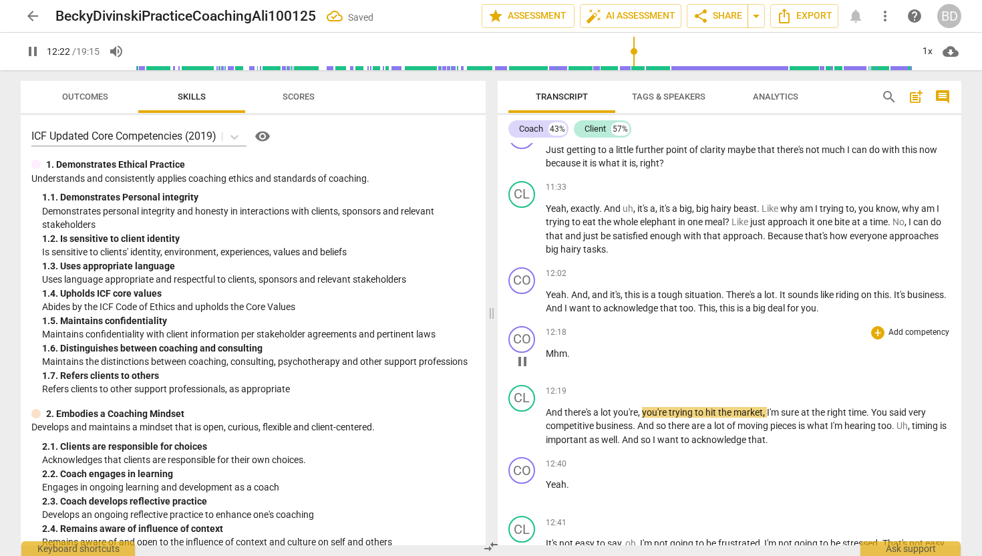
click at [546, 359] on span "Mhm" at bounding box center [556, 353] width 21 height 11
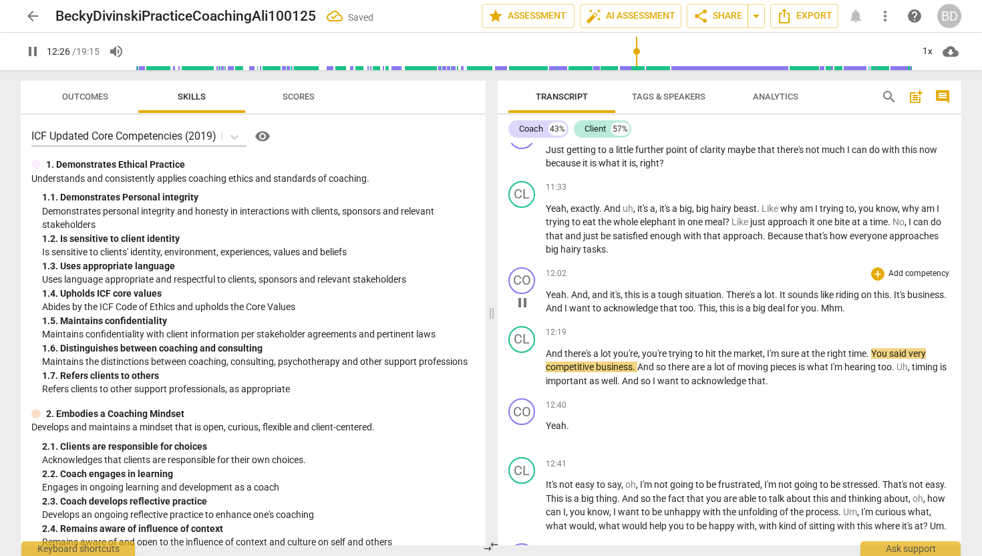
click at [842, 313] on span "Mhm" at bounding box center [831, 308] width 21 height 11
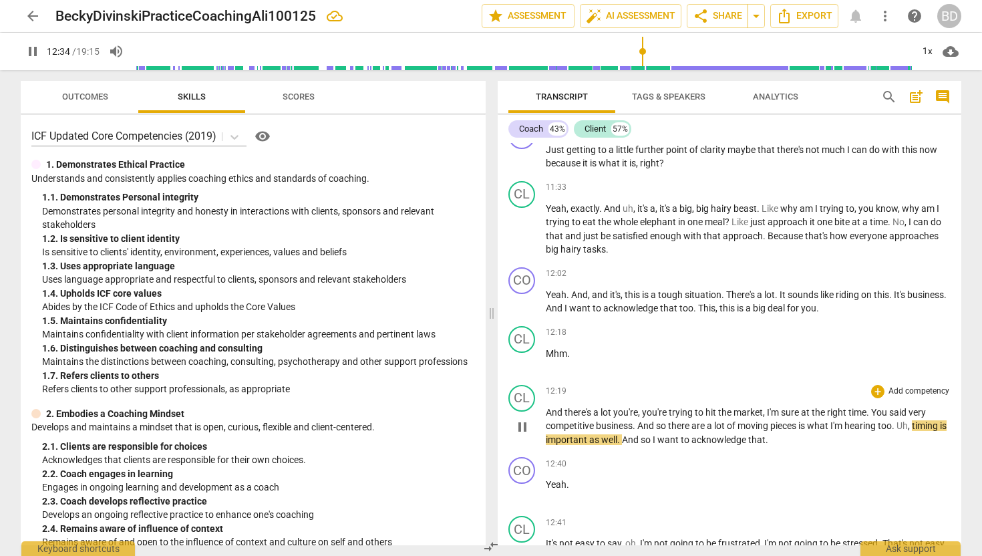
click at [547, 417] on span "And" at bounding box center [555, 412] width 19 height 11
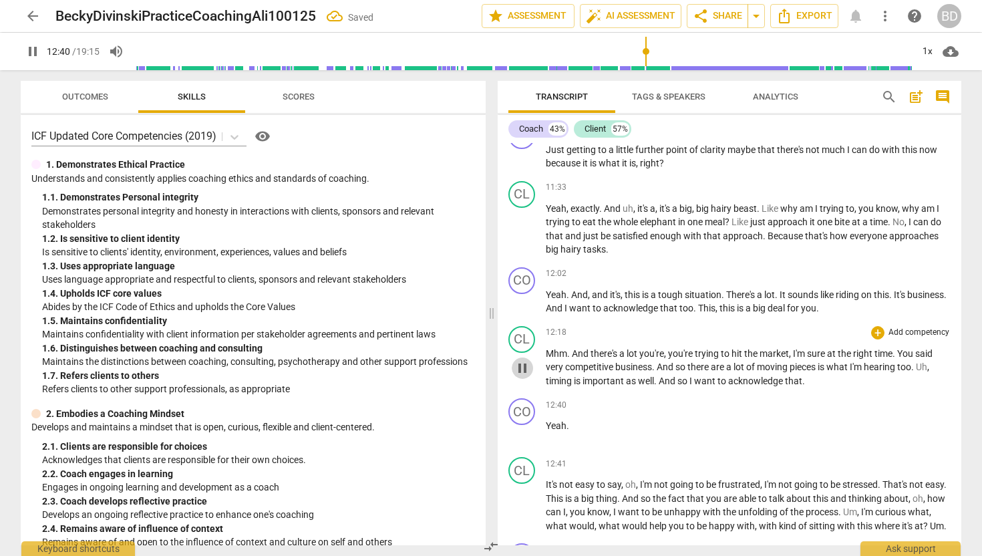
click at [525, 376] on span "pause" at bounding box center [522, 368] width 16 height 16
click at [524, 376] on span "play_arrow" at bounding box center [522, 368] width 16 height 16
click at [572, 359] on span "And" at bounding box center [581, 353] width 19 height 11
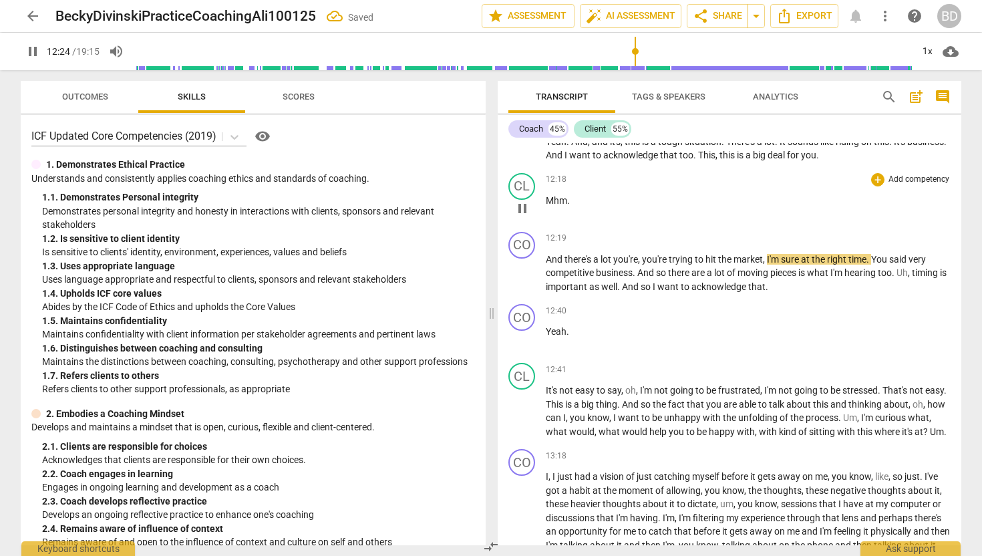
scroll to position [3821, 0]
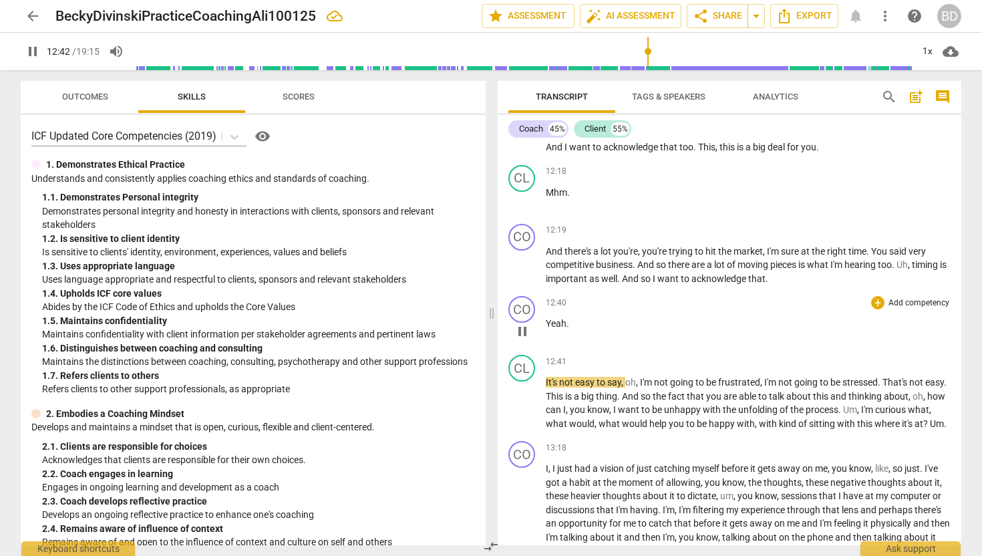
click at [546, 329] on span "Yeah" at bounding box center [556, 323] width 21 height 11
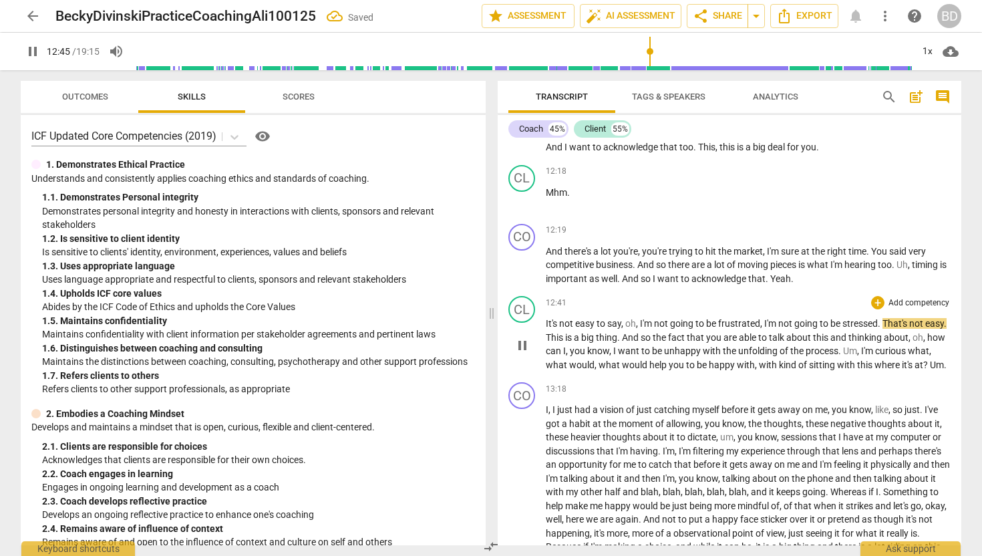
click at [546, 329] on span "It's" at bounding box center [552, 323] width 13 height 11
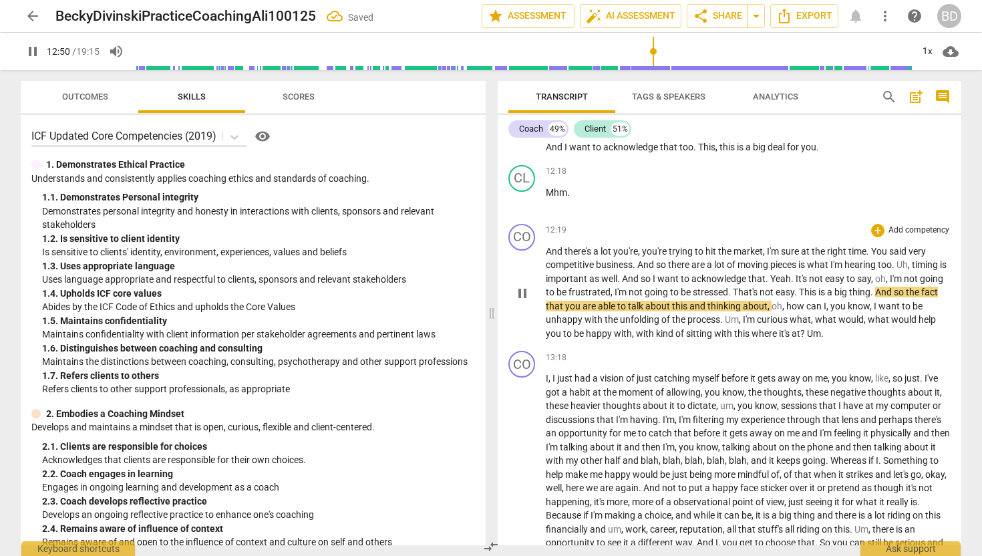
click at [818, 297] on span "This" at bounding box center [808, 292] width 19 height 11
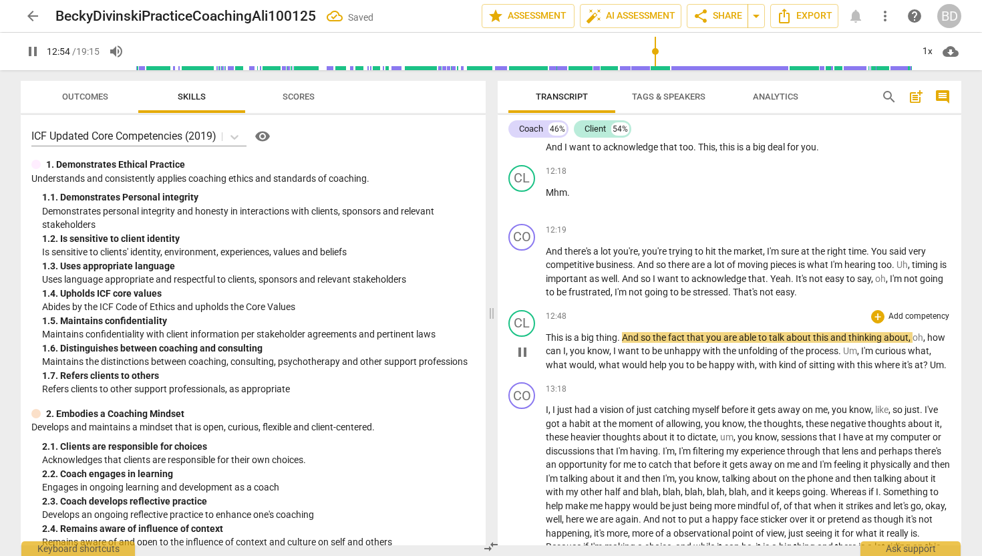
click at [547, 343] on span "This" at bounding box center [555, 337] width 19 height 11
type input "775"
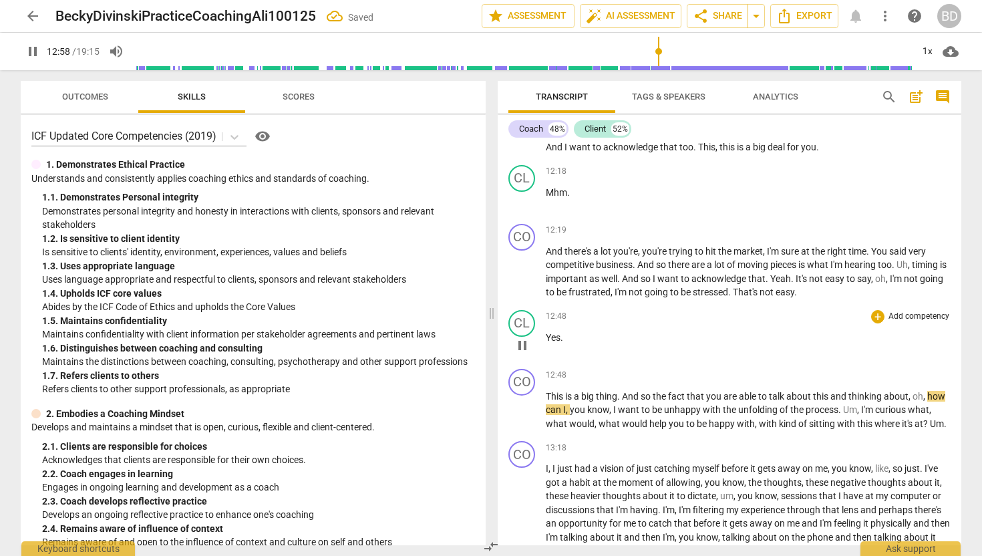
click at [521, 353] on span "pause" at bounding box center [522, 345] width 16 height 16
click at [523, 353] on span "play_arrow" at bounding box center [522, 345] width 16 height 16
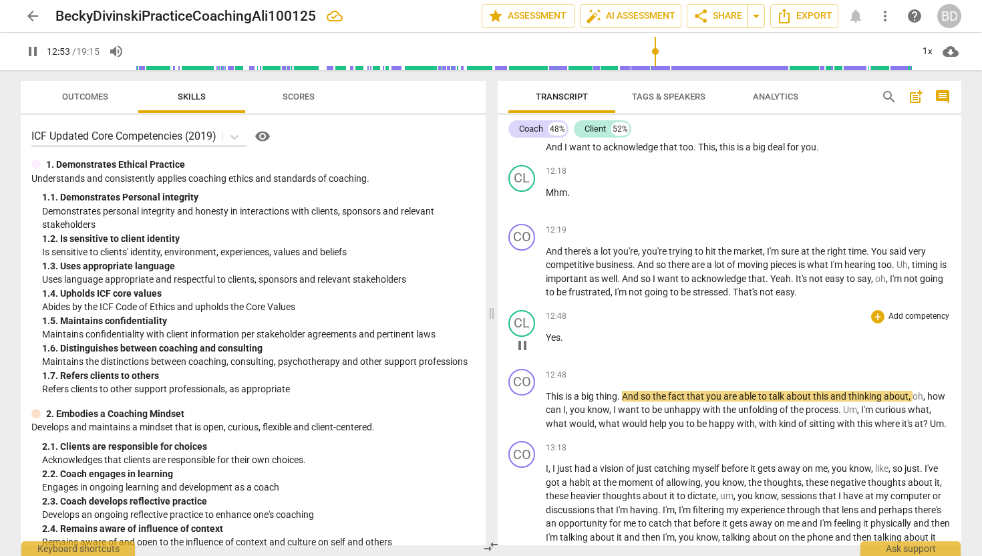
click at [522, 353] on span "pause" at bounding box center [522, 345] width 16 height 16
click at [522, 353] on span "play_arrow" at bounding box center [522, 345] width 16 height 16
click at [568, 297] on span "be" at bounding box center [562, 292] width 12 height 11
click at [733, 297] on span "." at bounding box center [730, 292] width 5 height 11
click at [524, 281] on span "pause" at bounding box center [522, 272] width 16 height 16
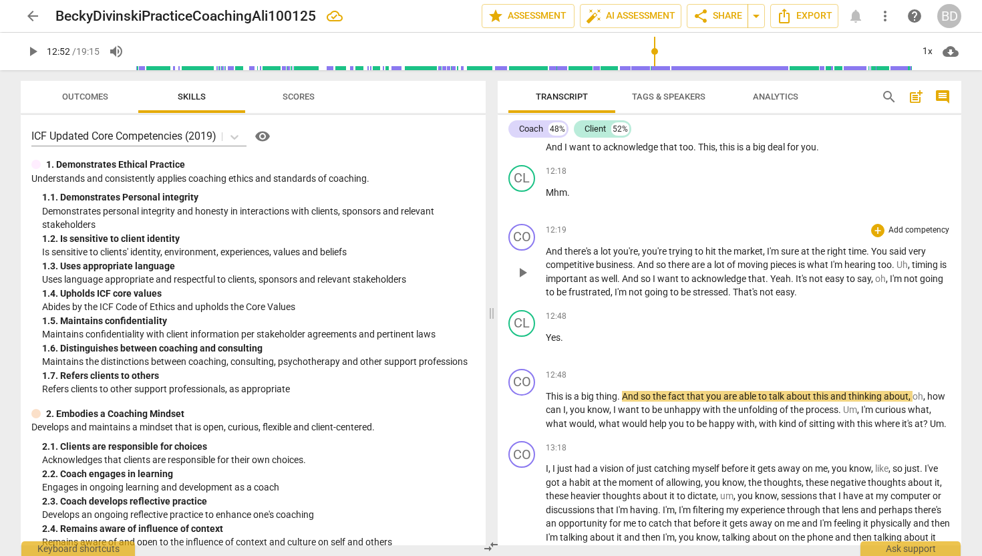
click at [524, 281] on span "play_arrow" at bounding box center [522, 272] width 16 height 16
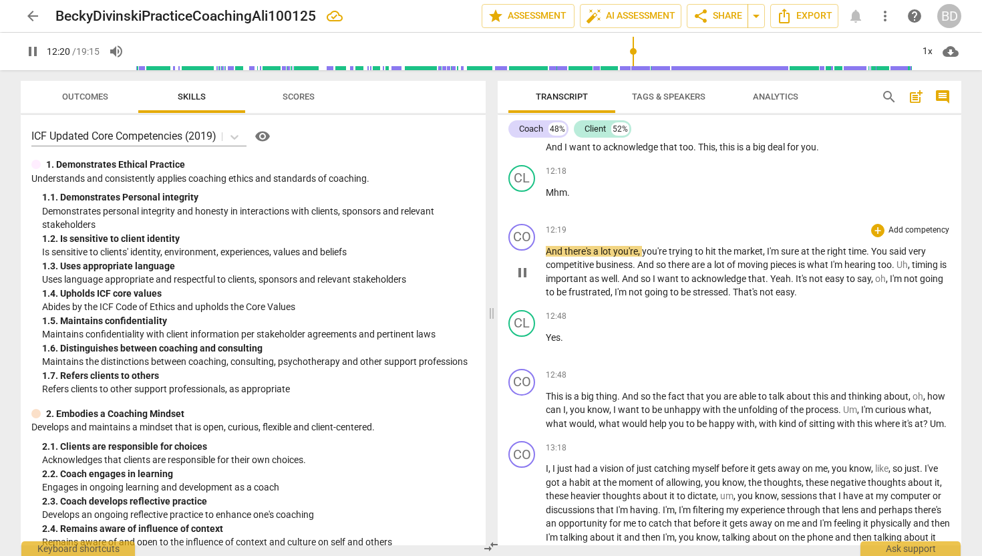
click at [759, 297] on span "That's" at bounding box center [746, 292] width 27 height 11
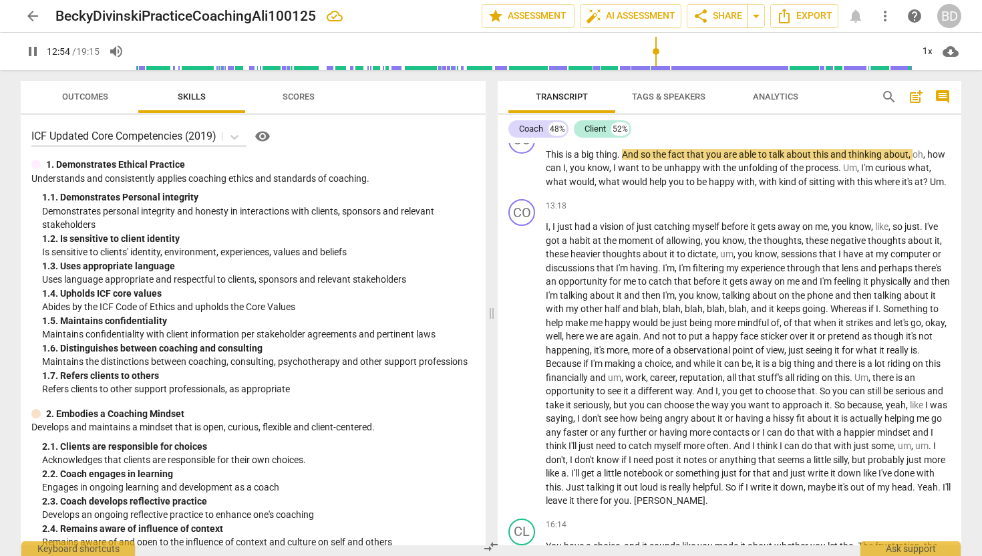
scroll to position [4071, 0]
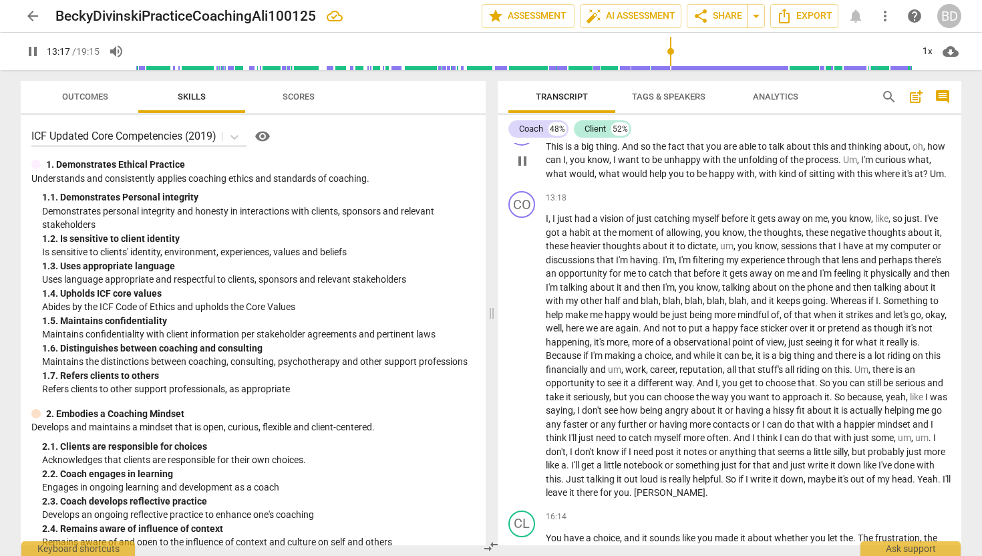
click at [930, 179] on span "Um" at bounding box center [937, 173] width 14 height 11
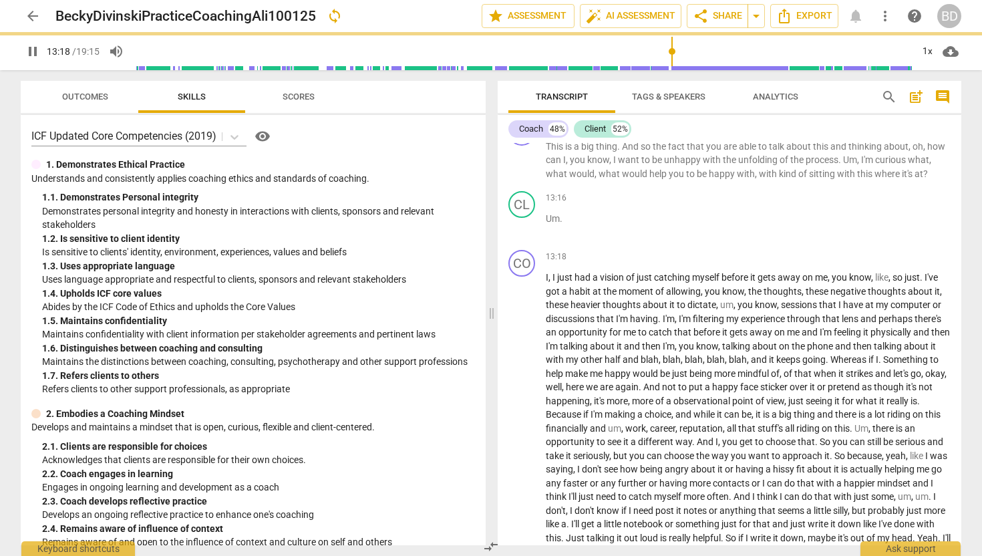
scroll to position [4116, 0]
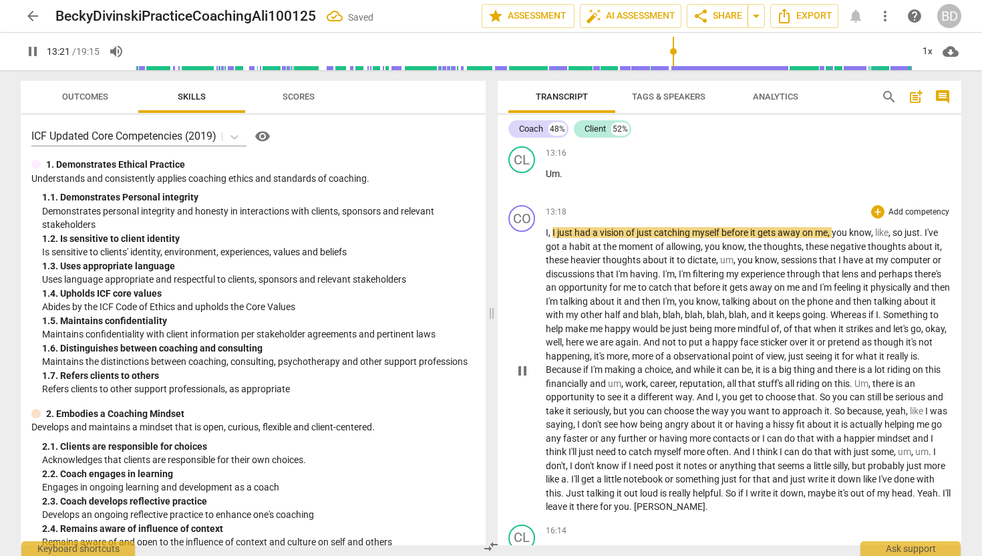
click at [544, 258] on div "CO play_arrow pause" at bounding box center [526, 359] width 37 height 309
click at [546, 238] on span "I" at bounding box center [547, 232] width 3 height 11
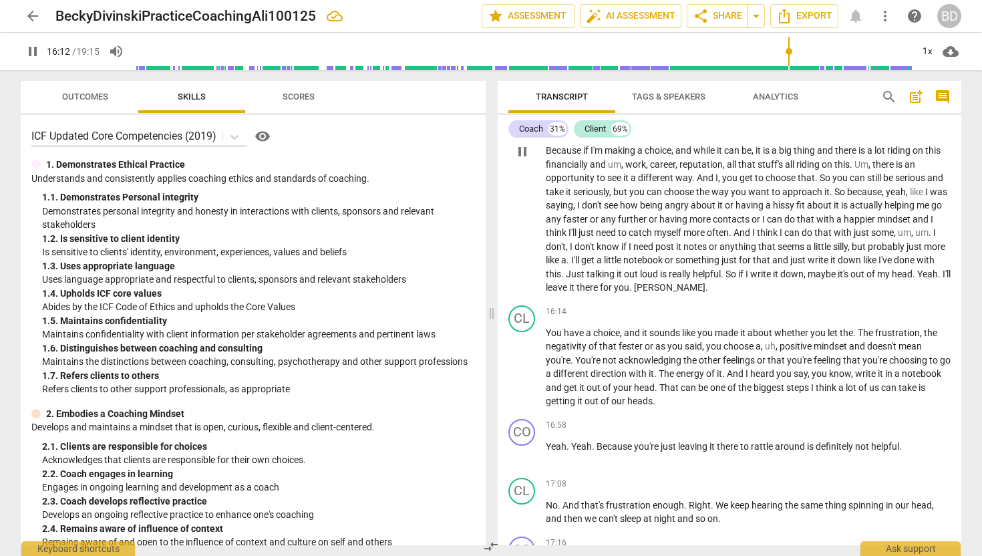
scroll to position [4280, 0]
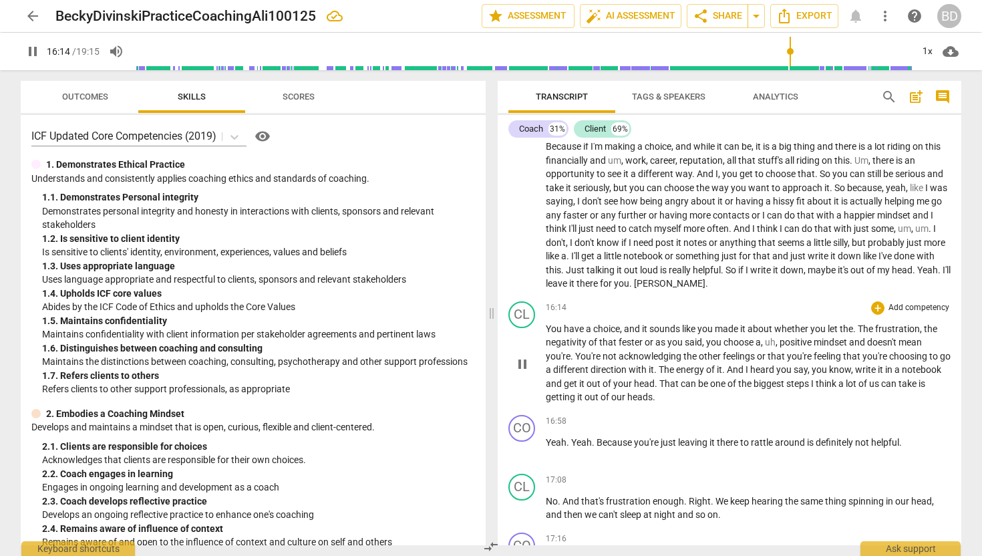
click at [547, 334] on span "You" at bounding box center [555, 328] width 18 height 11
click at [546, 334] on span "You" at bounding box center [555, 328] width 18 height 11
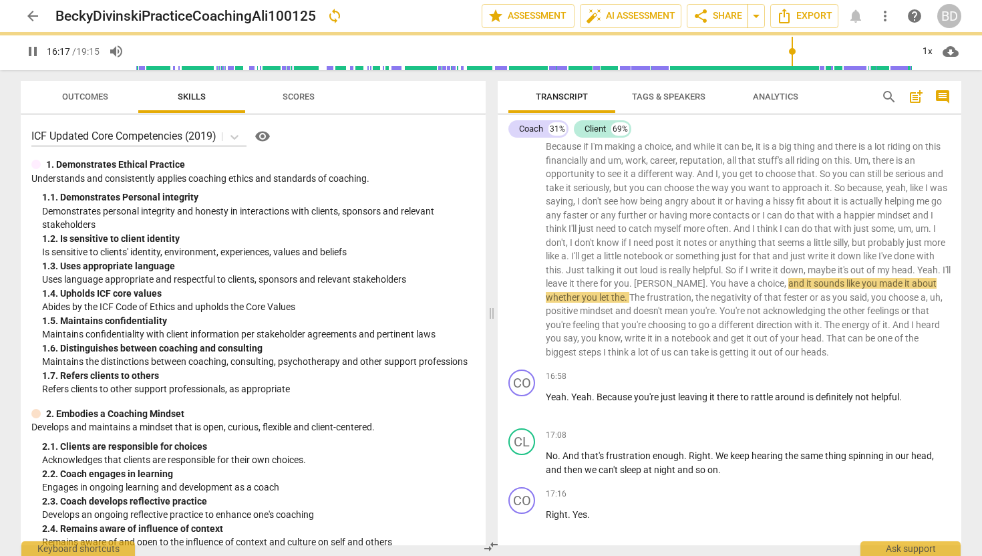
scroll to position [4248, 0]
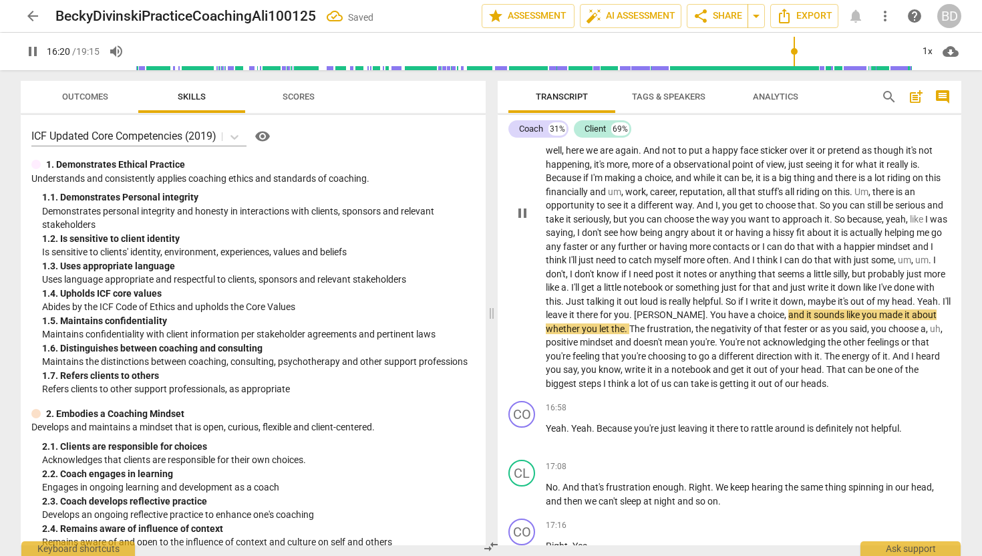
click at [728, 320] on span "You" at bounding box center [719, 314] width 18 height 11
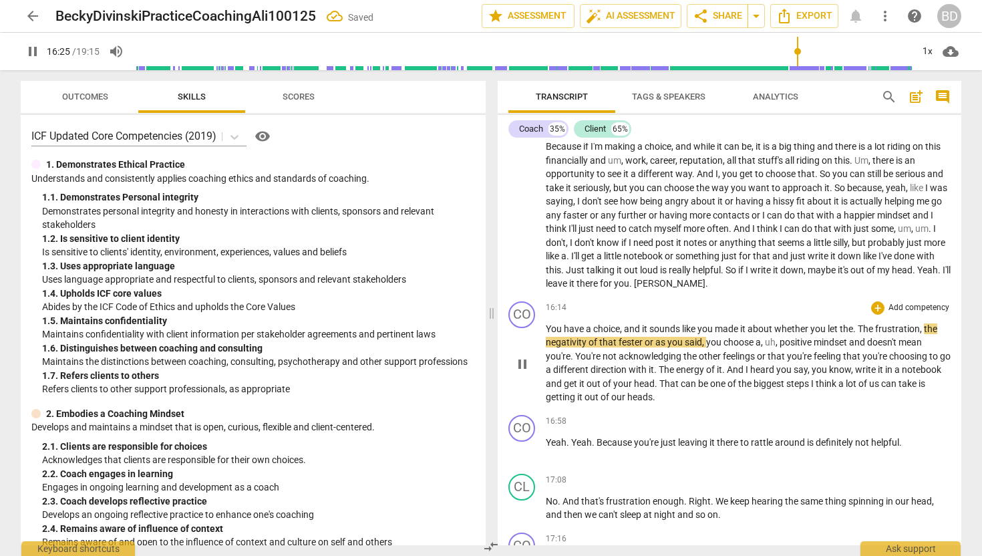
click at [740, 334] on span "made" at bounding box center [727, 328] width 25 height 11
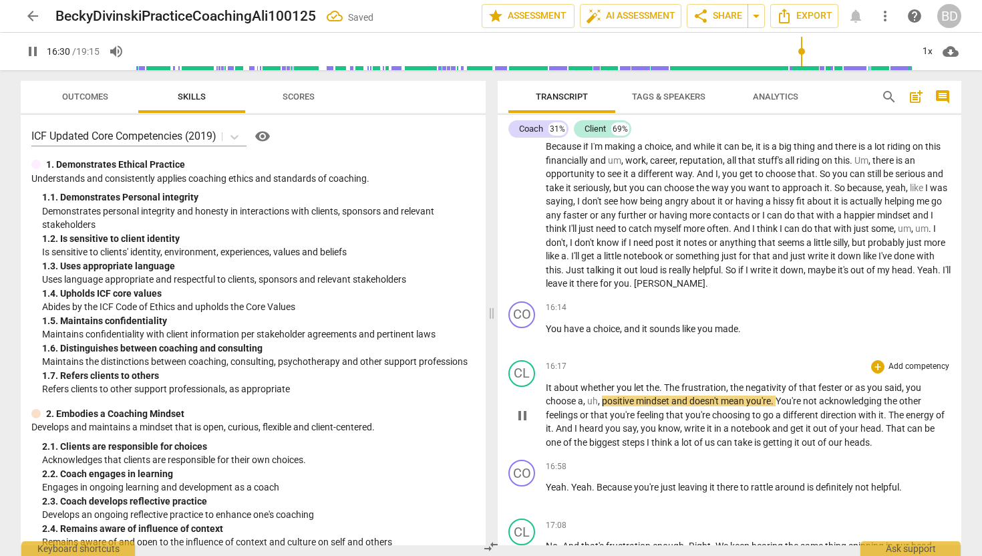
click at [546, 393] on span "It" at bounding box center [550, 387] width 8 height 11
type input "992"
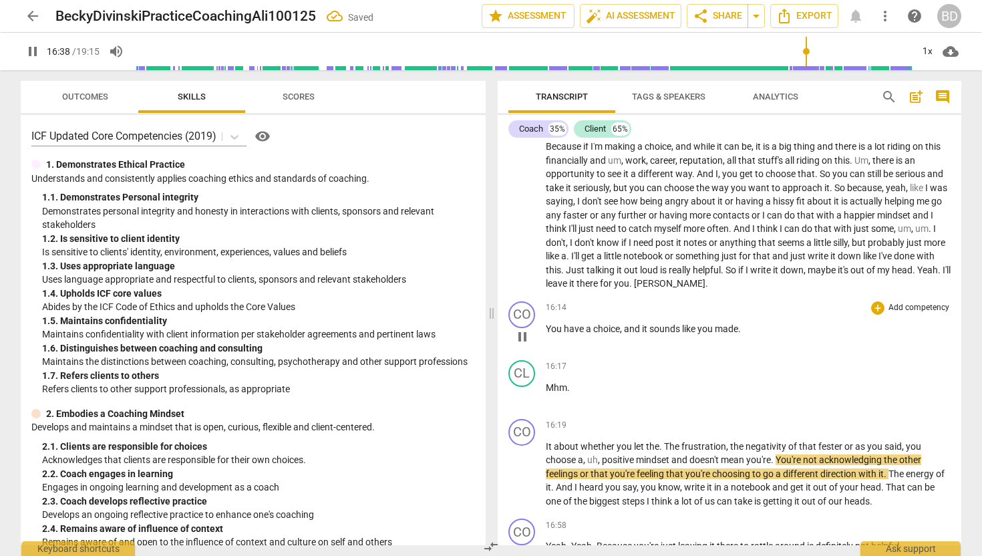
click at [522, 345] on span "pause" at bounding box center [522, 337] width 16 height 16
click at [524, 345] on span "play_arrow" at bounding box center [522, 337] width 16 height 16
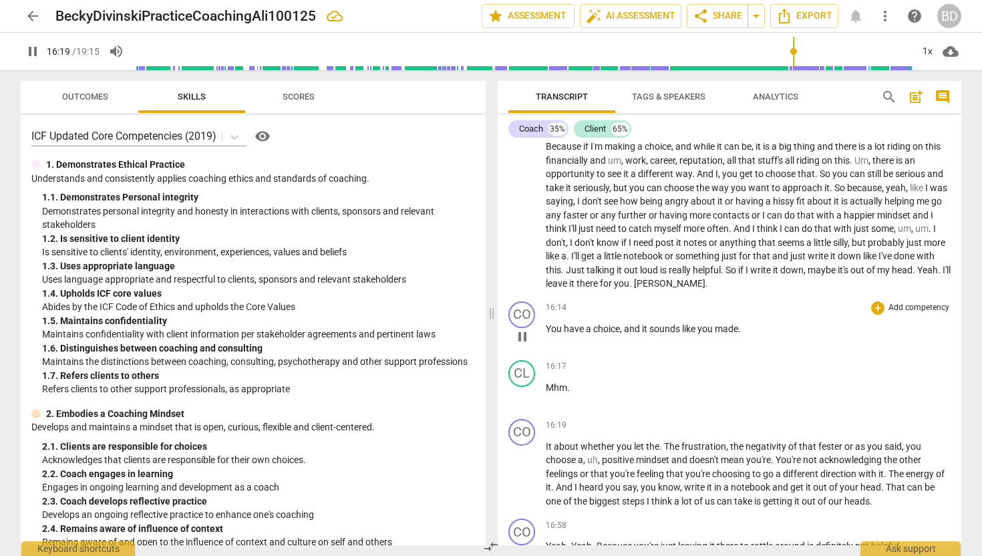
click at [626, 334] on span "and" at bounding box center [633, 328] width 18 height 11
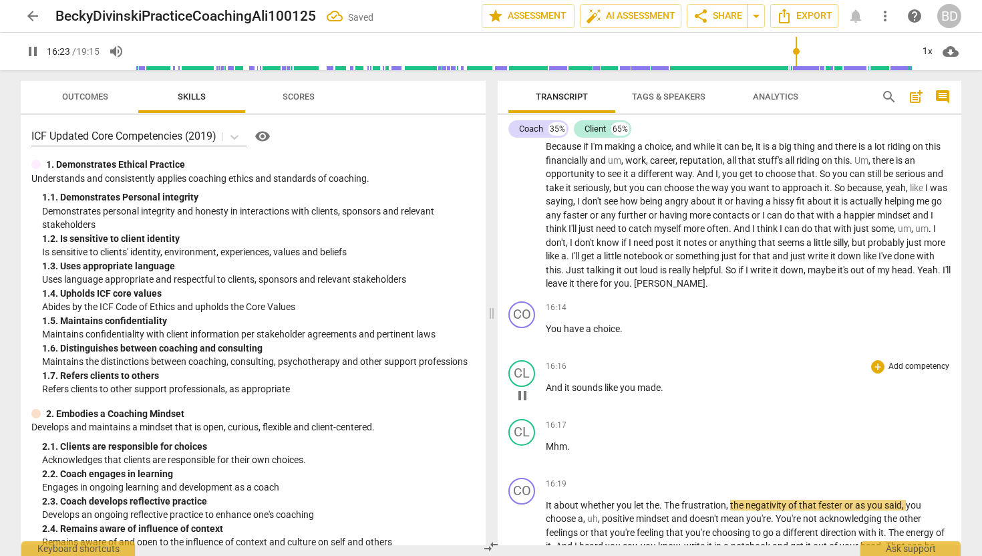
click at [547, 393] on span "And" at bounding box center [555, 387] width 19 height 11
type input "984"
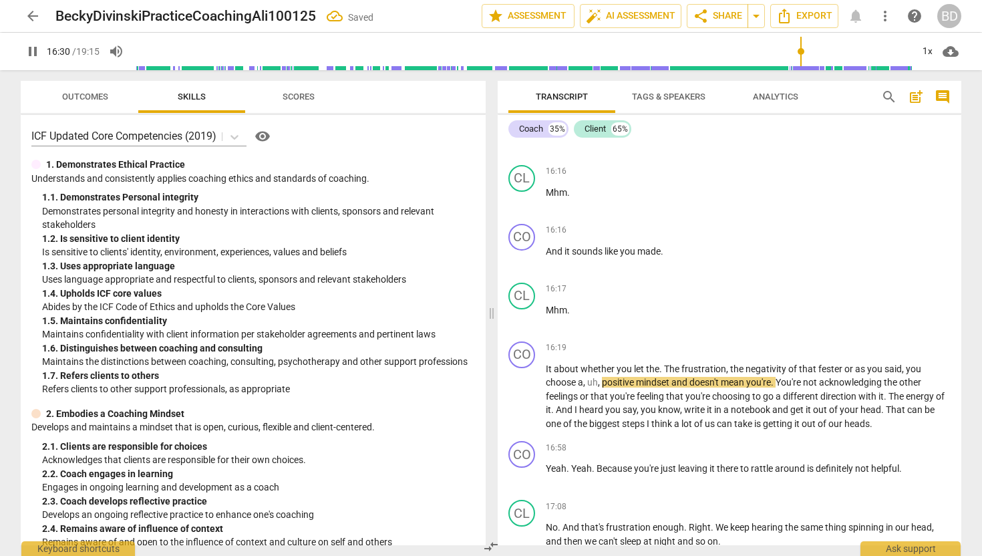
scroll to position [4473, 0]
click at [525, 328] on span "pause" at bounding box center [522, 320] width 16 height 16
click at [525, 328] on span "play_arrow" at bounding box center [522, 320] width 16 height 16
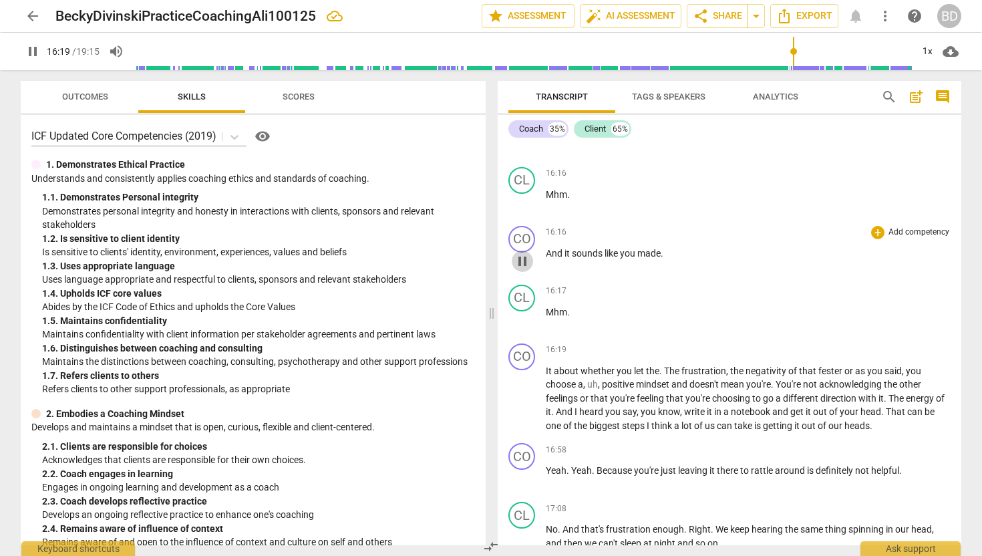
click at [524, 269] on span "pause" at bounding box center [522, 261] width 16 height 16
click at [524, 269] on span "play_arrow" at bounding box center [522, 261] width 16 height 16
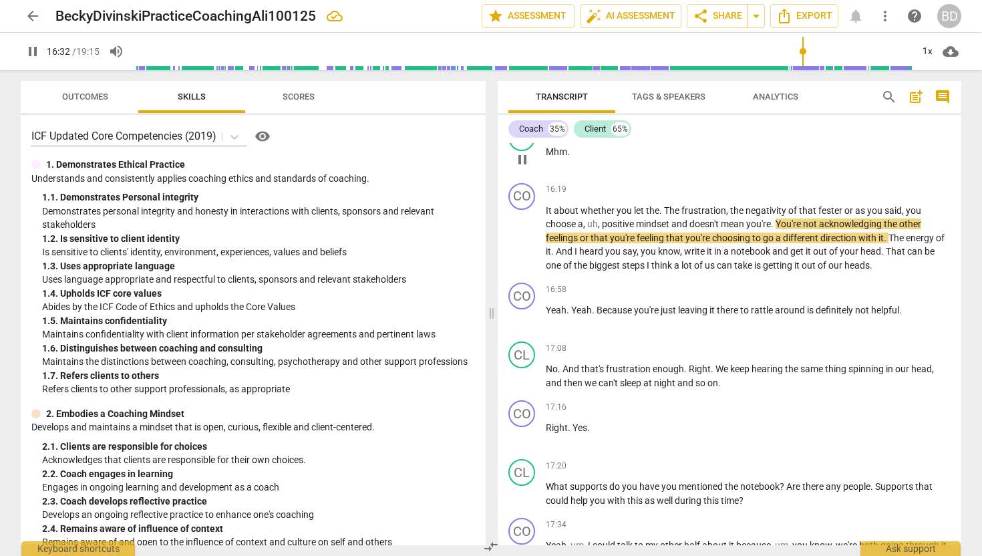
scroll to position [4635, 0]
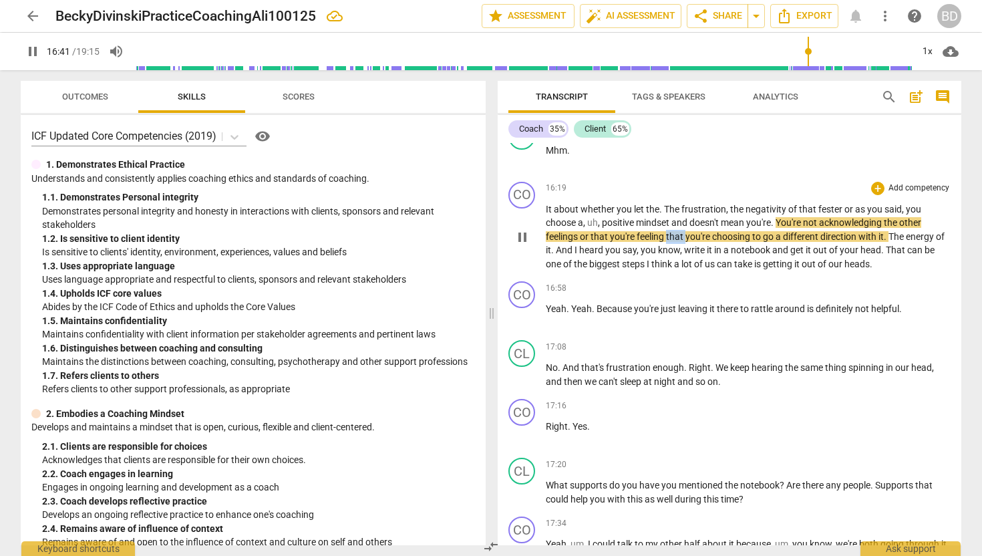
drag, startPoint x: 667, startPoint y: 261, endPoint x: 685, endPoint y: 263, distance: 18.1
click at [685, 242] on span "that" at bounding box center [675, 236] width 19 height 11
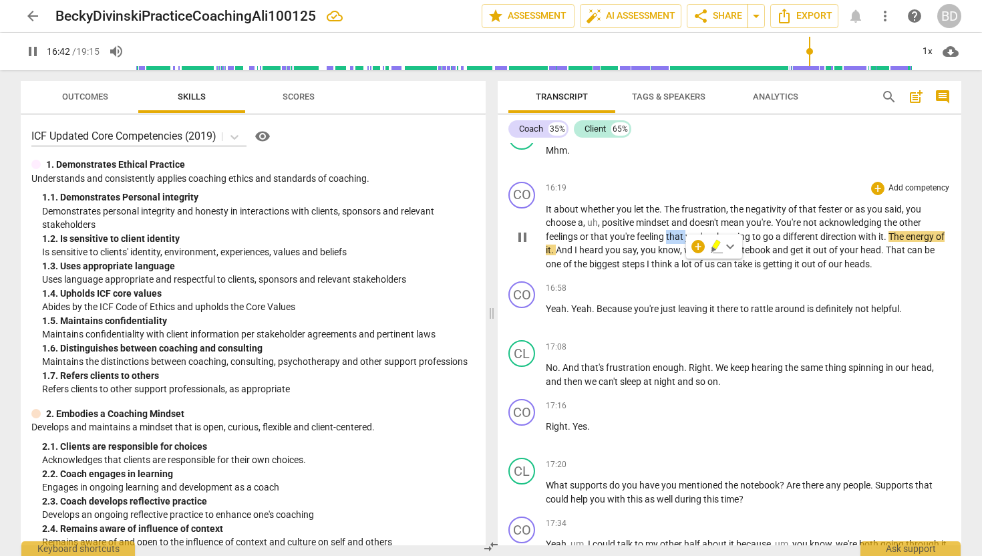
type input "1003"
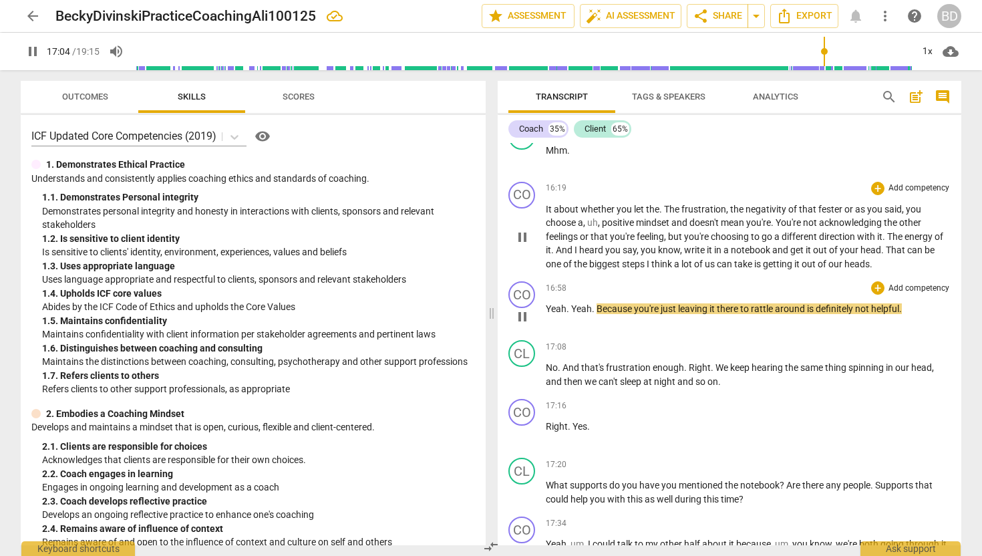
click at [547, 314] on span "Yeah" at bounding box center [556, 308] width 21 height 11
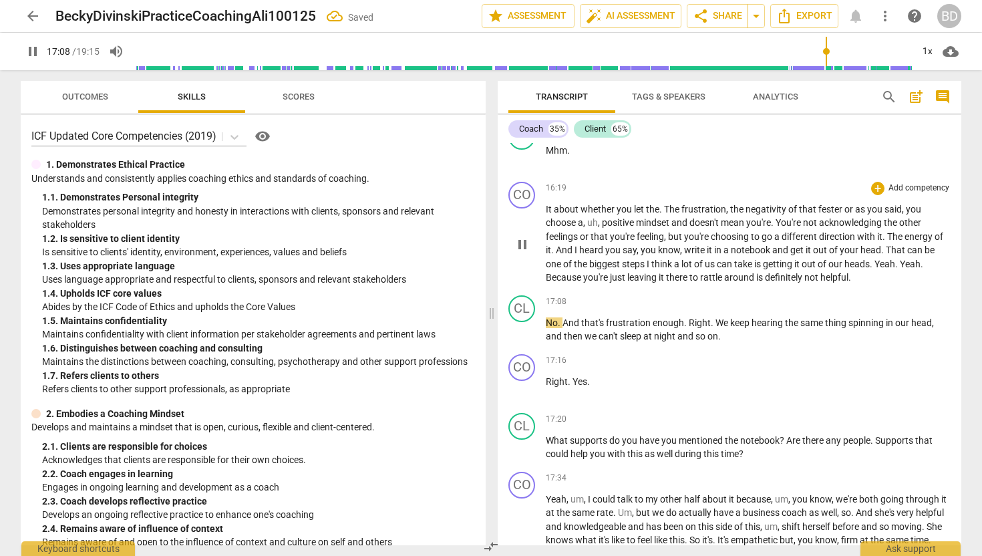
click at [880, 269] on span "Yeah" at bounding box center [884, 263] width 21 height 11
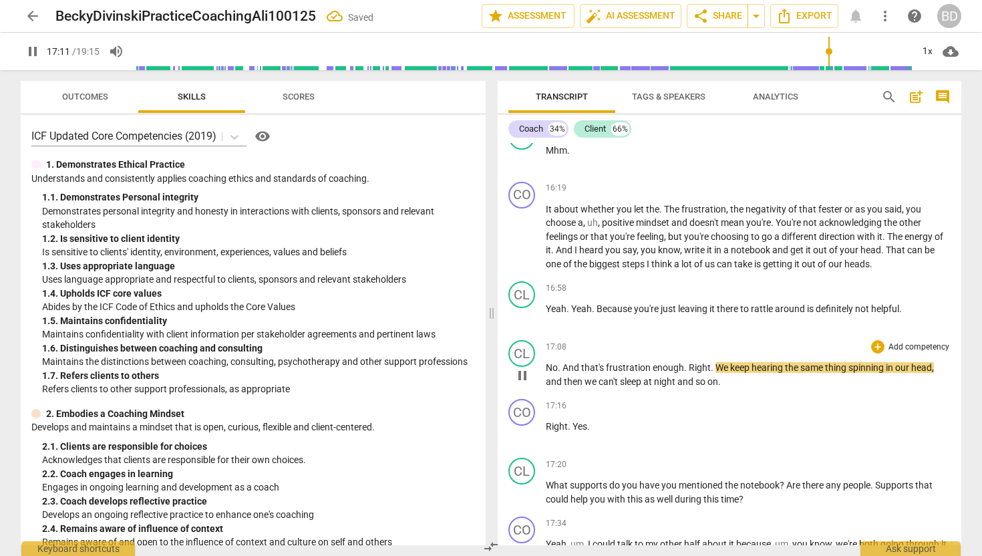
click at [546, 373] on span "No" at bounding box center [552, 367] width 12 height 11
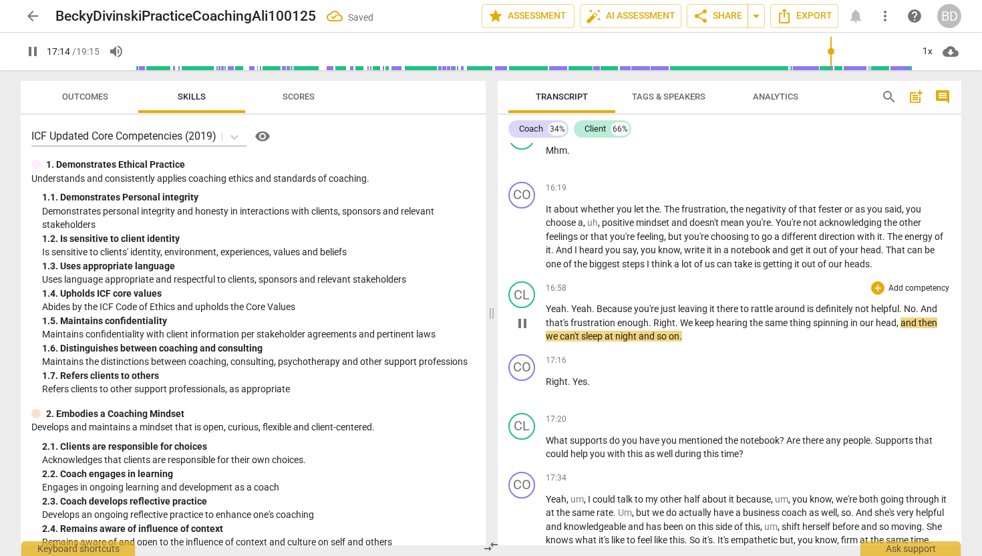
click at [904, 314] on span "." at bounding box center [901, 308] width 5 height 11
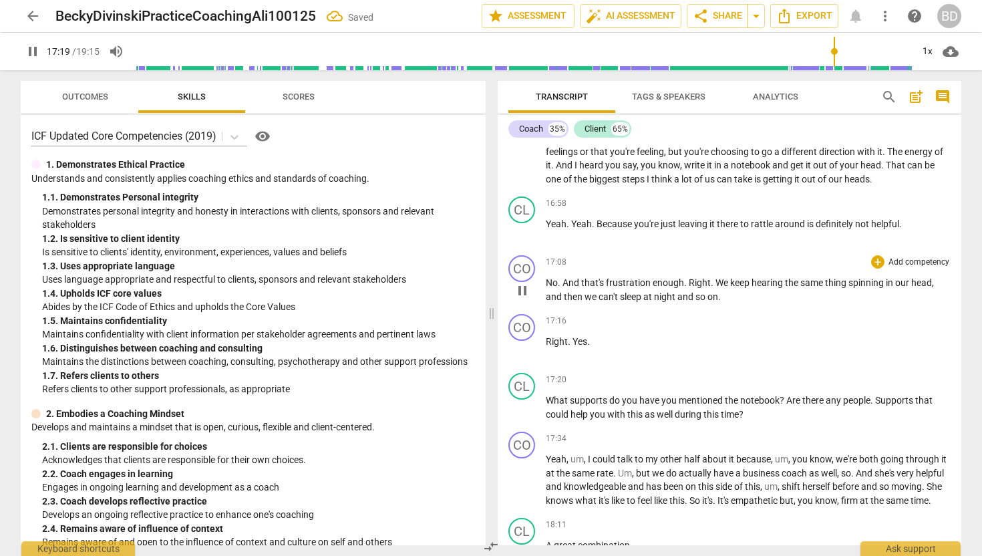
scroll to position [4724, 0]
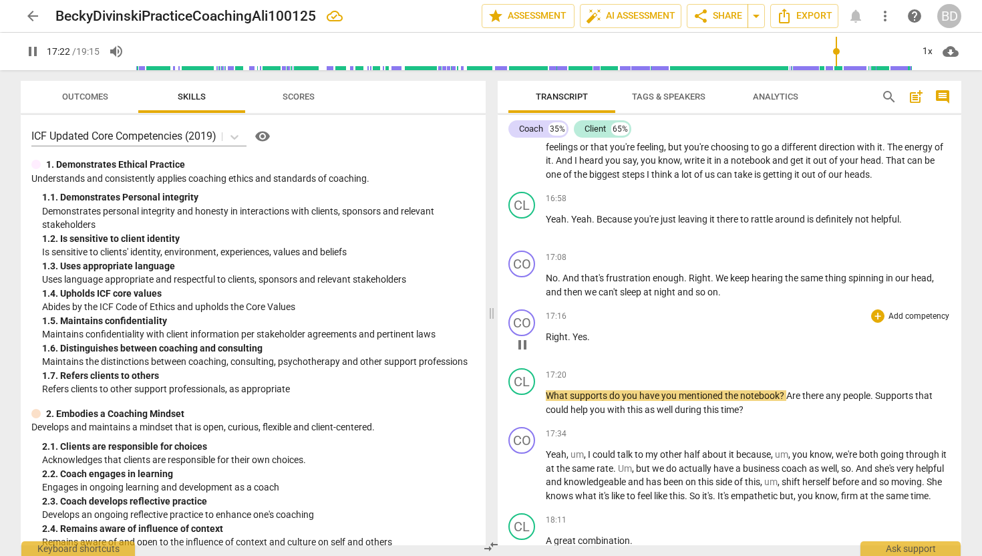
click at [546, 342] on span "Right" at bounding box center [557, 336] width 22 height 11
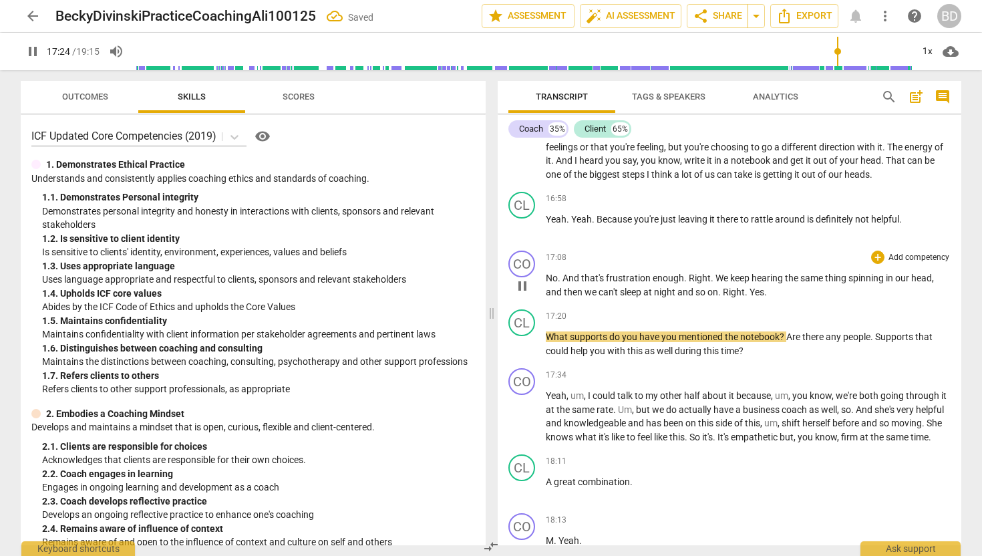
click at [725, 297] on span "Right" at bounding box center [734, 292] width 22 height 11
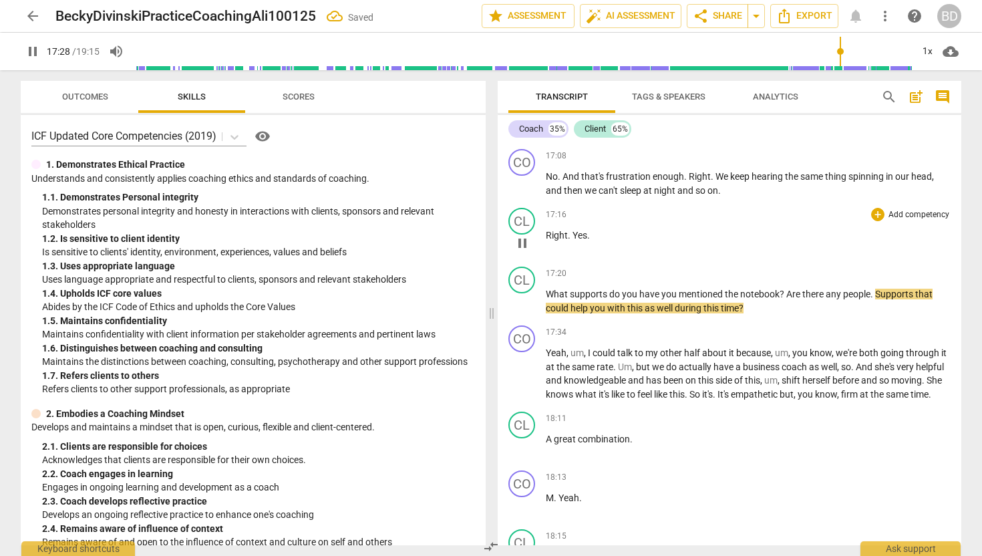
scroll to position [4832, 0]
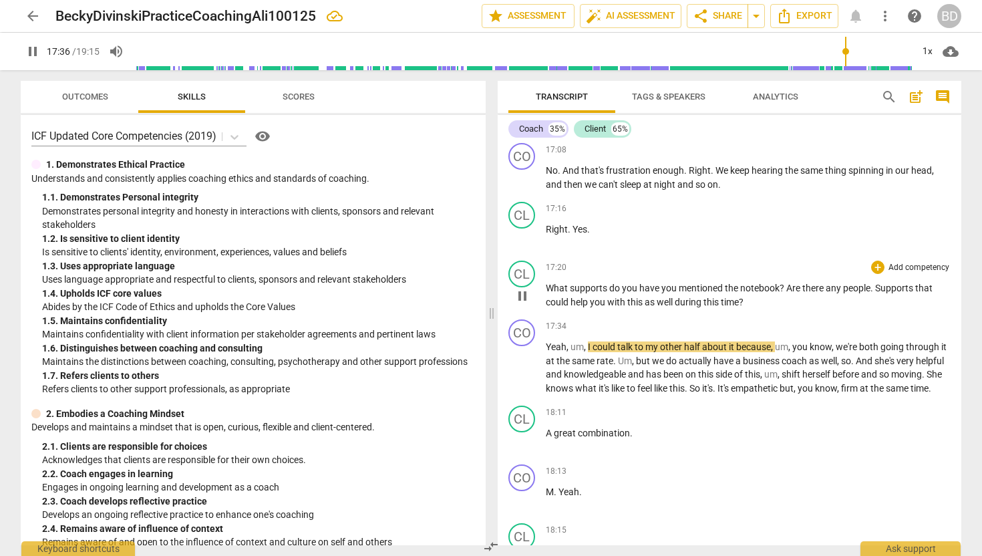
click at [658, 293] on span "have" at bounding box center [650, 288] width 22 height 11
type input "1057"
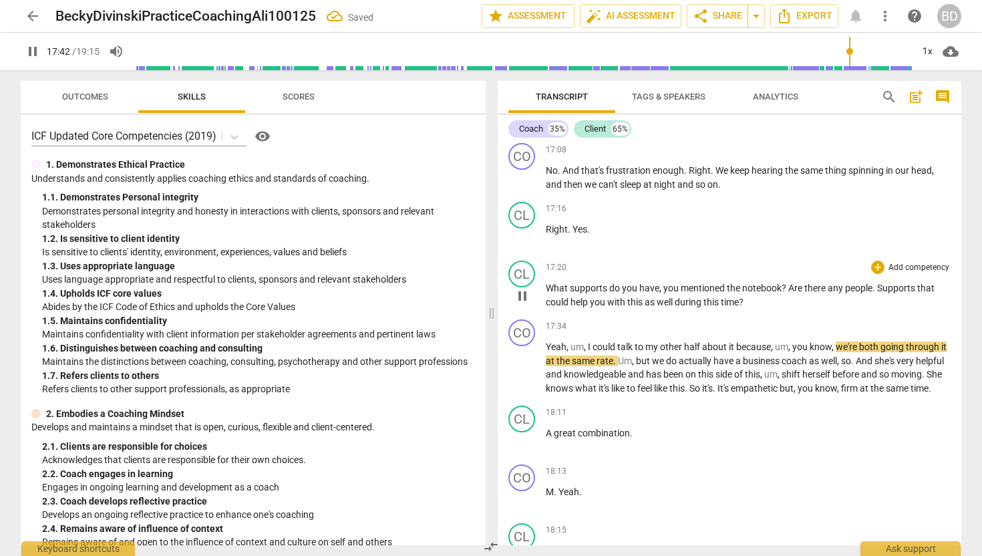
click at [882, 293] on span "Supports" at bounding box center [897, 288] width 40 height 11
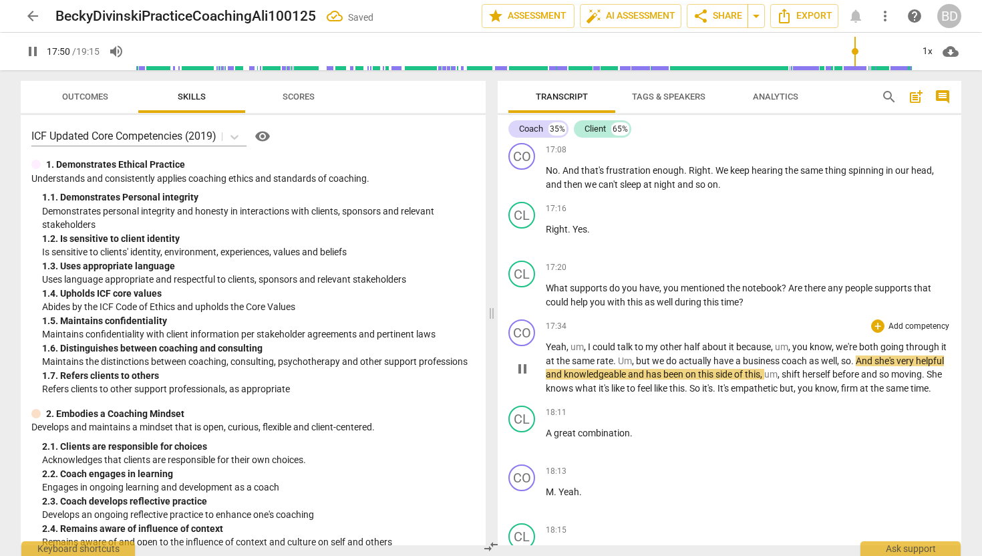
click at [546, 352] on span "Yeah" at bounding box center [556, 346] width 21 height 11
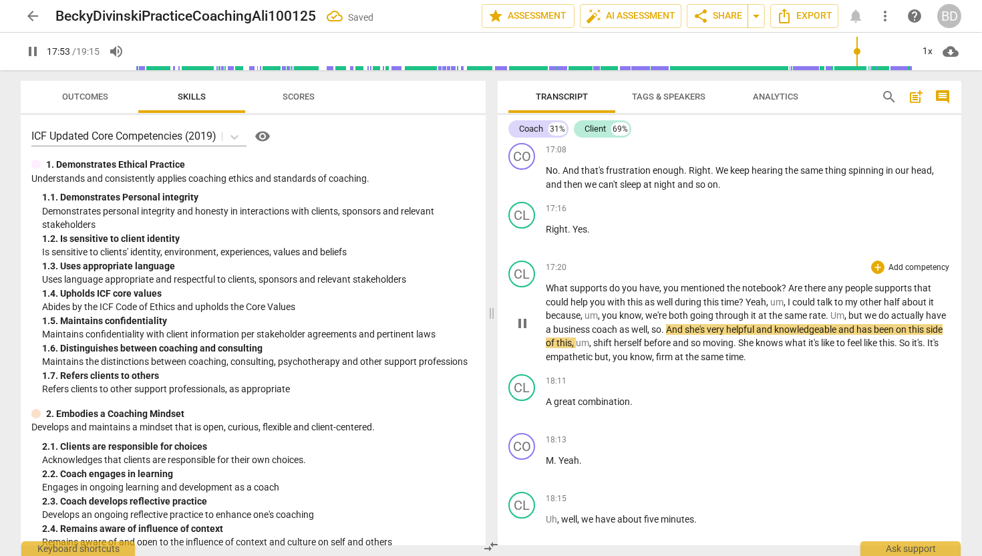
click at [749, 307] on span "Yeah" at bounding box center [755, 302] width 21 height 11
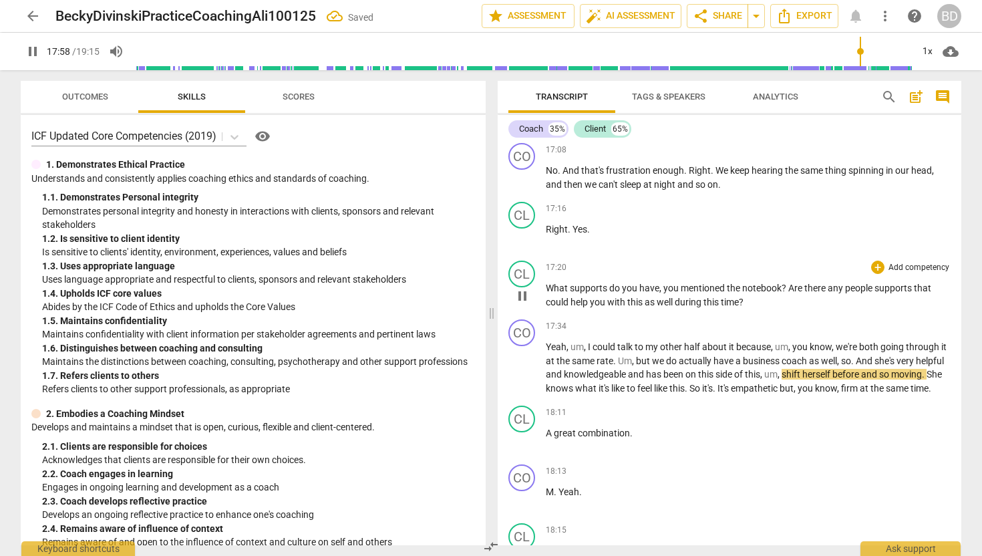
click at [548, 293] on span "What" at bounding box center [558, 288] width 24 height 11
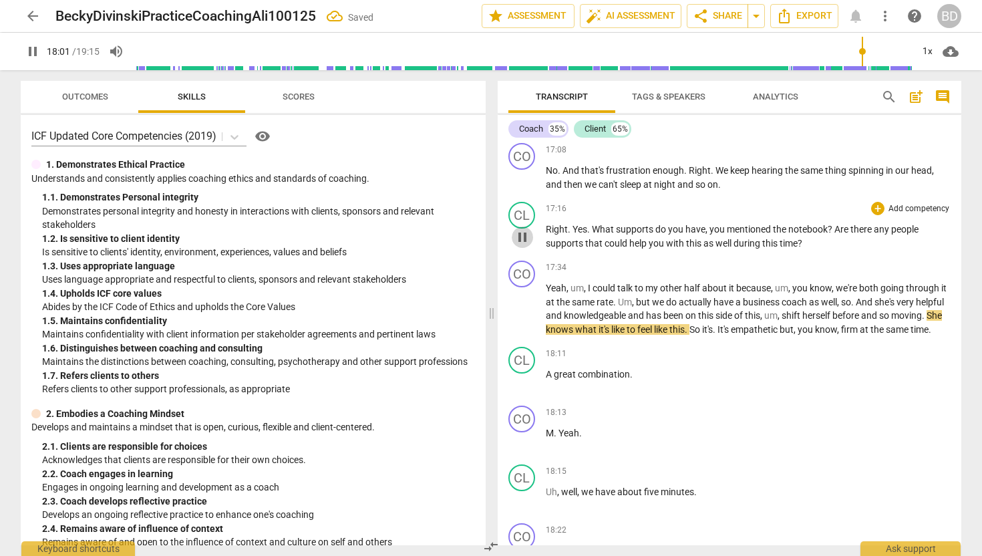
click at [526, 245] on span "pause" at bounding box center [522, 237] width 16 height 16
click at [526, 245] on span "play_arrow" at bounding box center [522, 237] width 16 height 16
click at [594, 234] on span "What" at bounding box center [604, 229] width 24 height 11
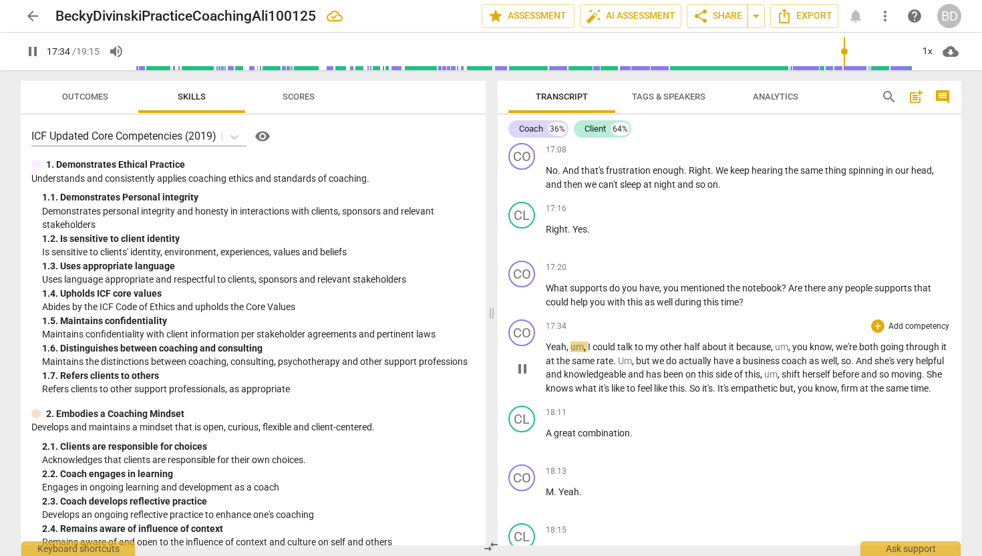
click at [546, 352] on span "Yeah" at bounding box center [556, 346] width 21 height 11
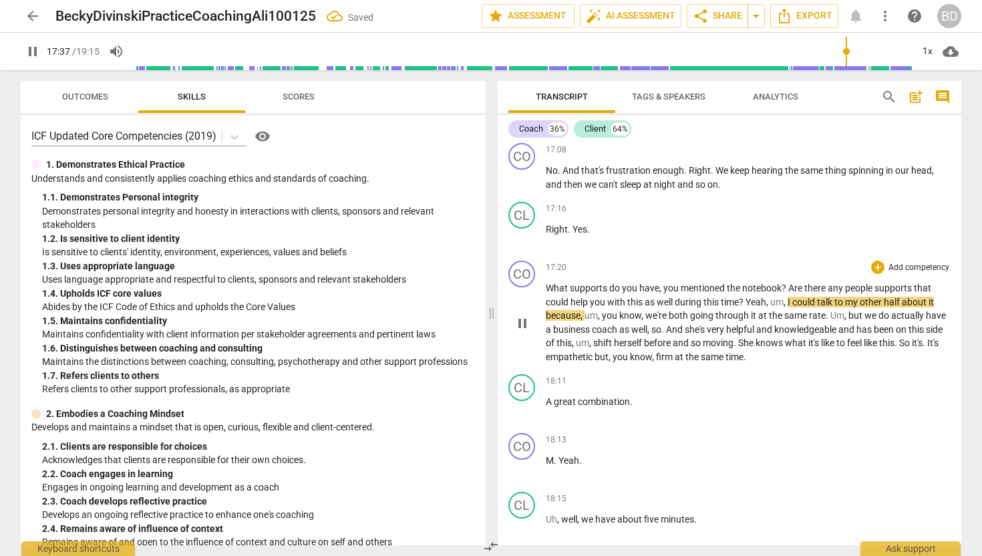
click at [749, 307] on span "Yeah" at bounding box center [755, 302] width 21 height 11
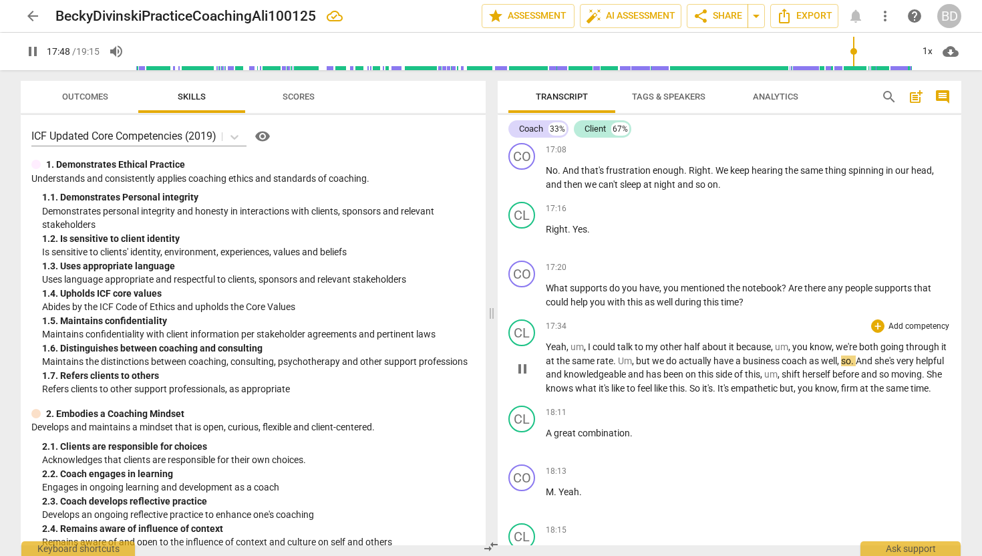
click at [626, 366] on span "Um" at bounding box center [625, 360] width 14 height 11
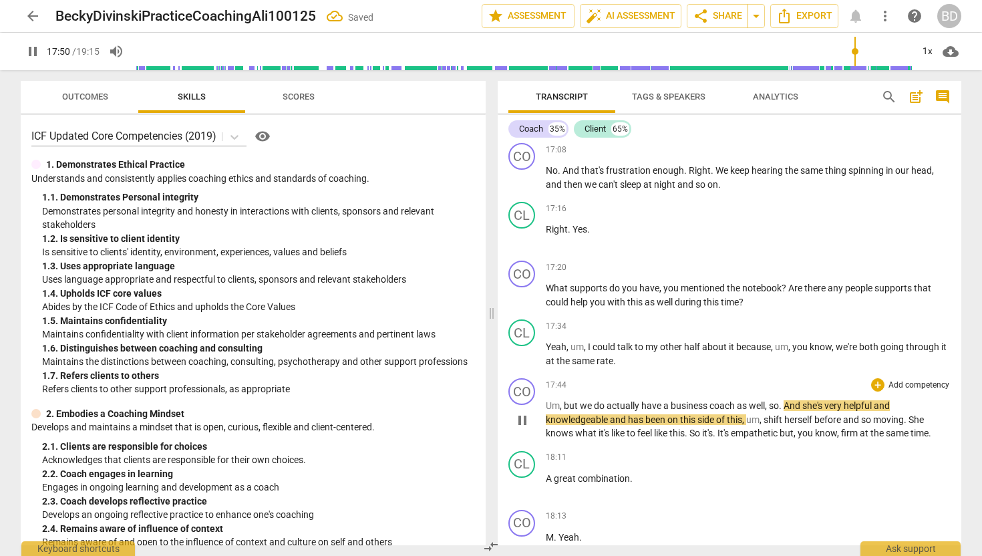
click at [564, 411] on span "but" at bounding box center [572, 405] width 16 height 11
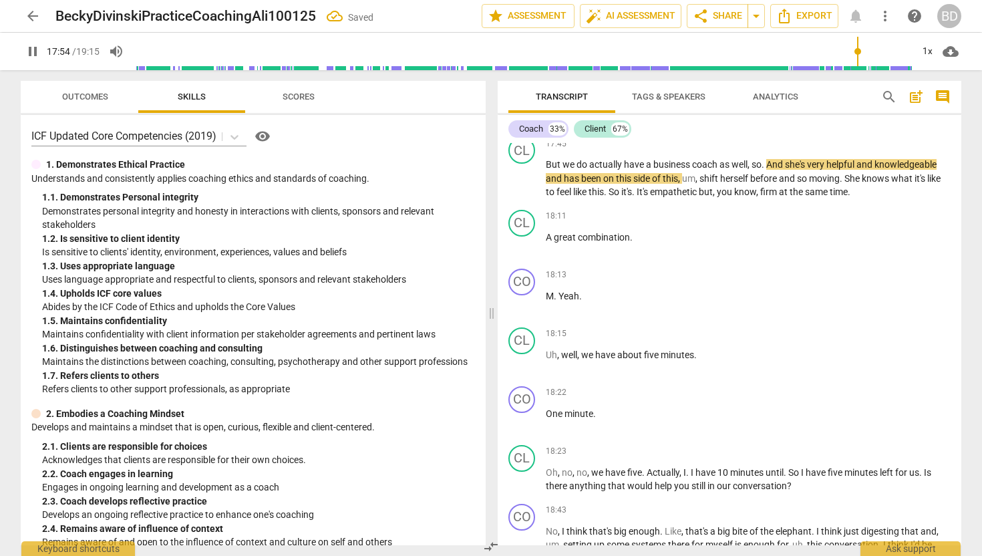
scroll to position [5132, 0]
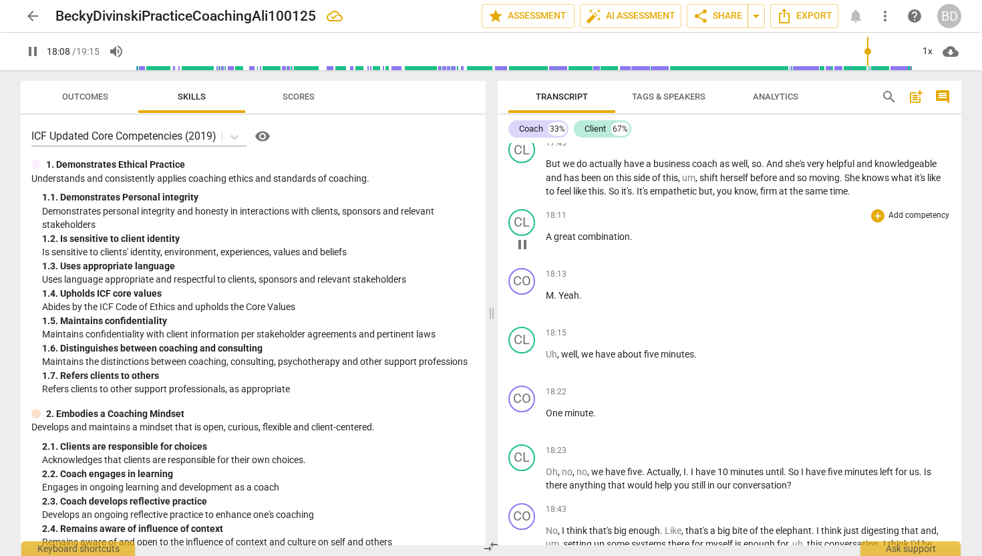
click at [546, 242] on span "A" at bounding box center [550, 236] width 8 height 11
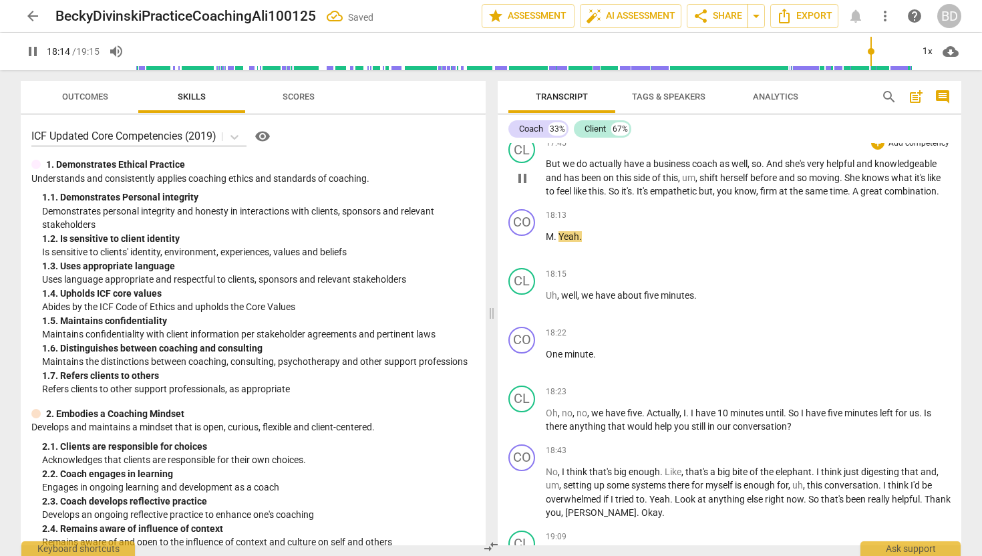
click at [860, 196] on span "A" at bounding box center [856, 191] width 8 height 11
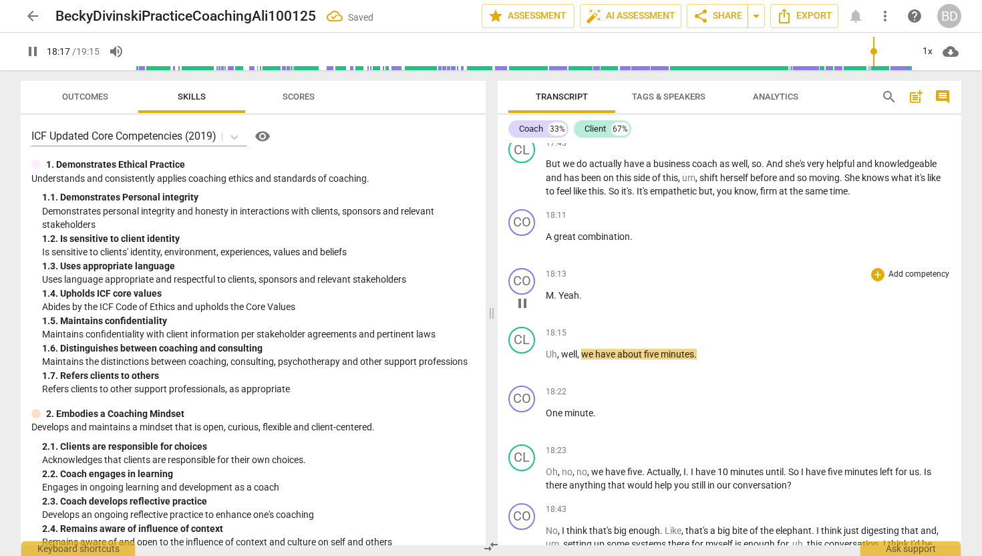
click at [548, 301] on span "M" at bounding box center [550, 295] width 8 height 11
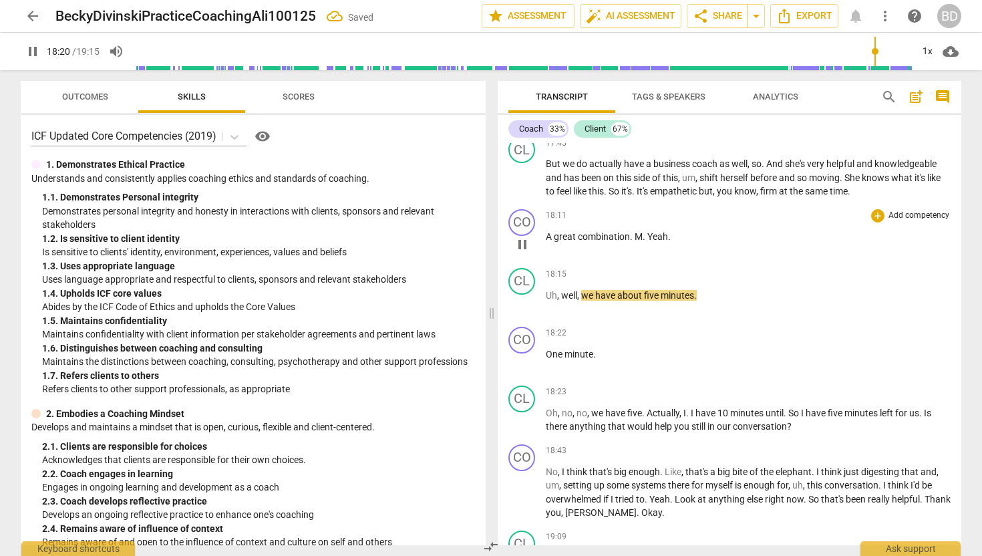
click at [635, 242] on span "M" at bounding box center [639, 236] width 8 height 11
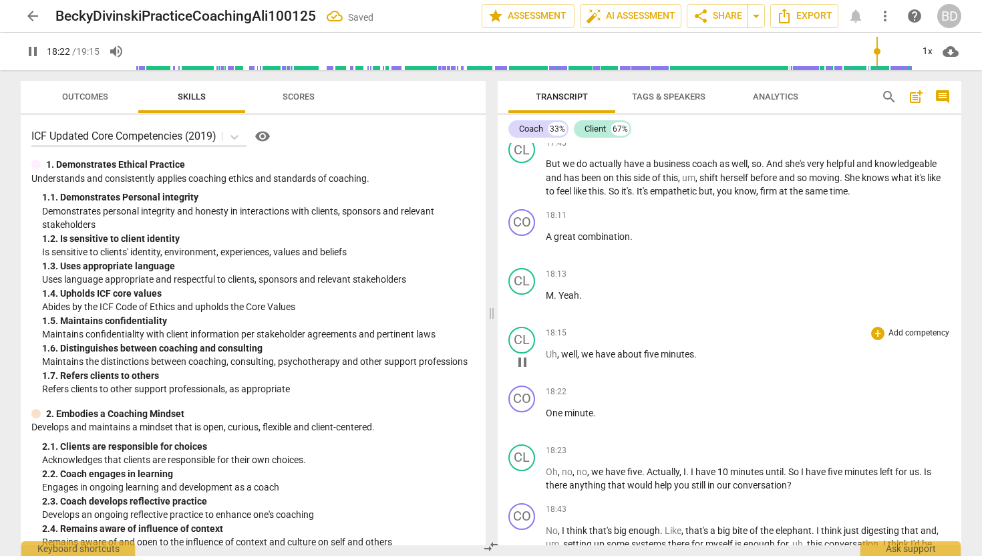
click at [546, 359] on span "Uh" at bounding box center [551, 354] width 11 height 11
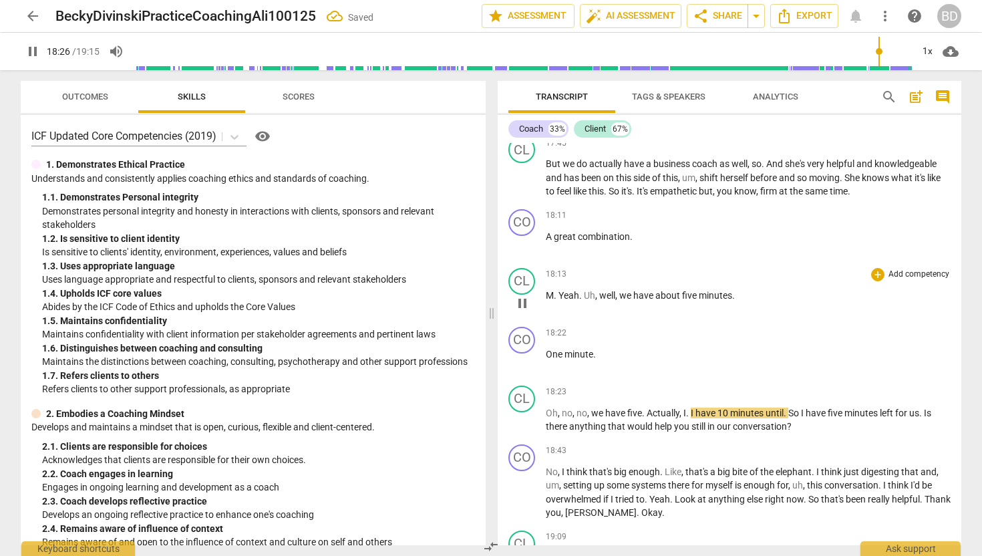
click at [584, 301] on span "Uh" at bounding box center [589, 295] width 11 height 11
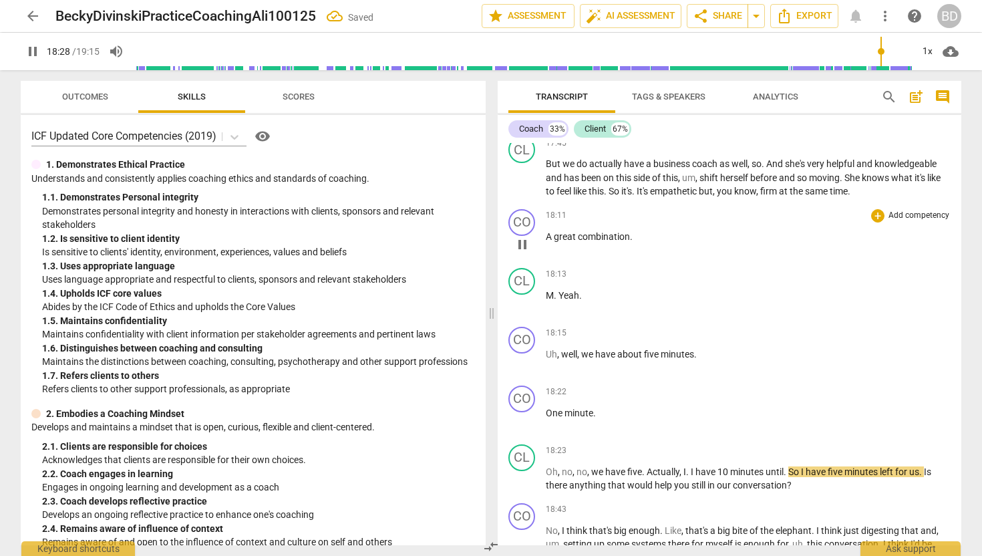
click at [522, 252] on span "pause" at bounding box center [522, 244] width 16 height 16
click at [523, 252] on span "play_arrow" at bounding box center [522, 244] width 16 height 16
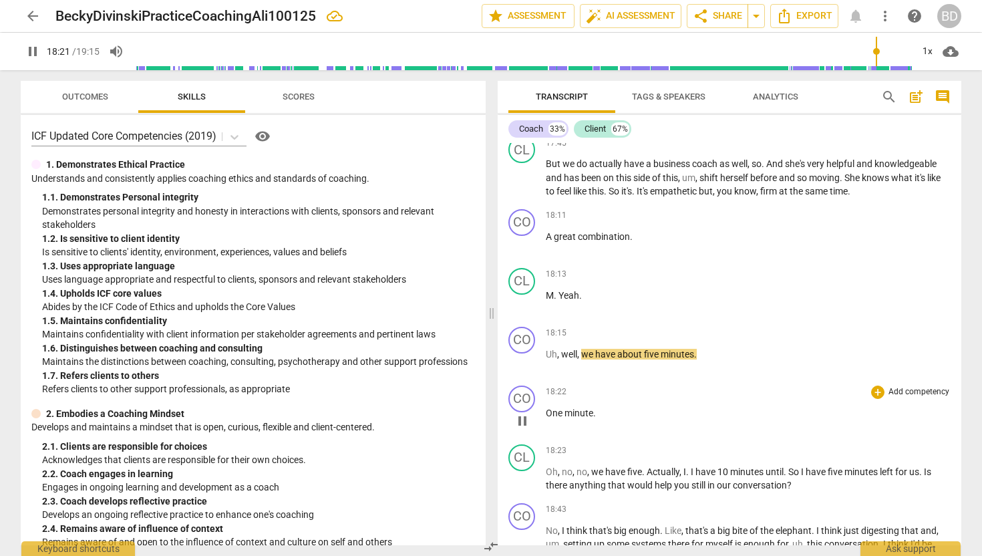
click at [546, 418] on span "One" at bounding box center [555, 412] width 19 height 11
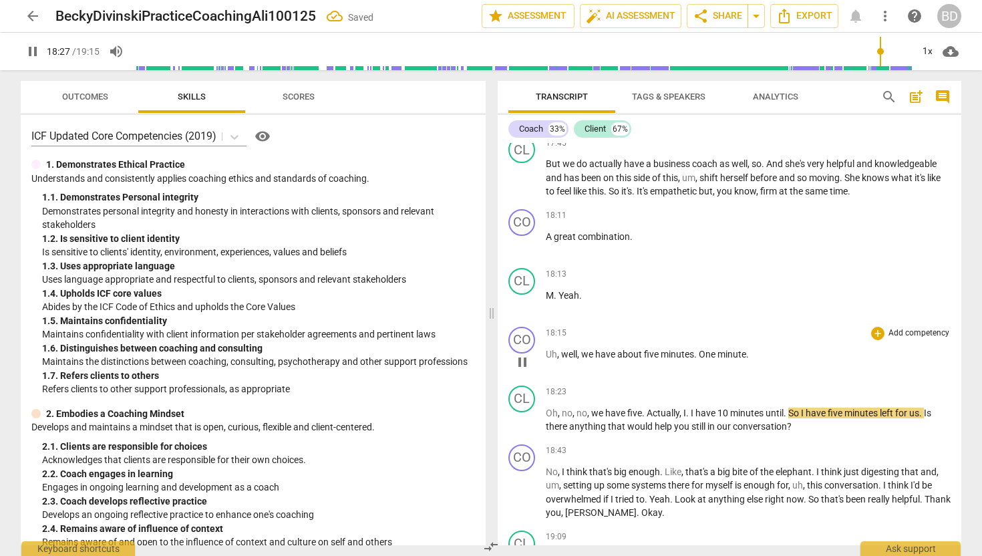
click at [701, 359] on span "One" at bounding box center [708, 354] width 19 height 11
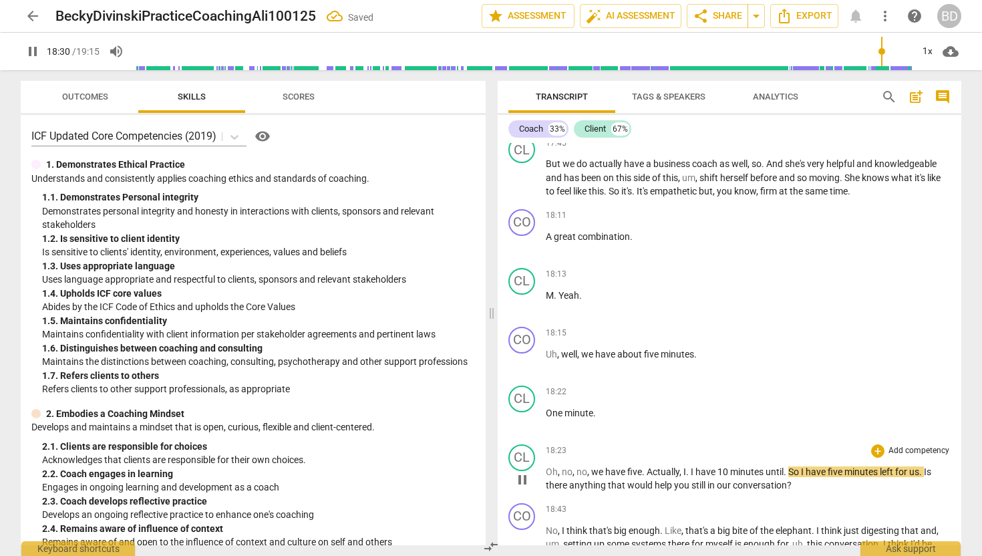
click at [547, 477] on span "Oh" at bounding box center [552, 471] width 12 height 11
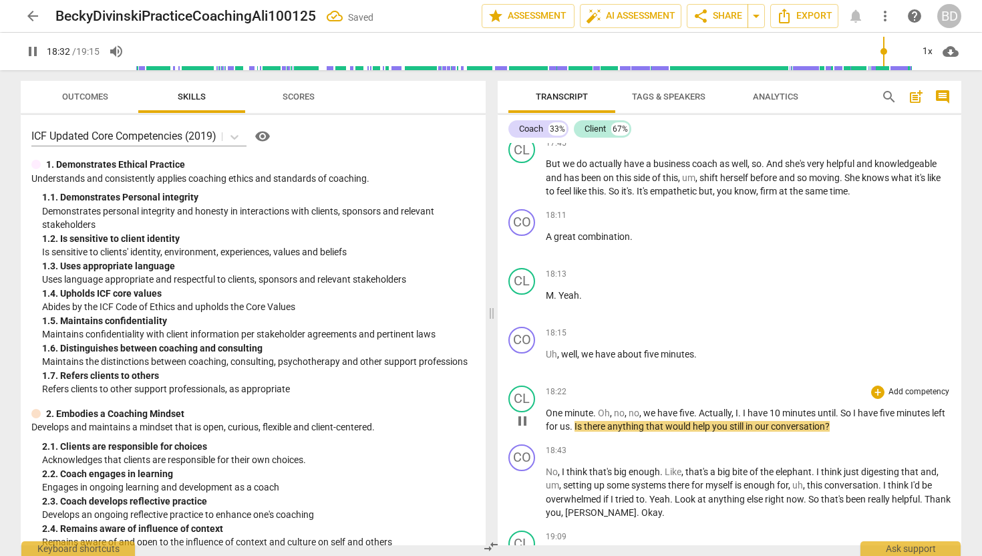
click at [600, 418] on span "Oh" at bounding box center [604, 412] width 12 height 11
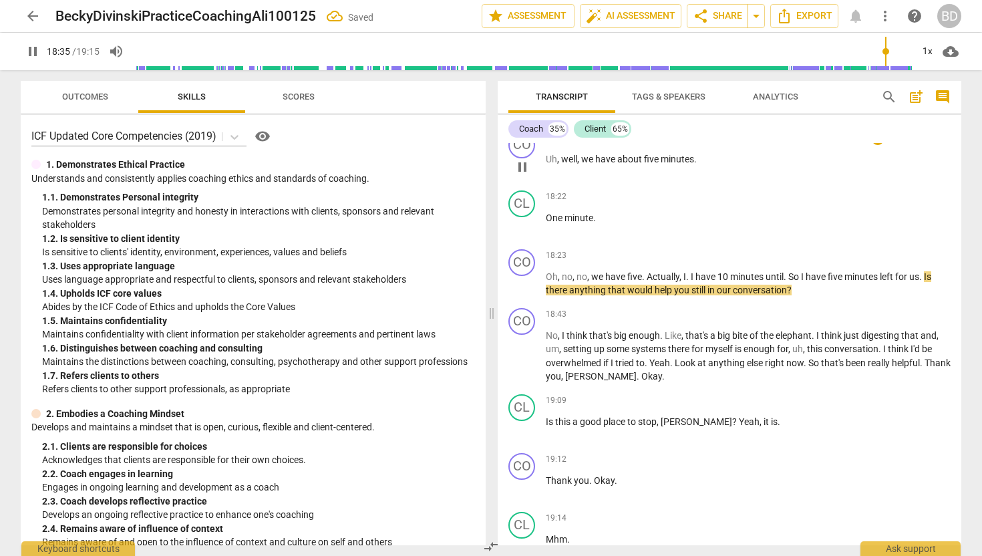
scroll to position [5339, 0]
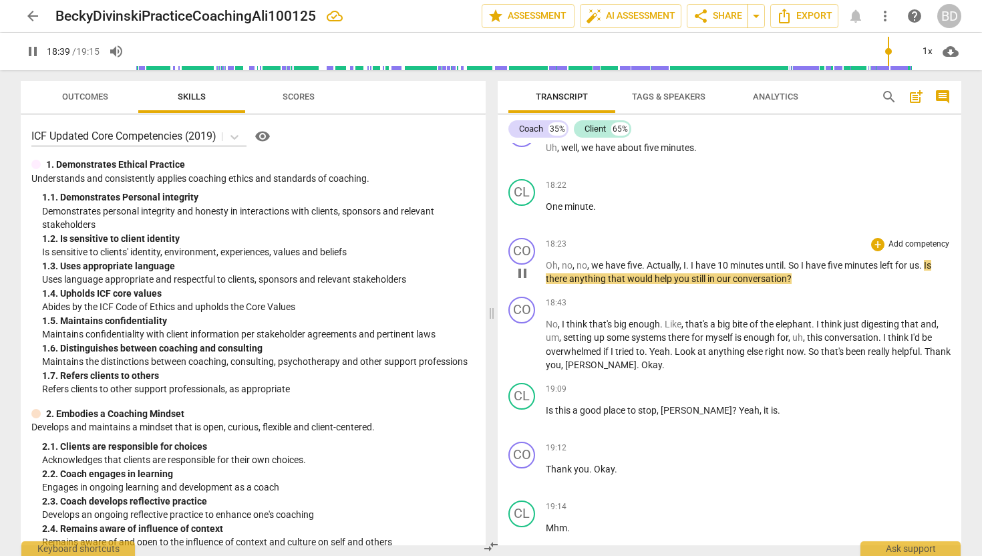
click at [785, 270] on span "." at bounding box center [785, 265] width 5 height 11
type input "1121"
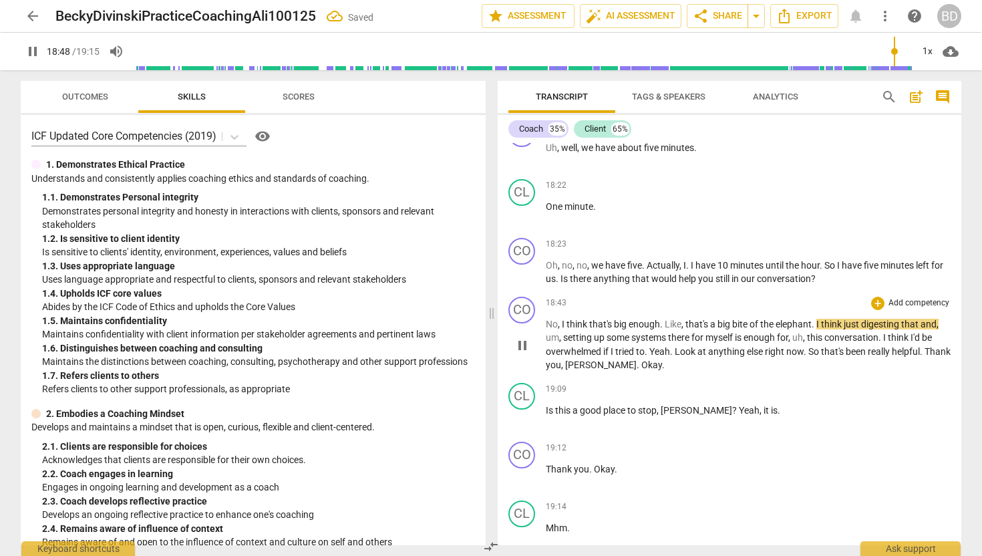
click at [546, 329] on span "No" at bounding box center [552, 324] width 12 height 11
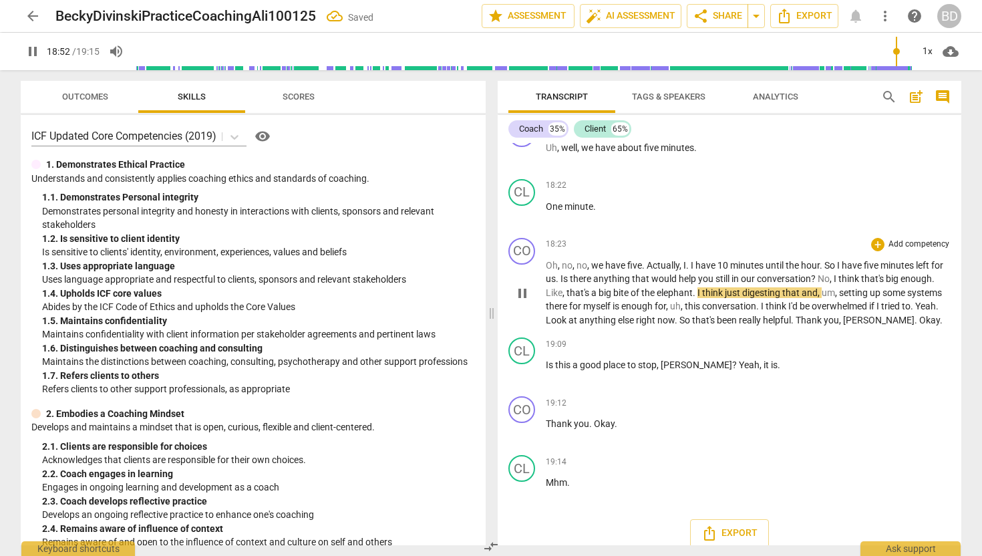
click at [818, 284] on span "No" at bounding box center [824, 278] width 12 height 11
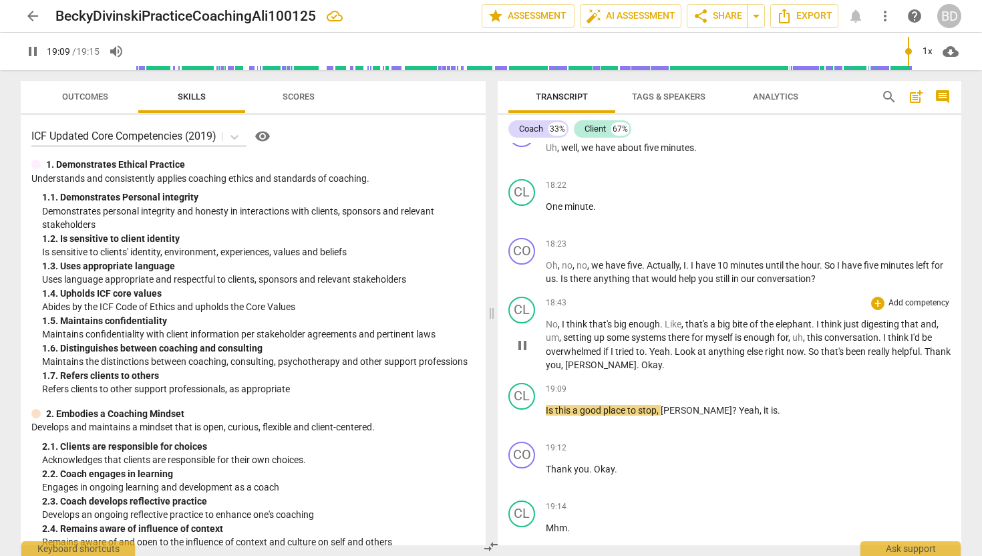
click at [641, 370] on span "Okay" at bounding box center [651, 364] width 21 height 11
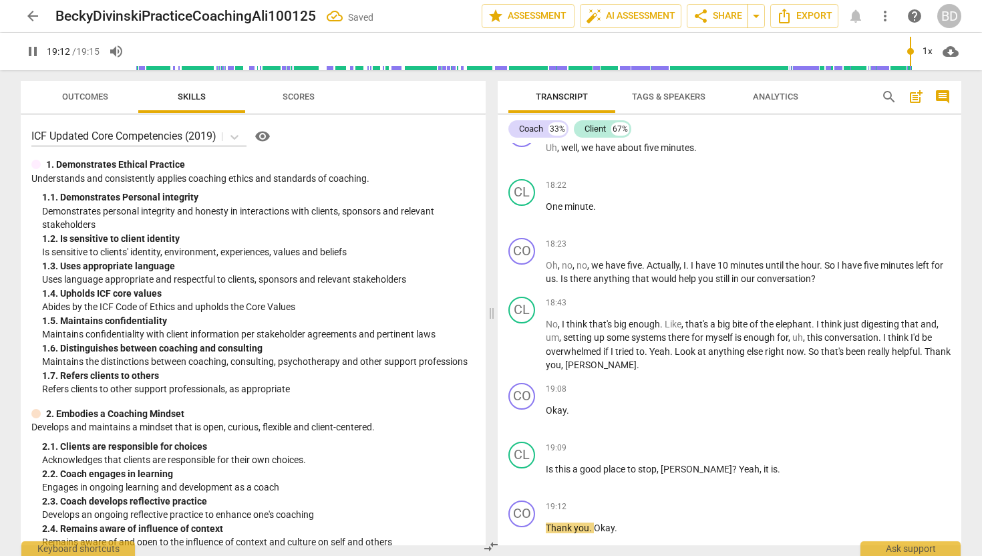
scroll to position [5482, 0]
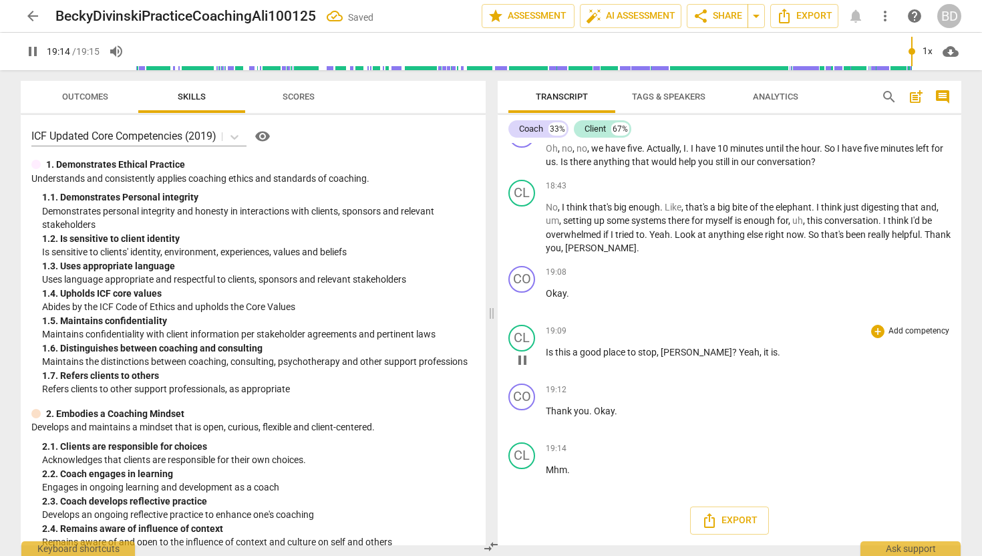
click at [546, 351] on span "Is" at bounding box center [550, 352] width 9 height 11
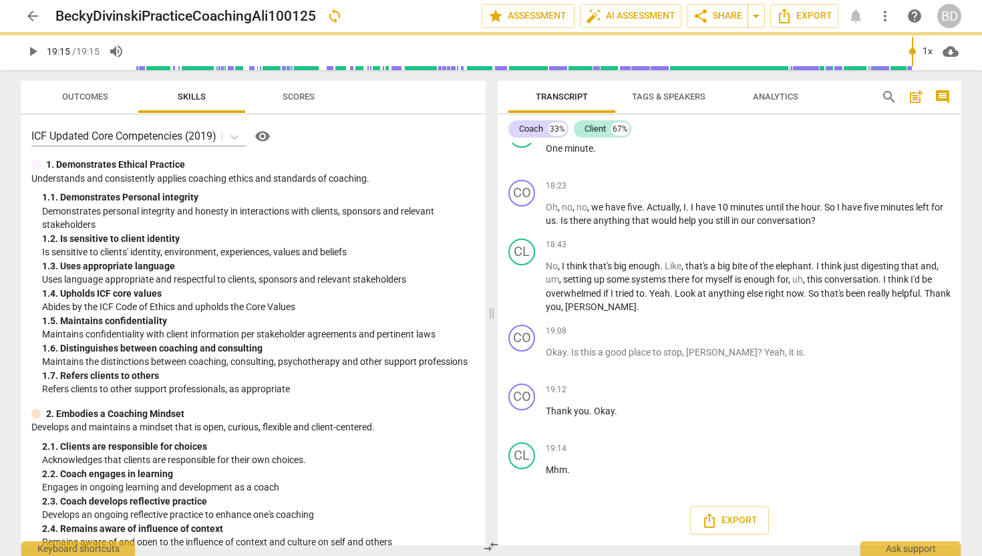
scroll to position [5423, 0]
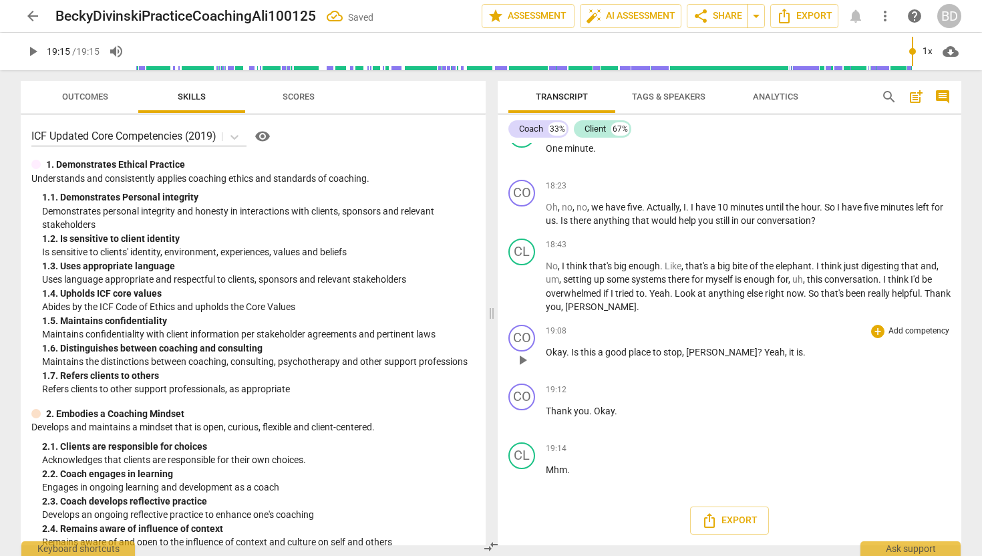
click at [764, 351] on span "Yeah" at bounding box center [774, 352] width 21 height 11
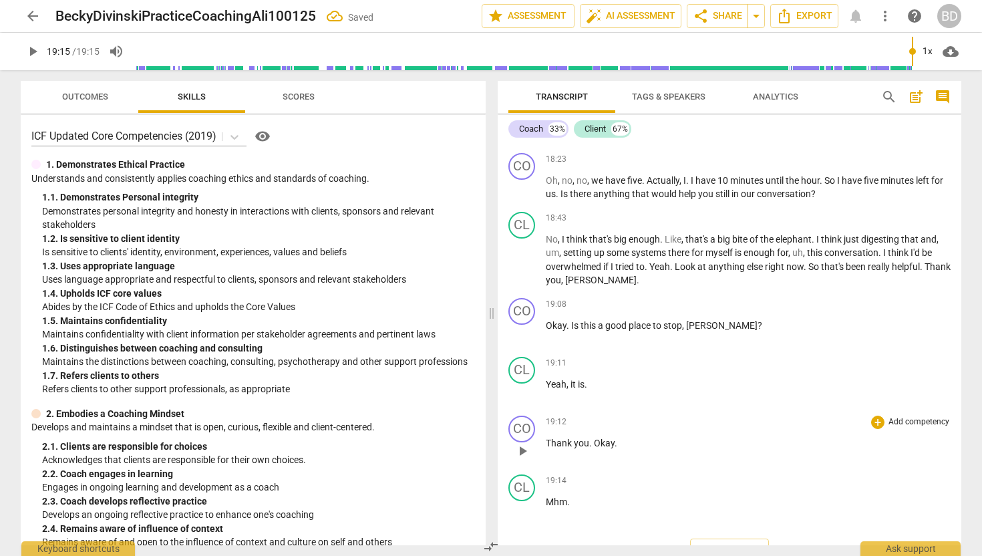
click at [548, 448] on span "Thank" at bounding box center [560, 442] width 28 height 11
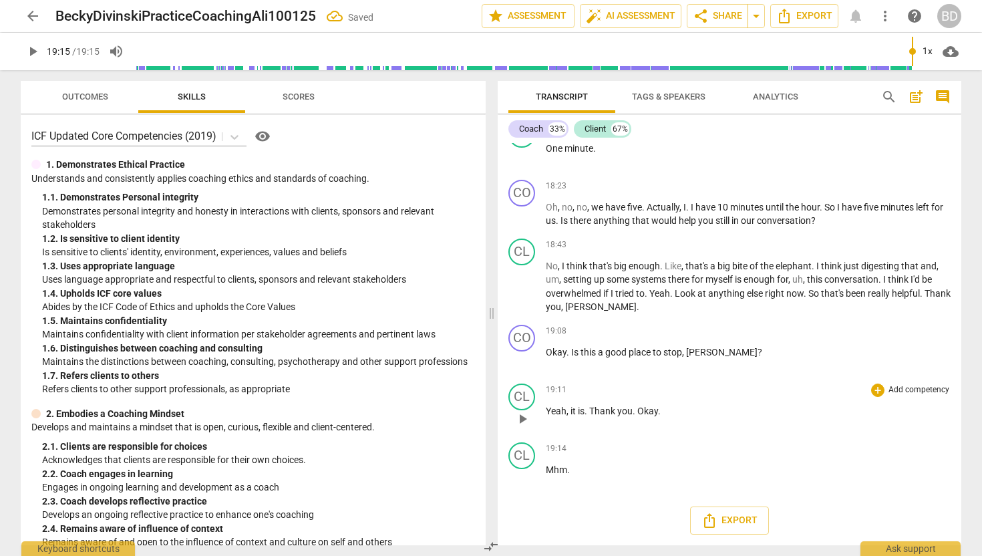
click at [639, 407] on span "Okay" at bounding box center [647, 410] width 21 height 11
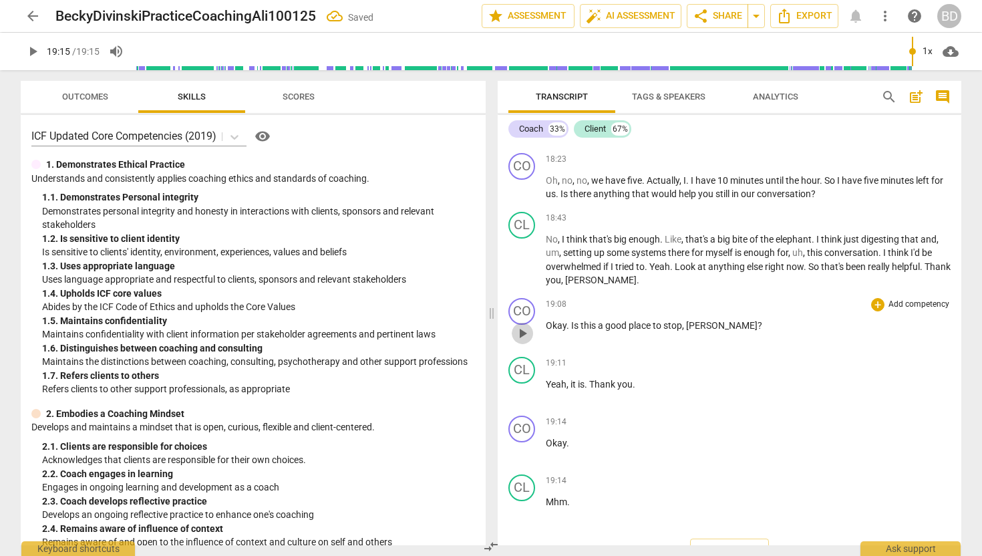
click at [525, 341] on span "play_arrow" at bounding box center [522, 333] width 16 height 16
click at [612, 11] on span "auto_fix_high AI Assessment" at bounding box center [630, 16] width 89 height 16
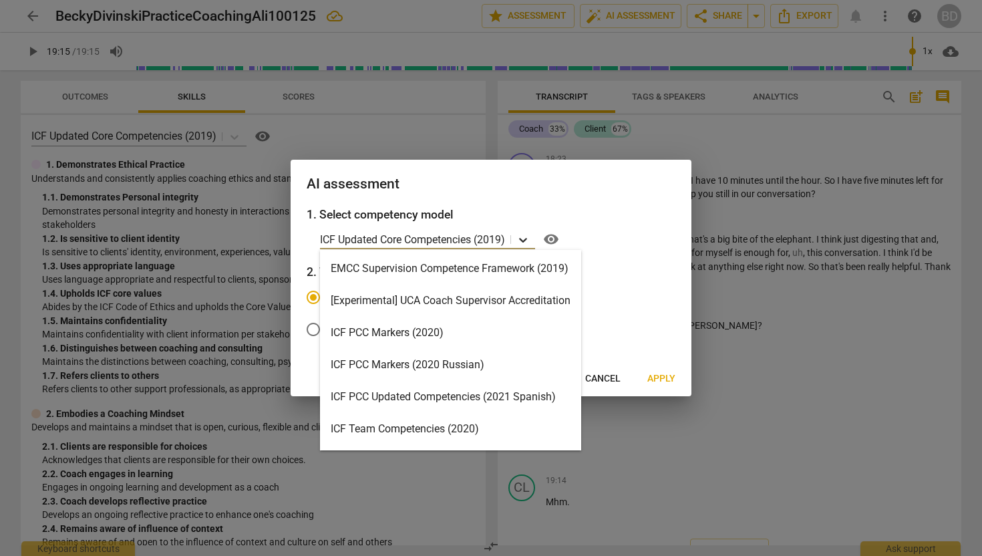
click at [526, 236] on icon at bounding box center [522, 239] width 13 height 13
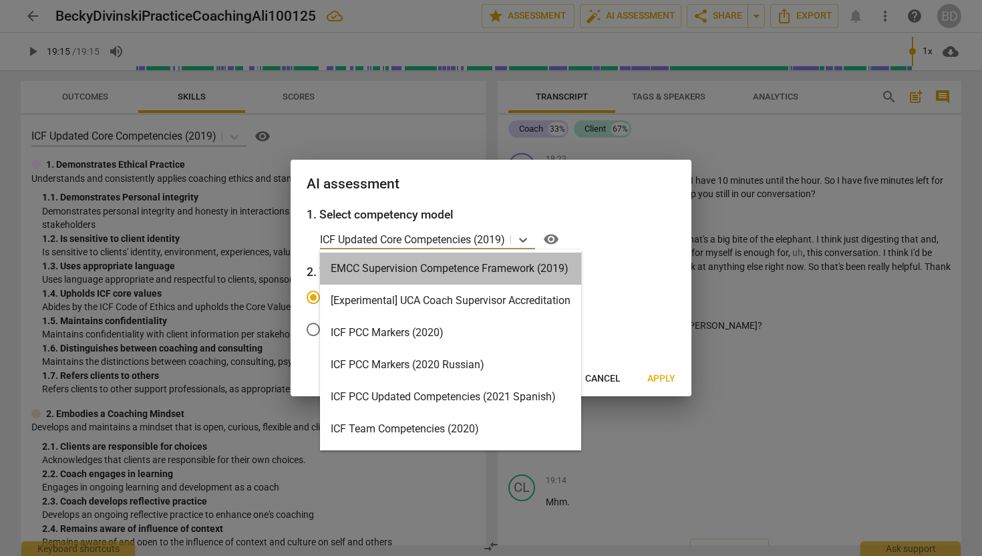
click at [550, 269] on div "EMCC Supervision Competence Framework (2019)" at bounding box center [450, 268] width 261 height 32
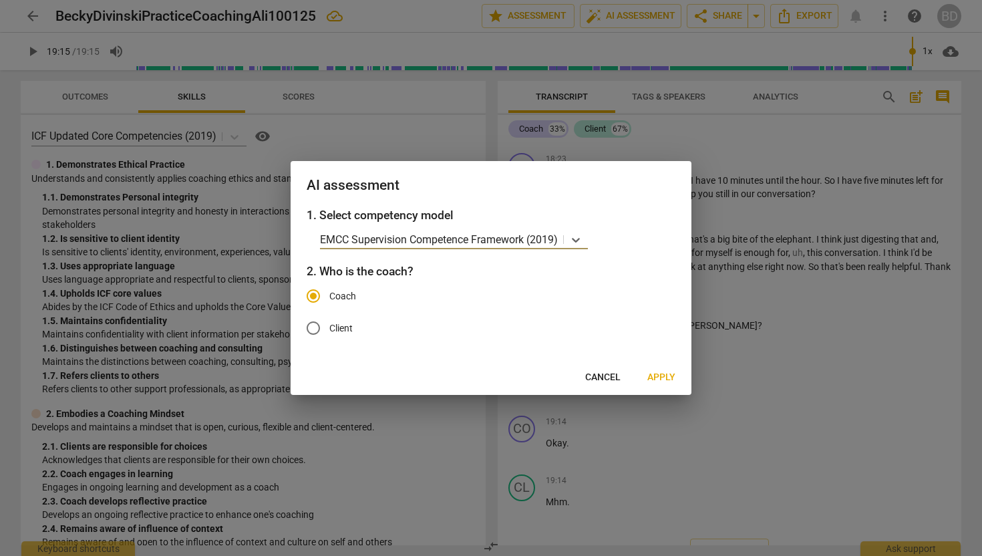
click at [661, 376] on span "Apply" at bounding box center [661, 377] width 28 height 13
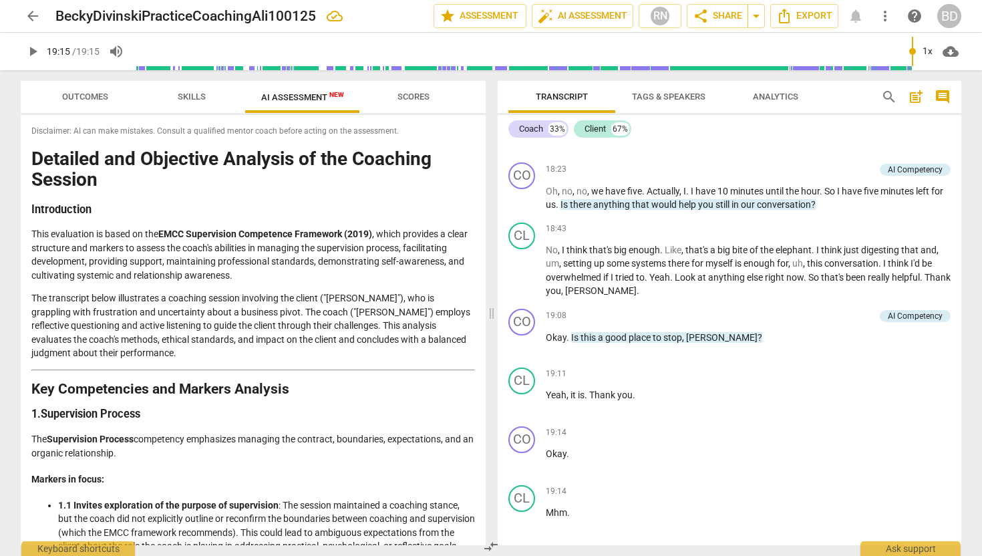
type input "1155"
